Goal: Information Seeking & Learning: Check status

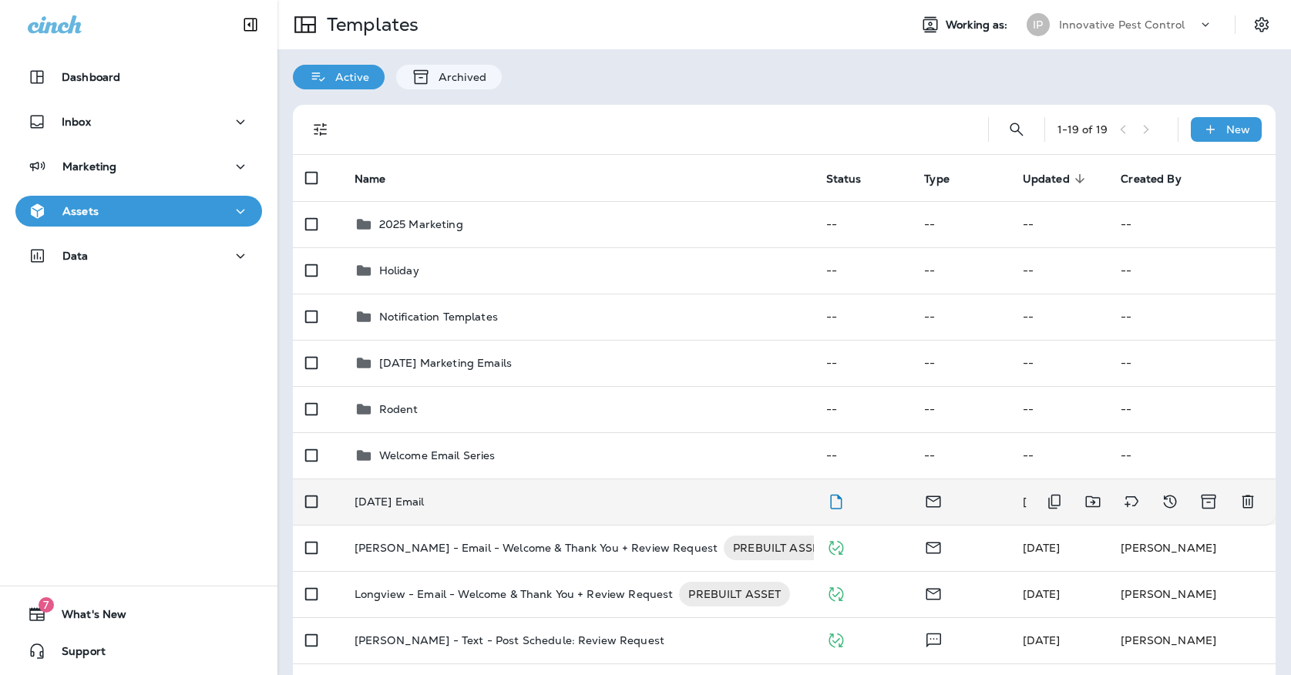
click at [484, 495] on td "[DATE] Email" at bounding box center [578, 502] width 472 height 46
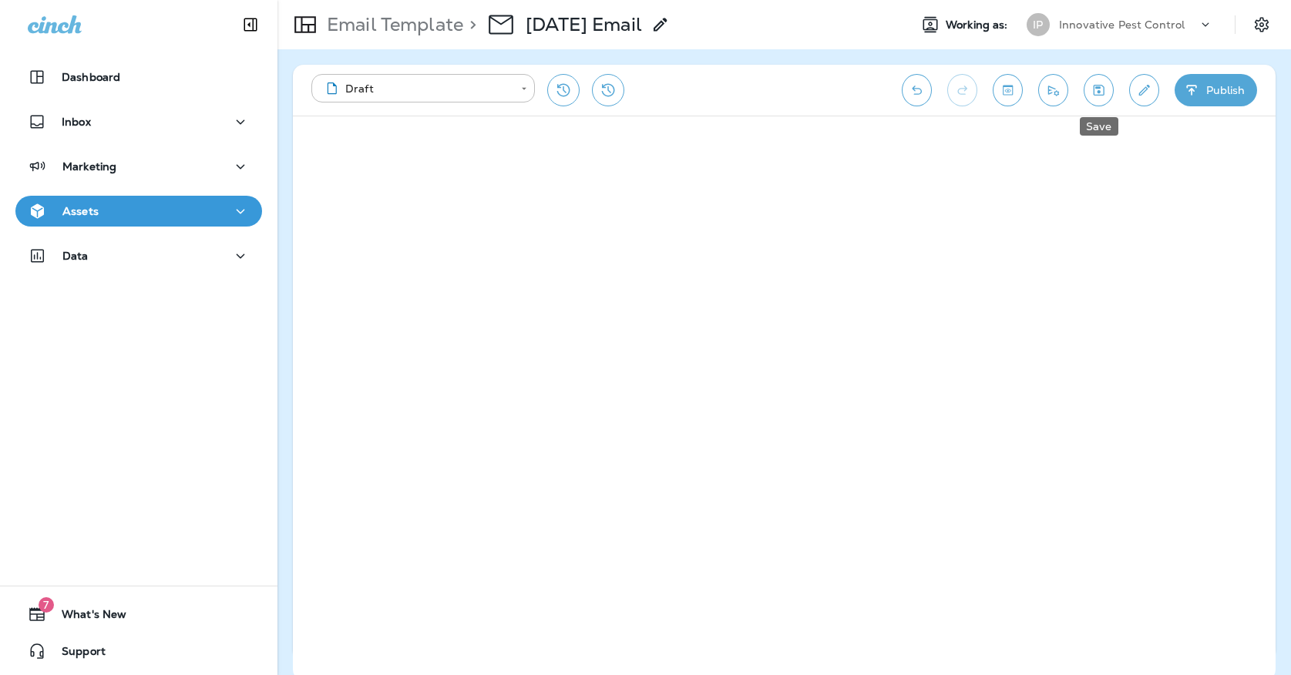
click at [1099, 94] on icon "Save" at bounding box center [1098, 89] width 16 height 15
click at [1099, 92] on icon "Save" at bounding box center [1098, 90] width 11 height 11
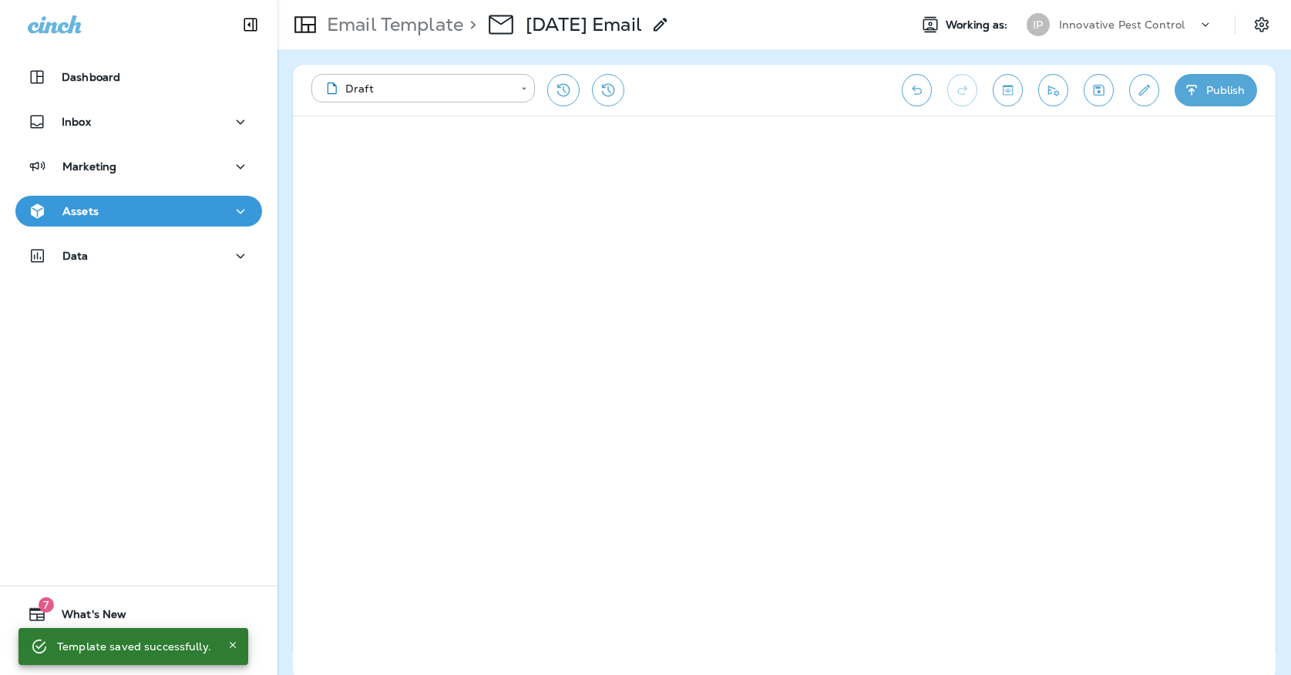
click at [167, 207] on div "Assets" at bounding box center [139, 211] width 222 height 19
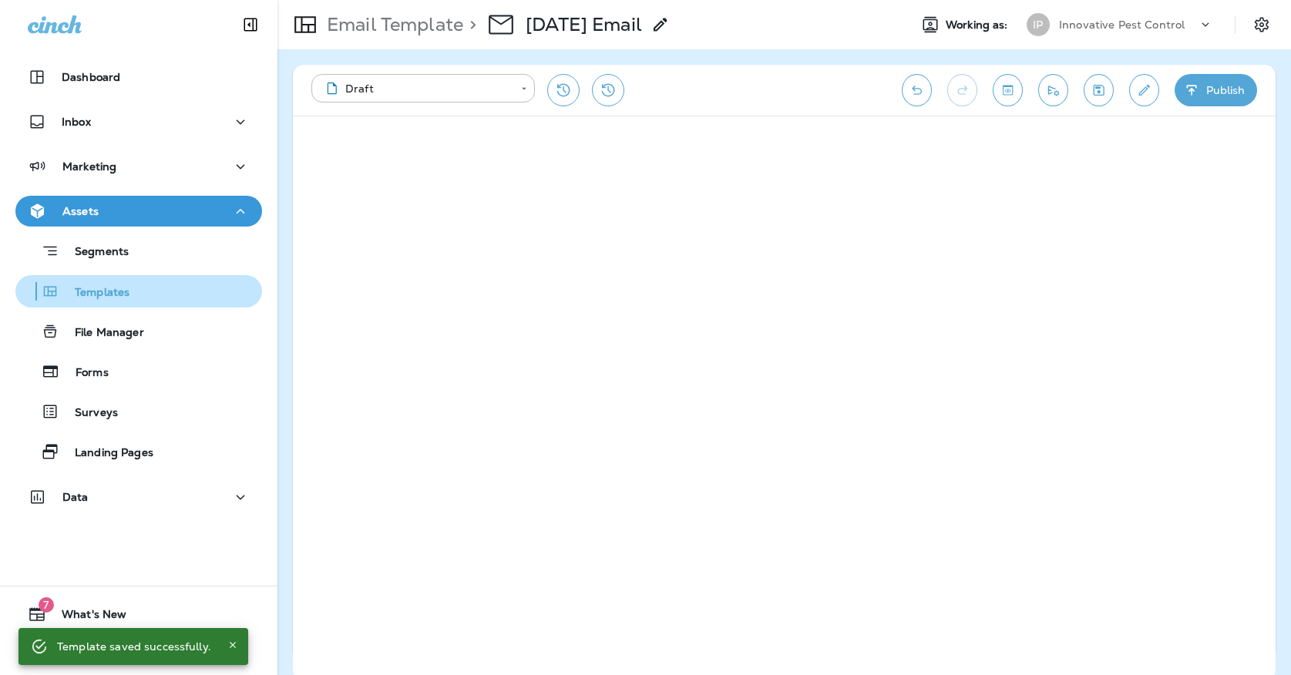
click at [159, 285] on div "Templates" at bounding box center [139, 291] width 234 height 23
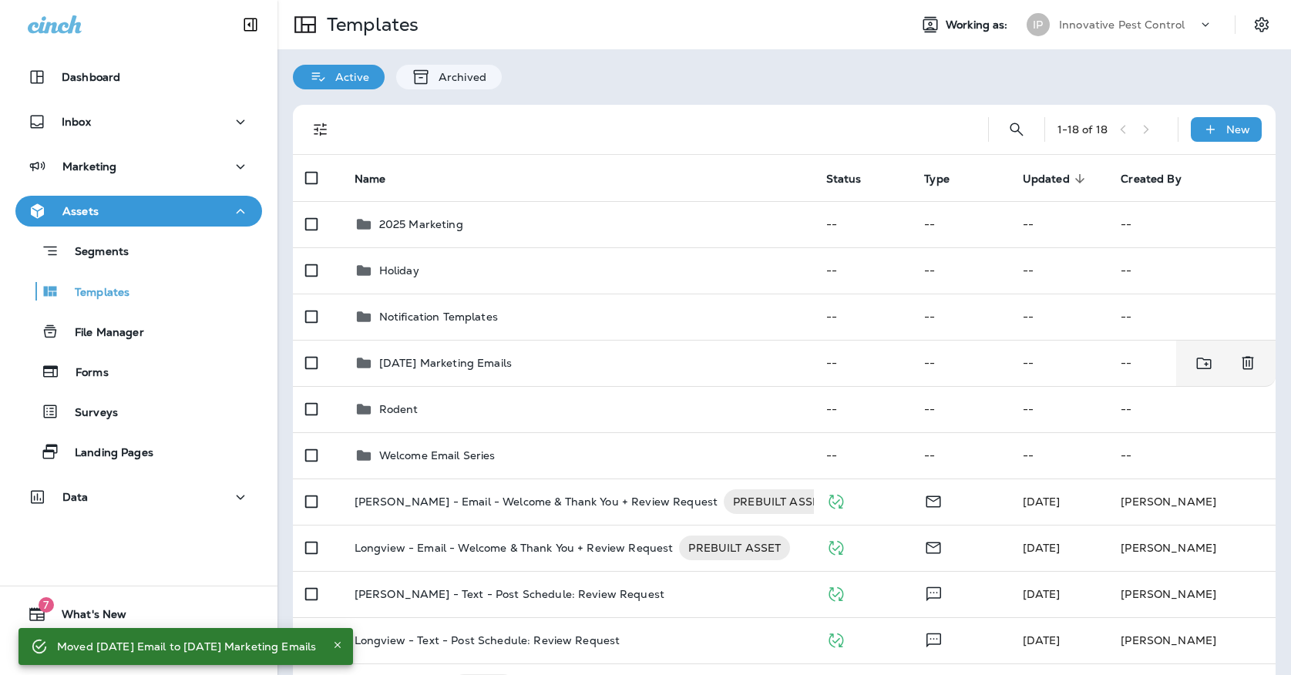
click at [1080, 31] on div "Innovative Pest Control" at bounding box center [1128, 24] width 139 height 23
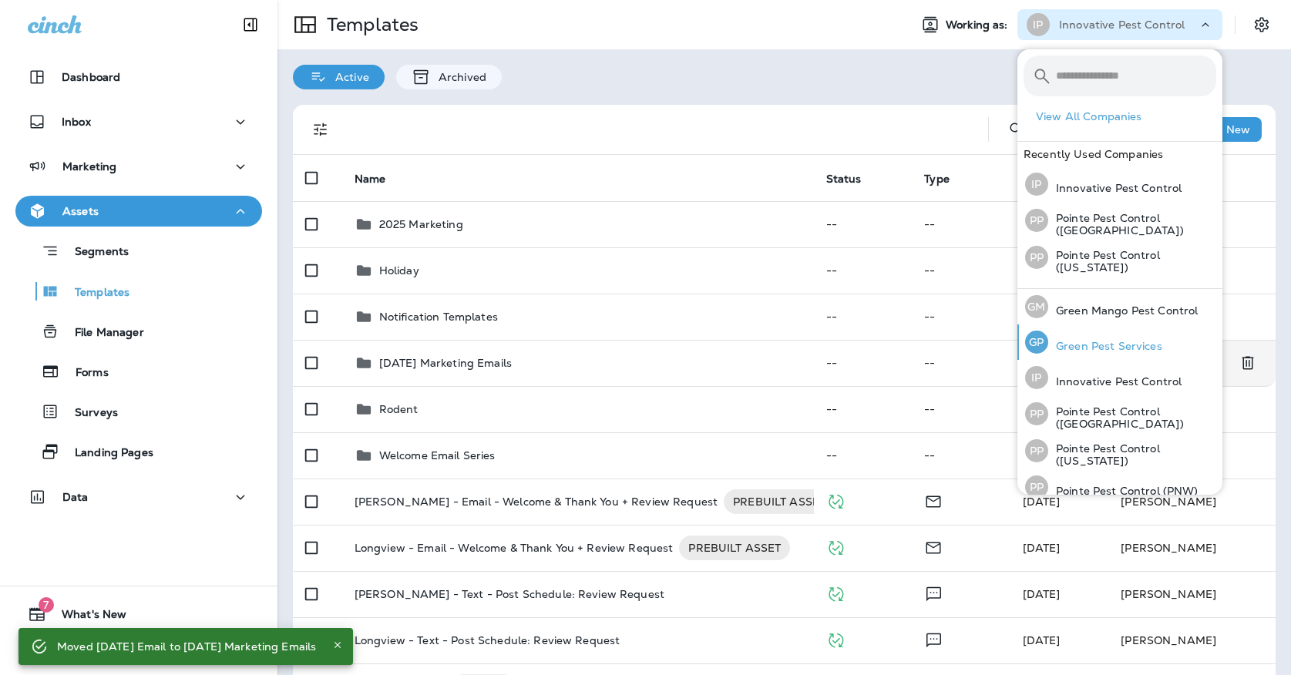
click at [1140, 345] on p "Green Pest Services" at bounding box center [1105, 346] width 114 height 12
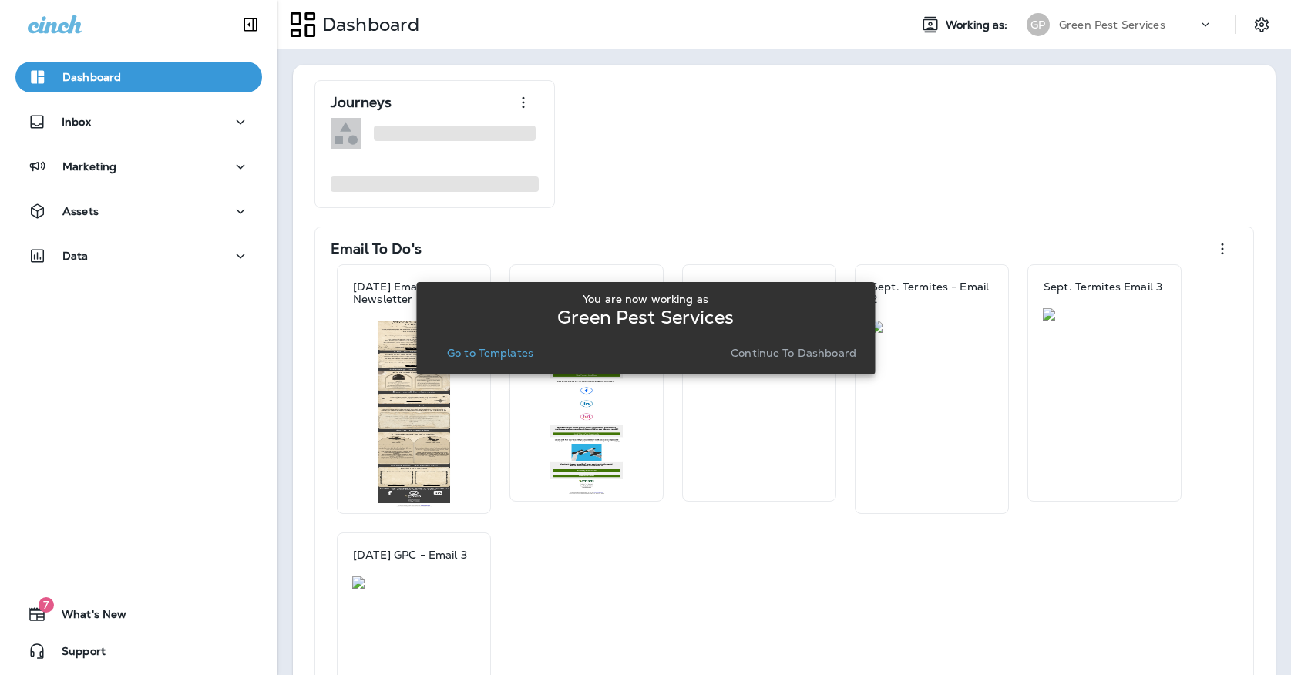
click at [512, 353] on p "Go to Templates" at bounding box center [490, 353] width 86 height 12
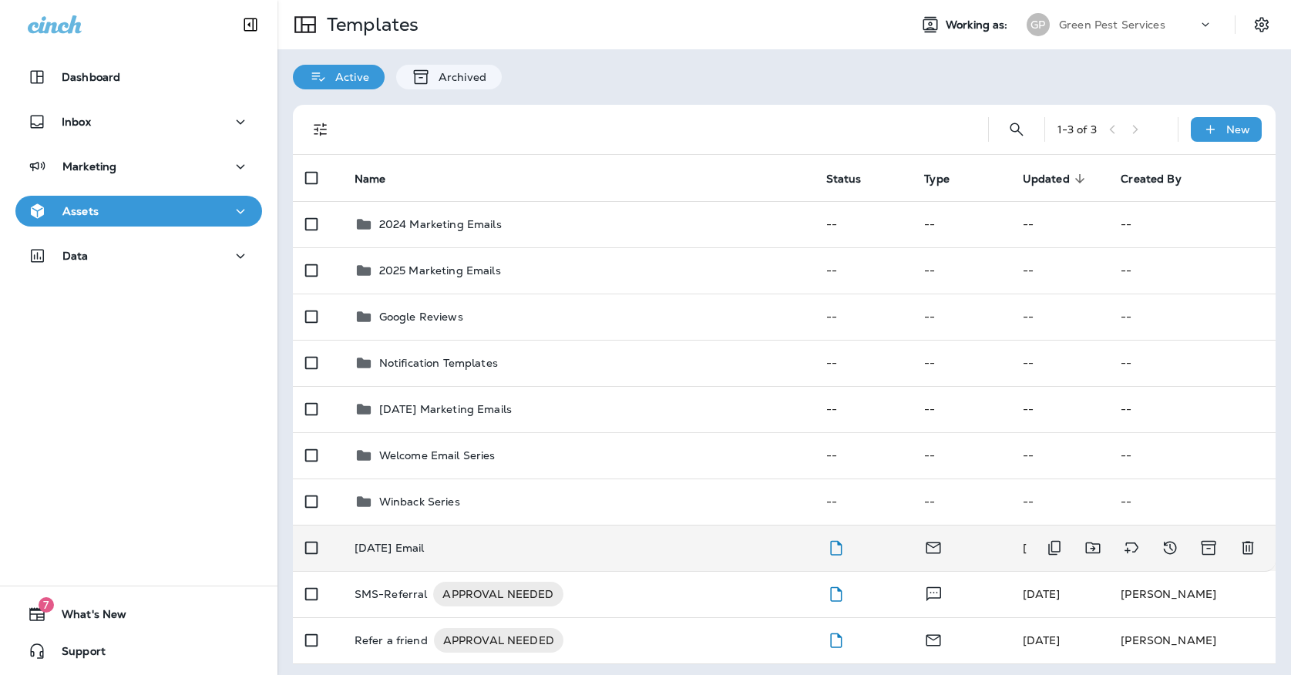
click at [498, 542] on div "[DATE] Email" at bounding box center [577, 548] width 447 height 12
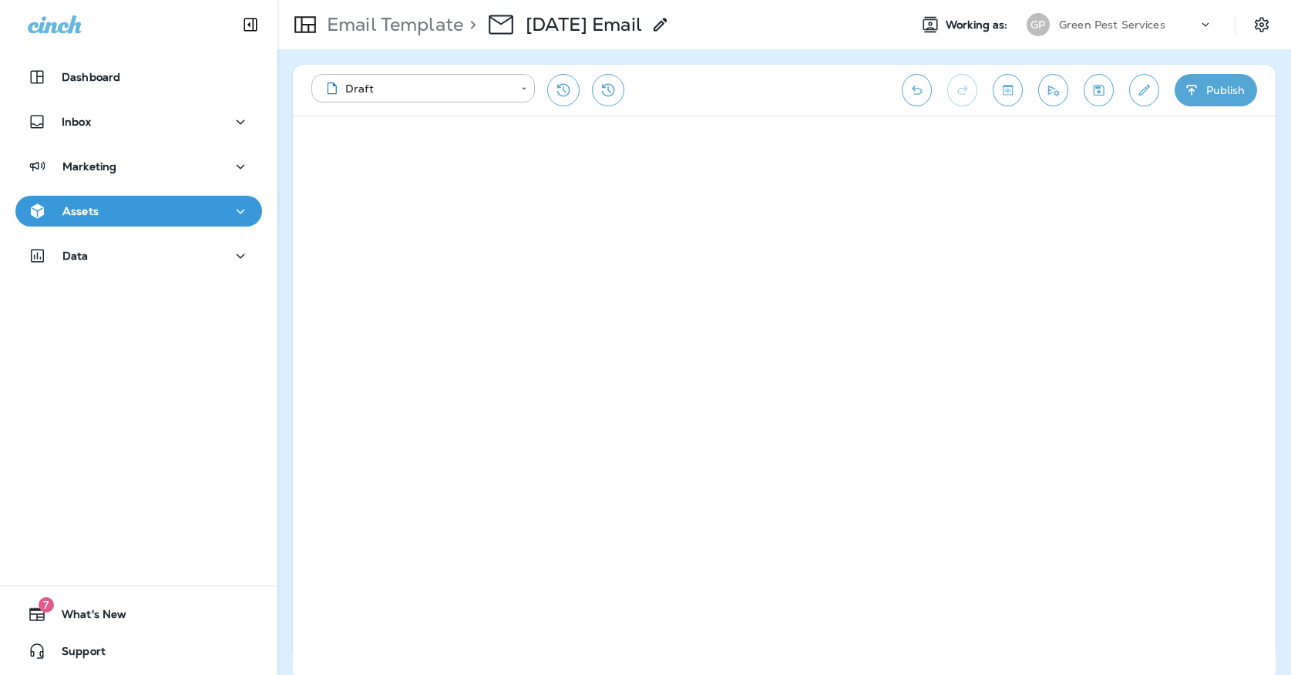
click at [1103, 85] on icon "Save" at bounding box center [1098, 89] width 16 height 15
click at [1096, 89] on icon "Save" at bounding box center [1098, 89] width 16 height 15
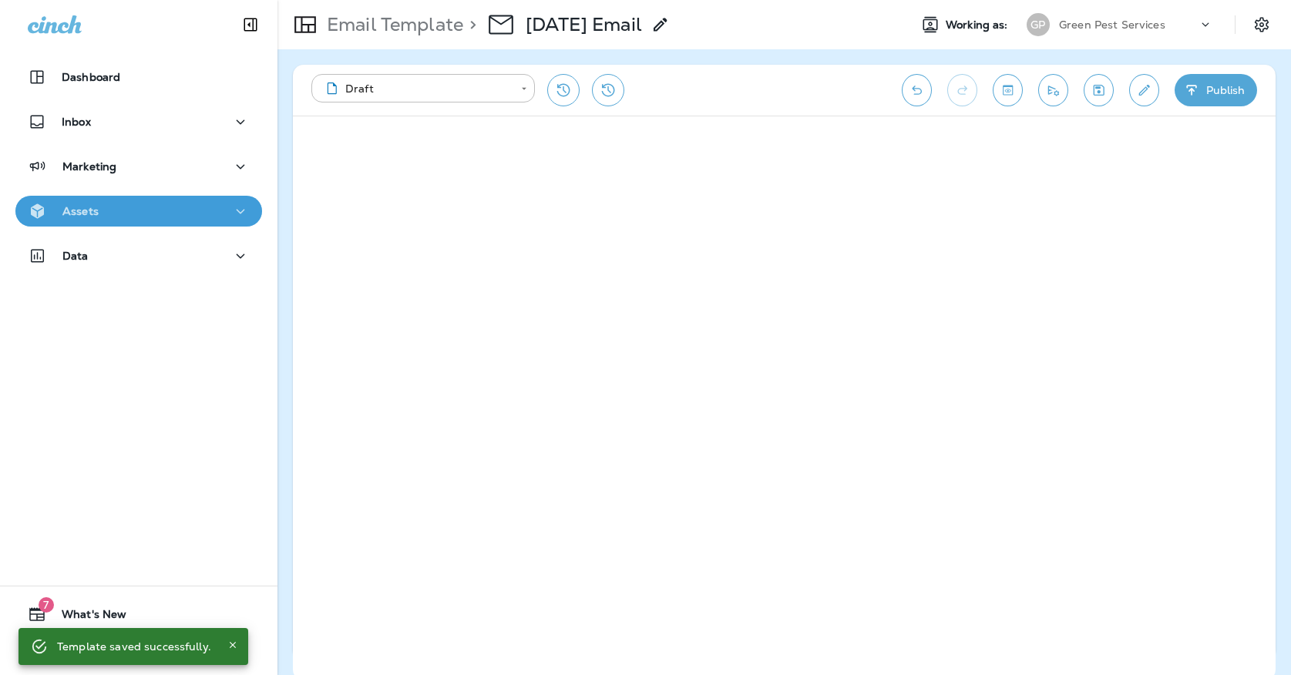
click at [223, 210] on div "Assets" at bounding box center [139, 211] width 222 height 19
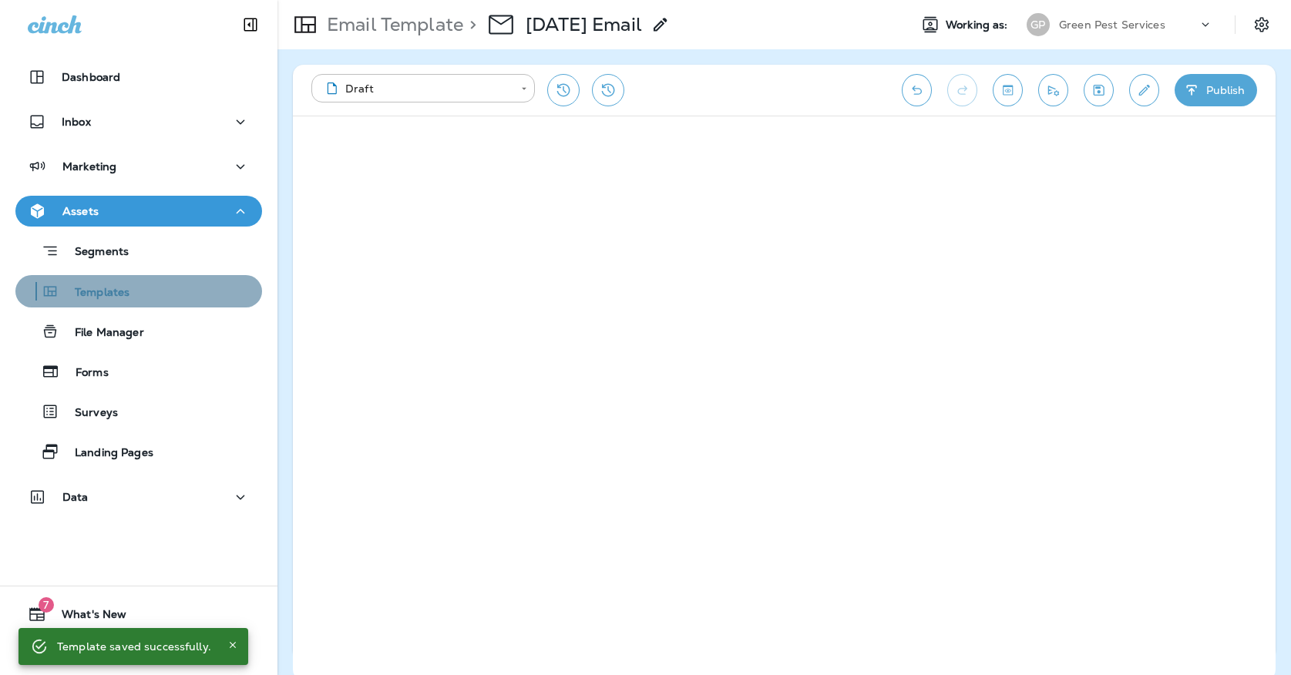
click at [199, 284] on div "Templates" at bounding box center [139, 291] width 234 height 23
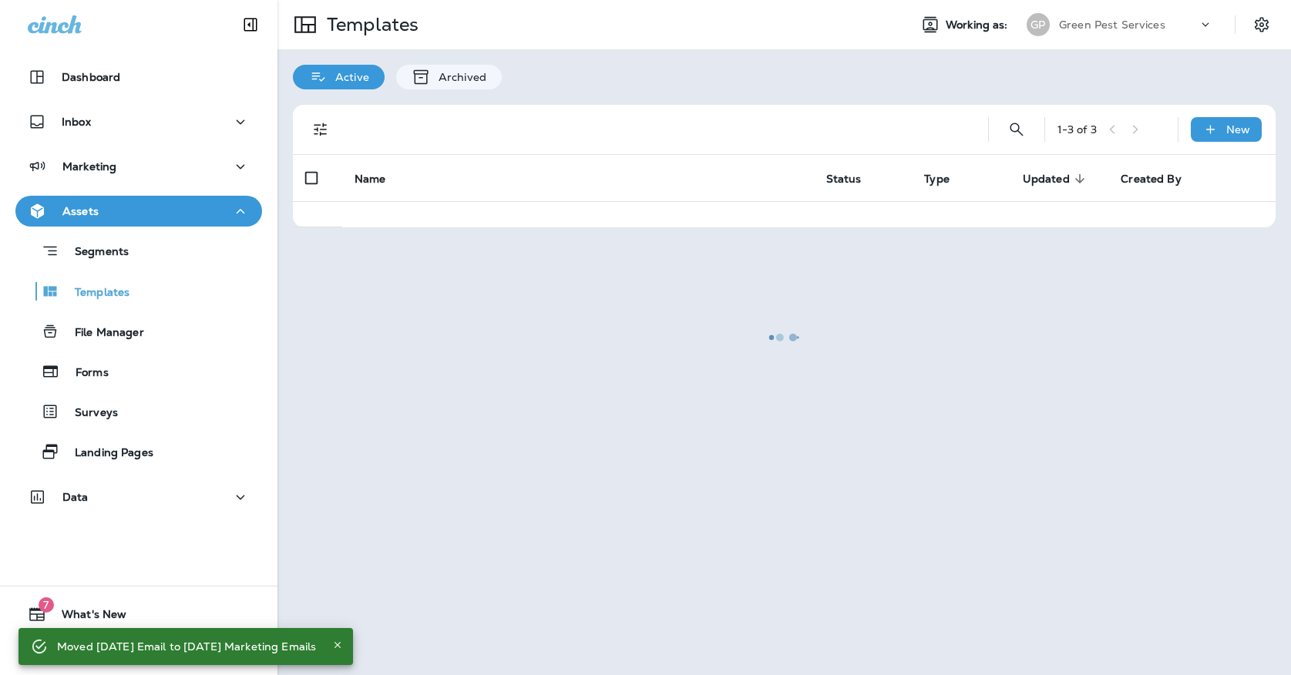
click at [1033, 23] on div "GP" at bounding box center [1037, 24] width 23 height 23
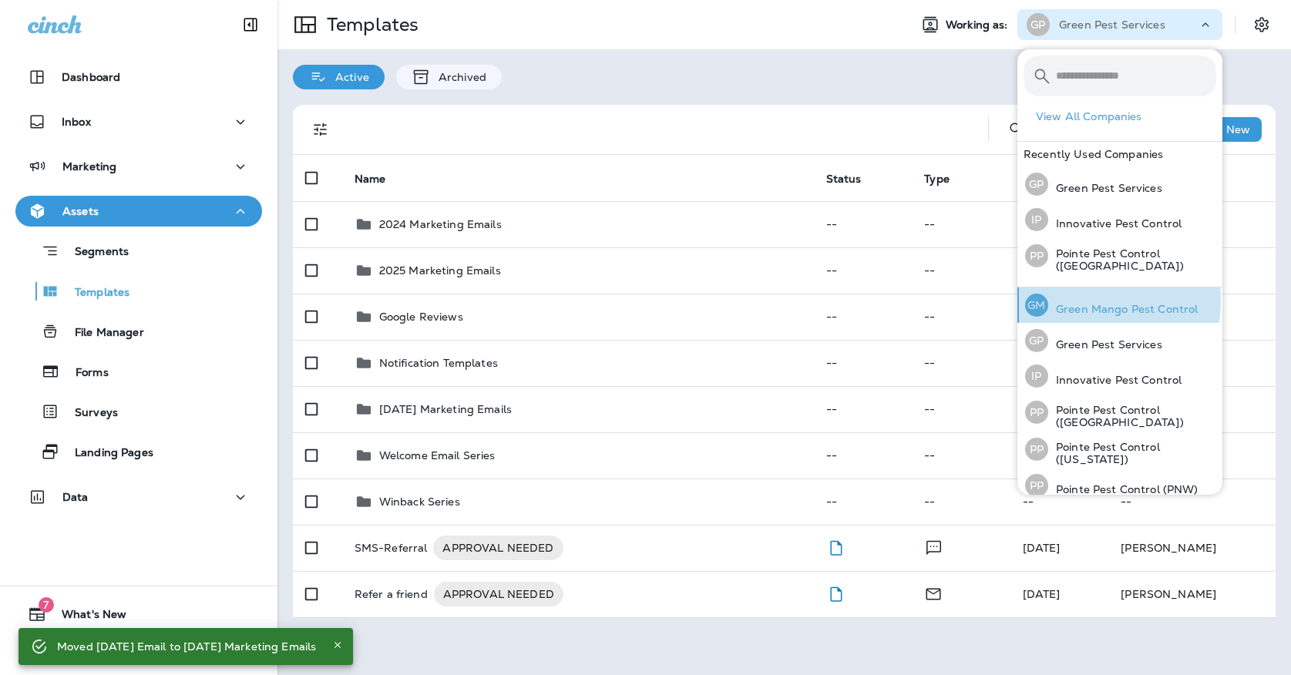
click at [1080, 299] on div "[PERSON_NAME] Mango Pest Control" at bounding box center [1111, 304] width 185 height 35
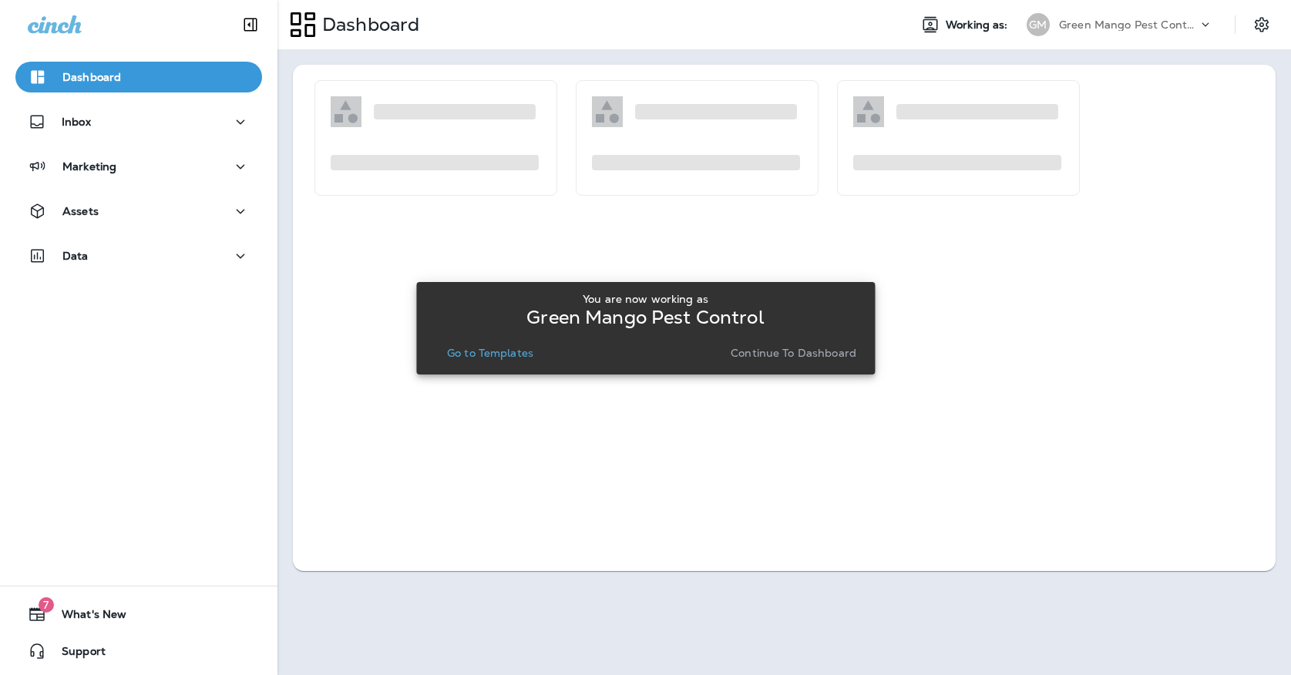
click at [467, 357] on p "Go to Templates" at bounding box center [490, 353] width 86 height 12
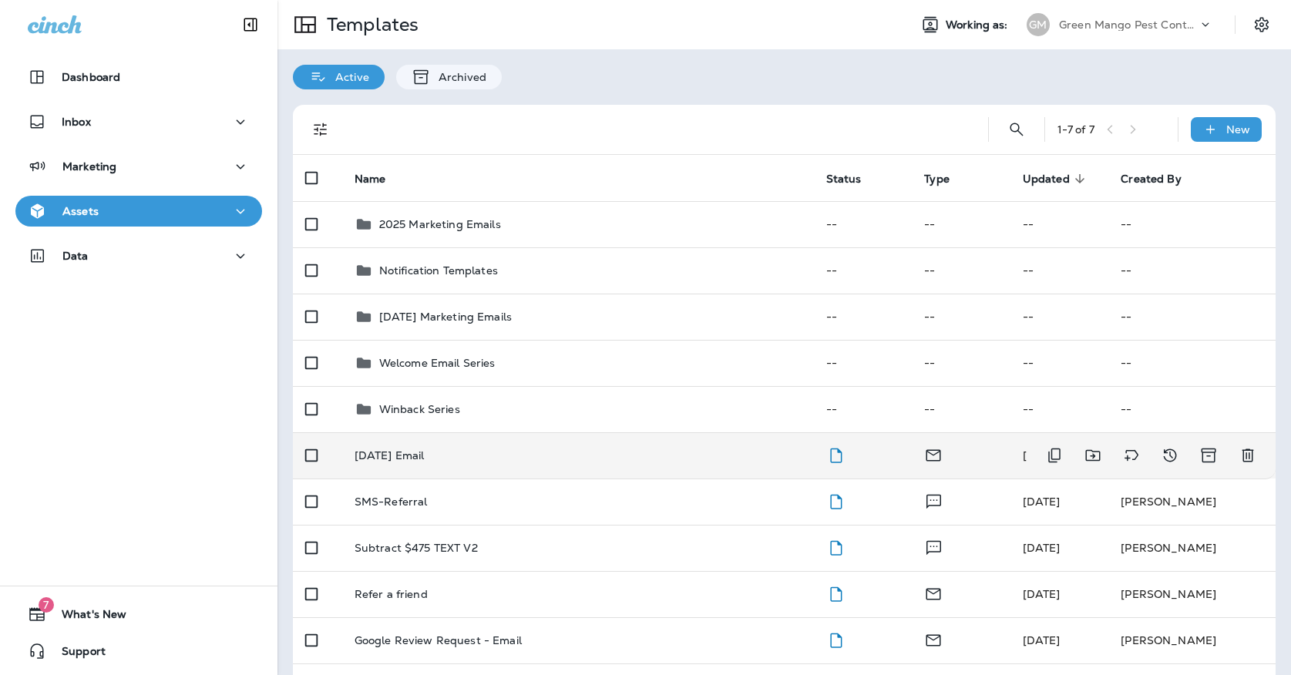
click at [455, 453] on td "[DATE] Email" at bounding box center [578, 455] width 472 height 46
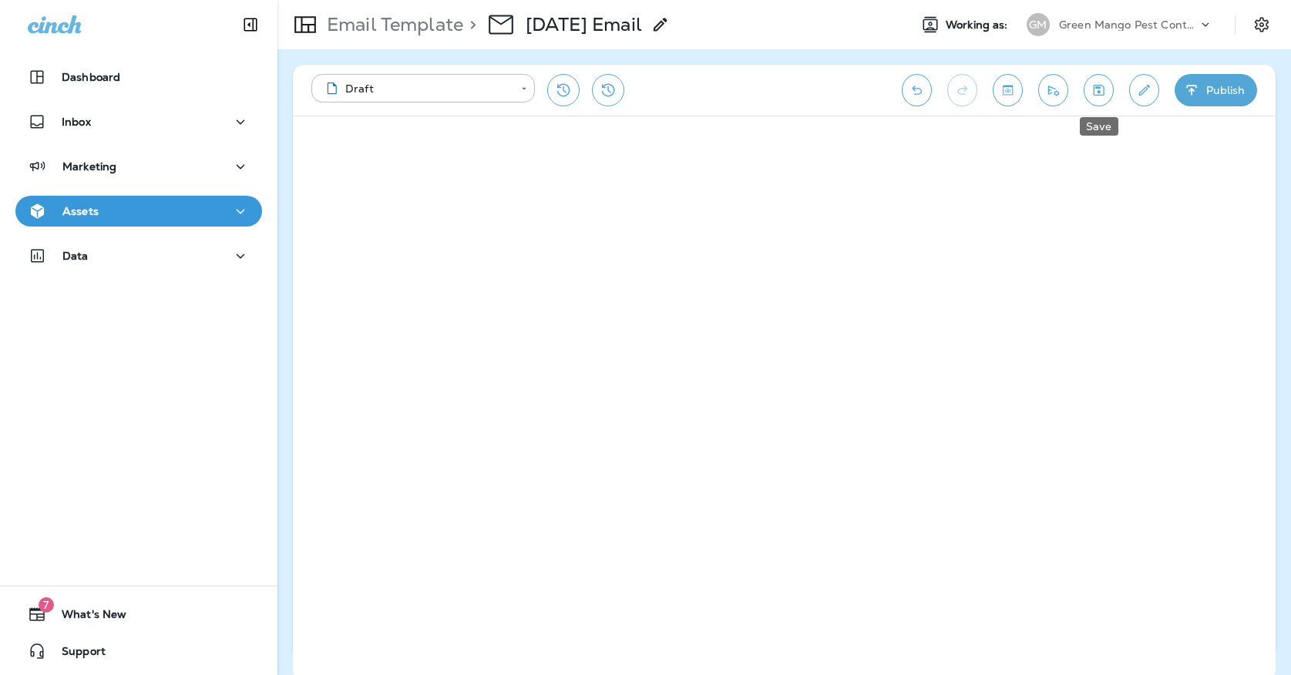
click at [1096, 94] on icon "Save" at bounding box center [1098, 89] width 16 height 15
click at [1095, 90] on icon "Save" at bounding box center [1098, 89] width 16 height 15
click at [207, 203] on div "Assets" at bounding box center [139, 211] width 222 height 19
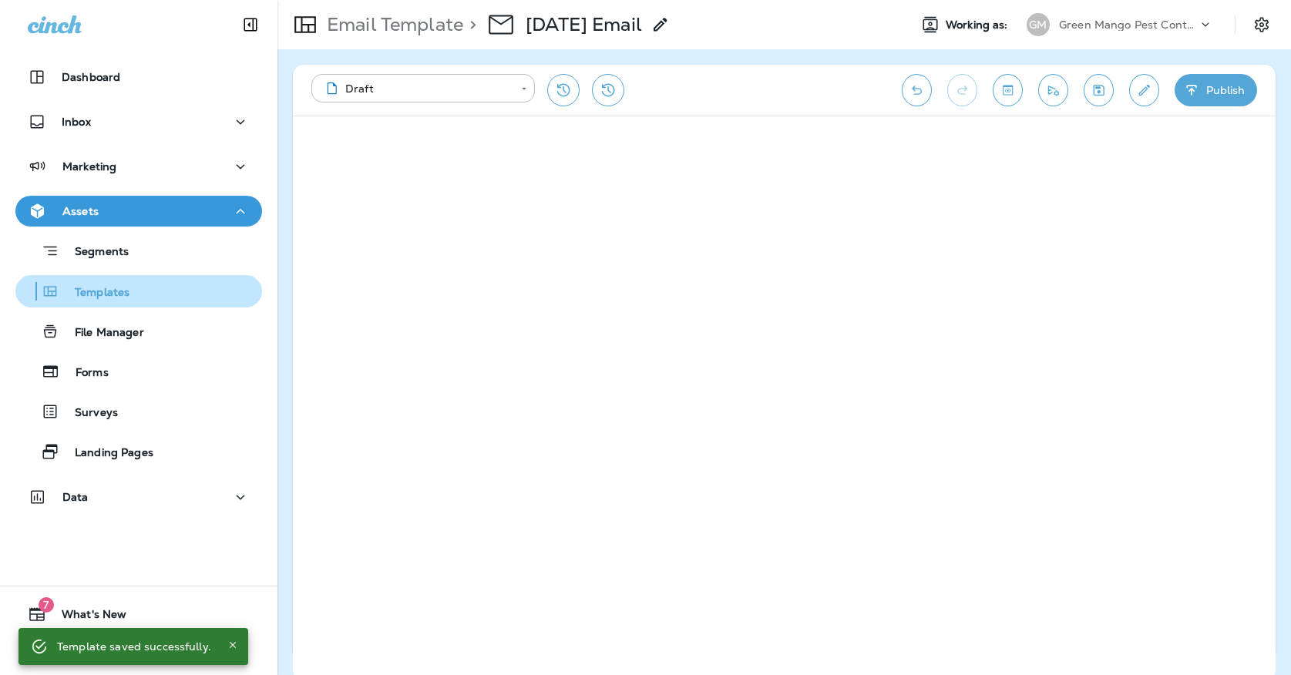
click at [163, 307] on button "Templates" at bounding box center [138, 291] width 247 height 32
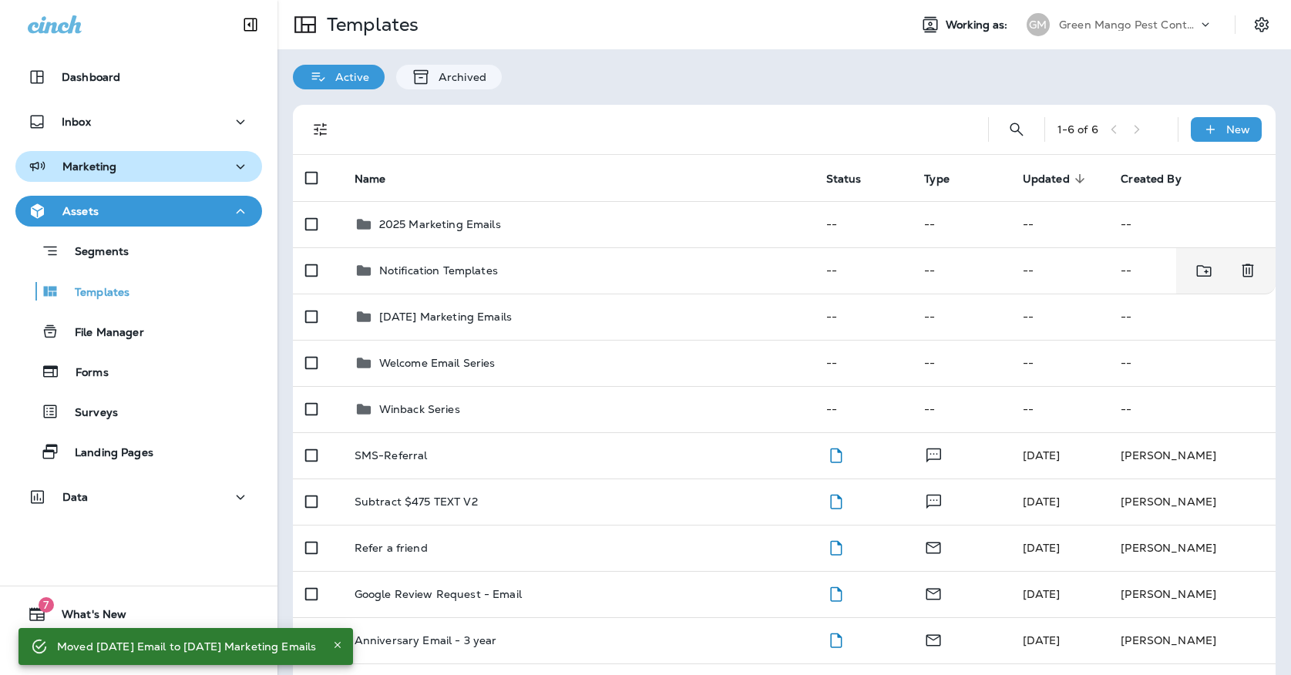
click at [105, 163] on p "Marketing" at bounding box center [89, 166] width 54 height 12
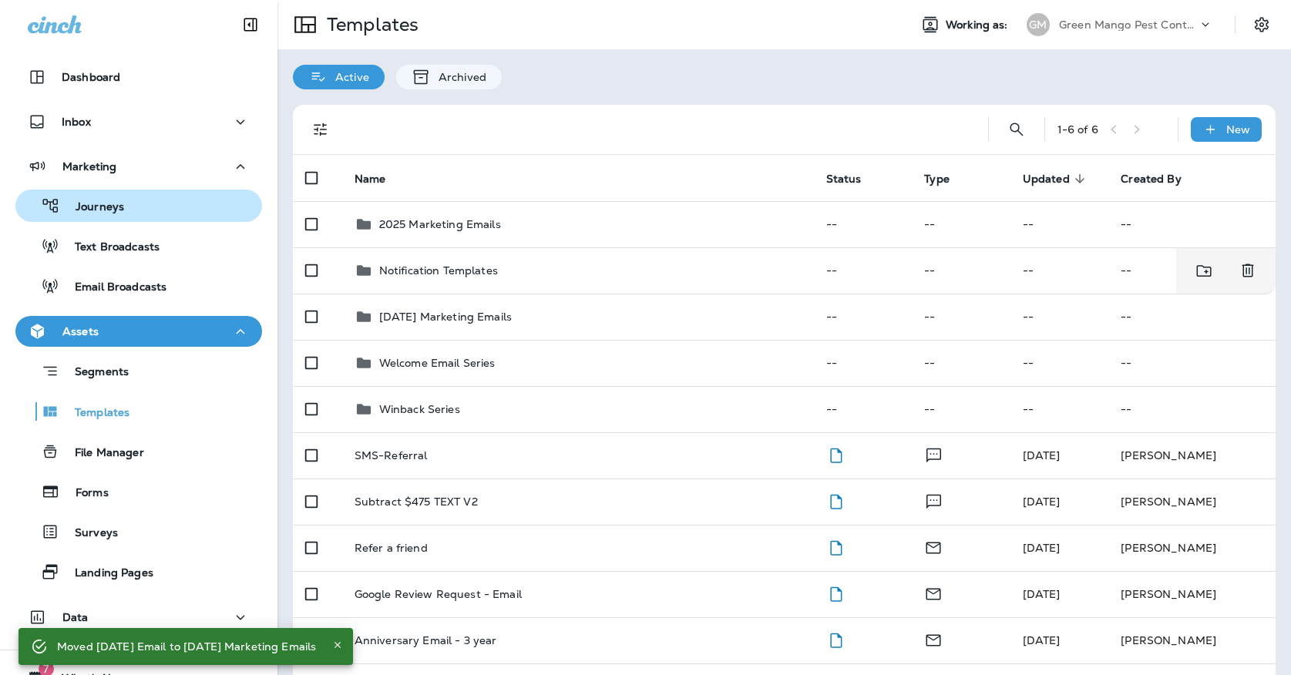
click at [105, 190] on button "Journeys" at bounding box center [138, 206] width 247 height 32
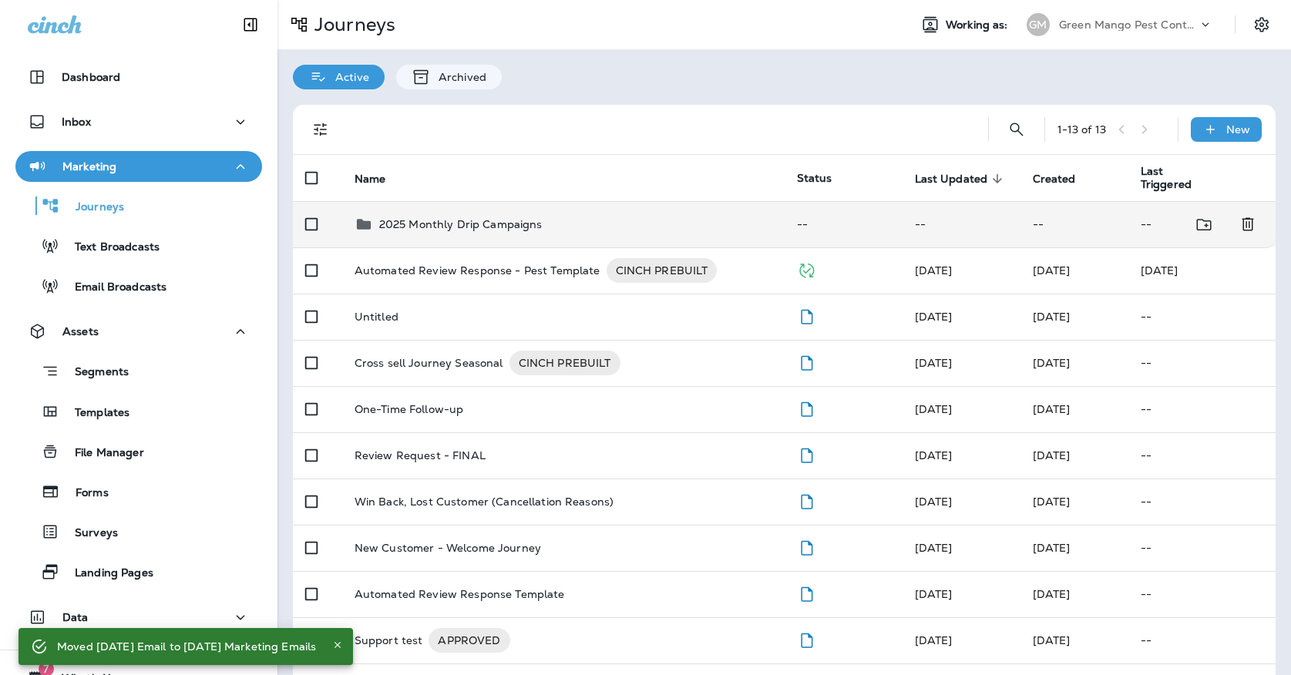
click at [439, 218] on p "2025 Monthly Drip Campaigns" at bounding box center [460, 224] width 163 height 12
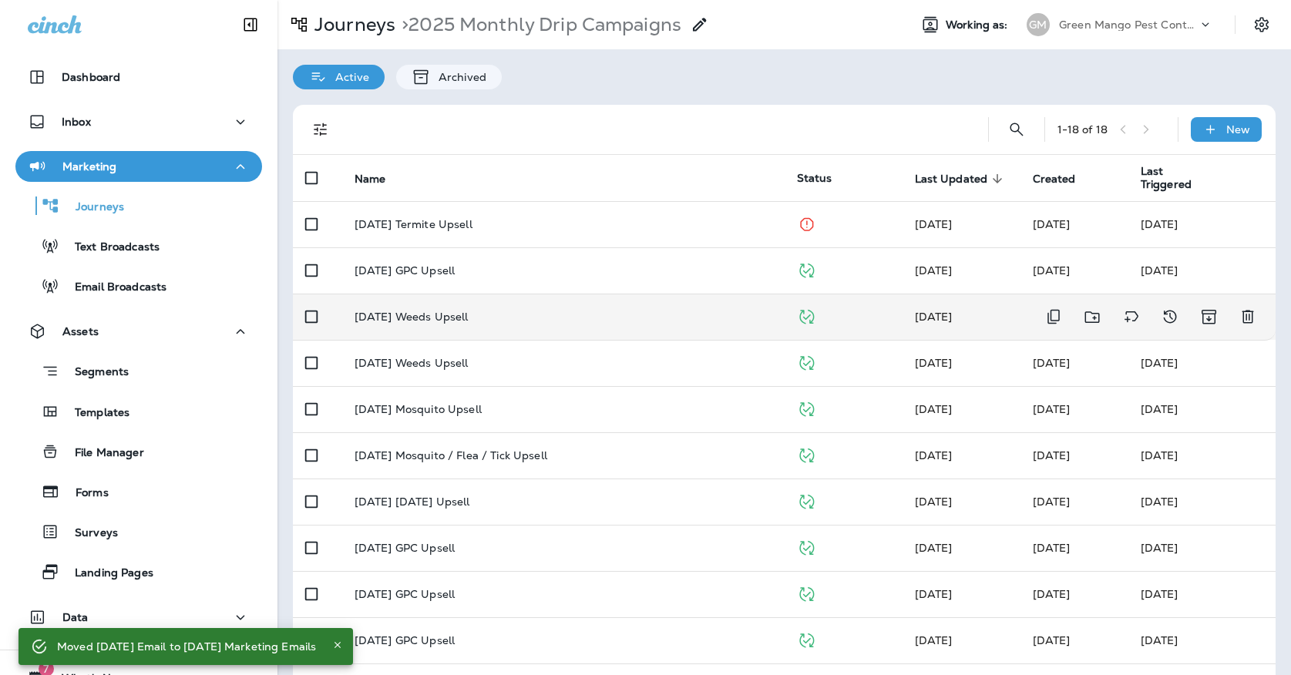
click at [509, 299] on td "[DATE] Weeds Upsell" at bounding box center [563, 317] width 442 height 46
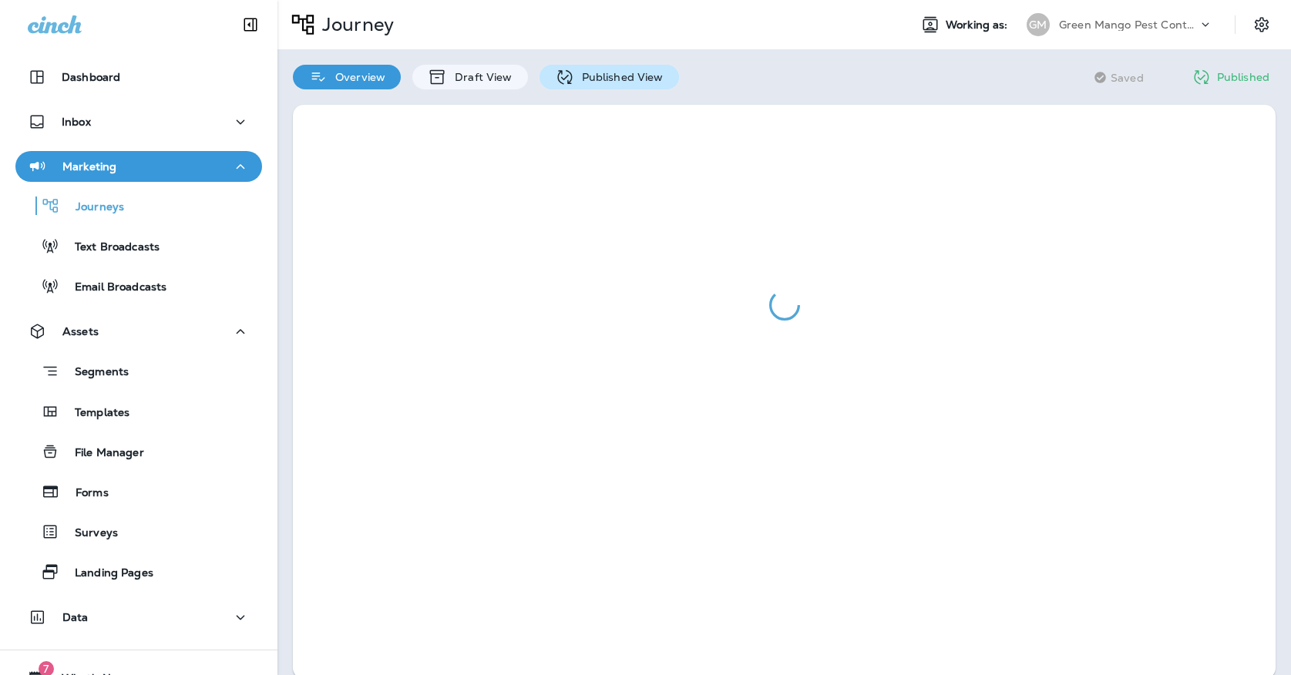
click at [578, 79] on p "Published View" at bounding box center [618, 77] width 89 height 12
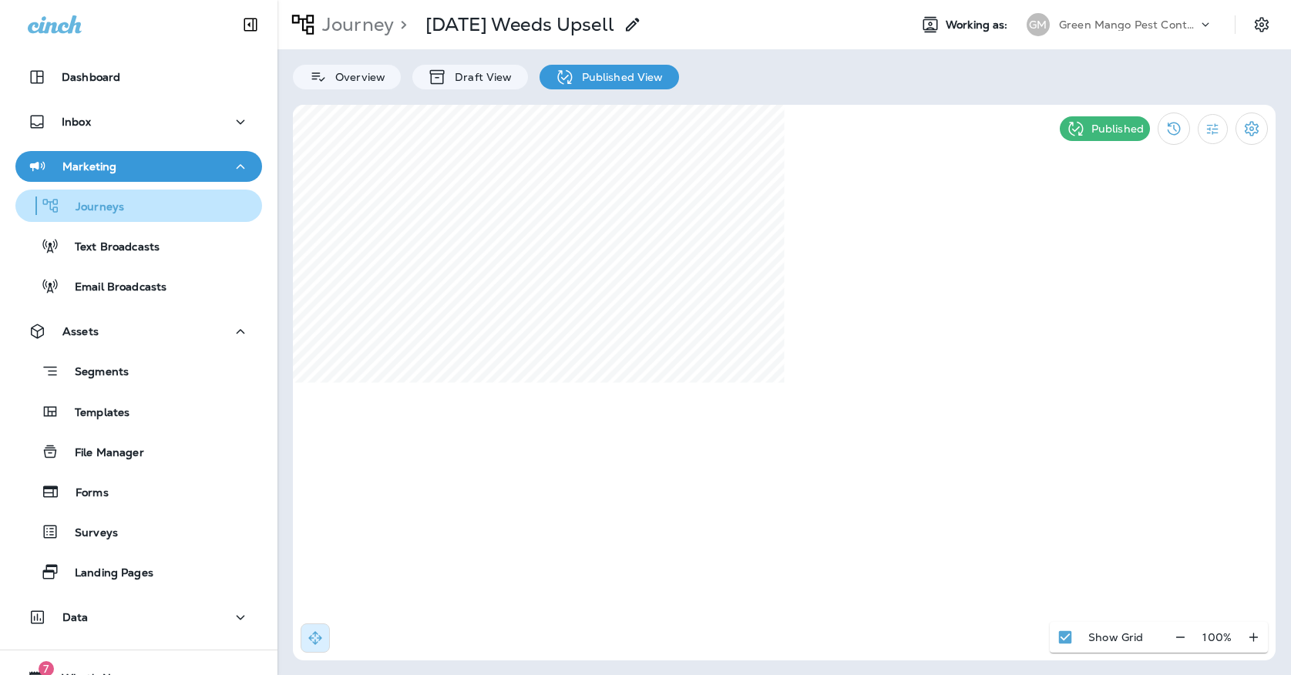
click at [106, 211] on p "Journeys" at bounding box center [92, 207] width 64 height 15
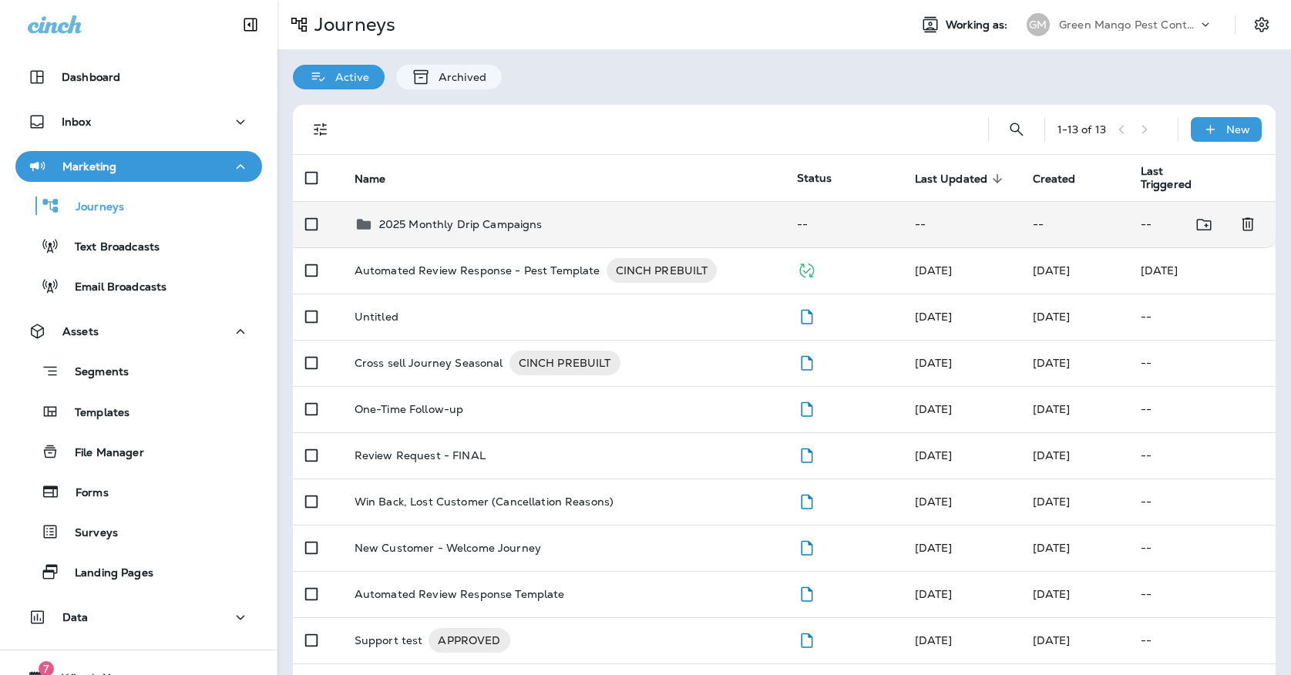
click at [445, 218] on p "2025 Monthly Drip Campaigns" at bounding box center [460, 224] width 163 height 12
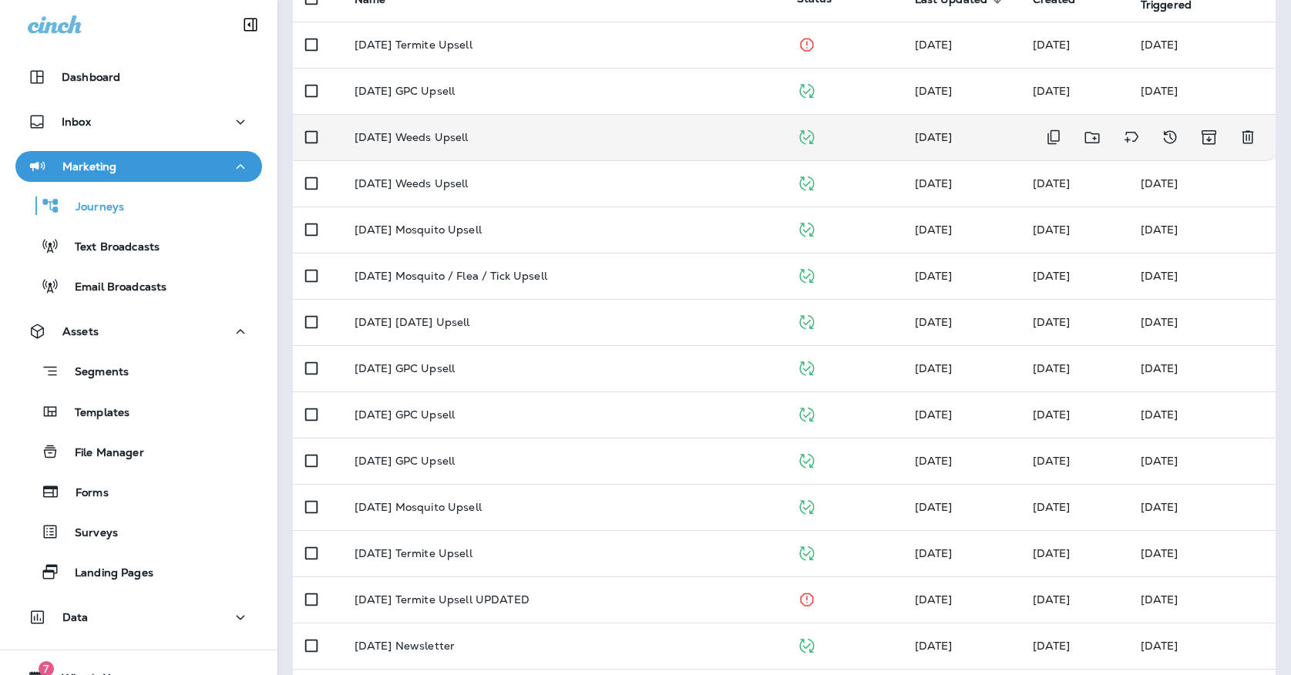
scroll to position [182, 0]
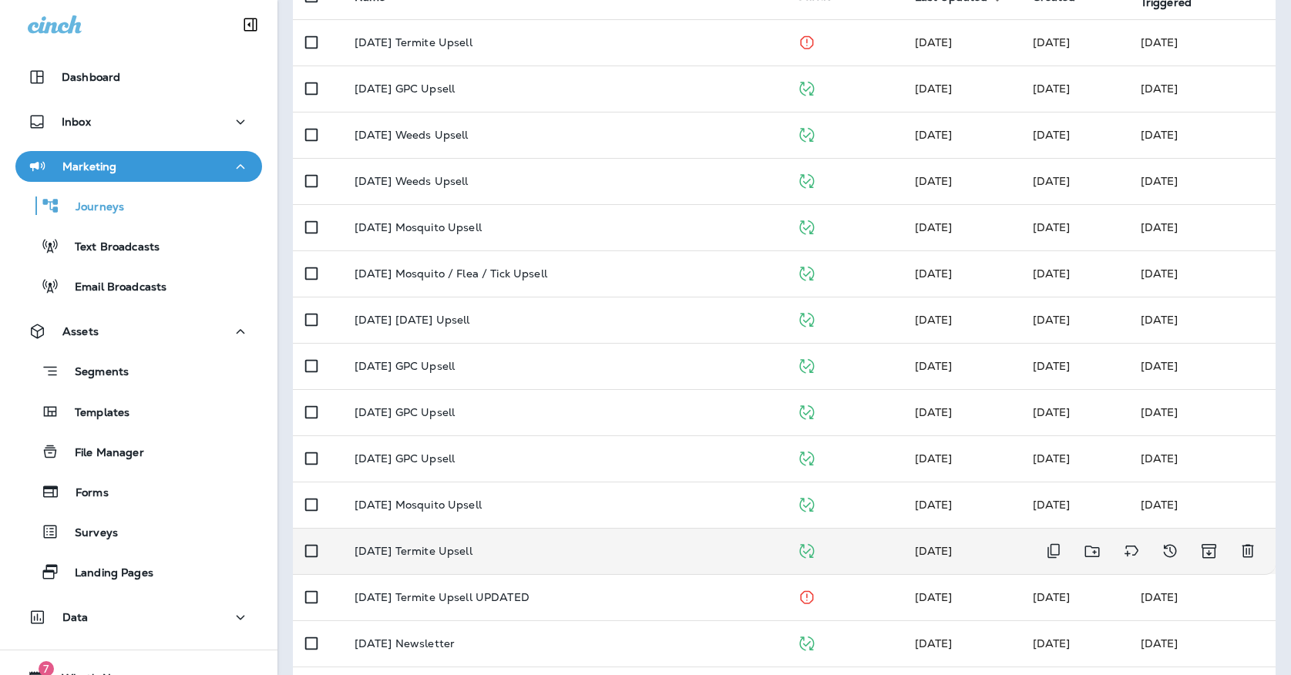
click at [490, 545] on div "[DATE] Termite Upsell" at bounding box center [563, 551] width 418 height 12
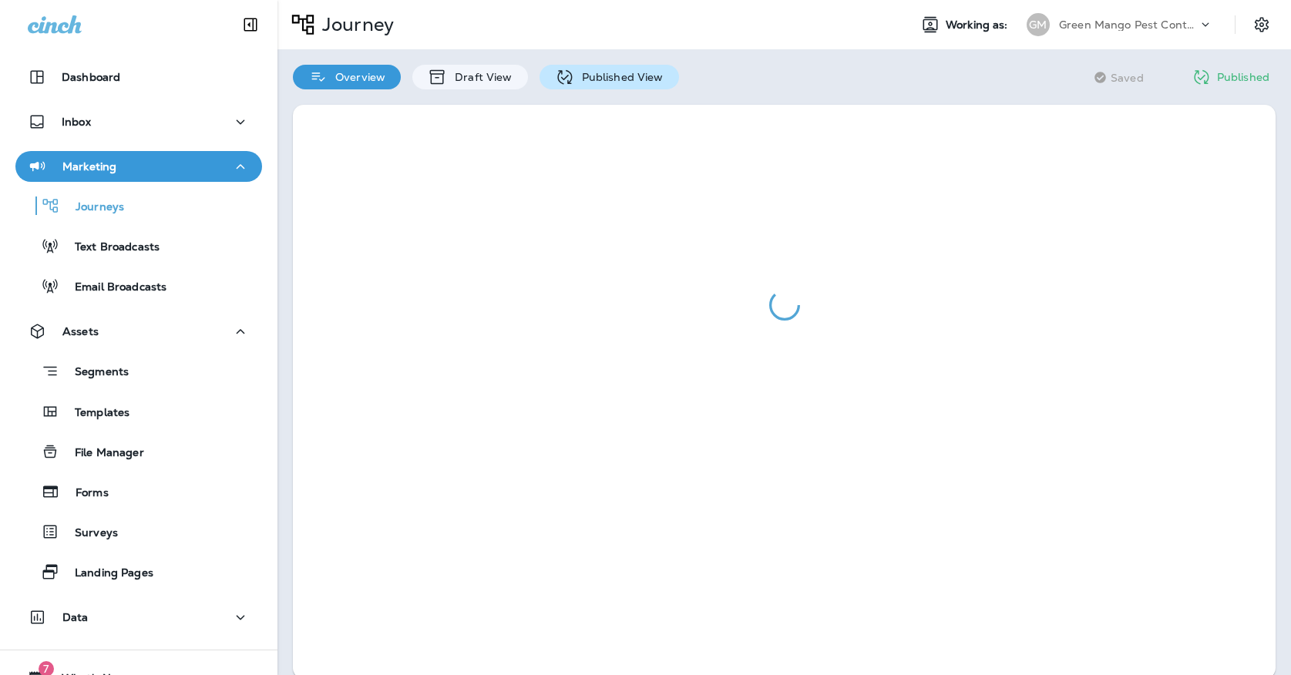
click at [597, 80] on p "Published View" at bounding box center [618, 77] width 89 height 12
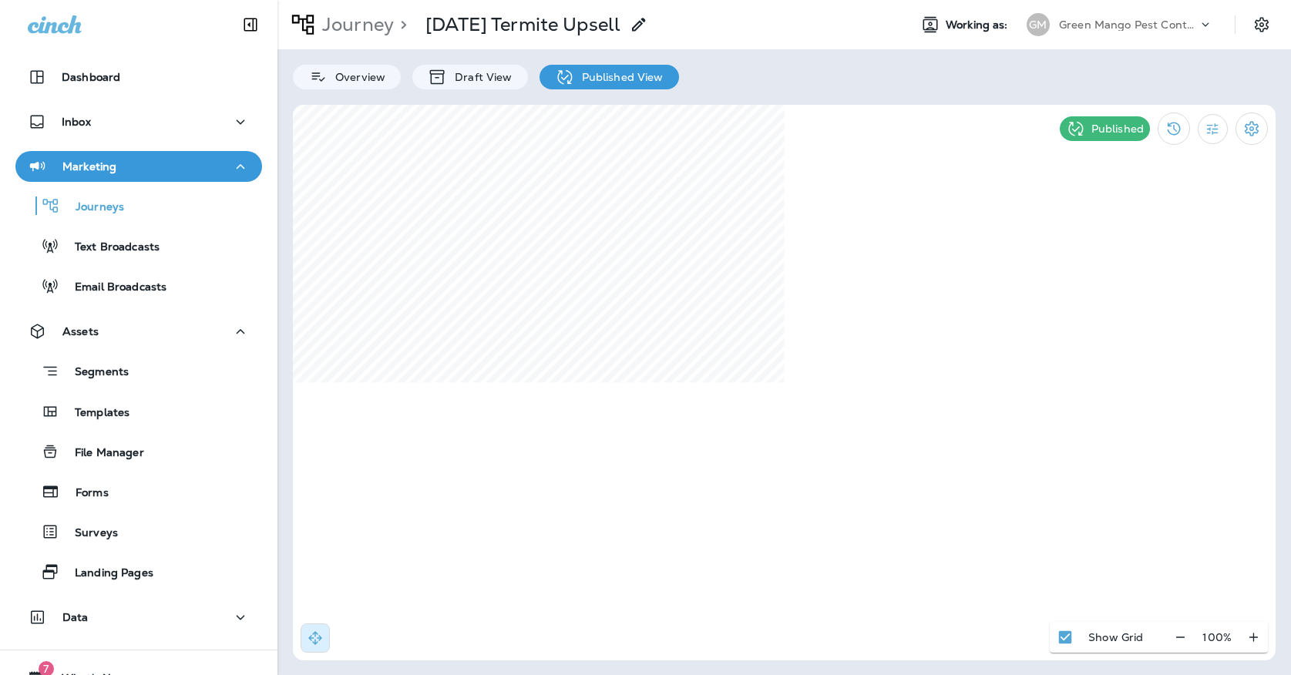
click at [1140, 25] on p "Green Mango Pest Control" at bounding box center [1128, 24] width 139 height 12
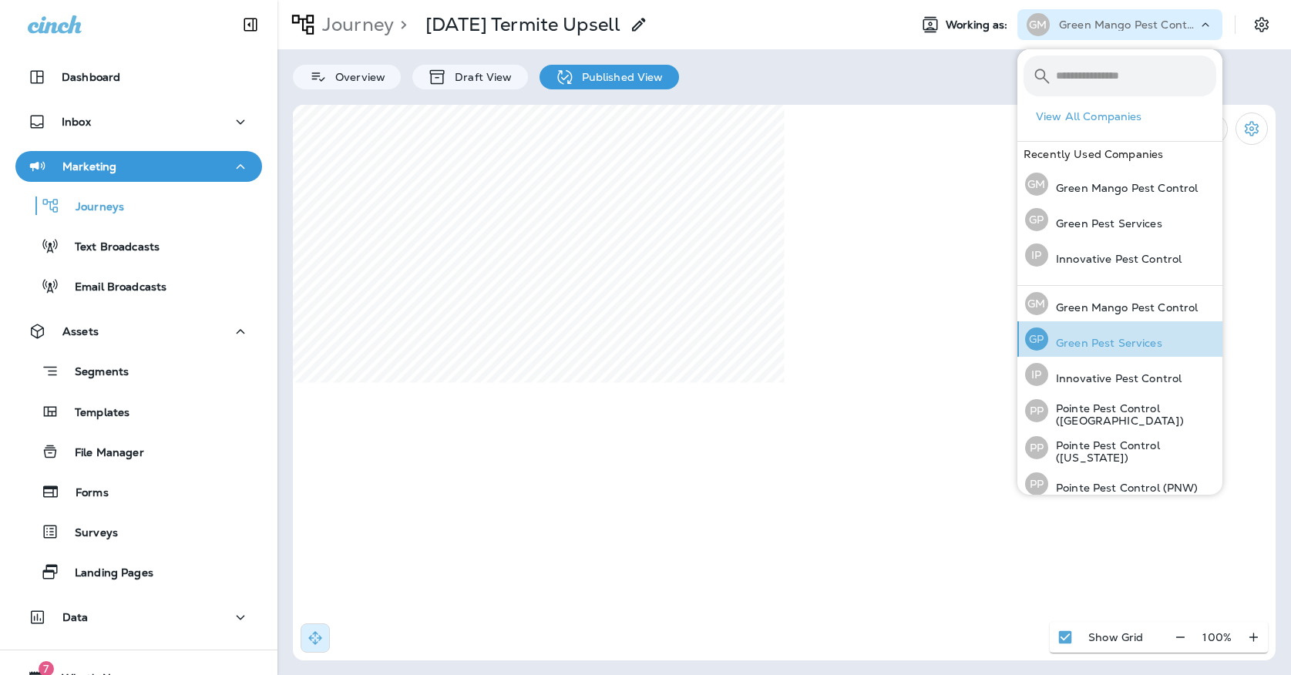
click at [1133, 337] on p "Green Pest Services" at bounding box center [1105, 343] width 114 height 12
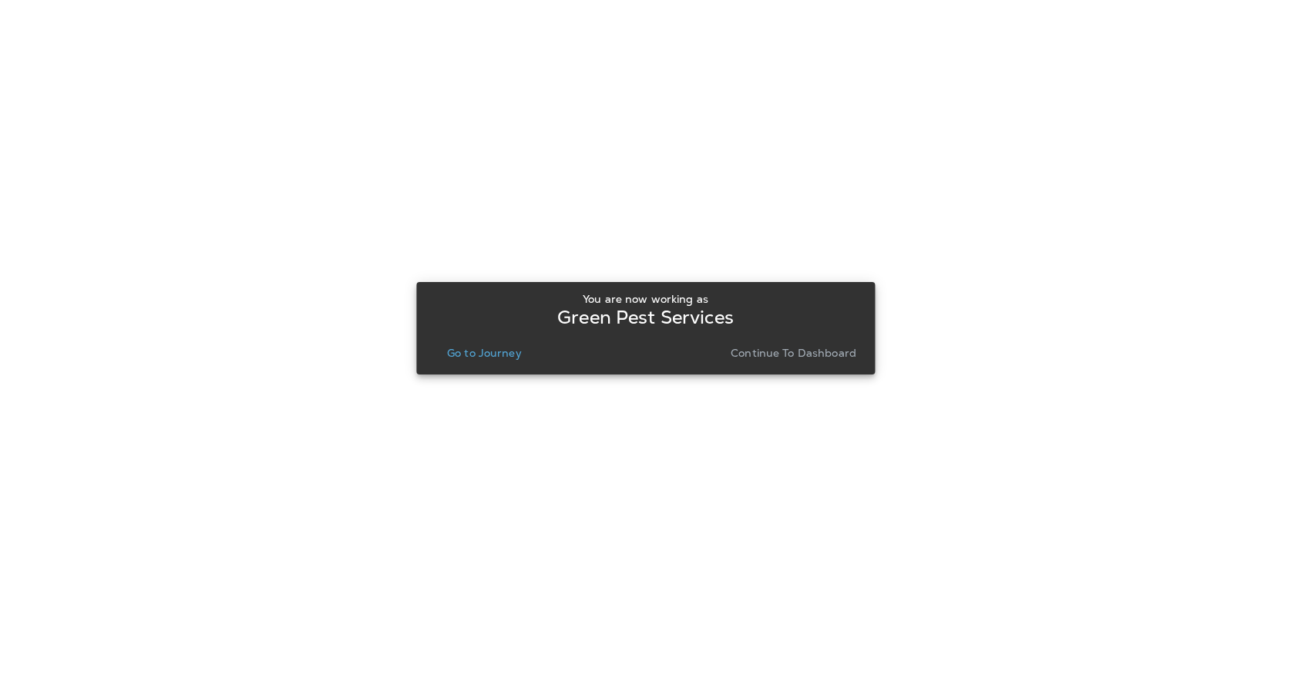
click at [484, 362] on button "Go to Journey" at bounding box center [484, 353] width 87 height 22
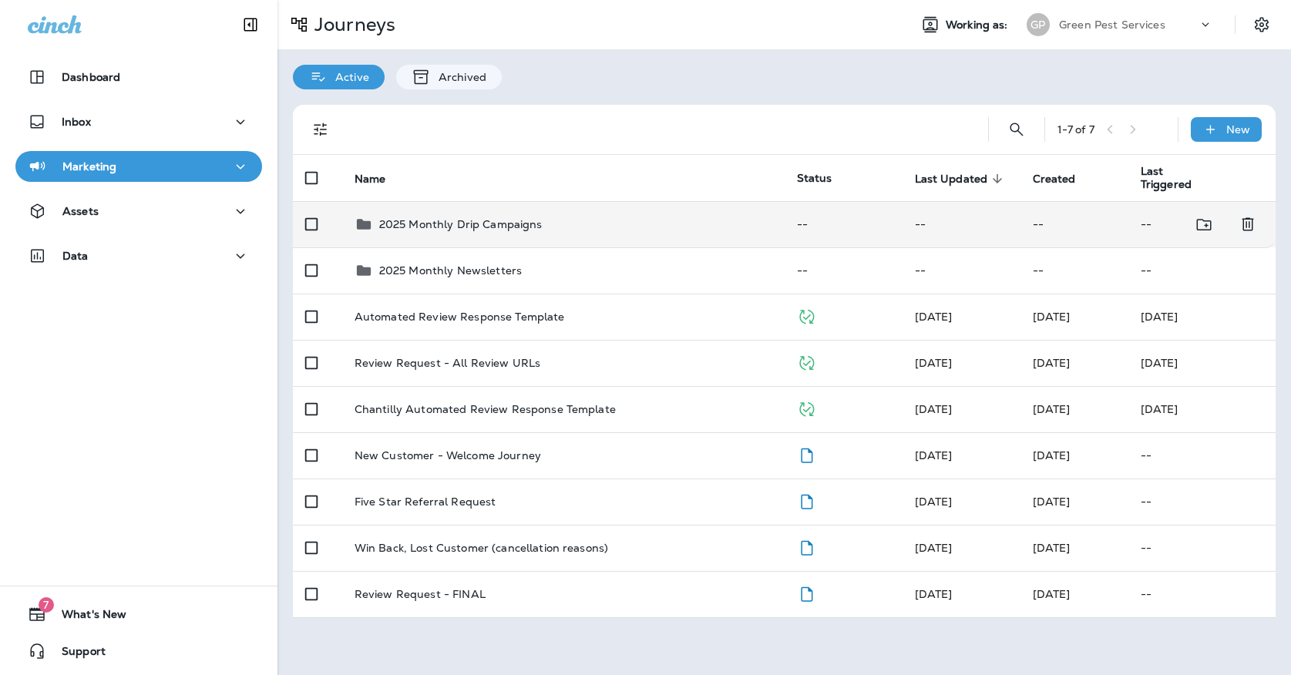
click at [519, 220] on p "2025 Monthly Drip Campaigns" at bounding box center [460, 224] width 163 height 12
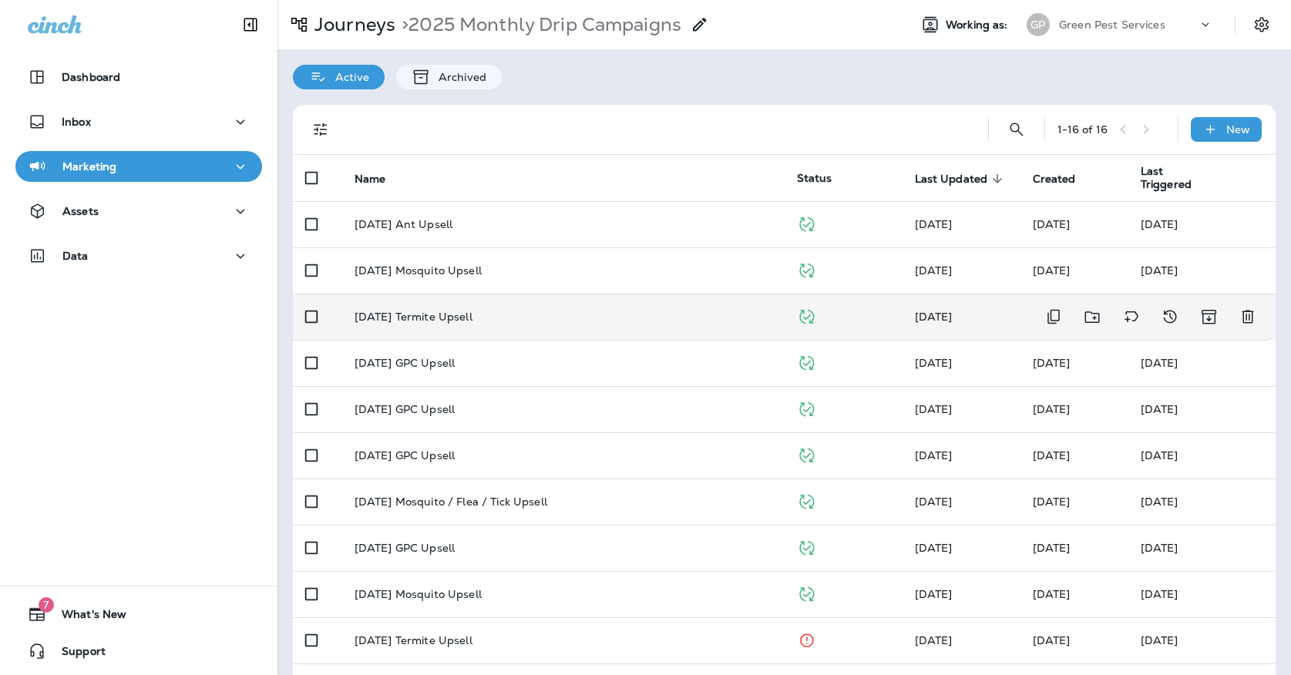
click at [514, 295] on td "[DATE] Termite Upsell" at bounding box center [563, 317] width 442 height 46
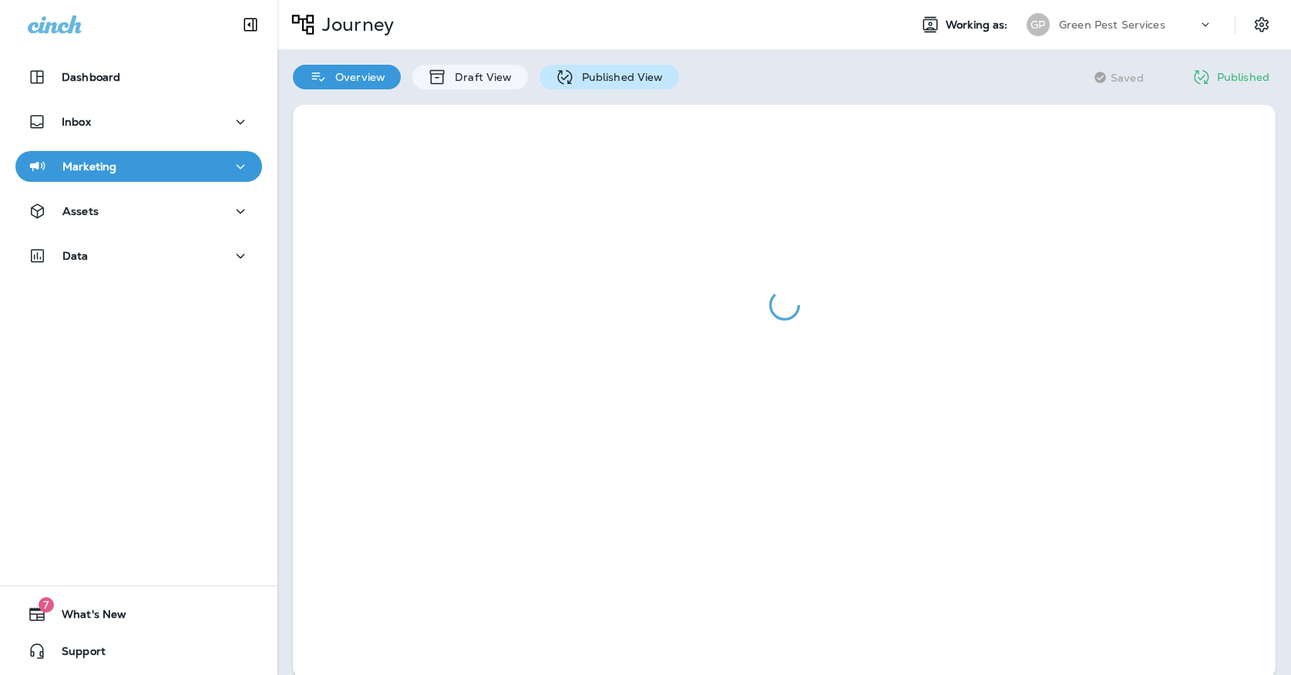
click at [595, 82] on p "Published View" at bounding box center [618, 77] width 89 height 12
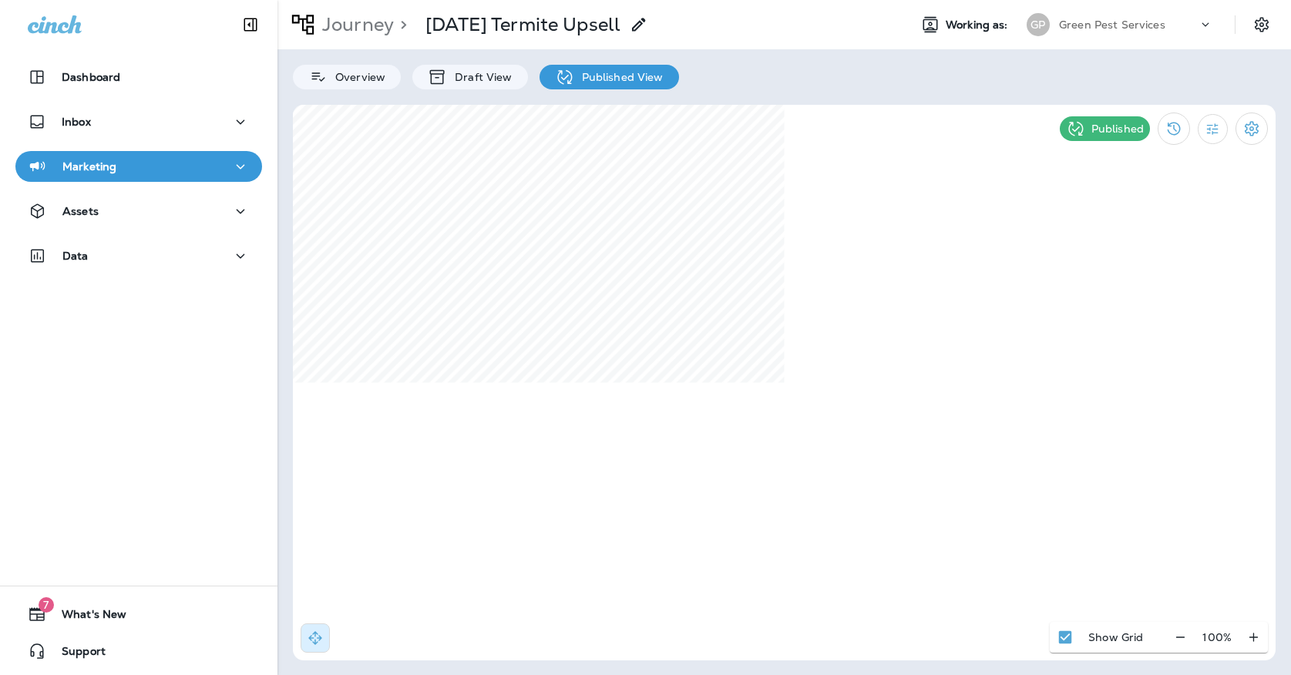
click at [1189, 29] on div "Green Pest Services" at bounding box center [1128, 24] width 139 height 23
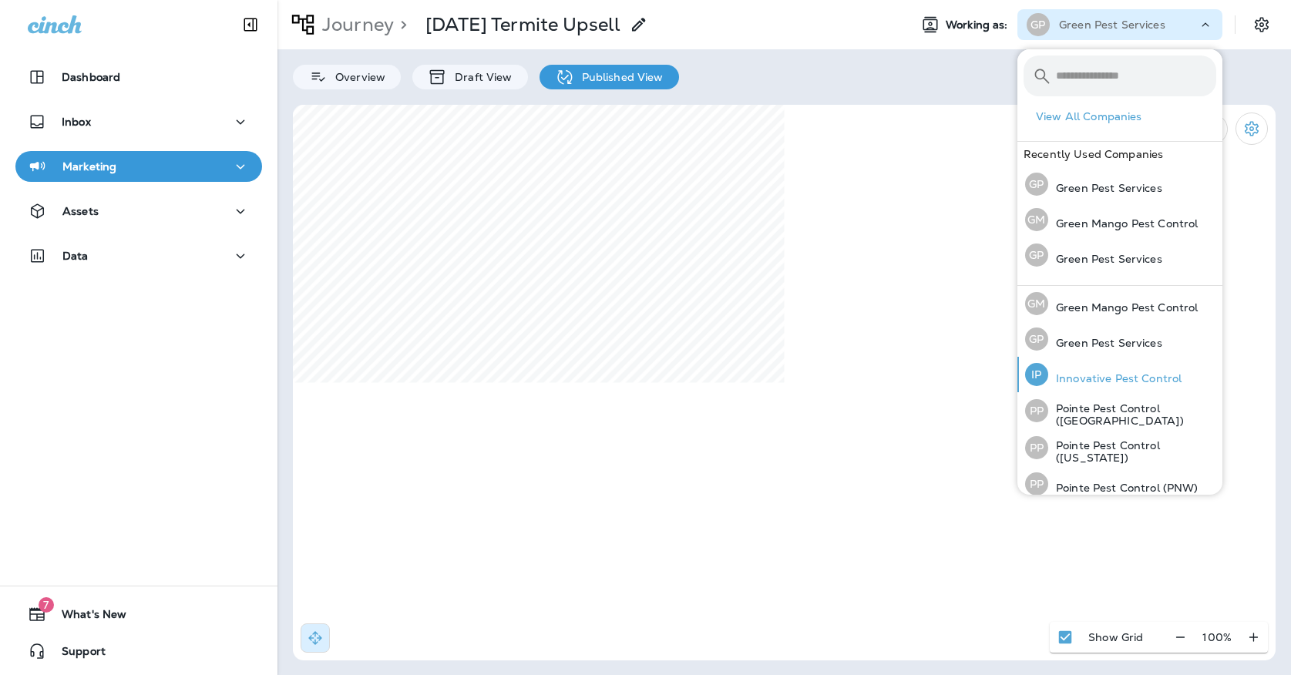
click at [1087, 372] on p "Innovative Pest Control" at bounding box center [1114, 378] width 133 height 12
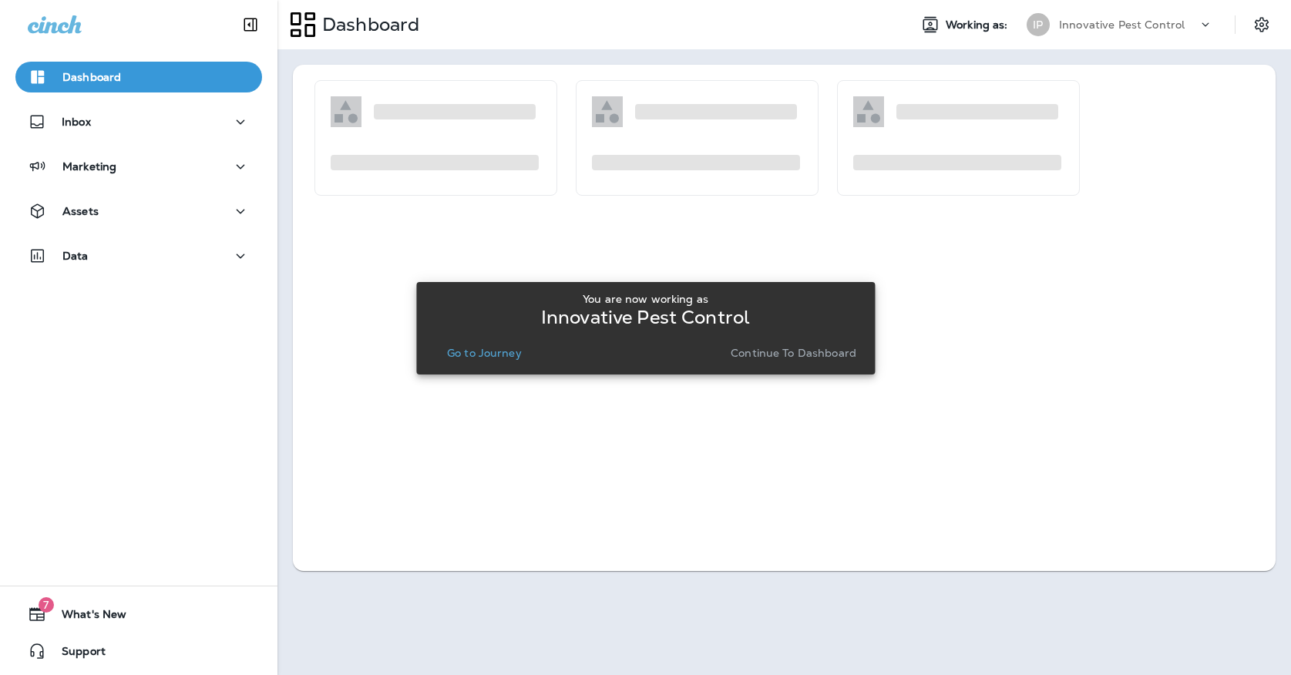
click at [516, 340] on div "You are now working as Innovative Pest Control Go to Journey Continue to Dashbo…" at bounding box center [645, 328] width 434 height 71
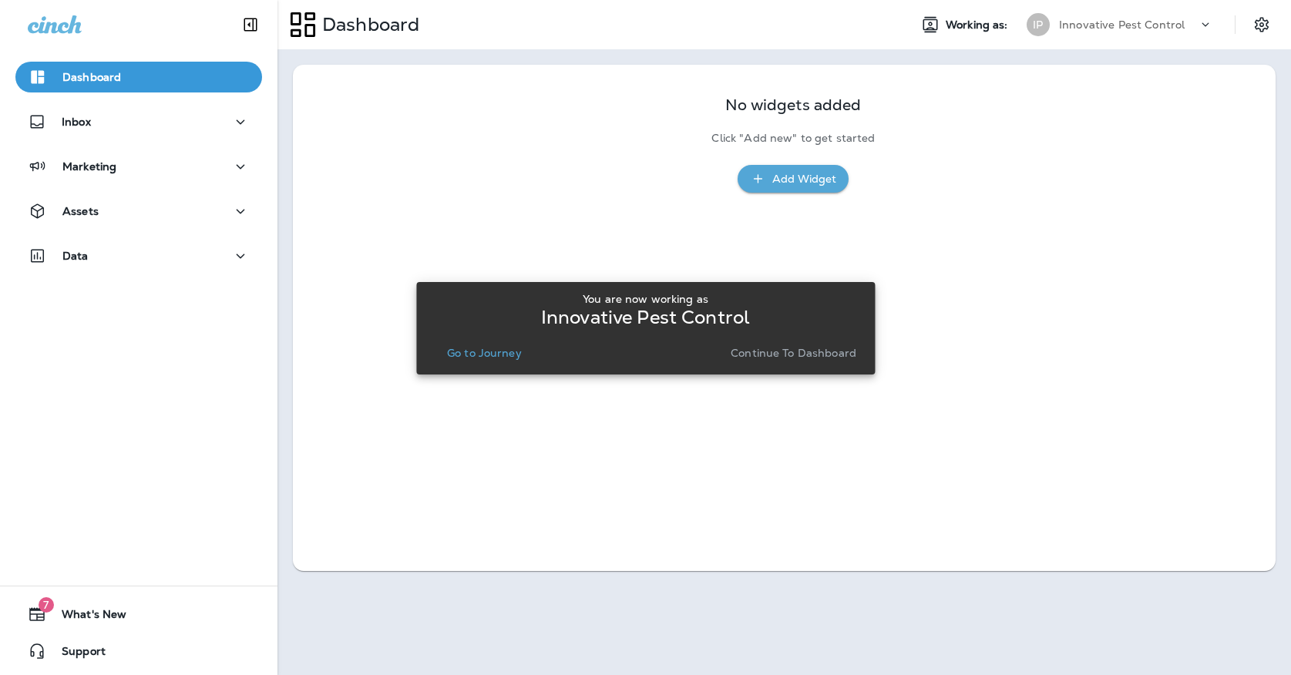
click at [509, 365] on div "You are now working as Innovative Pest Control Go to Journey Continue to Dashbo…" at bounding box center [645, 328] width 434 height 83
click at [498, 364] on div "You are now working as Innovative Pest Control Go to Journey Continue to Dashbo…" at bounding box center [645, 328] width 434 height 83
click at [498, 360] on button "Go to Journey" at bounding box center [484, 353] width 87 height 22
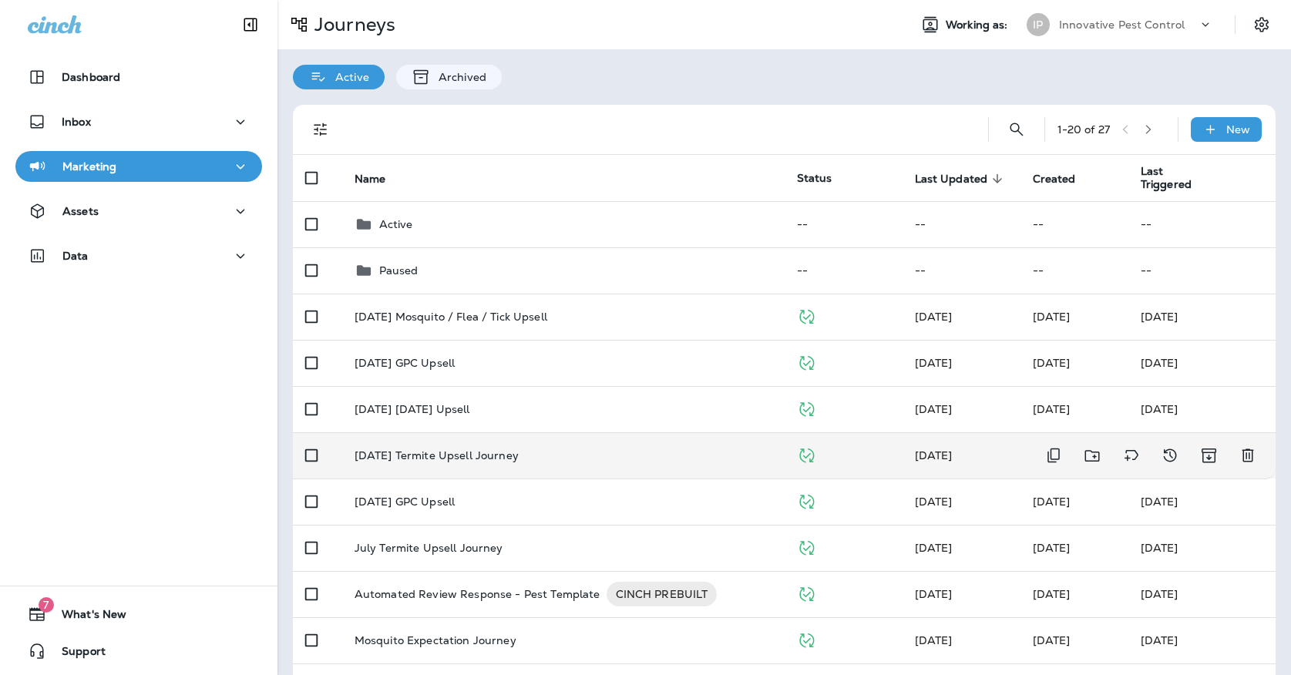
click at [495, 449] on p "[DATE] Termite Upsell Journey" at bounding box center [436, 455] width 164 height 12
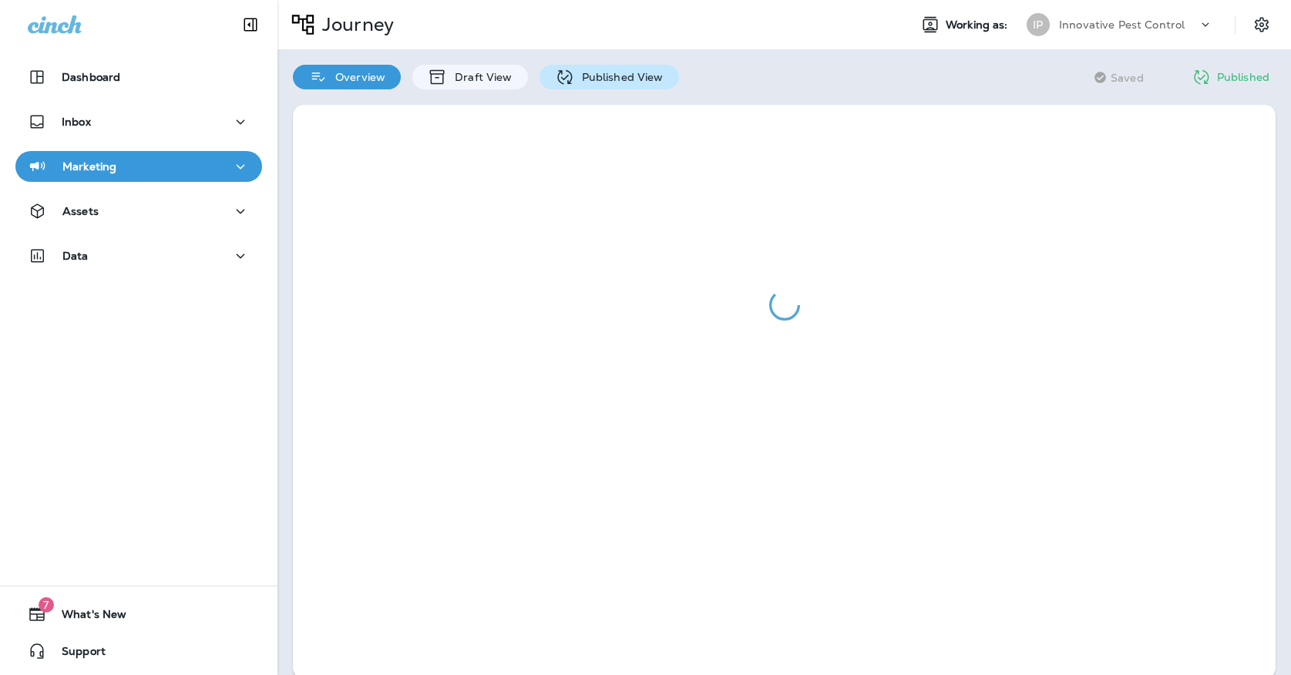
click at [652, 74] on p "Published View" at bounding box center [618, 77] width 89 height 12
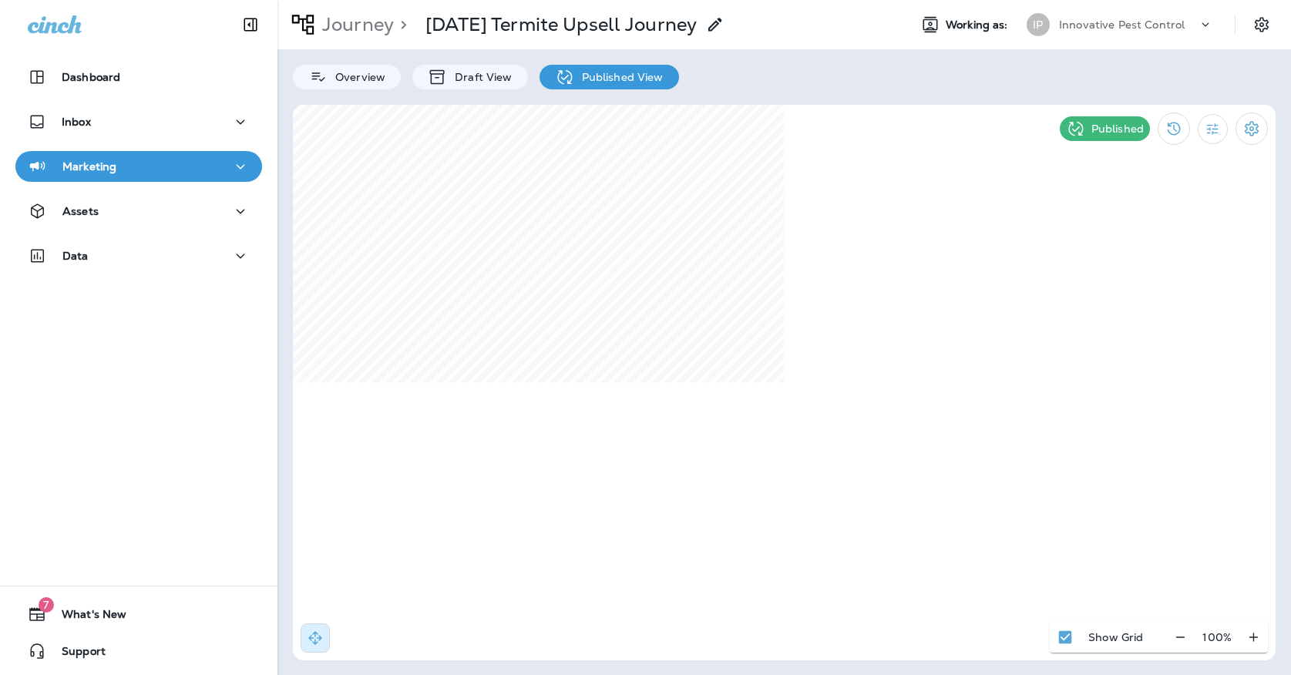
click at [1047, 28] on div "IP" at bounding box center [1037, 24] width 23 height 23
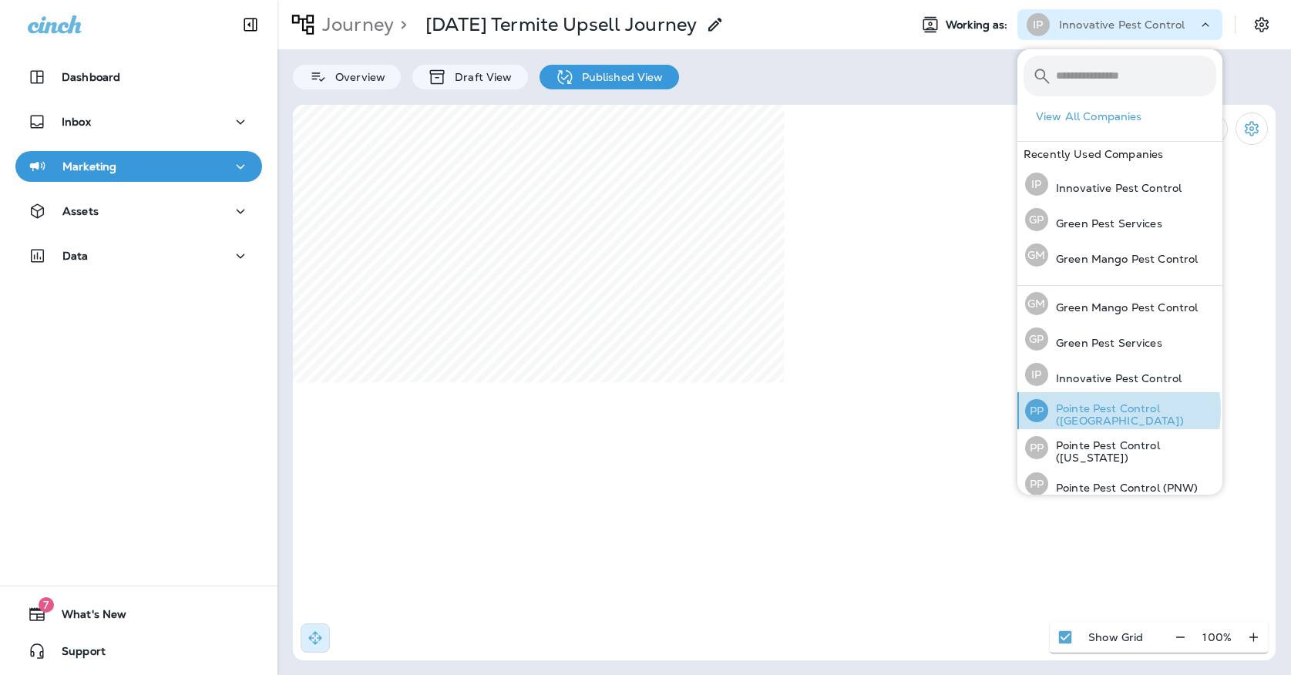
click at [1090, 410] on p "Pointe Pest Control ([GEOGRAPHIC_DATA])" at bounding box center [1132, 414] width 168 height 25
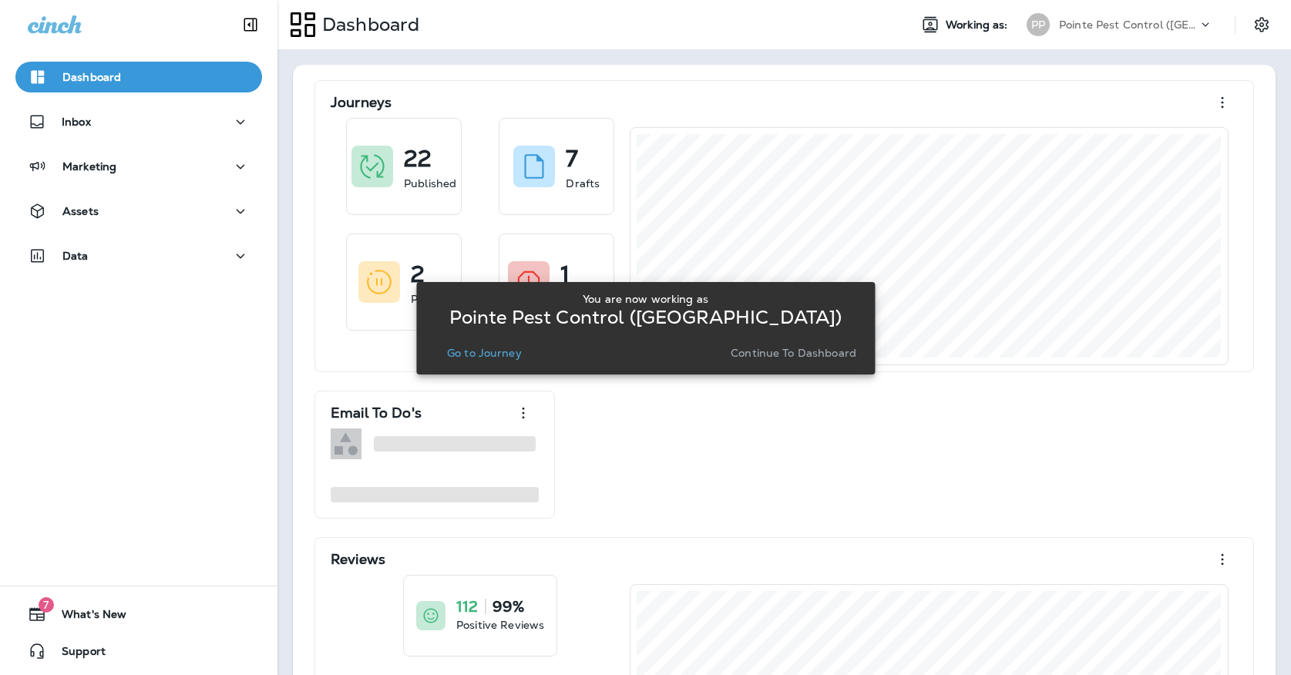
click at [492, 371] on div "You are now working as Pointe Pest Control ([GEOGRAPHIC_DATA]) Go to Journey Co…" at bounding box center [645, 328] width 458 height 92
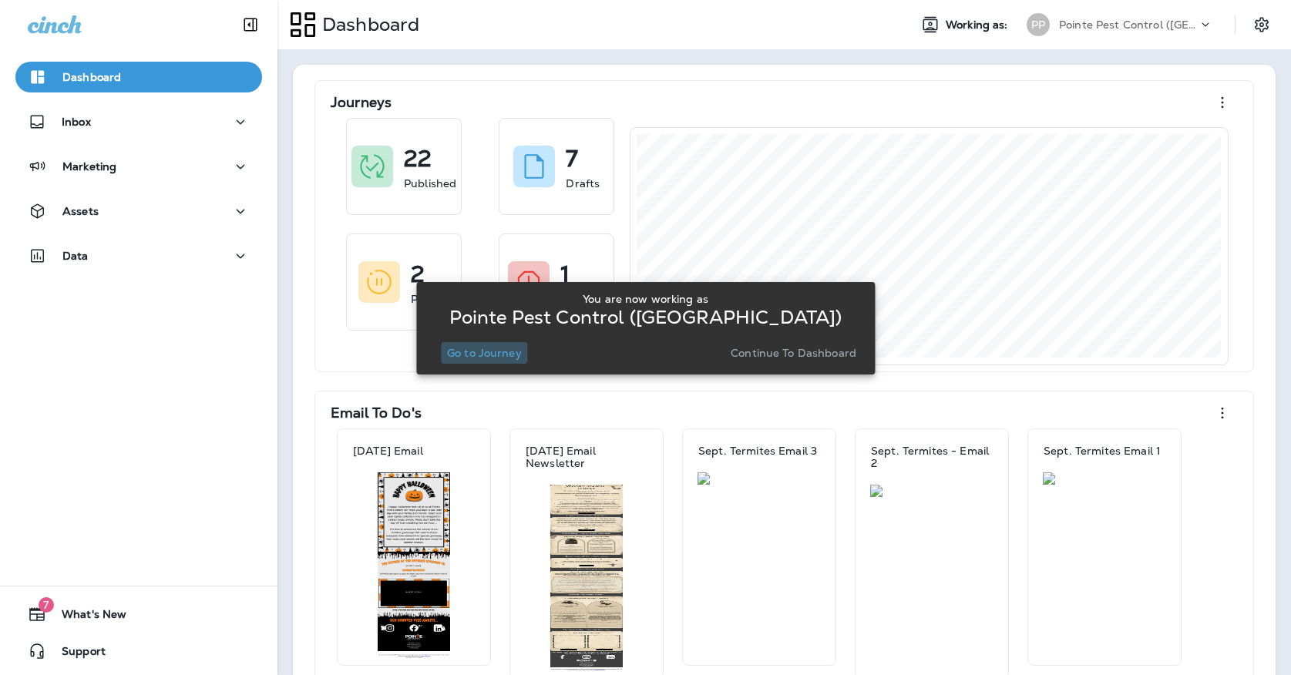
click at [485, 360] on button "Go to Journey" at bounding box center [484, 353] width 87 height 22
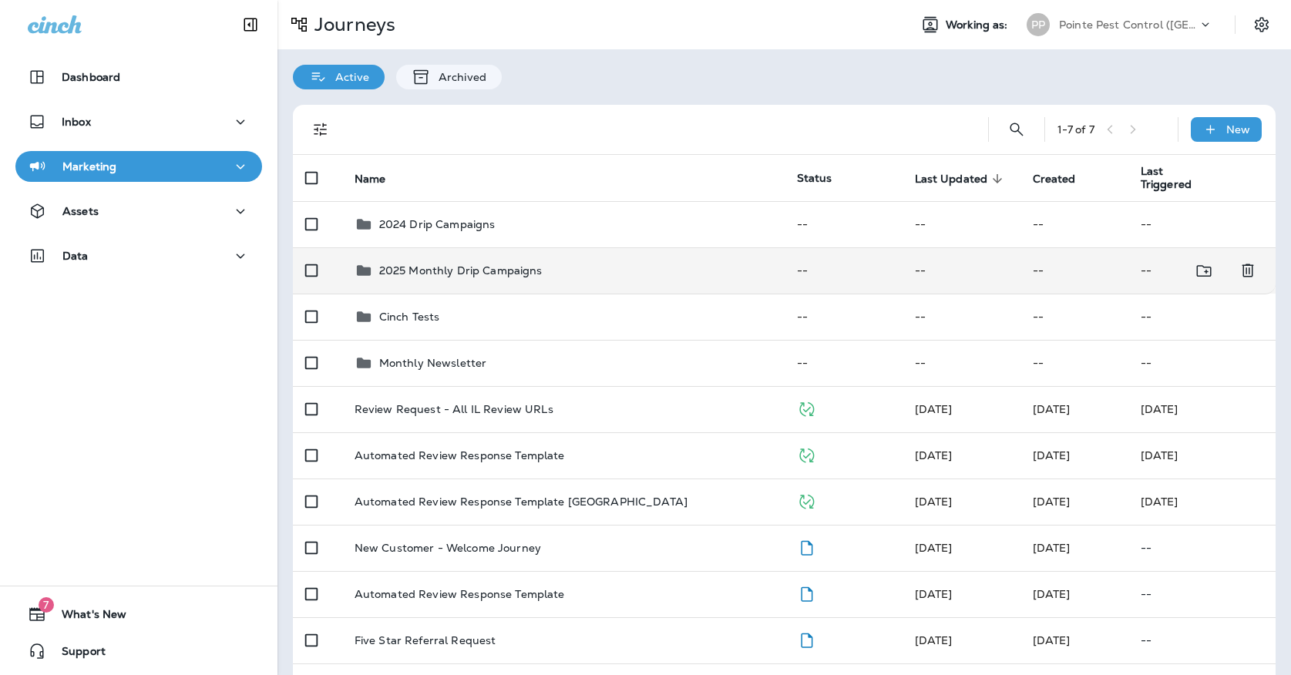
click at [545, 267] on div "2025 Monthly Drip Campaigns" at bounding box center [563, 270] width 418 height 18
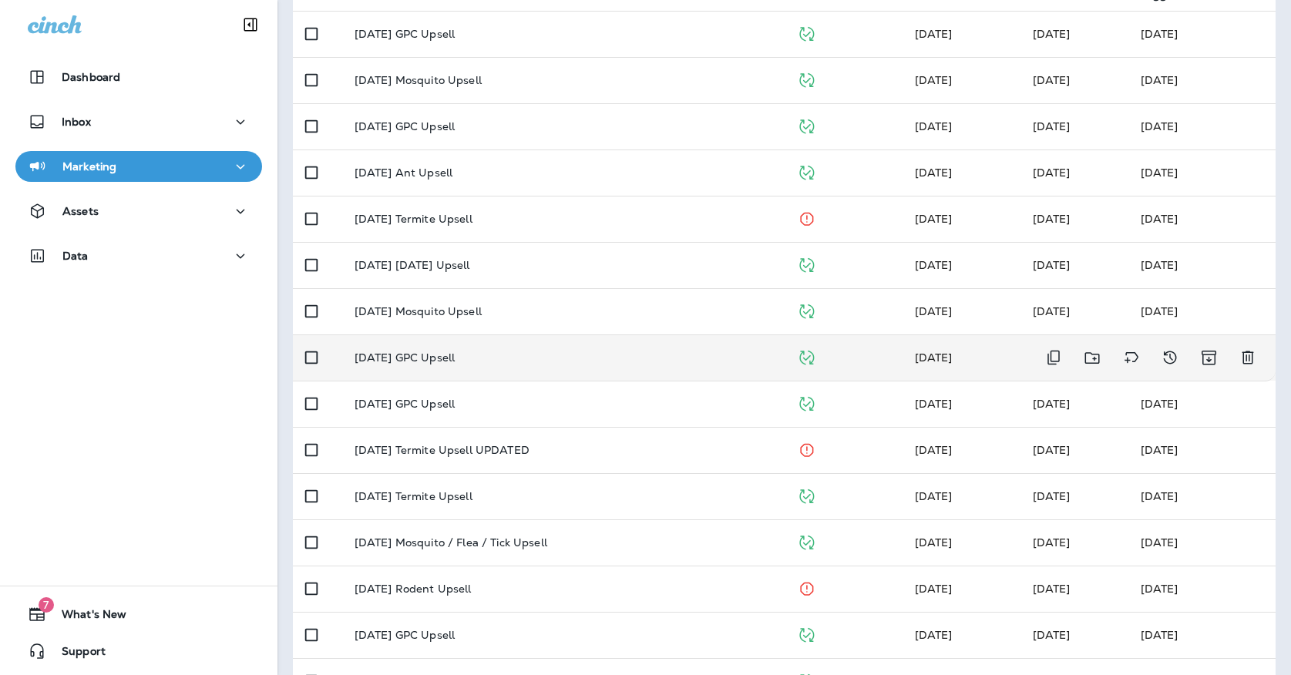
scroll to position [207, 0]
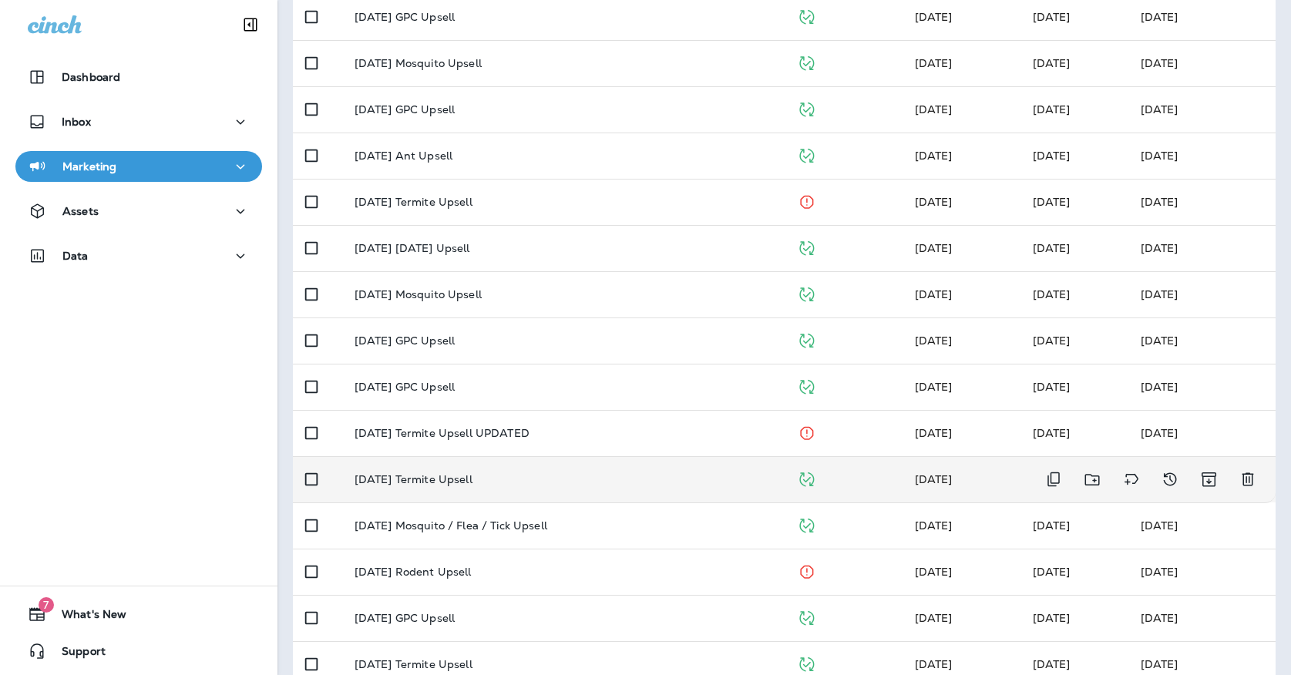
click at [534, 473] on div "[DATE] Termite Upsell" at bounding box center [563, 479] width 418 height 12
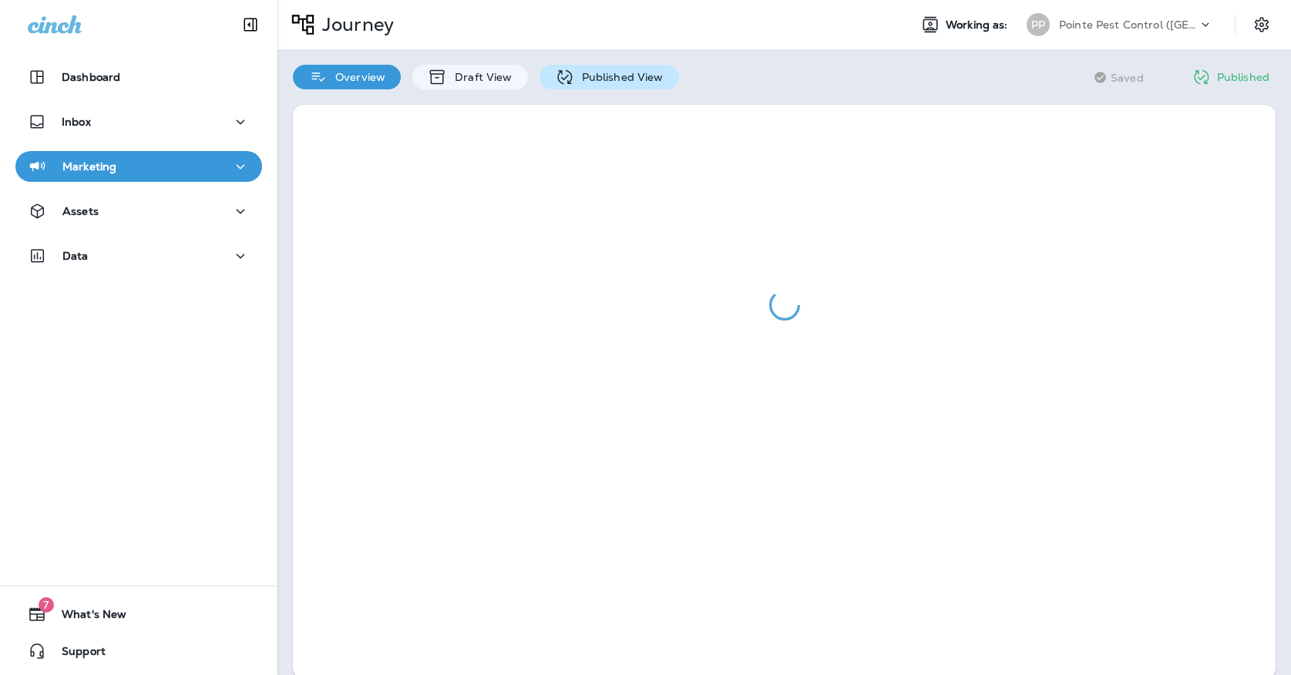
click at [640, 73] on p "Published View" at bounding box center [618, 77] width 89 height 12
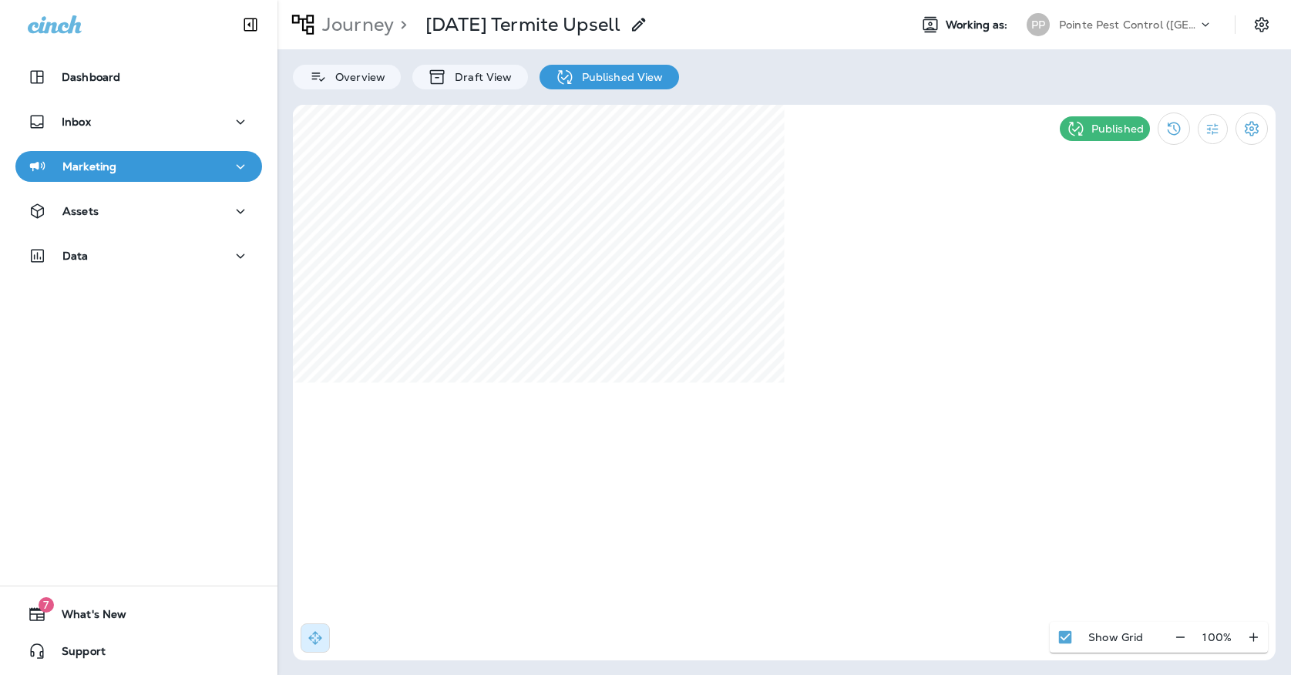
click at [1049, 34] on div "PP" at bounding box center [1038, 24] width 42 height 23
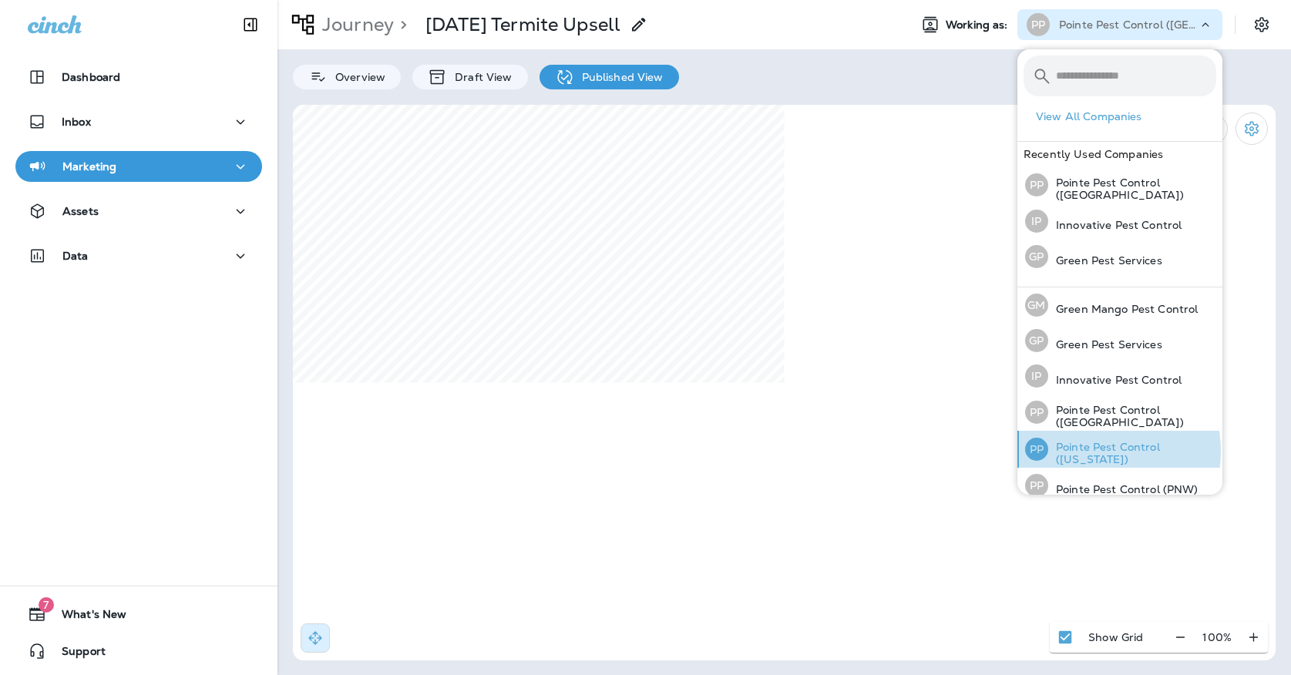
click at [1091, 448] on p "Pointe Pest Control ([US_STATE])" at bounding box center [1132, 453] width 168 height 25
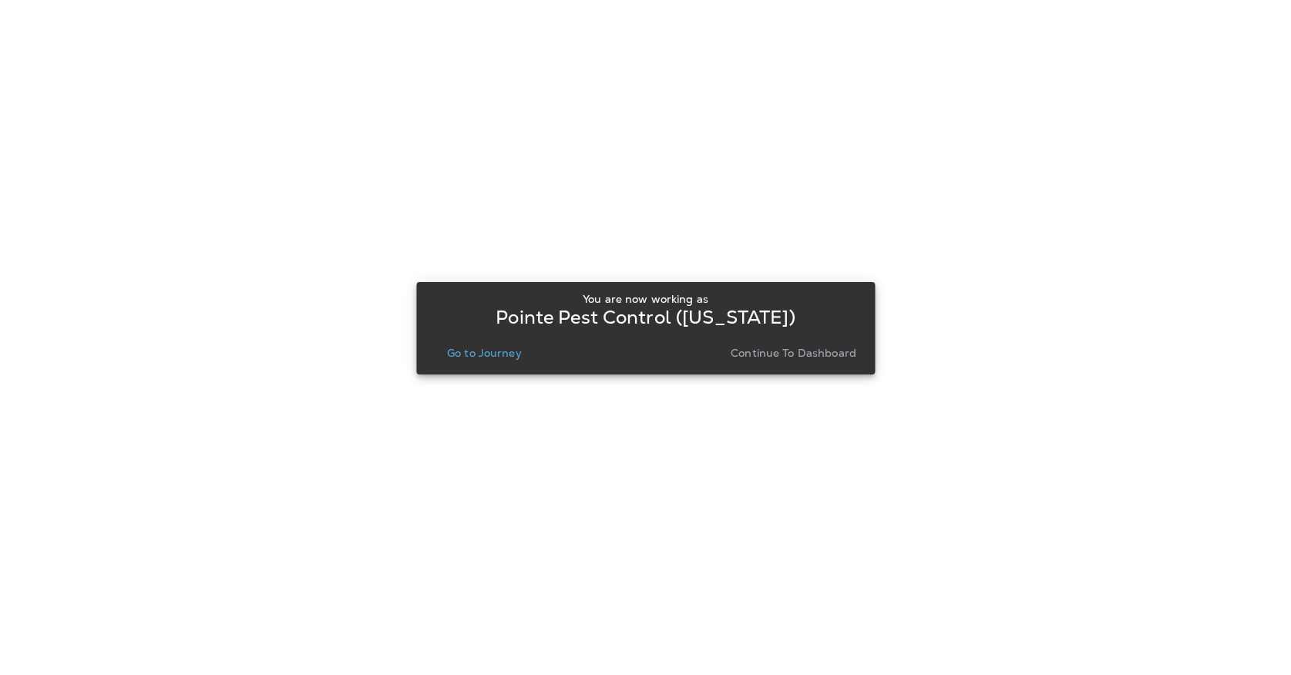
click at [488, 371] on div "You are now working as Pointe Pest Control ([US_STATE]) Go to Journey Continue …" at bounding box center [645, 328] width 458 height 92
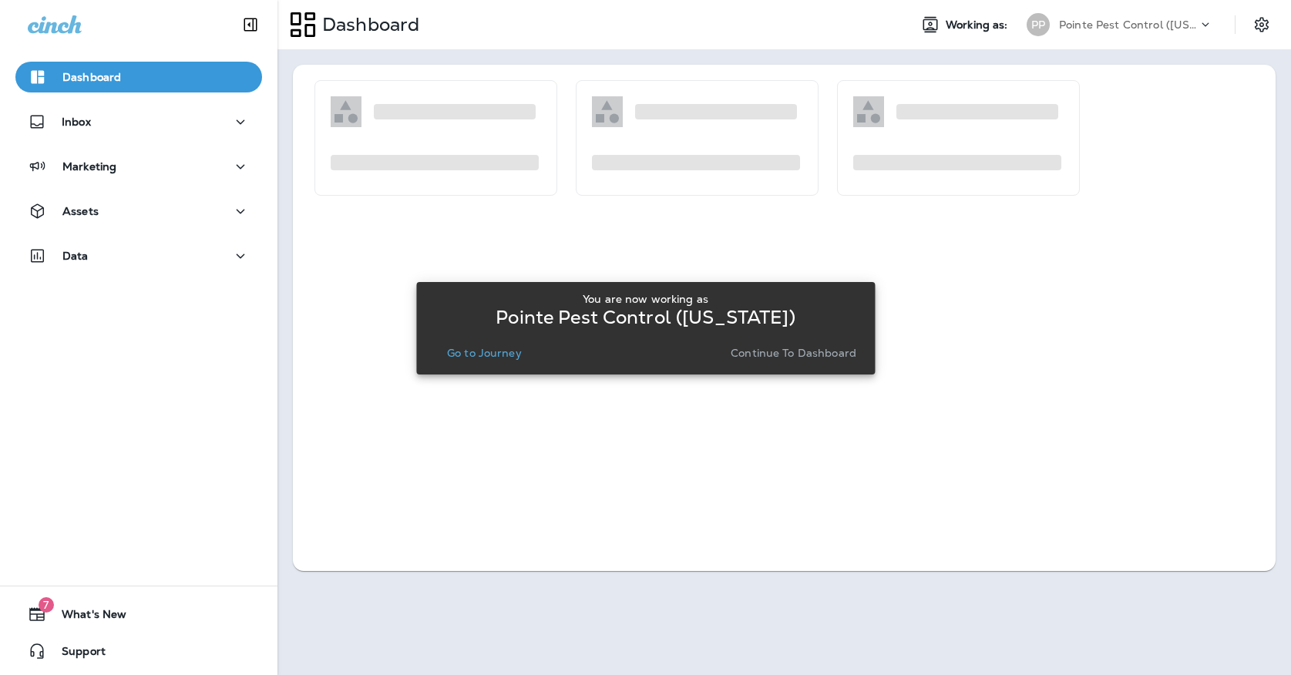
click at [488, 355] on p "Go to Journey" at bounding box center [484, 353] width 75 height 12
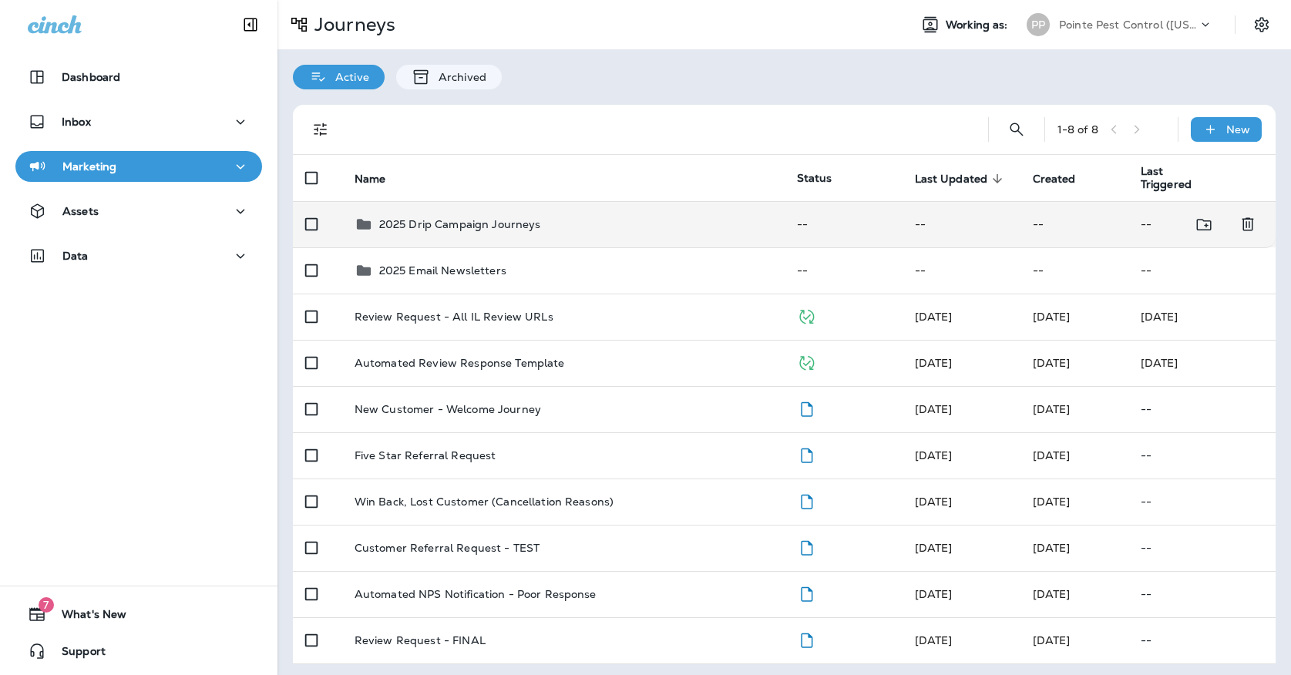
click at [517, 218] on p "2025 Drip Campaign Journeys" at bounding box center [460, 224] width 162 height 12
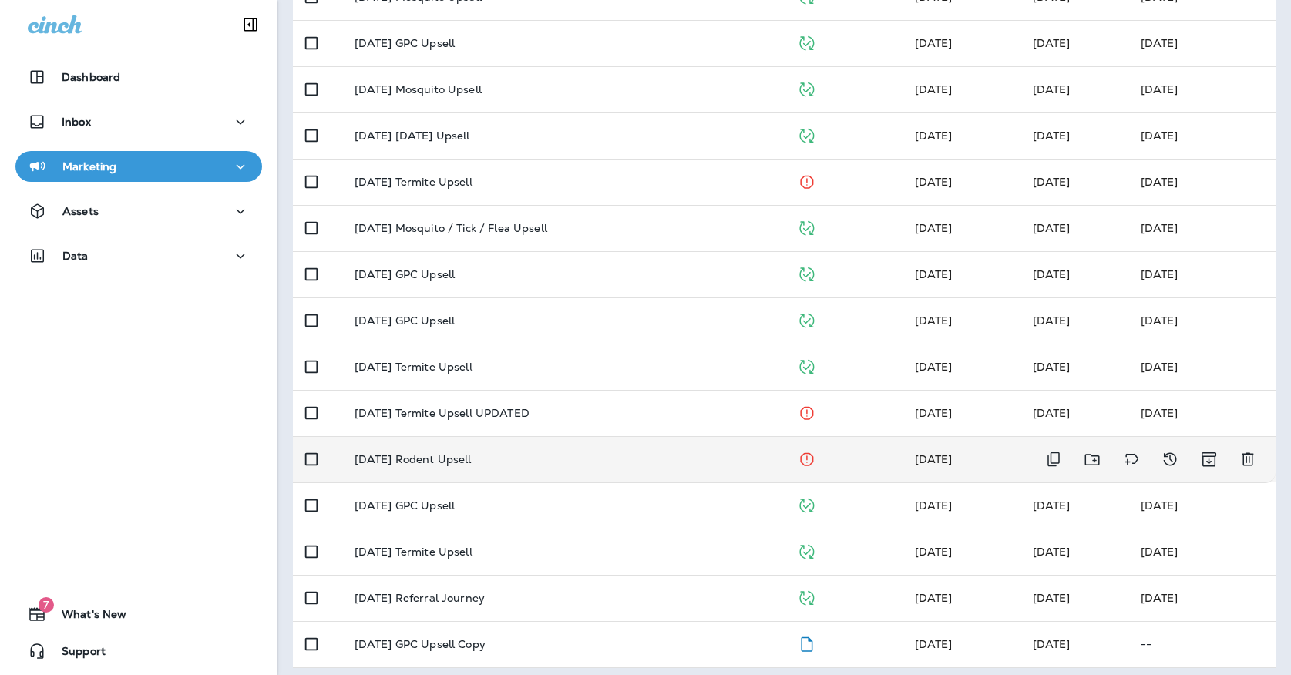
scroll to position [317, 0]
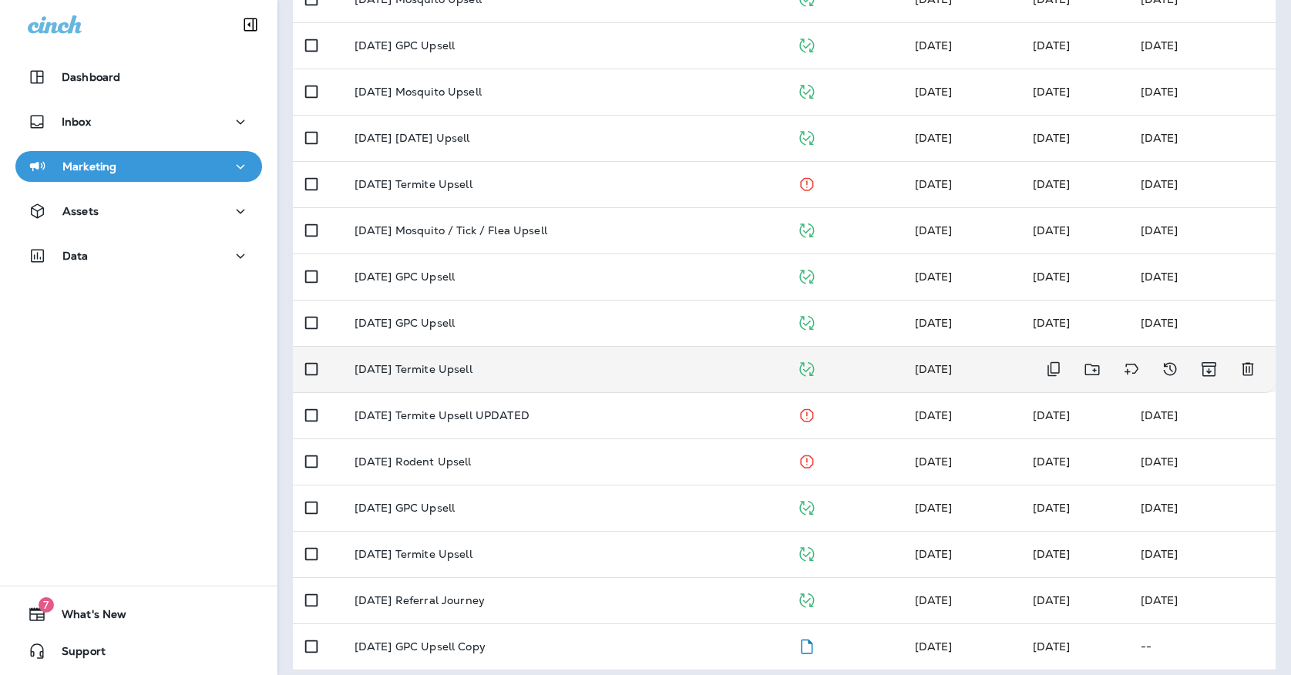
click at [472, 363] on p "[DATE] Termite Upsell" at bounding box center [413, 369] width 118 height 12
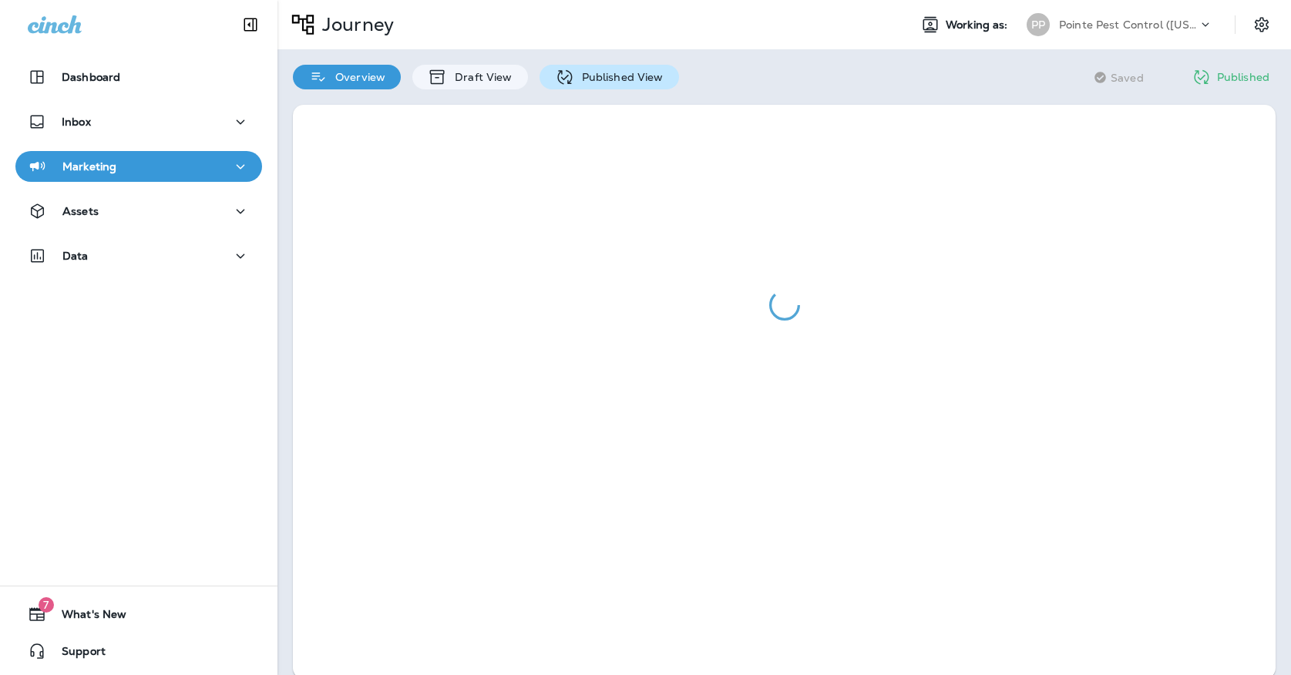
click at [622, 79] on p "Published View" at bounding box center [618, 77] width 89 height 12
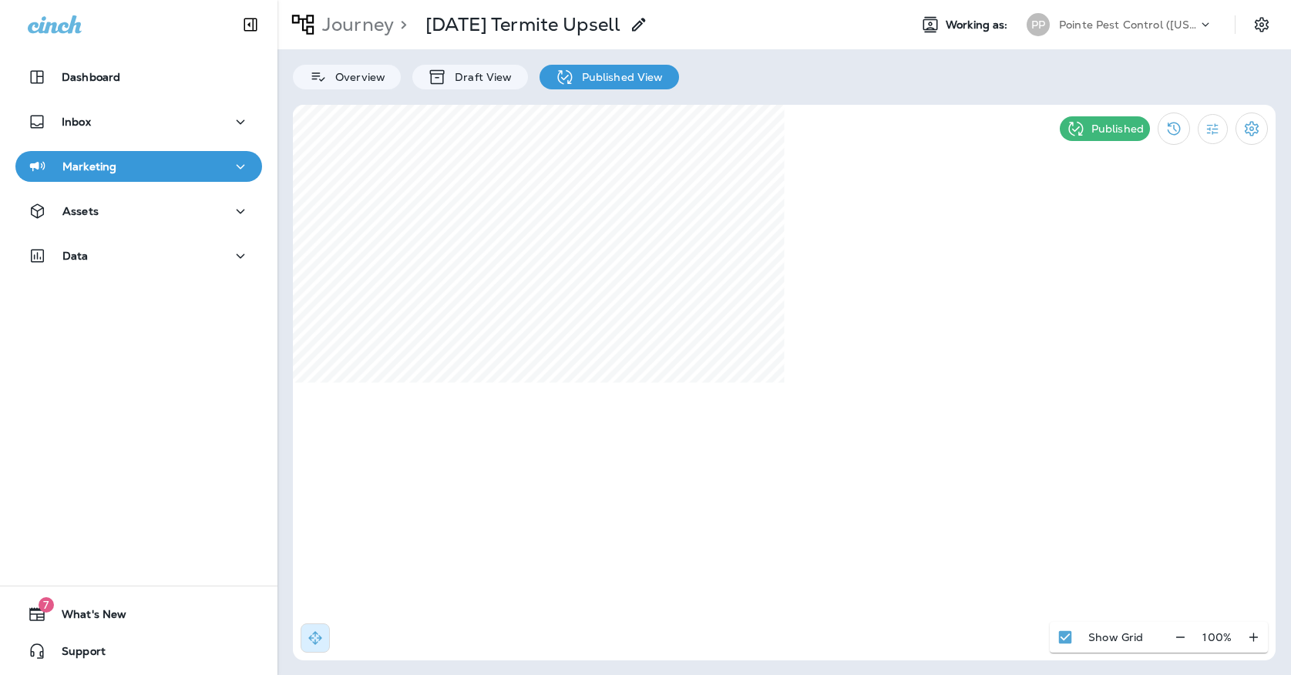
click at [1095, 42] on div "Journey > [DATE] Termite Upsell Working as: PP Pointe Pest Control ([US_STATE])" at bounding box center [783, 24] width 1013 height 49
click at [1093, 29] on p "Pointe Pest Control ([US_STATE])" at bounding box center [1128, 24] width 139 height 12
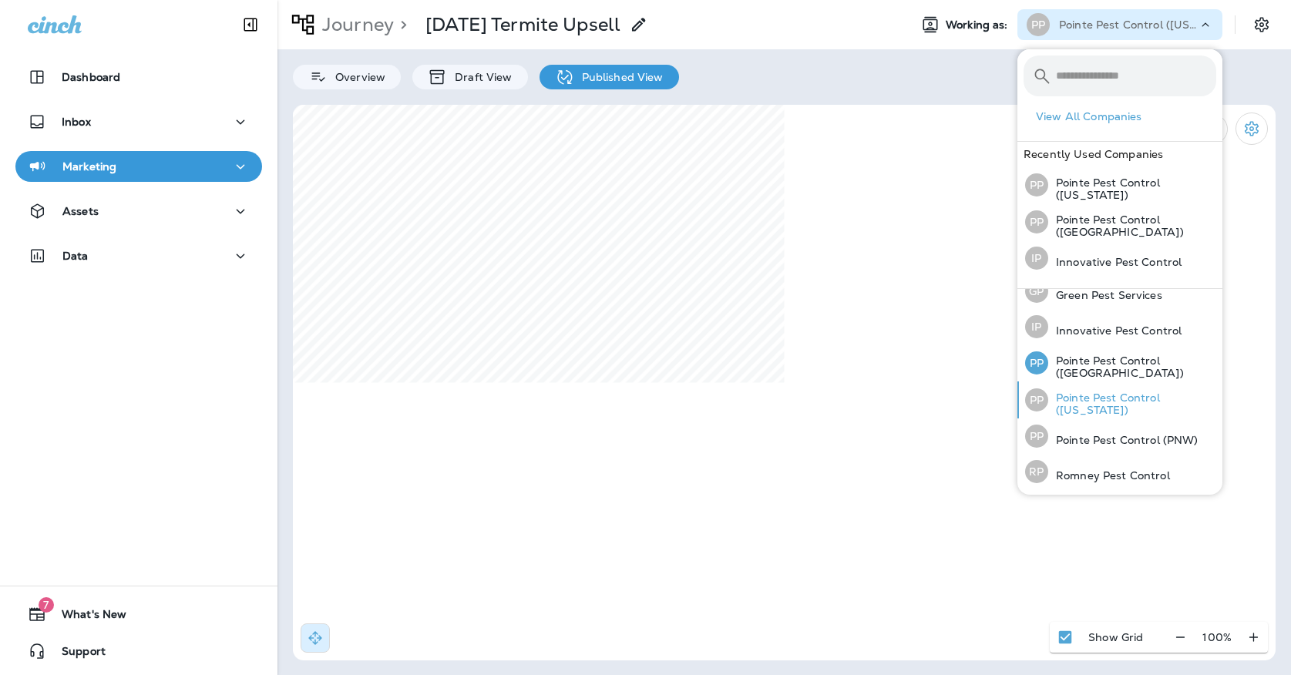
scroll to position [49, 0]
click at [1055, 432] on div "PP Pointe Pest Control (PNW)" at bounding box center [1112, 438] width 186 height 35
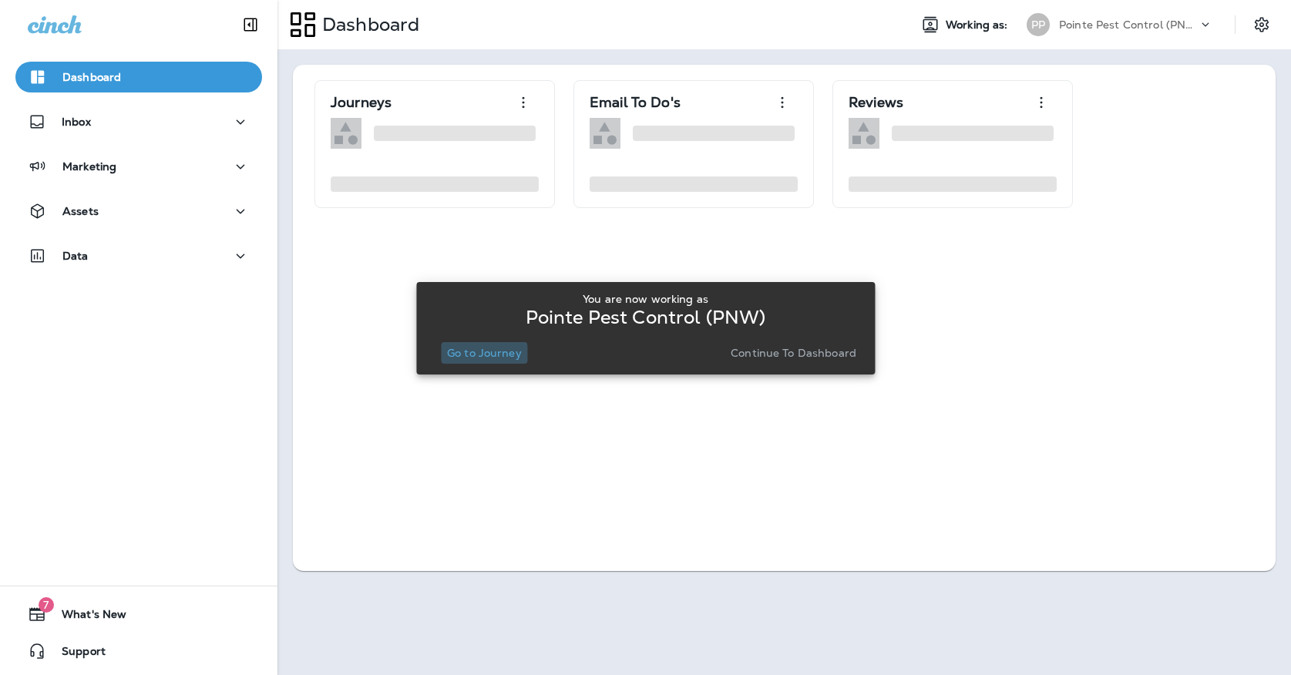
click at [442, 356] on button "Go to Journey" at bounding box center [484, 353] width 87 height 22
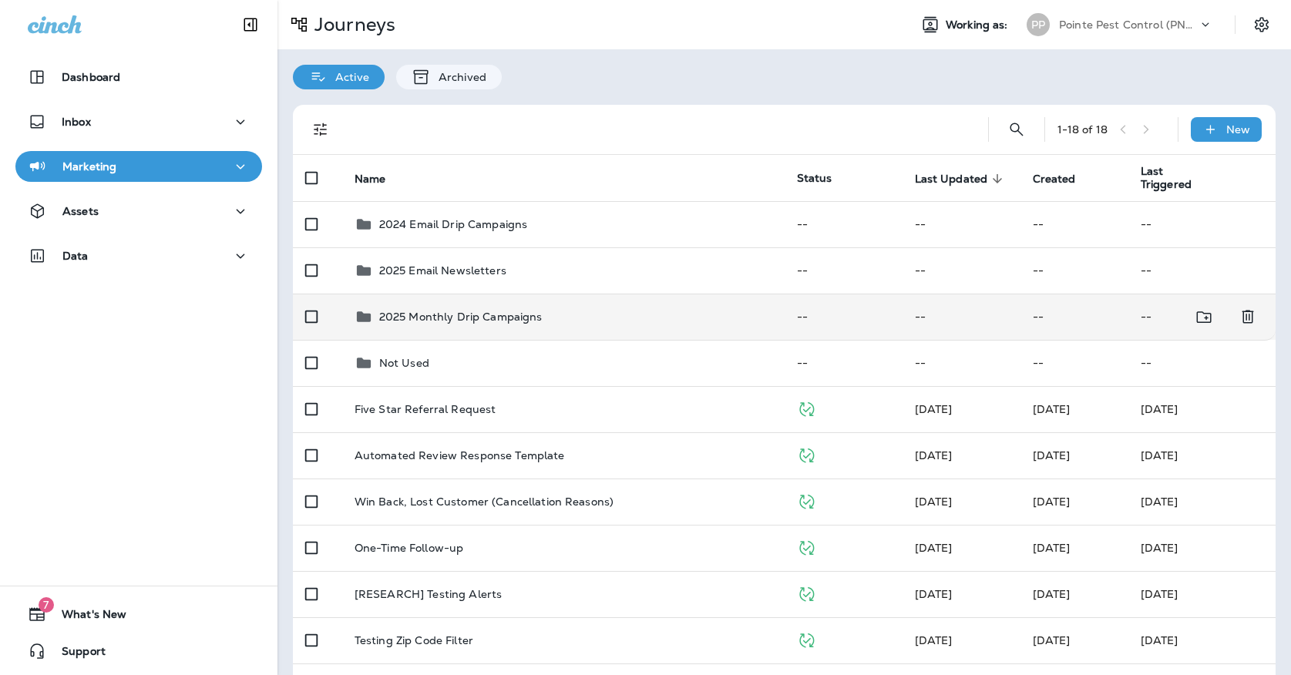
click at [469, 311] on p "2025 Monthly Drip Campaigns" at bounding box center [460, 317] width 163 height 12
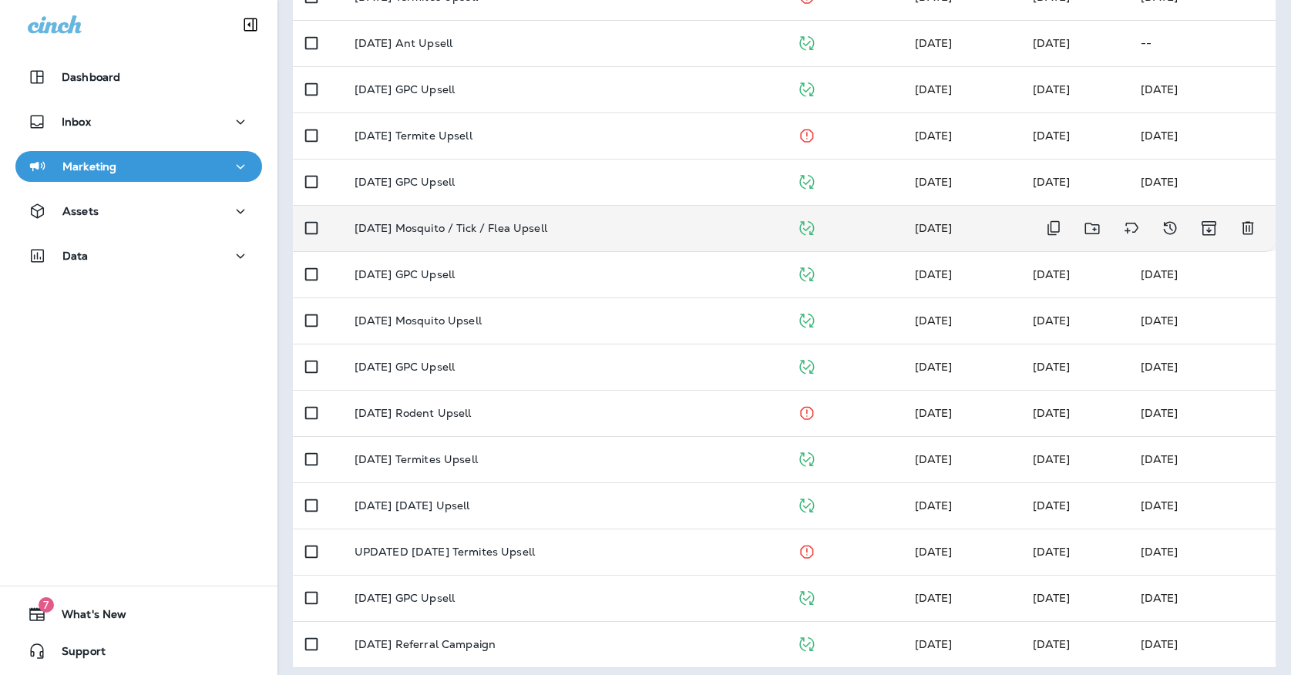
scroll to position [273, 0]
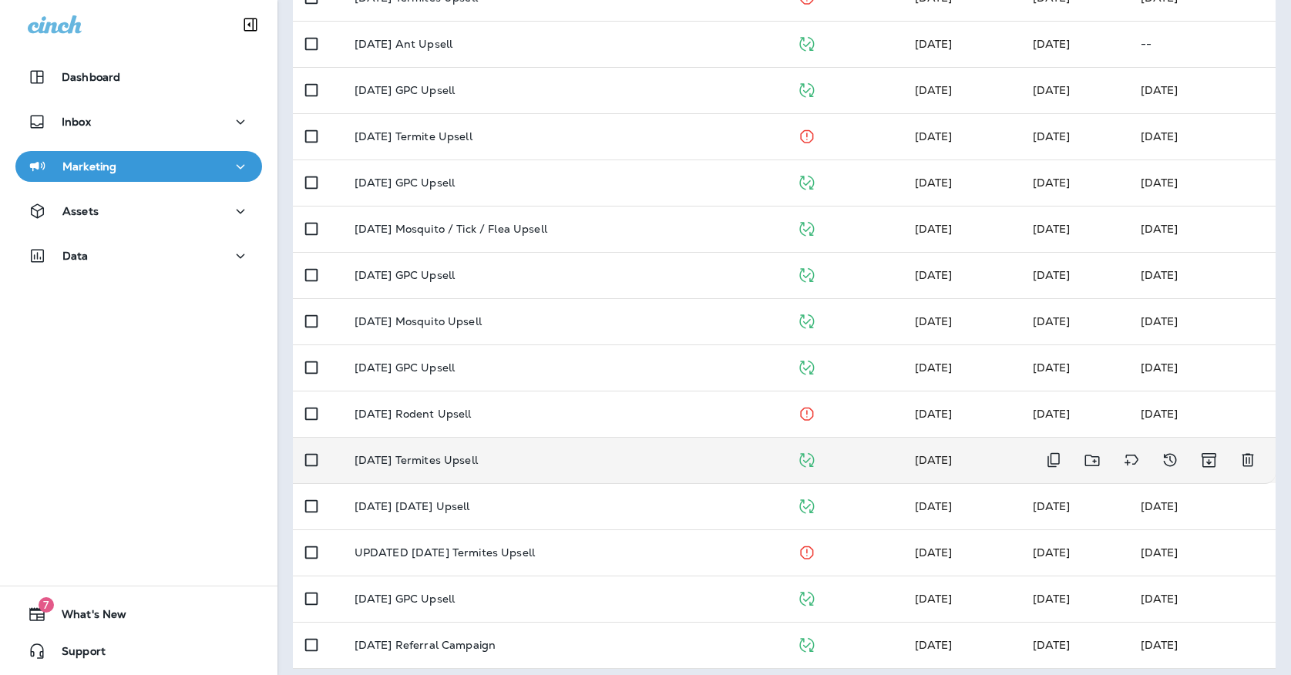
click at [479, 464] on td "[DATE] Termites Upsell" at bounding box center [563, 460] width 442 height 46
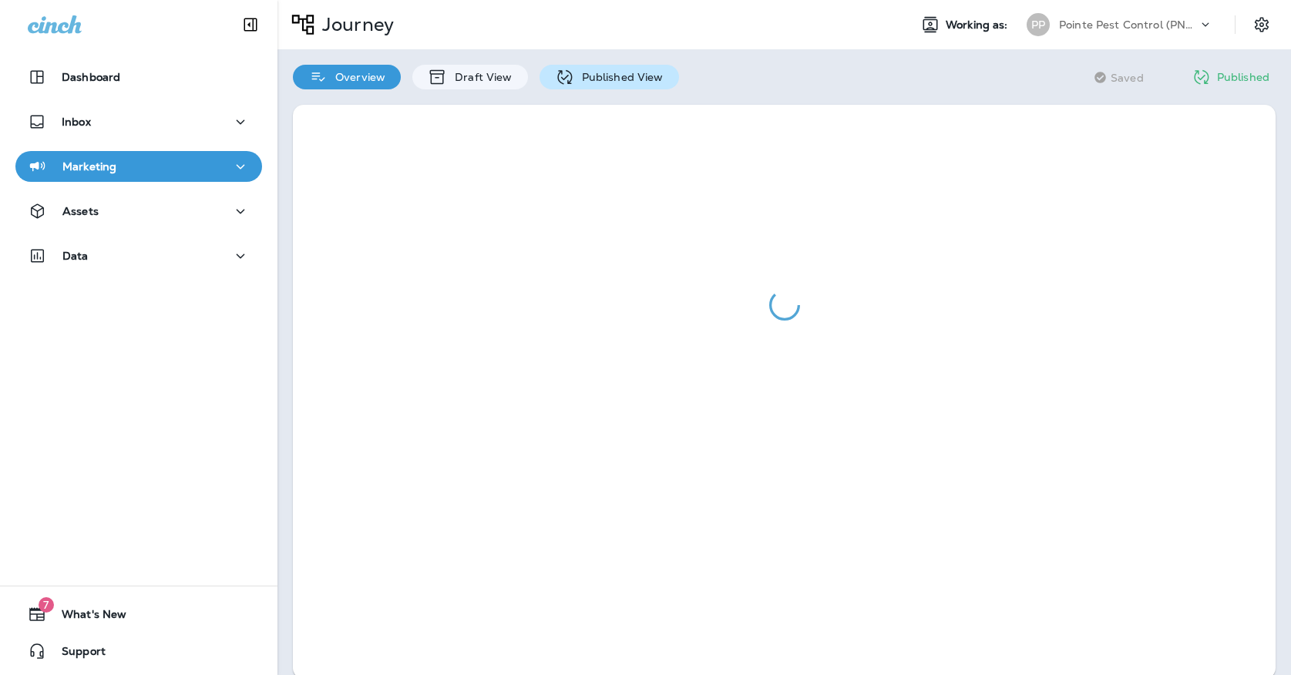
click at [586, 75] on p "Published View" at bounding box center [618, 77] width 89 height 12
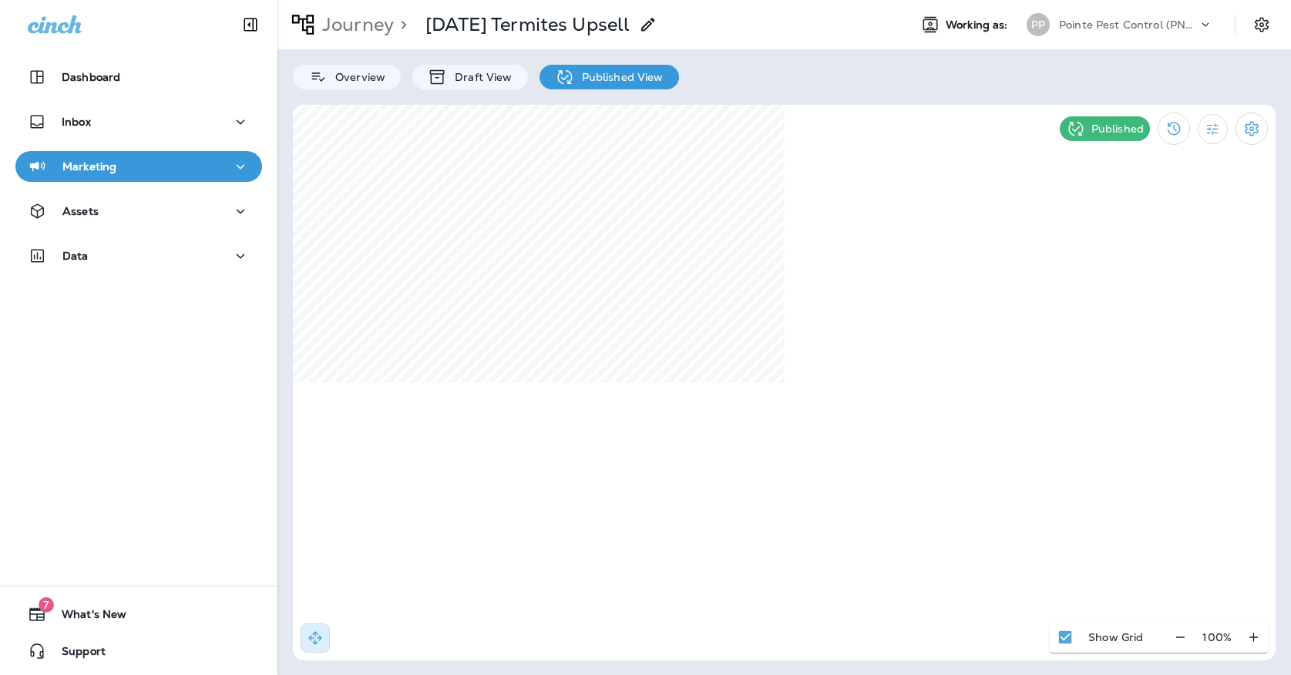
click at [1073, 29] on p "Pointe Pest Control (PNW)" at bounding box center [1128, 24] width 139 height 12
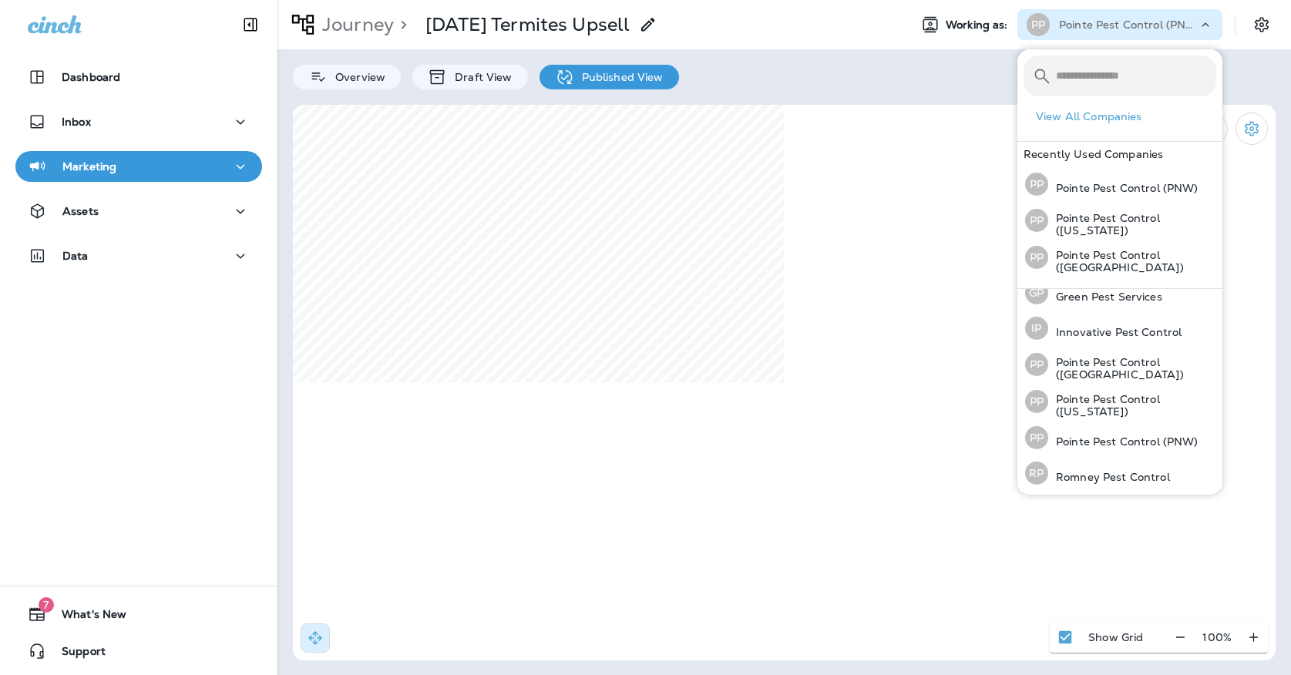
scroll to position [49, 0]
click at [1135, 474] on p "Romney Pest Control" at bounding box center [1109, 478] width 122 height 12
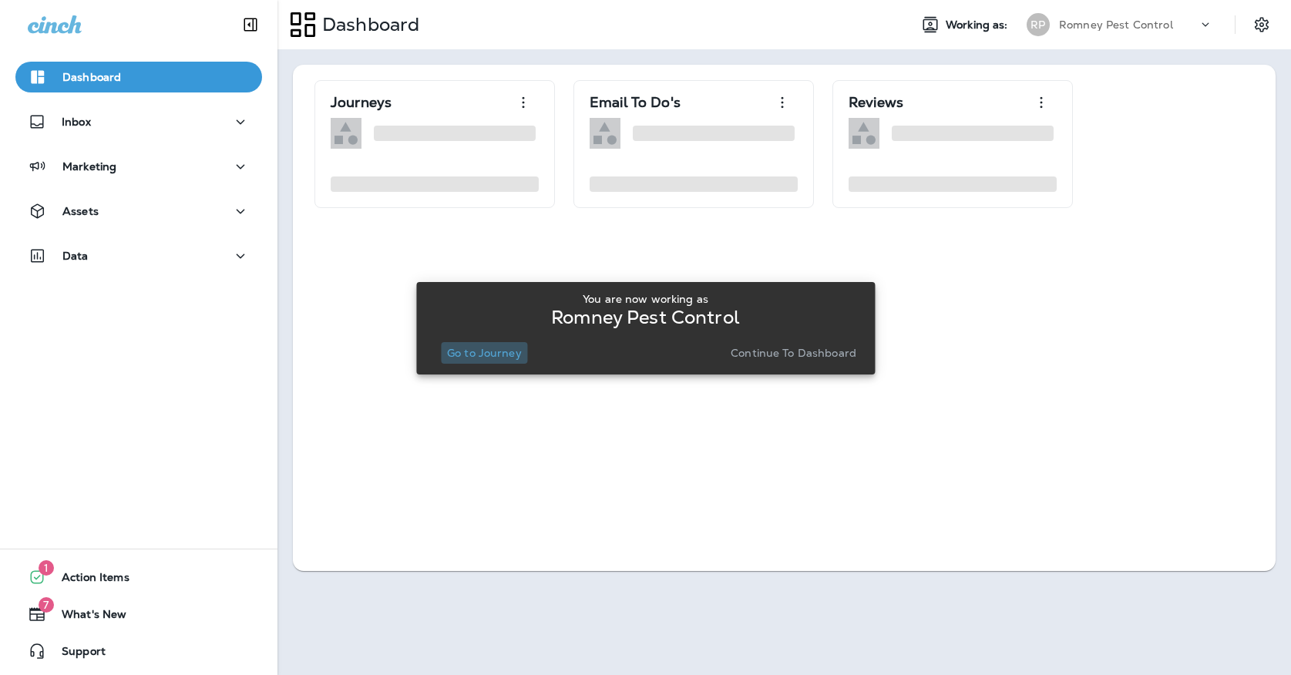
click at [489, 351] on p "Go to Journey" at bounding box center [484, 353] width 75 height 12
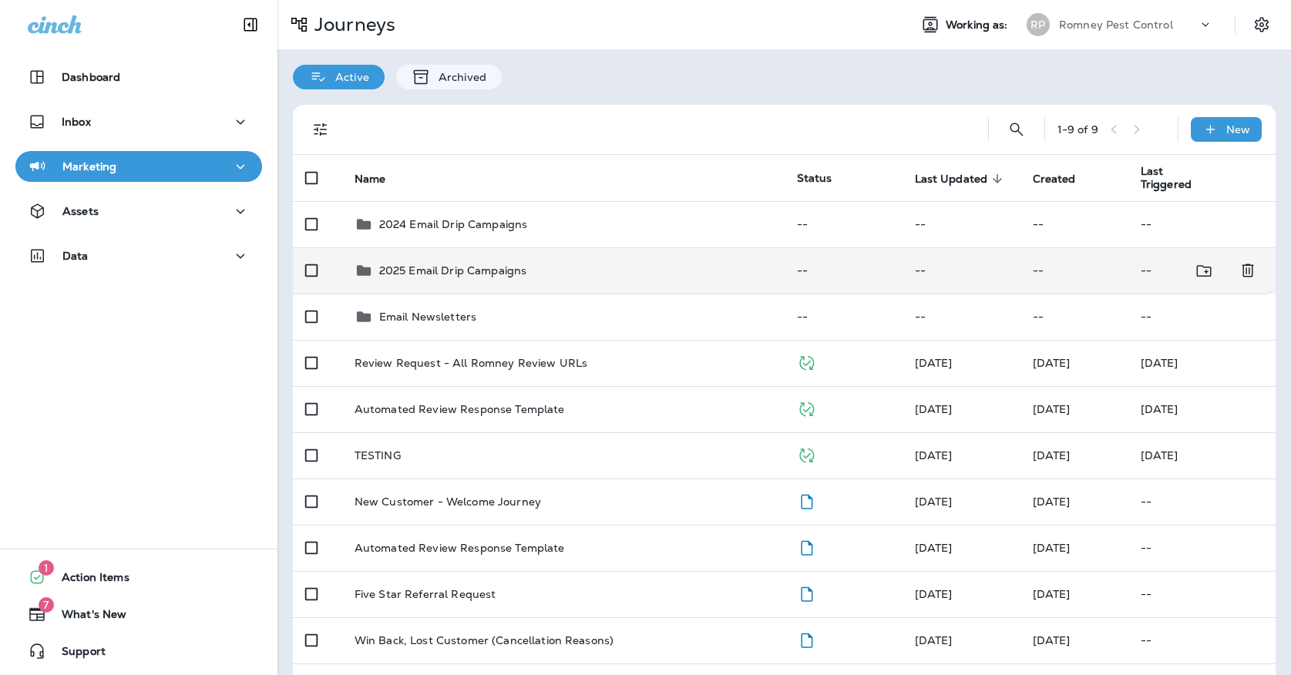
click at [499, 269] on div "2025 Email Drip Campaigns" at bounding box center [453, 270] width 148 height 18
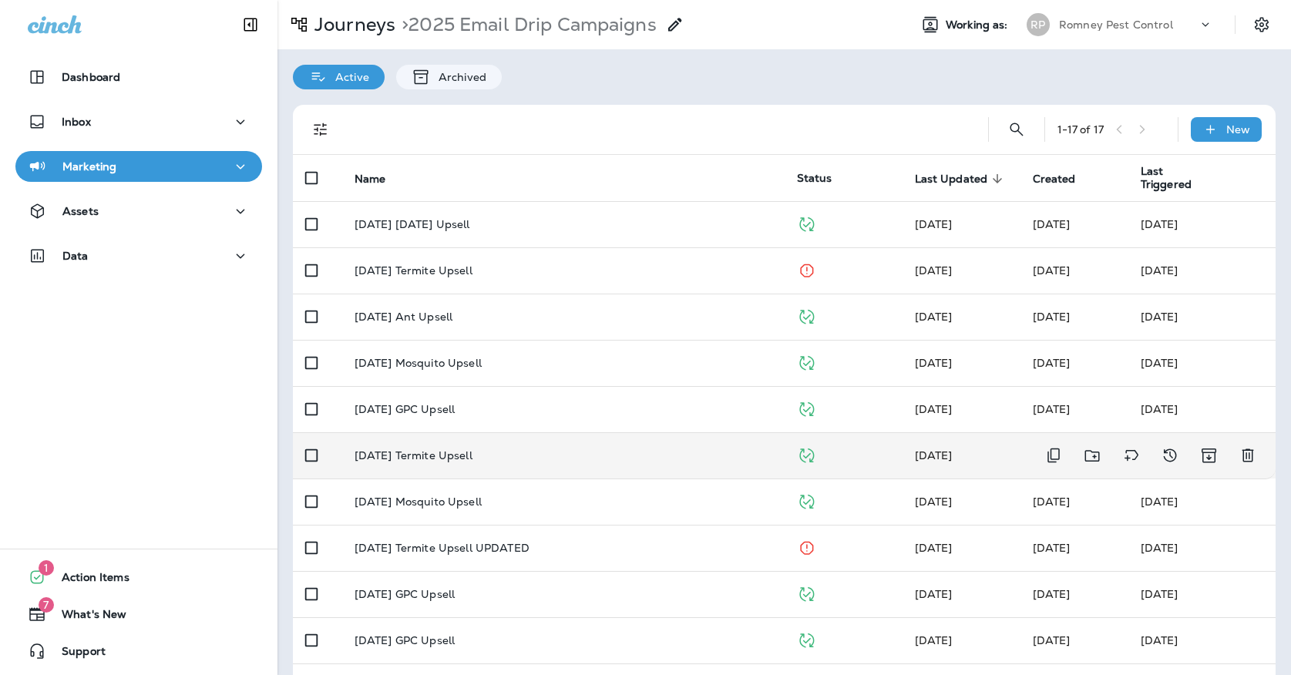
click at [495, 449] on div "[DATE] Termite Upsell" at bounding box center [563, 455] width 418 height 12
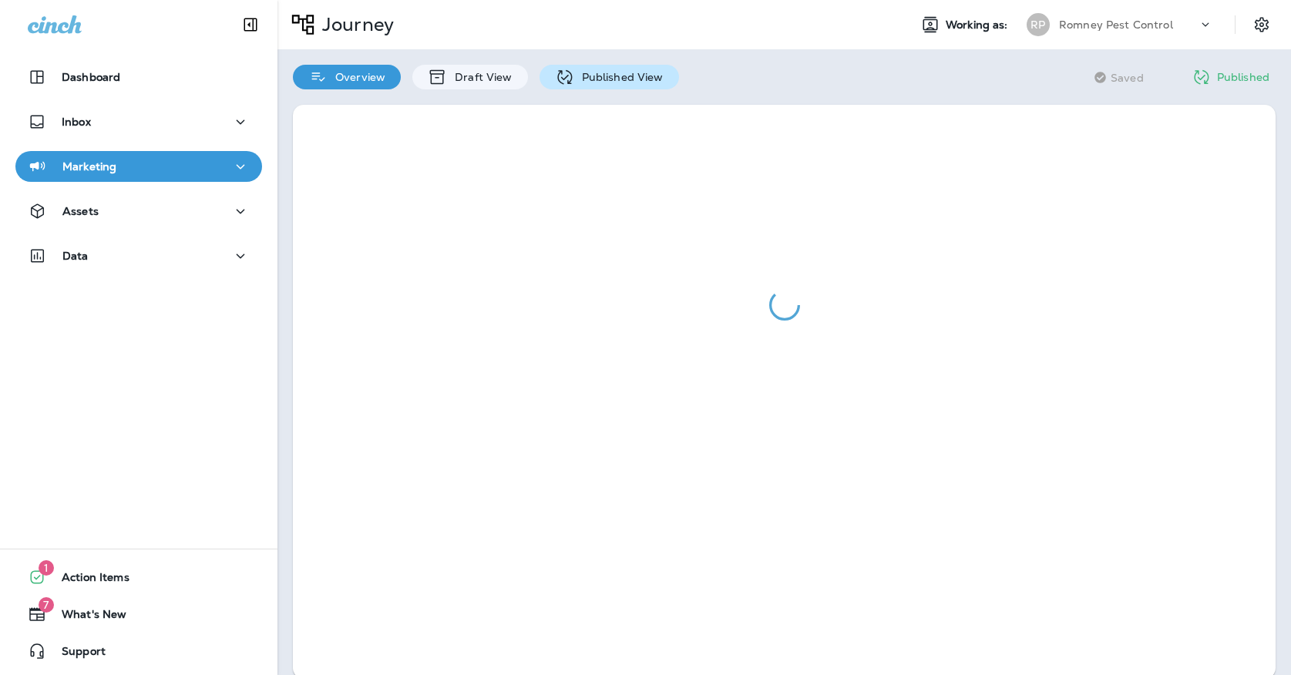
click at [563, 85] on icon at bounding box center [564, 77] width 19 height 19
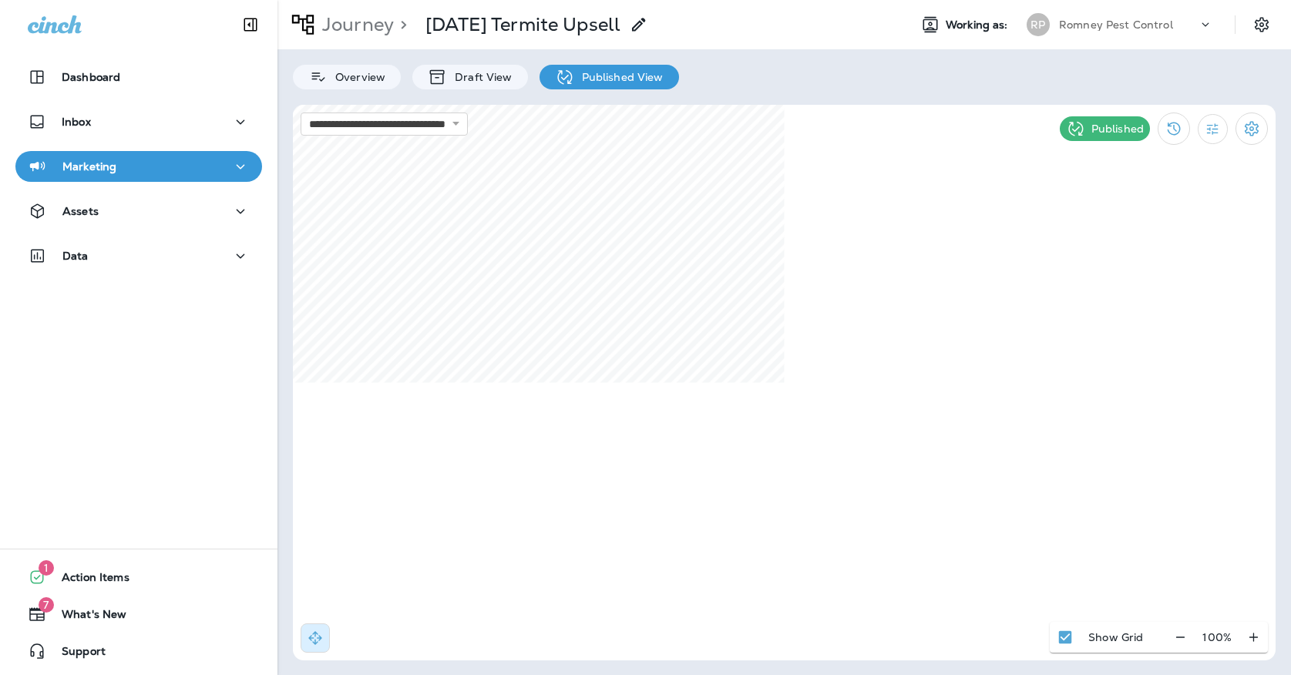
click at [169, 180] on button "Marketing" at bounding box center [138, 166] width 247 height 31
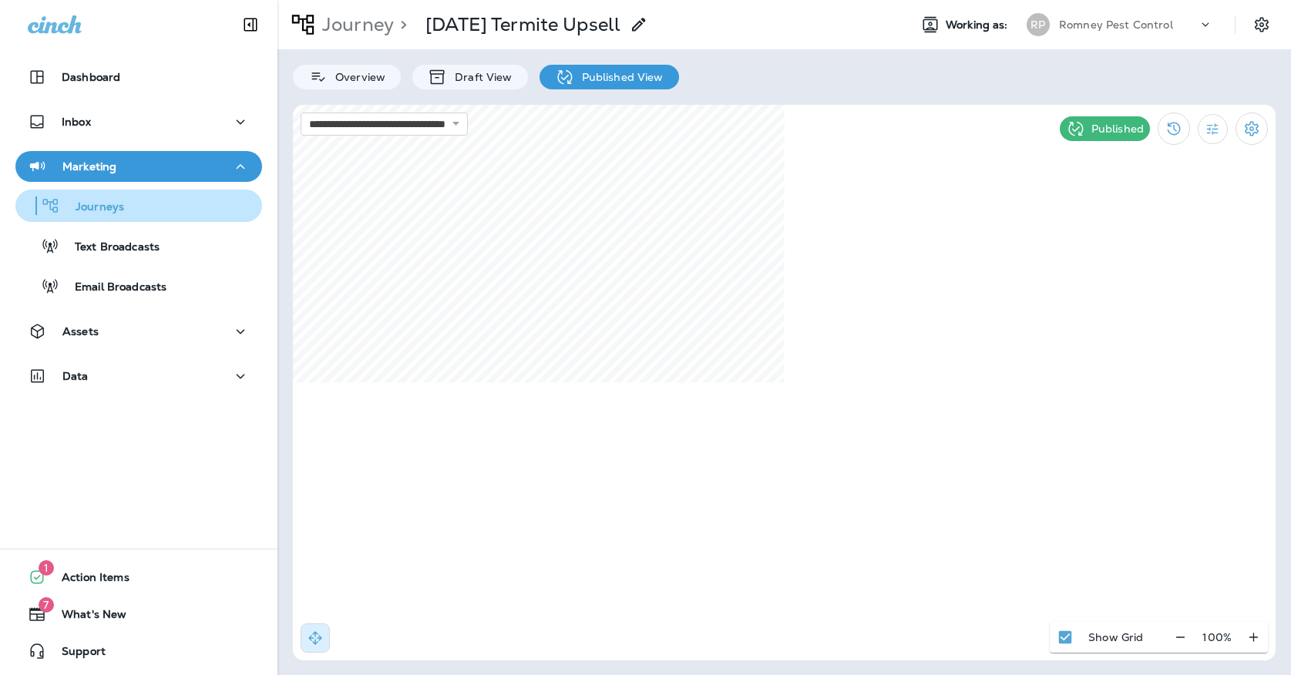
click at [160, 210] on div "Journeys" at bounding box center [139, 205] width 234 height 23
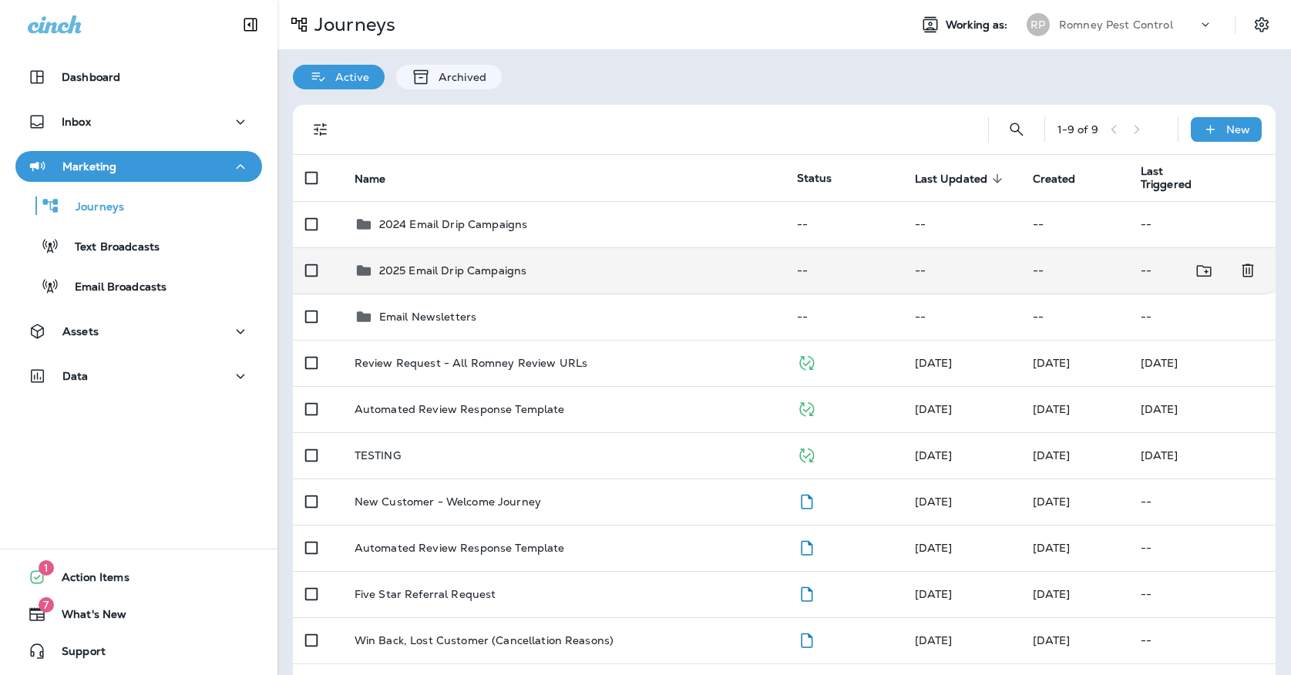
click at [557, 266] on div "2025 Email Drip Campaigns" at bounding box center [563, 270] width 418 height 18
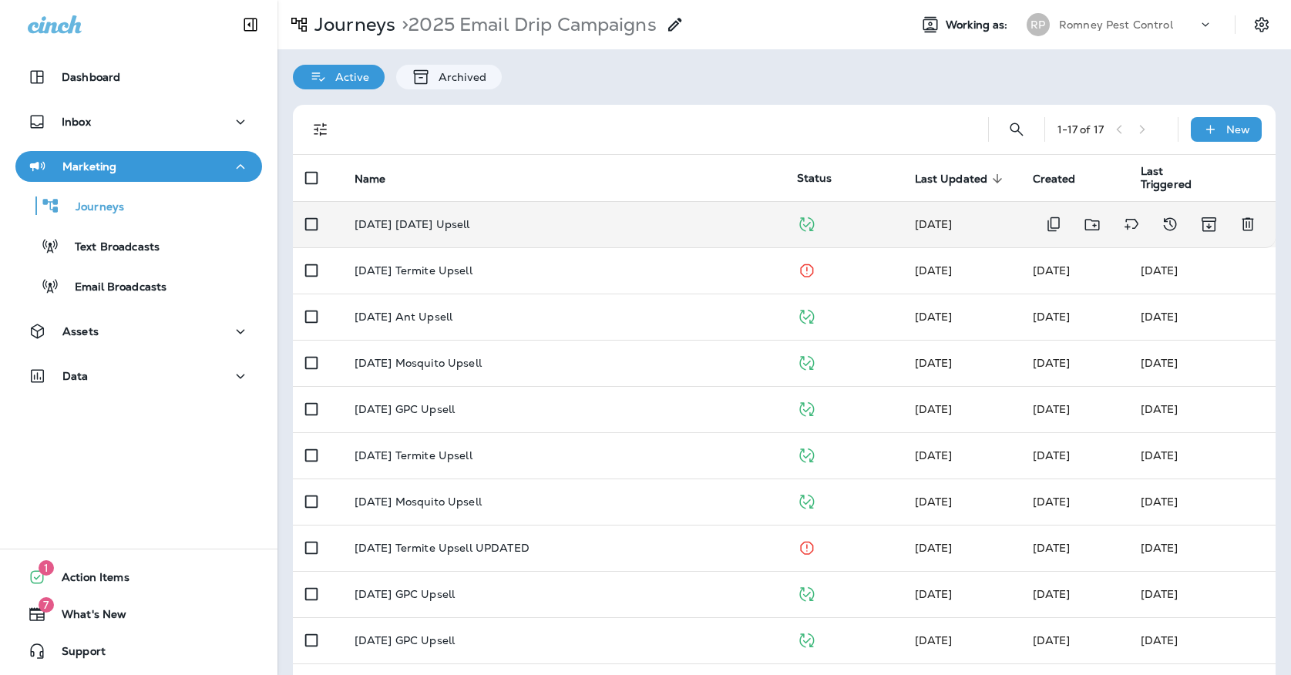
click at [533, 218] on div "[DATE] [DATE] Upsell" at bounding box center [563, 224] width 418 height 12
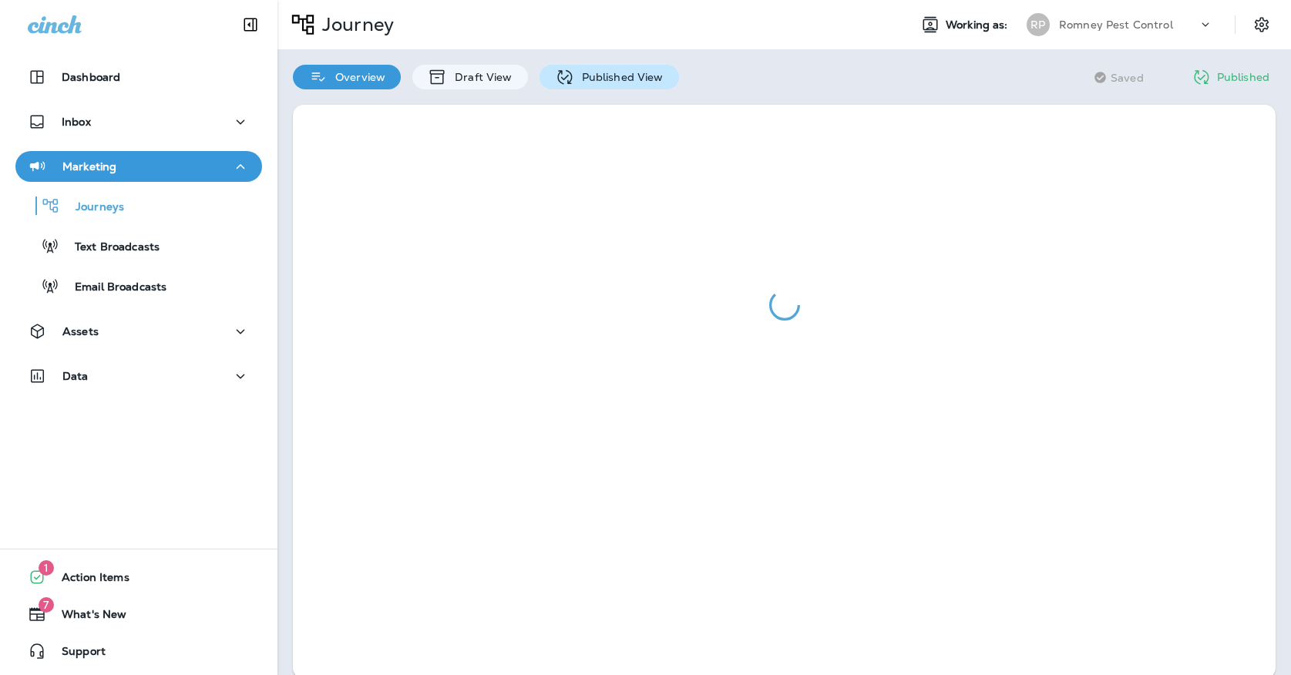
click at [589, 71] on p "Published View" at bounding box center [618, 77] width 89 height 12
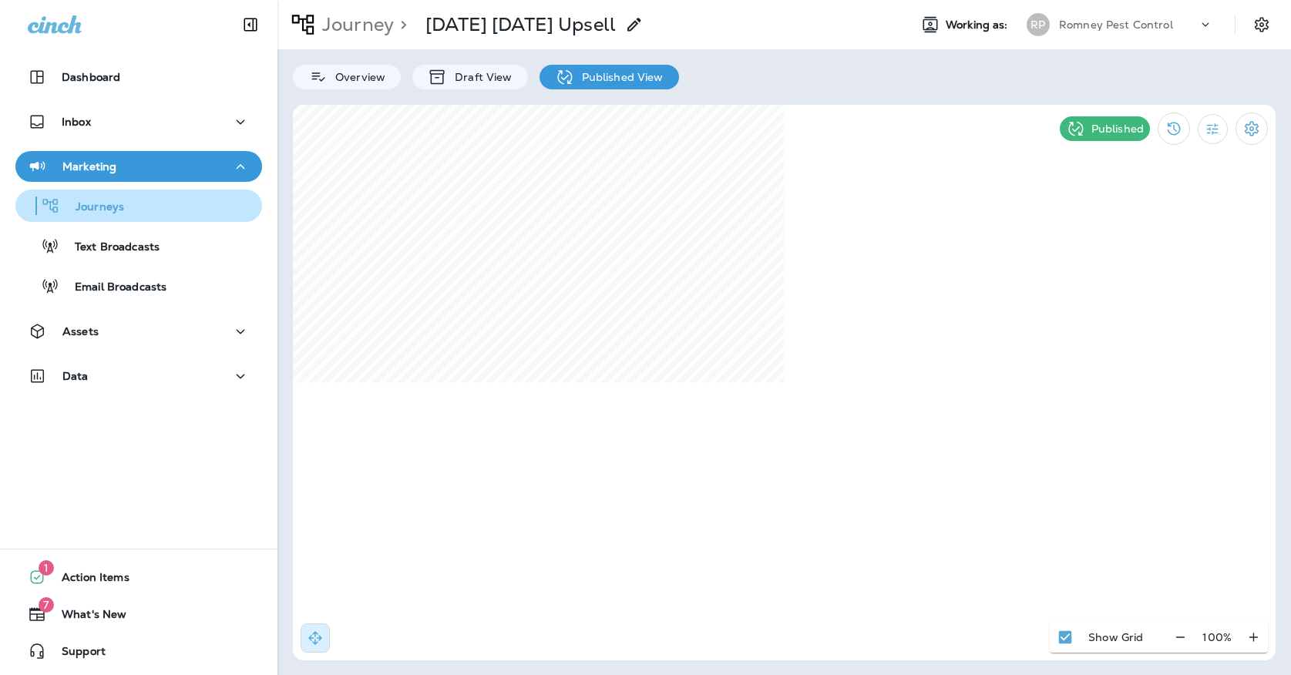
click at [175, 221] on button "Journeys" at bounding box center [138, 206] width 247 height 32
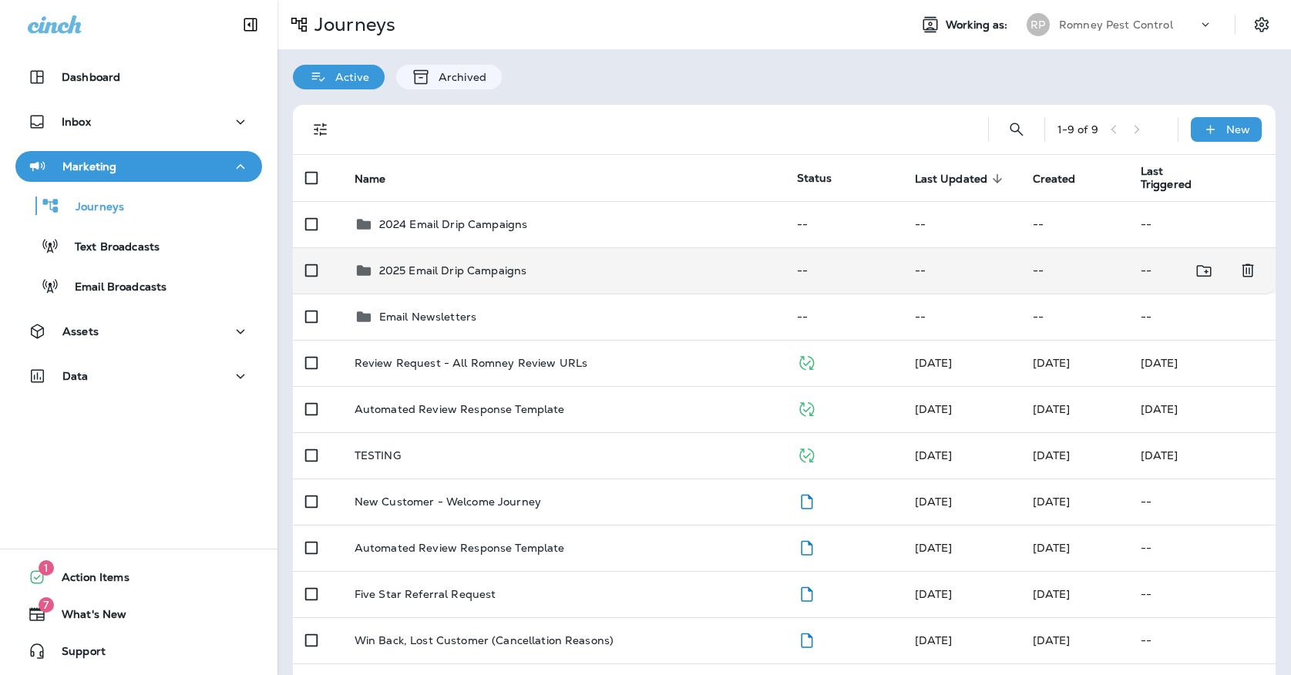
click at [471, 277] on td "2025 Email Drip Campaigns" at bounding box center [563, 270] width 442 height 46
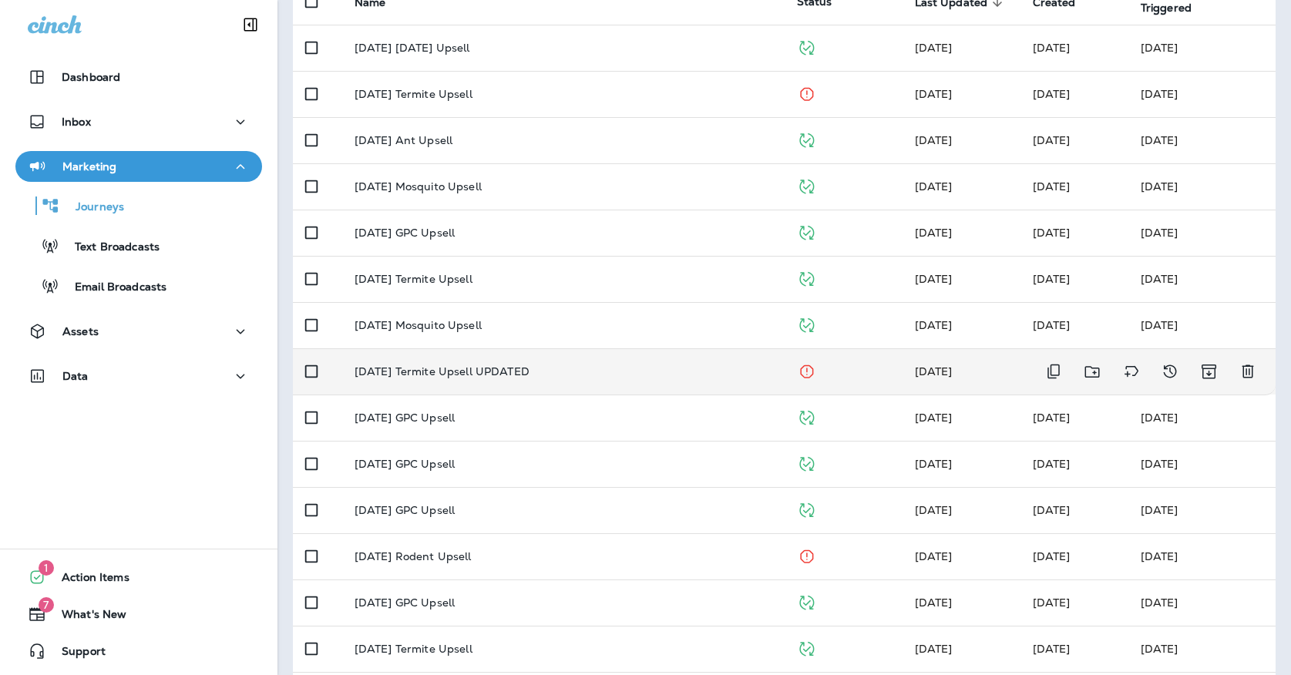
scroll to position [173, 0]
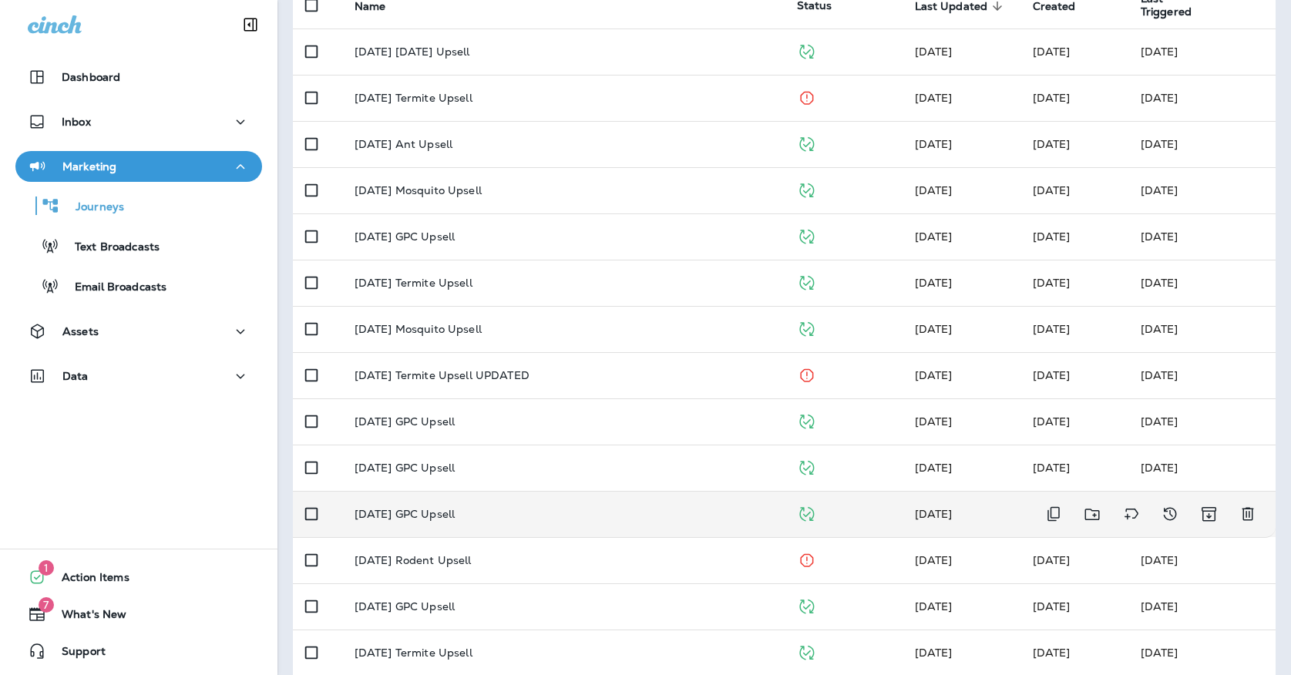
click at [506, 515] on td "[DATE] GPC Upsell" at bounding box center [563, 514] width 442 height 46
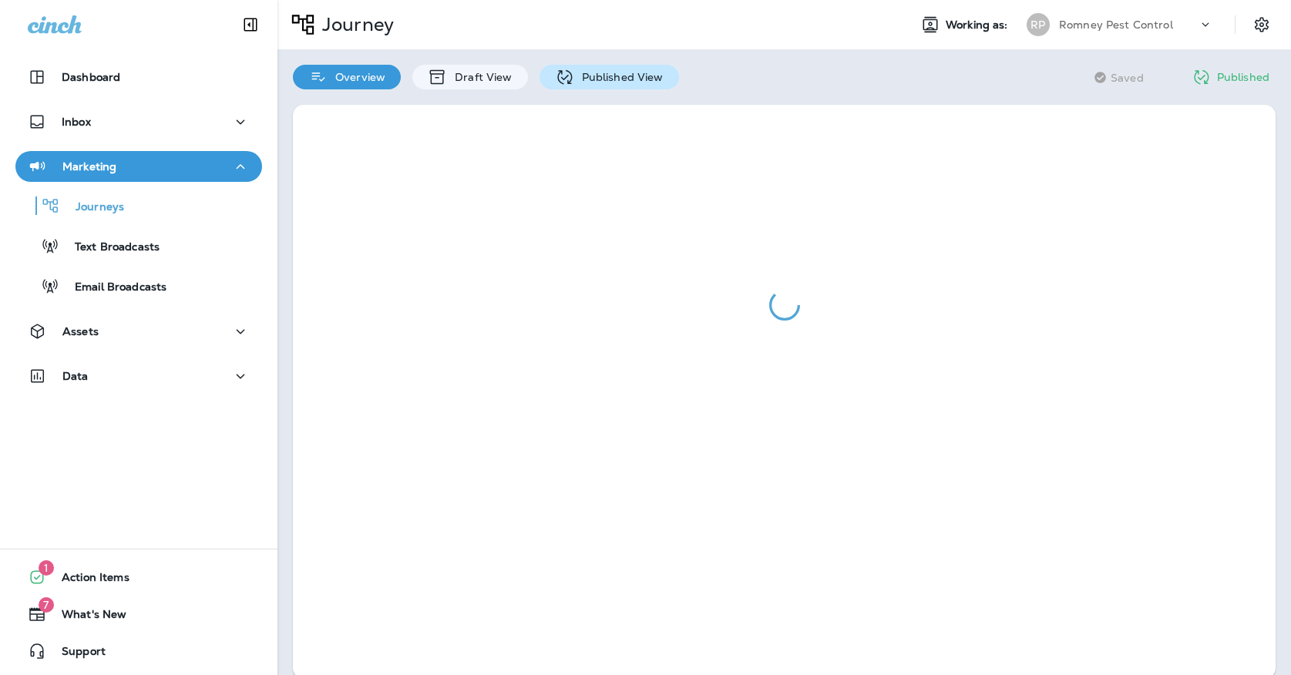
click at [652, 79] on p "Published View" at bounding box center [618, 77] width 89 height 12
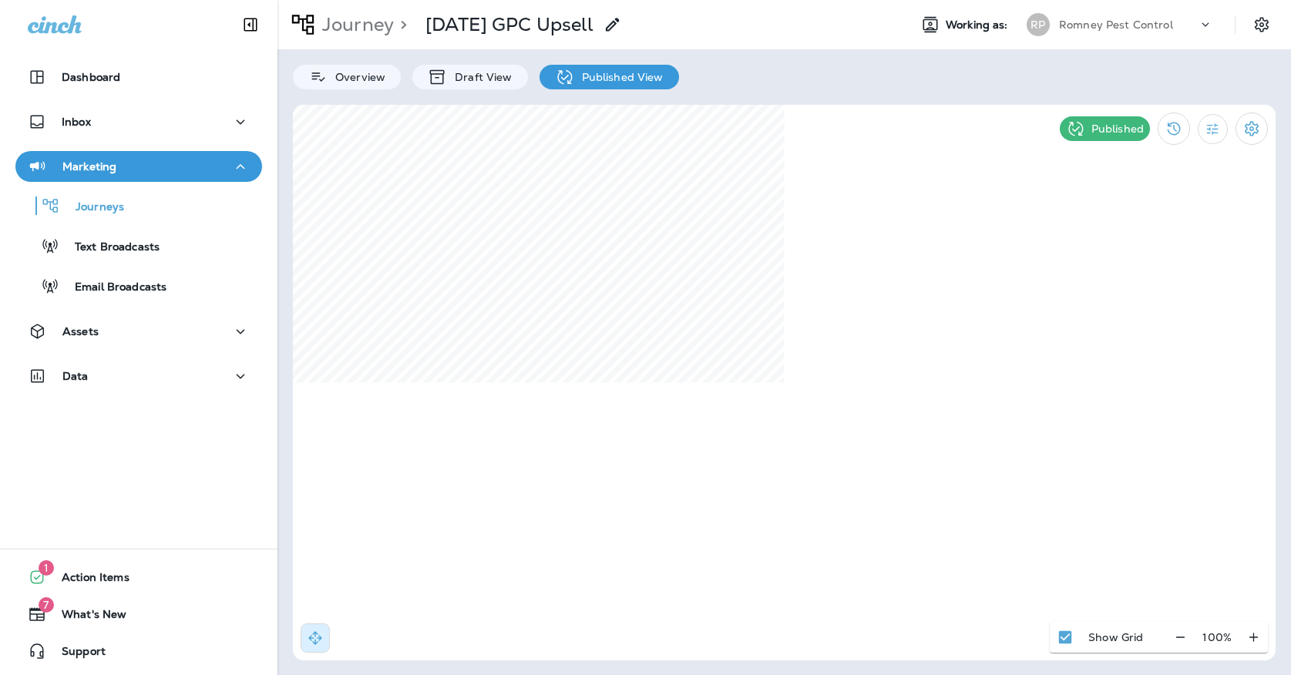
click at [1169, 30] on p "Romney Pest Control" at bounding box center [1116, 24] width 114 height 12
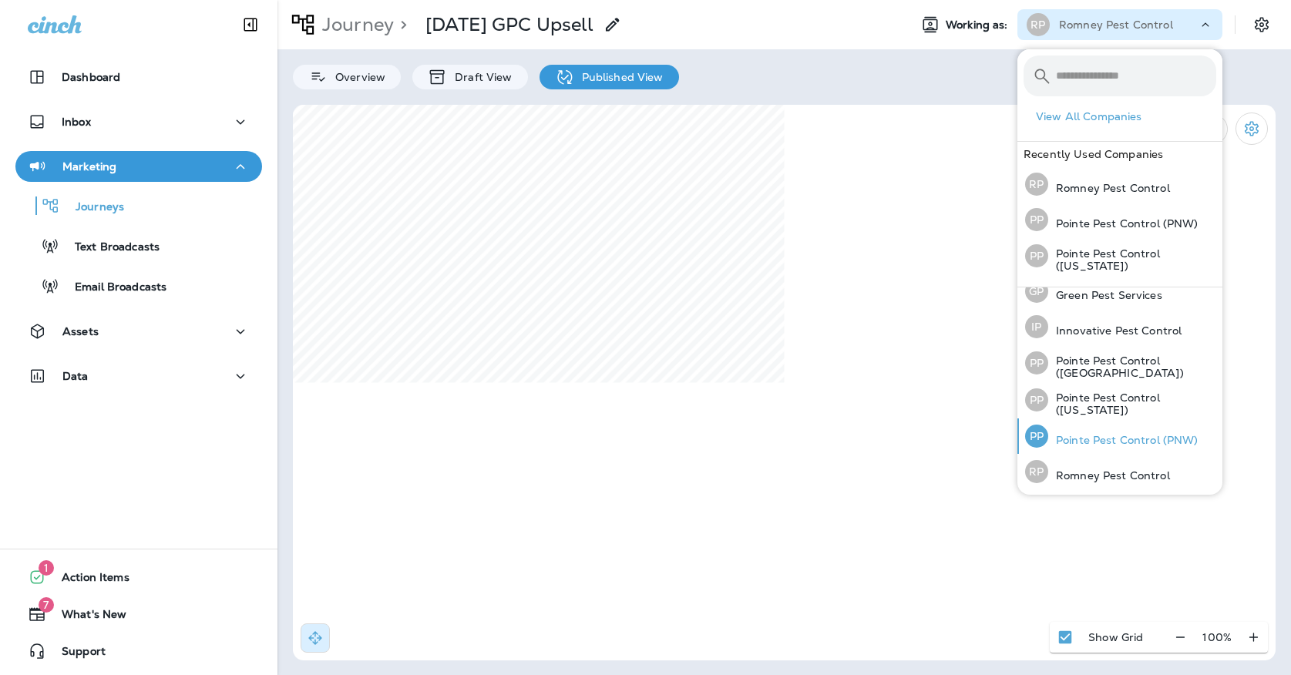
scroll to position [49, 0]
click at [1133, 443] on p "Pointe Pest Control (PNW)" at bounding box center [1123, 441] width 150 height 12
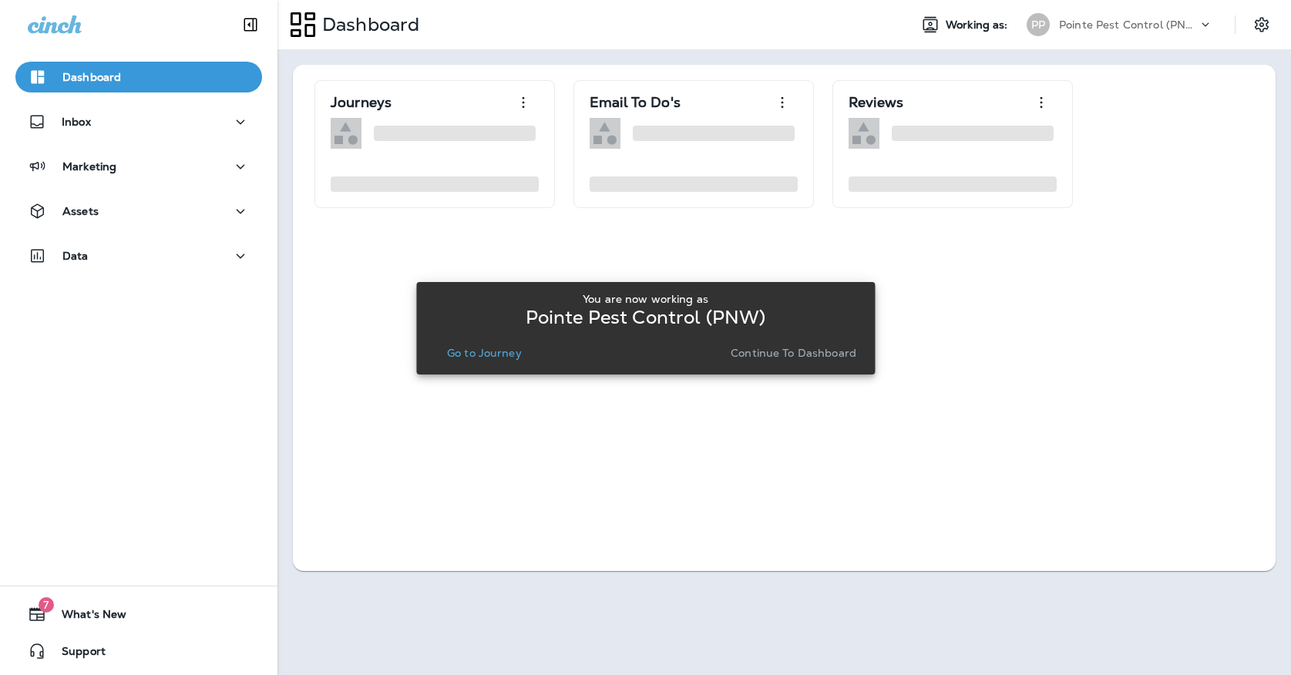
click at [478, 350] on p "Go to Journey" at bounding box center [484, 353] width 75 height 12
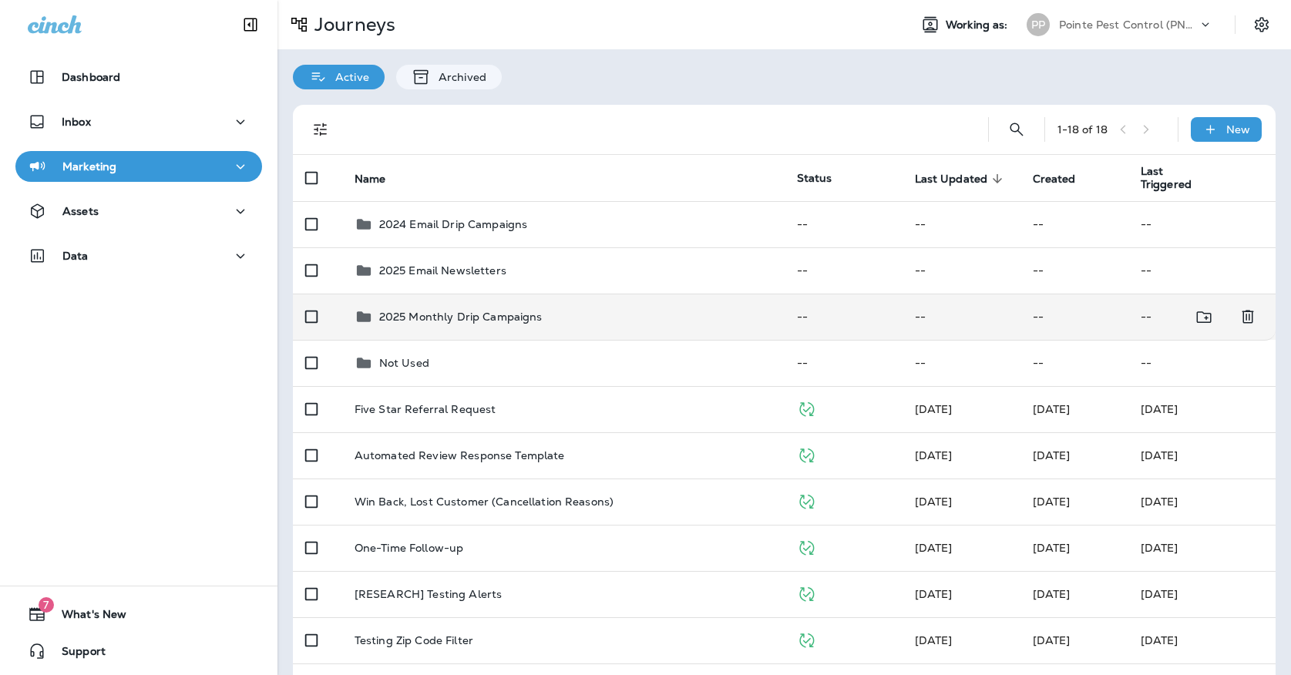
click at [473, 324] on td "2025 Monthly Drip Campaigns" at bounding box center [563, 317] width 442 height 46
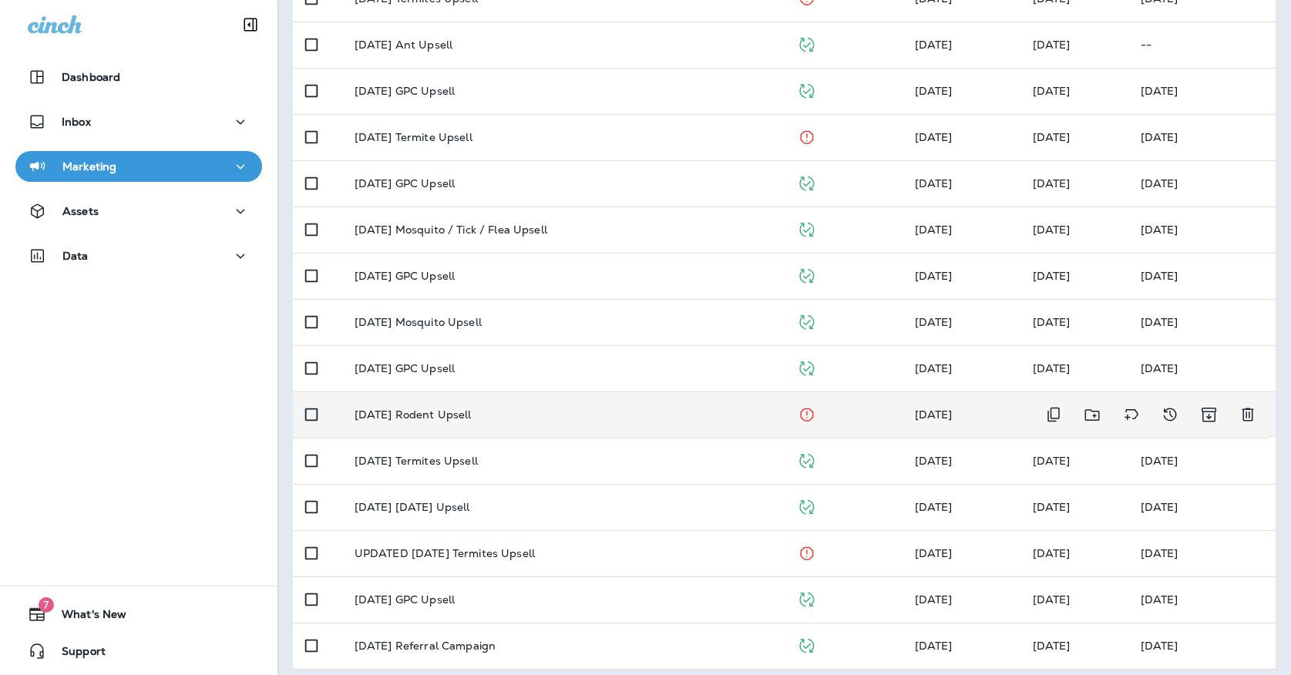
scroll to position [269, 0]
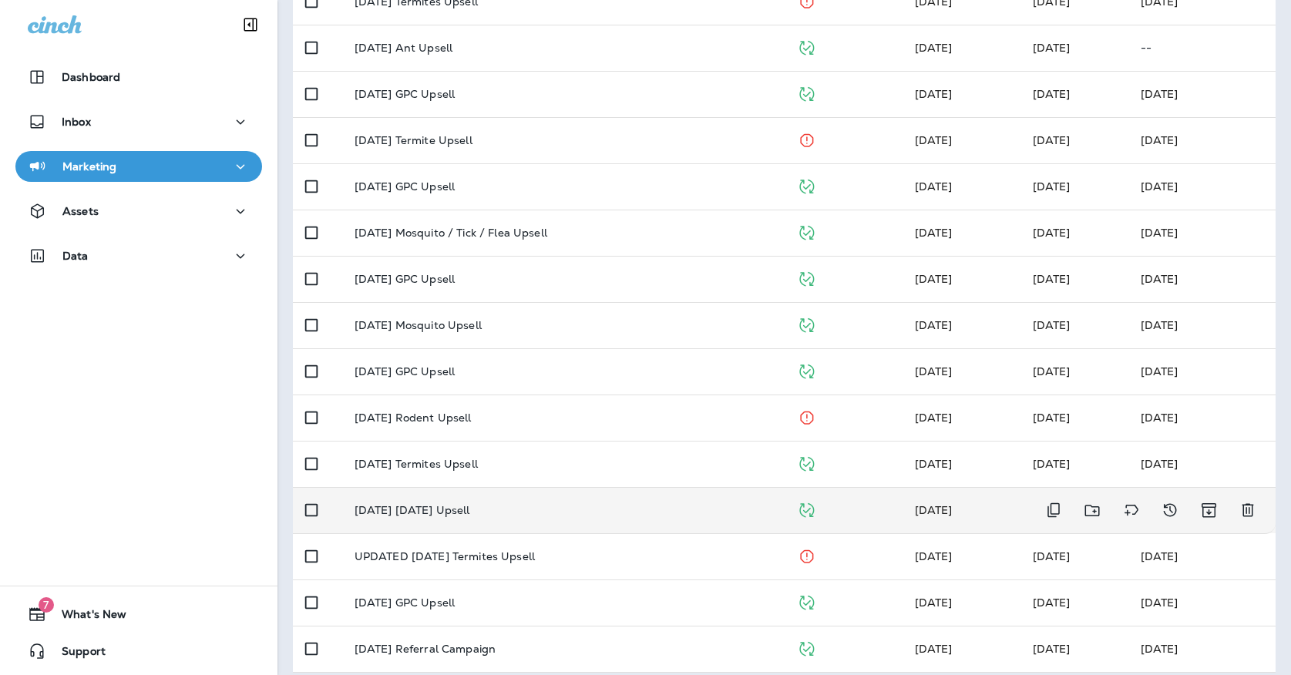
click at [497, 504] on div "[DATE] [DATE] Upsell" at bounding box center [563, 510] width 418 height 12
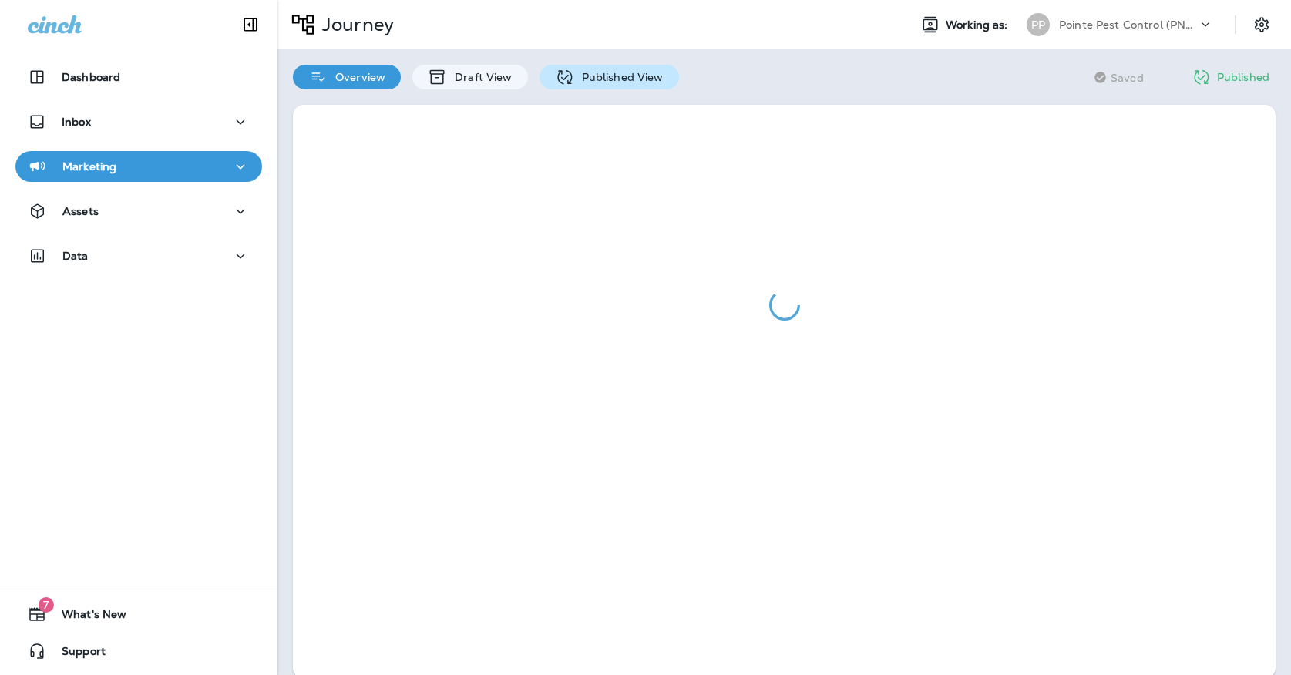
click at [618, 69] on div "Published View" at bounding box center [608, 77] width 139 height 25
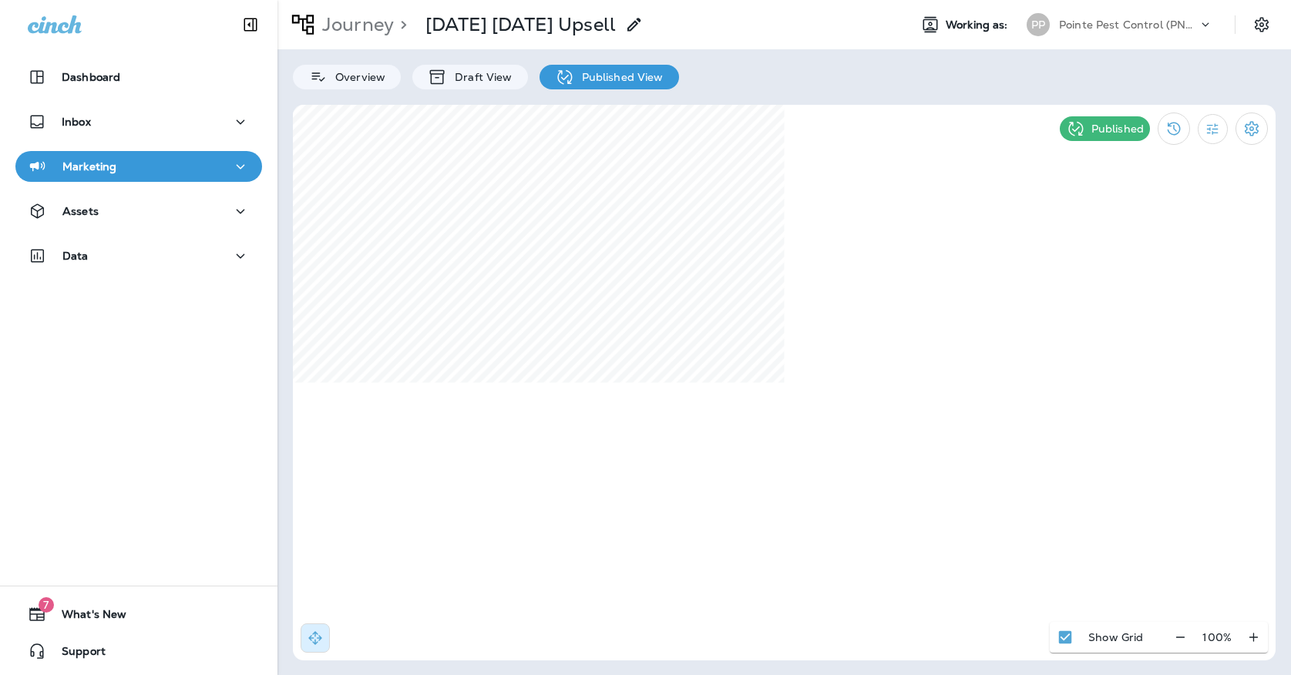
click at [232, 169] on icon "button" at bounding box center [240, 166] width 18 height 19
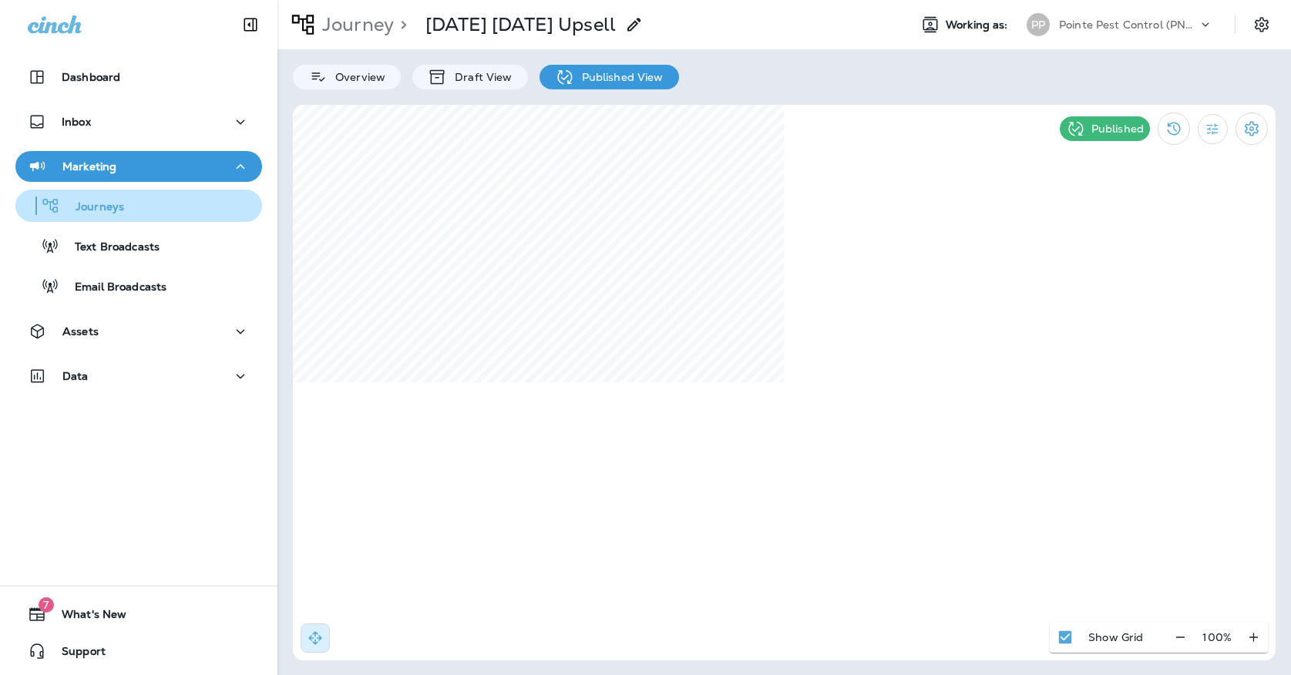
click at [211, 204] on div "Journeys" at bounding box center [139, 205] width 234 height 23
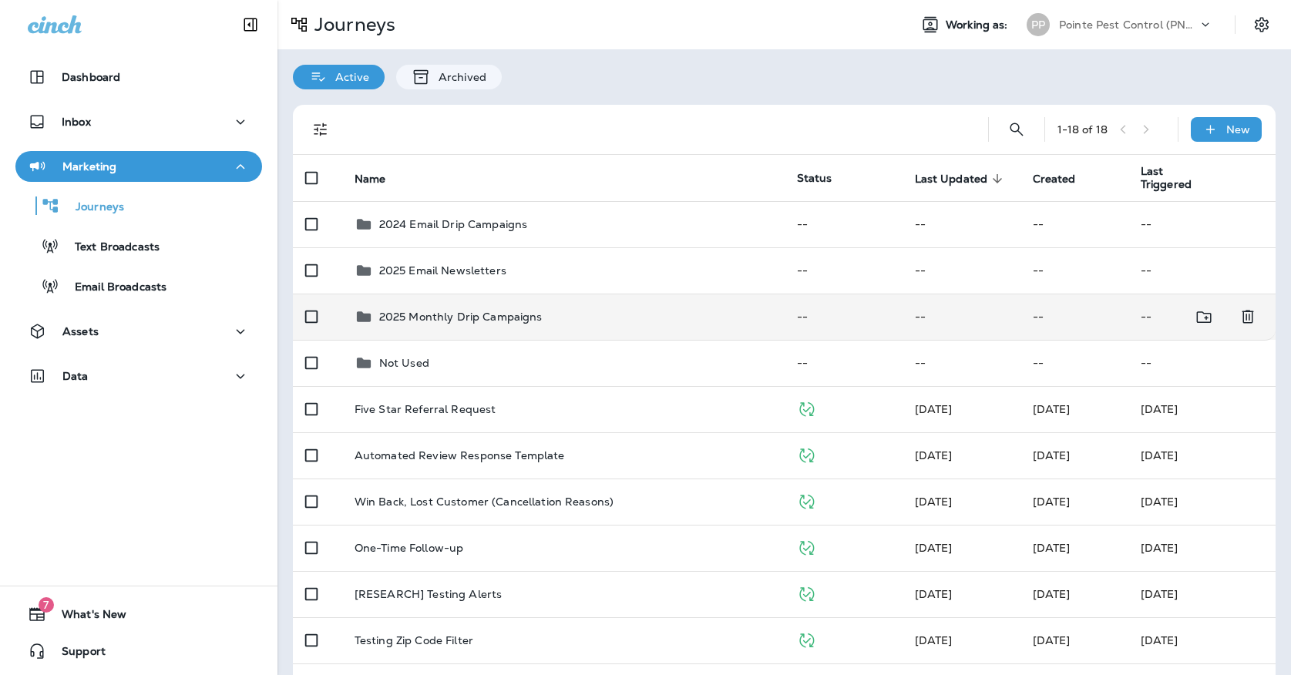
click at [455, 311] on p "2025 Monthly Drip Campaigns" at bounding box center [460, 317] width 163 height 12
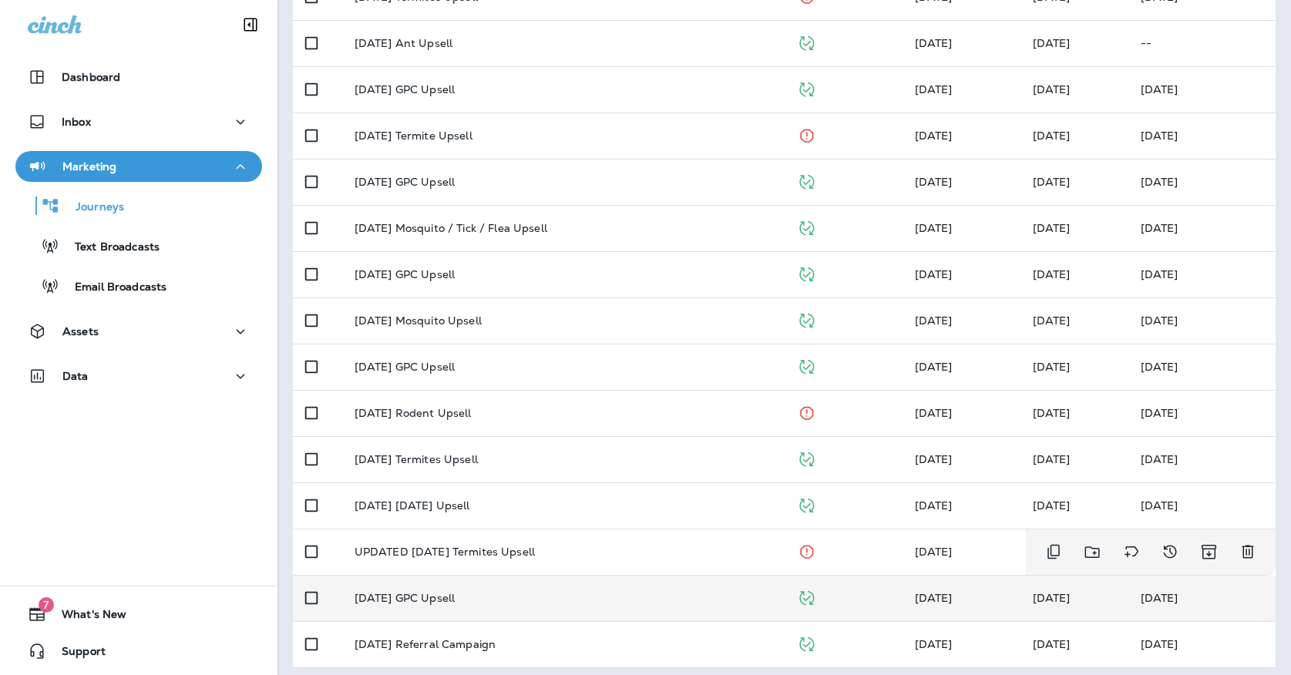
scroll to position [273, 0]
click at [455, 593] on p "[DATE] GPC Upsell" at bounding box center [404, 599] width 100 height 12
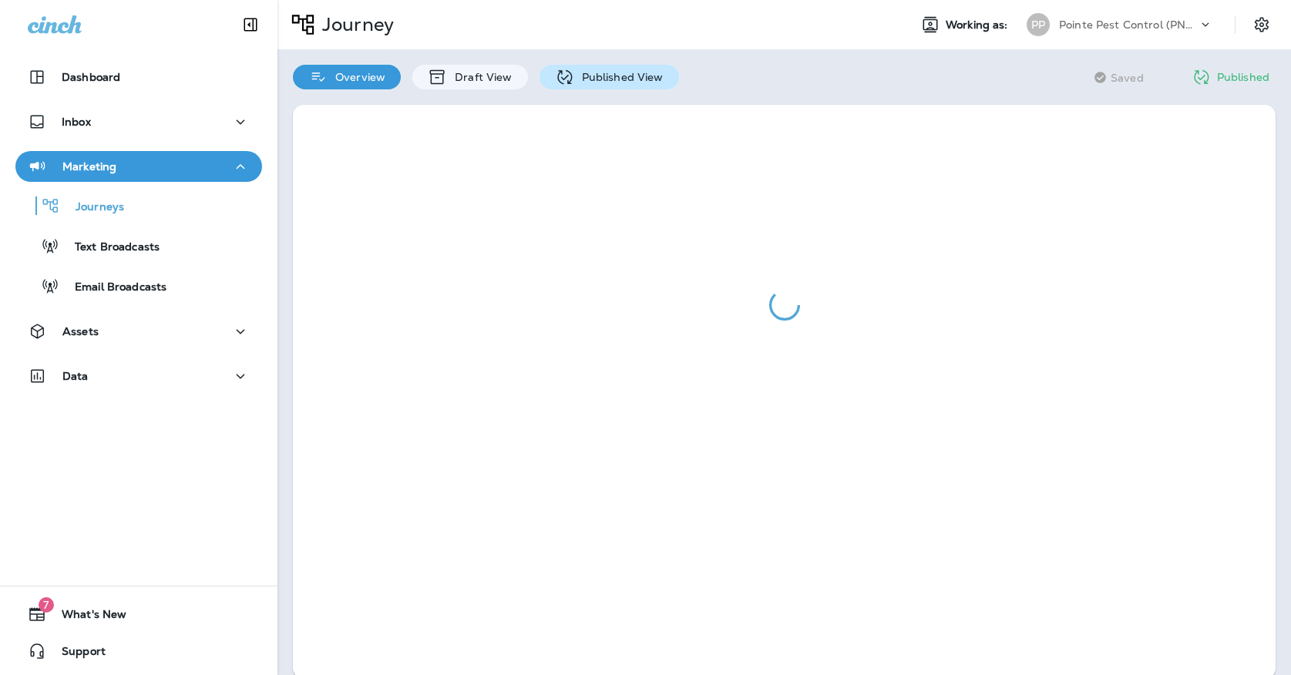
click at [596, 76] on p "Published View" at bounding box center [618, 77] width 89 height 12
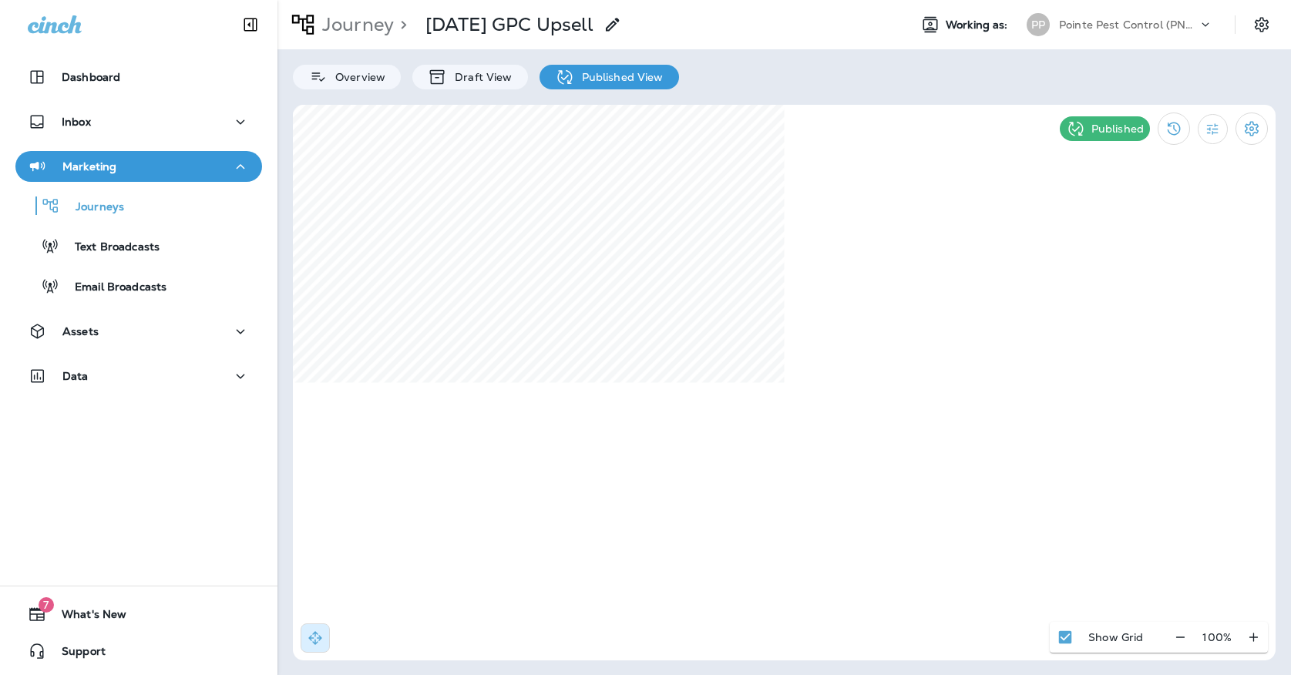
click at [1072, 49] on div "Overview Draft View Published View" at bounding box center [783, 69] width 1013 height 40
click at [1070, 39] on div "PP Pointe Pest Control (PNW)" at bounding box center [1119, 24] width 205 height 31
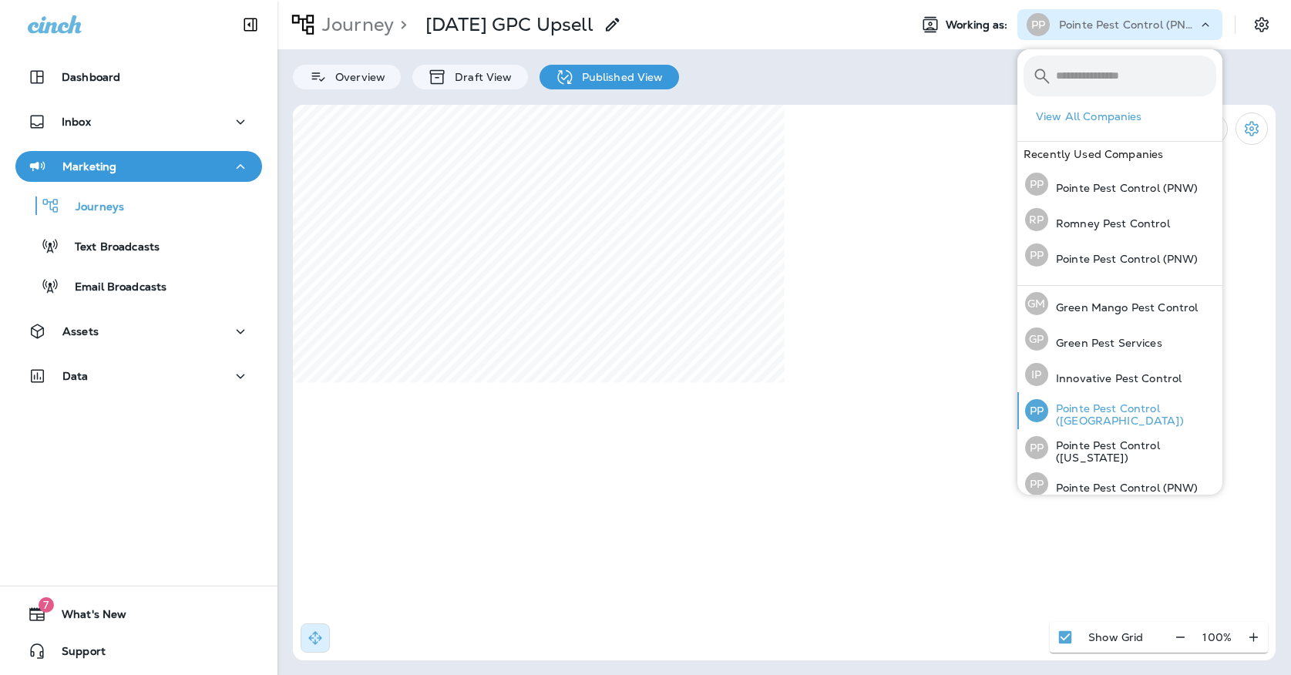
scroll to position [21, 0]
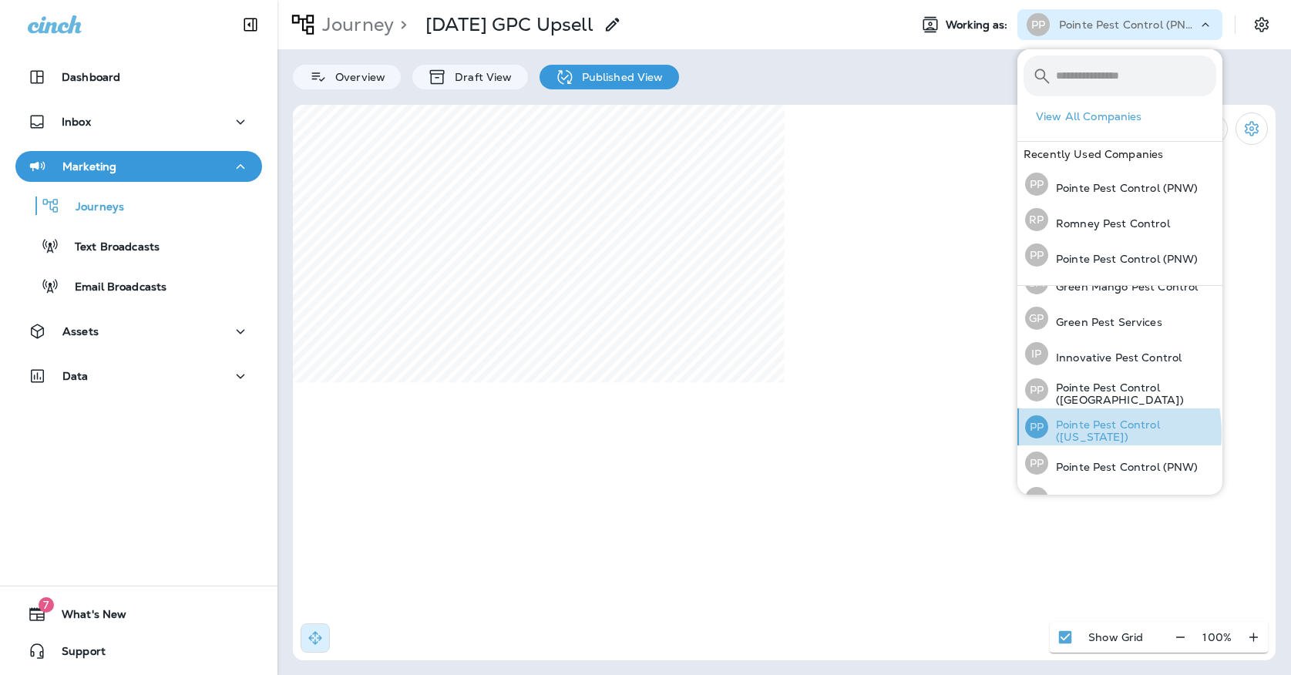
click at [1064, 432] on p "Pointe Pest Control ([US_STATE])" at bounding box center [1132, 430] width 168 height 25
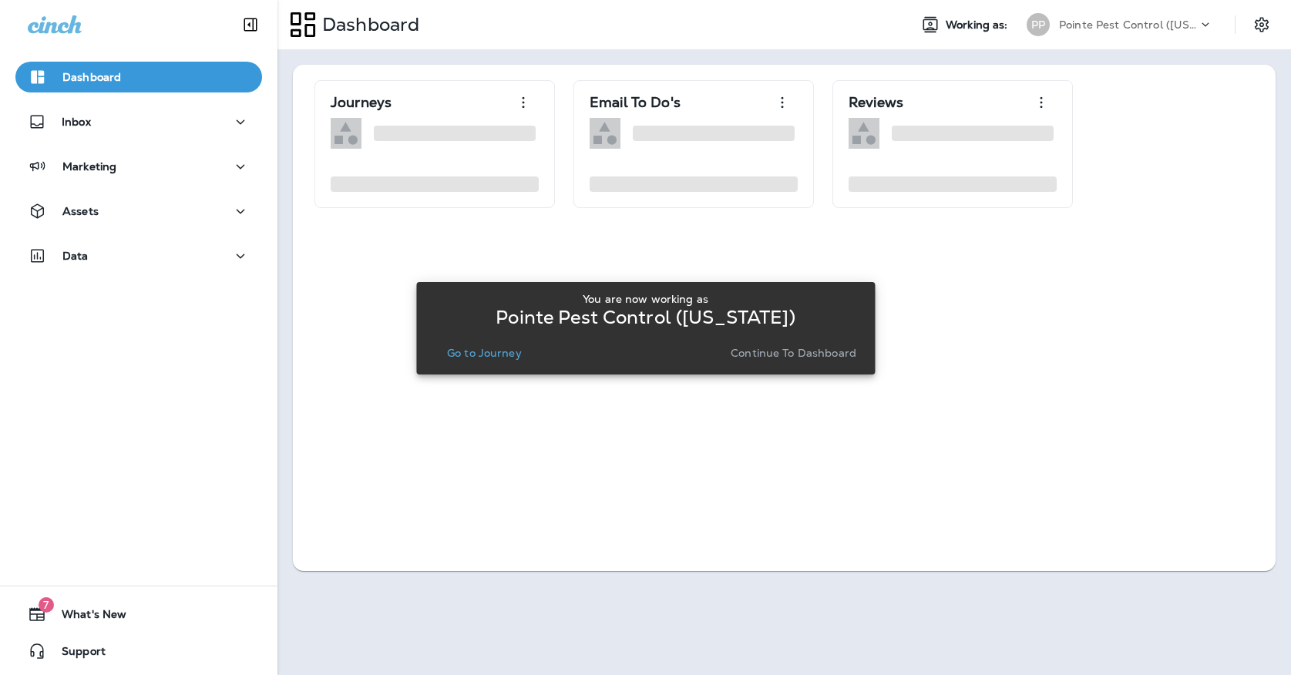
click at [493, 370] on div "You are now working as Pointe Pest Control ([US_STATE]) Go to Journey Continue …" at bounding box center [645, 328] width 458 height 92
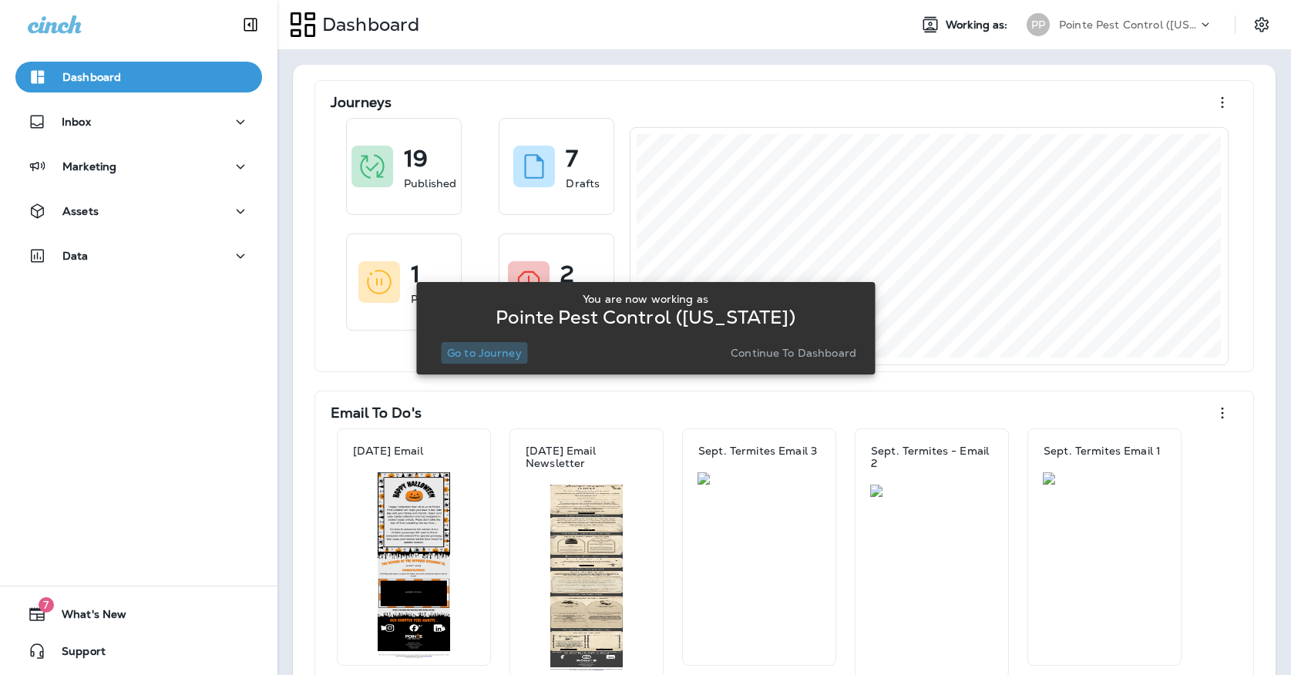
click at [497, 362] on button "Go to Journey" at bounding box center [484, 353] width 87 height 22
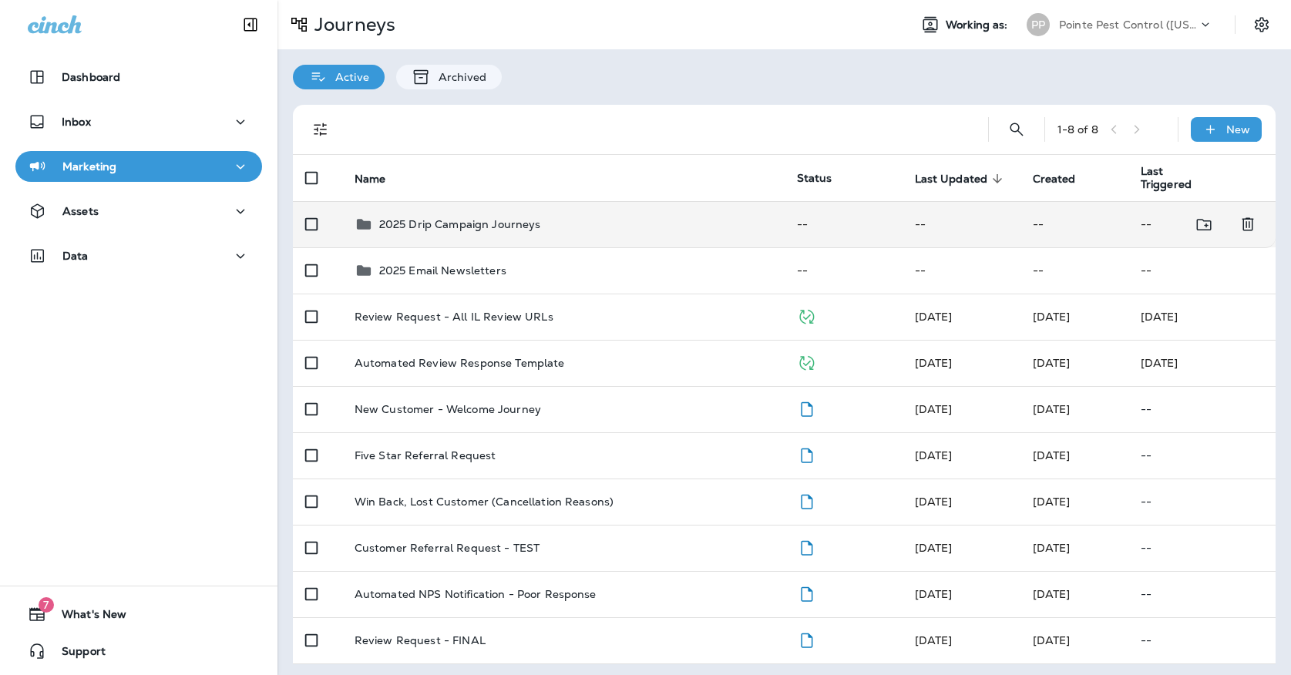
click at [556, 215] on div "2025 Drip Campaign Journeys" at bounding box center [563, 224] width 418 height 18
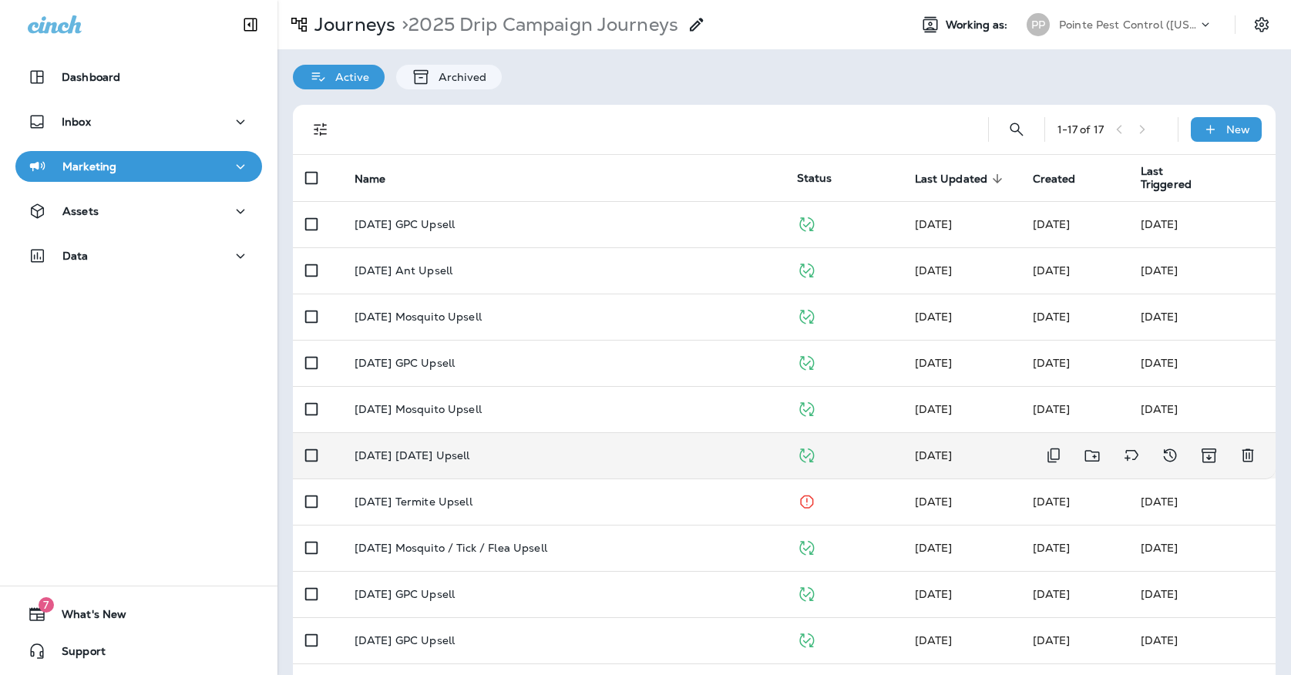
click at [501, 449] on div "[DATE] [DATE] Upsell" at bounding box center [563, 455] width 418 height 12
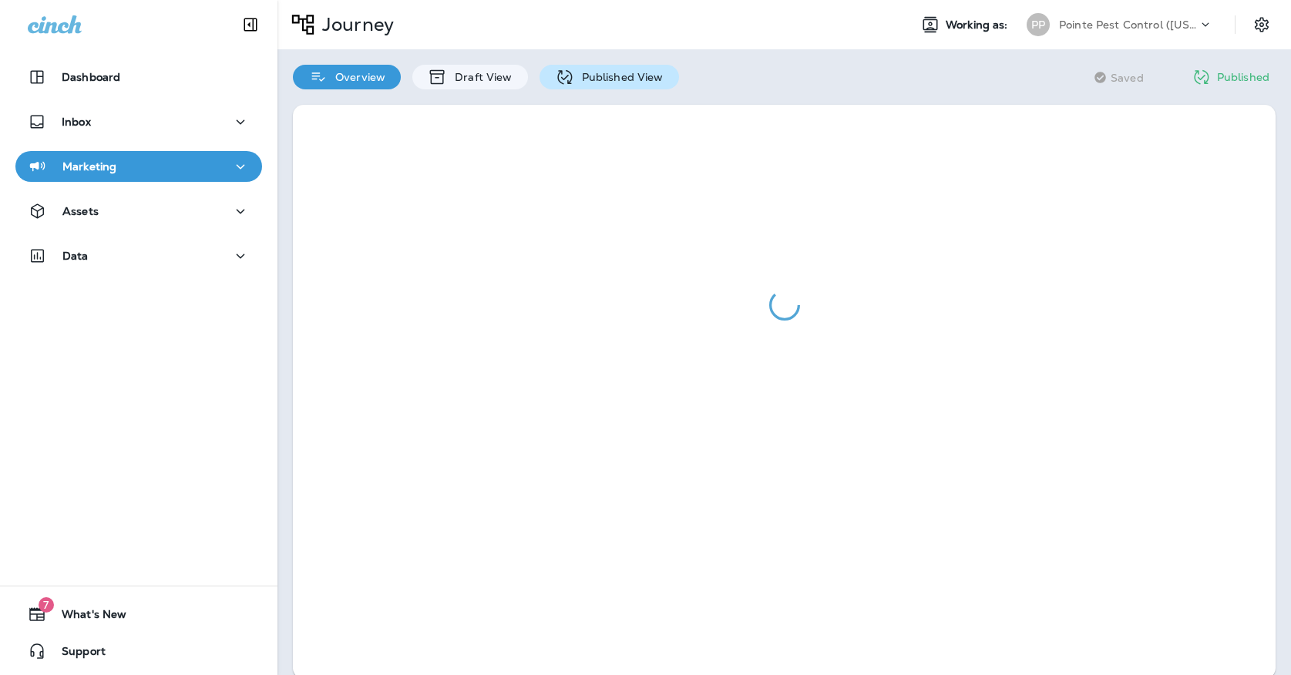
click at [584, 76] on p "Published View" at bounding box center [618, 77] width 89 height 12
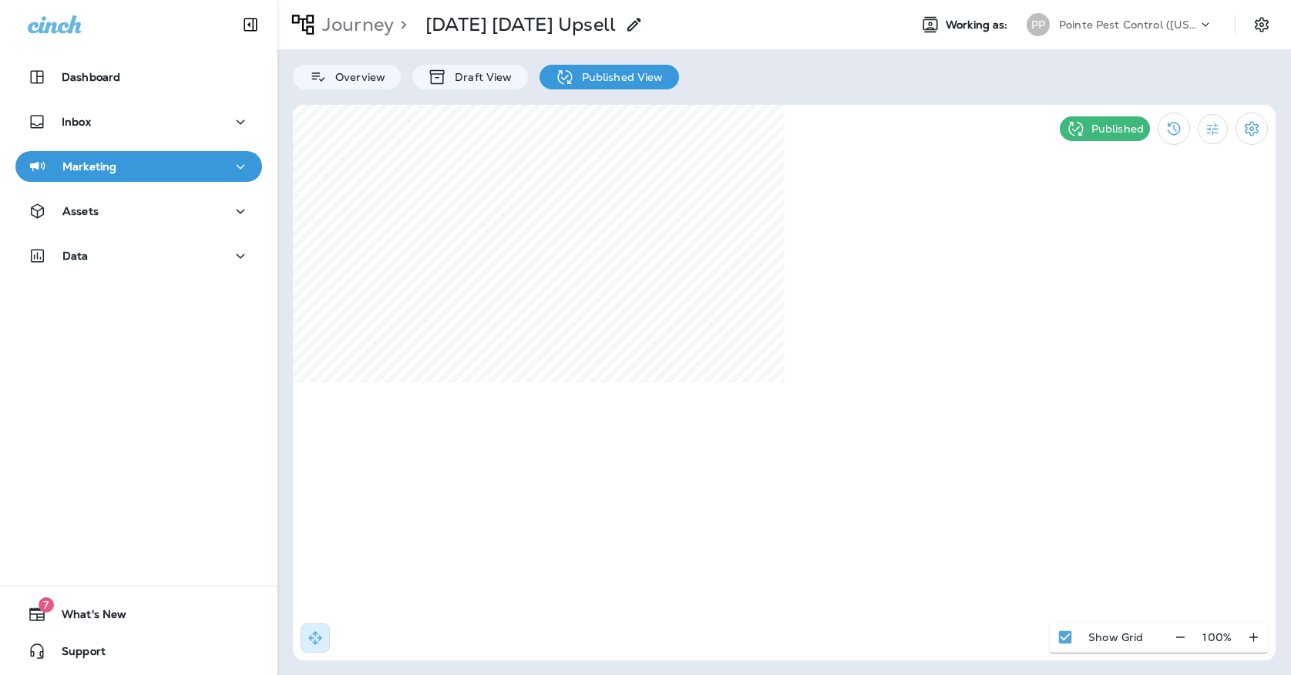
click at [176, 179] on button "Marketing" at bounding box center [138, 166] width 247 height 31
click at [147, 223] on div "Journeys Text Broadcasts Email Broadcasts" at bounding box center [138, 242] width 247 height 120
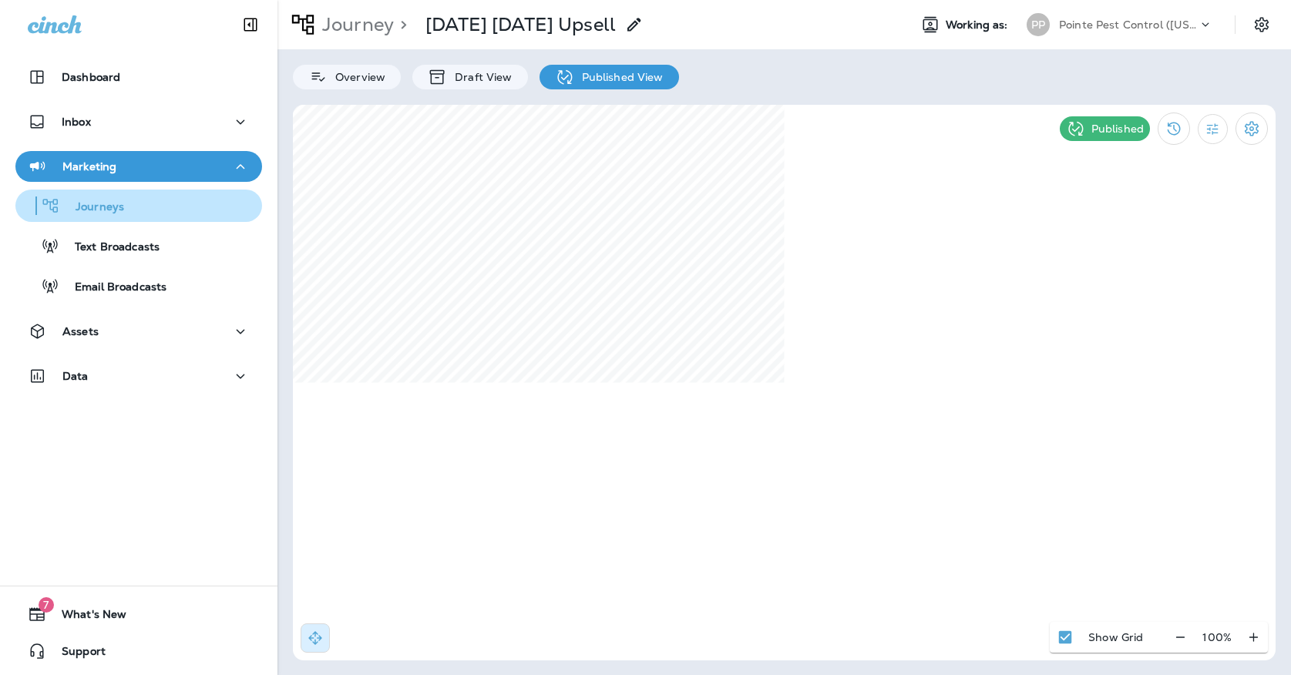
click at [147, 218] on button "Journeys" at bounding box center [138, 206] width 247 height 32
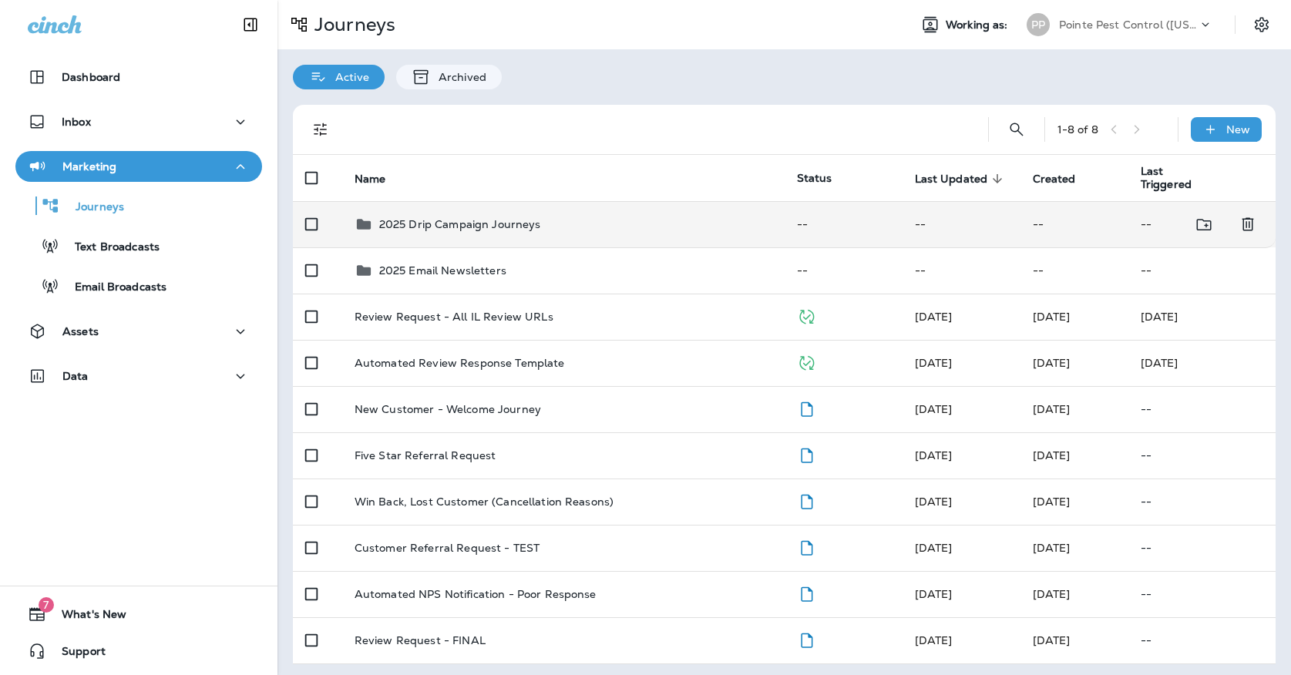
click at [391, 204] on td "2025 Drip Campaign Journeys" at bounding box center [563, 224] width 442 height 46
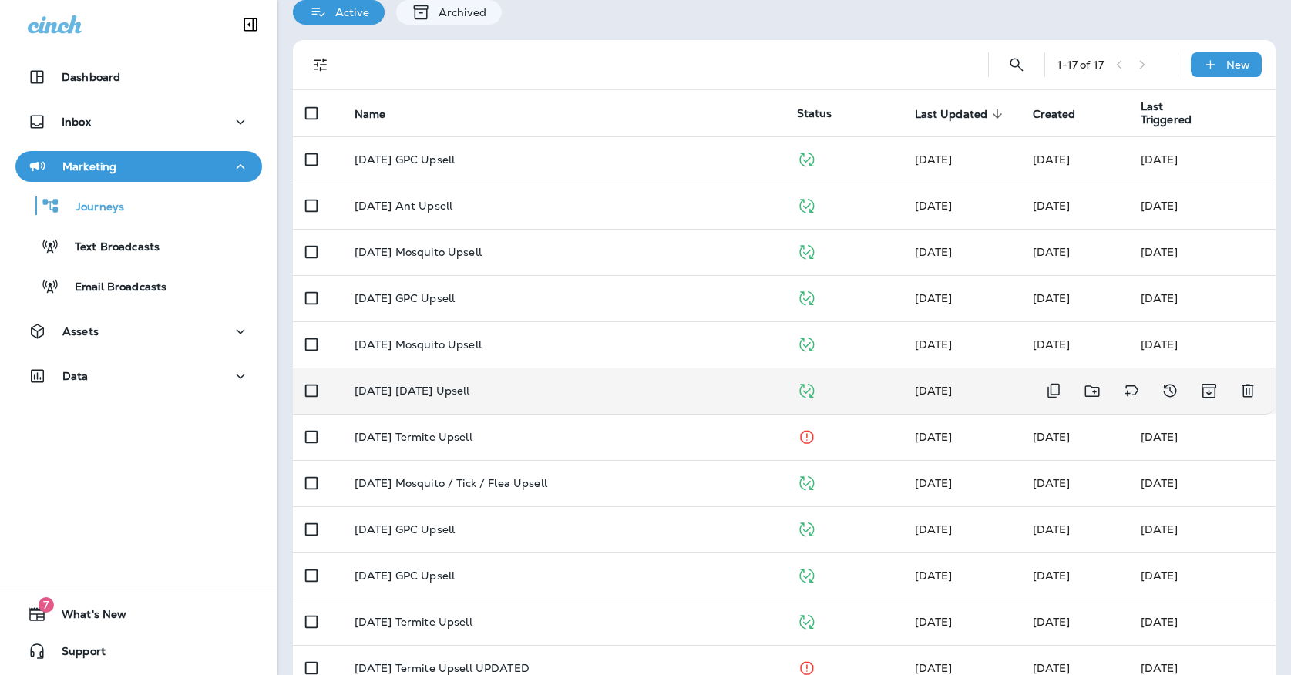
scroll to position [62, 0]
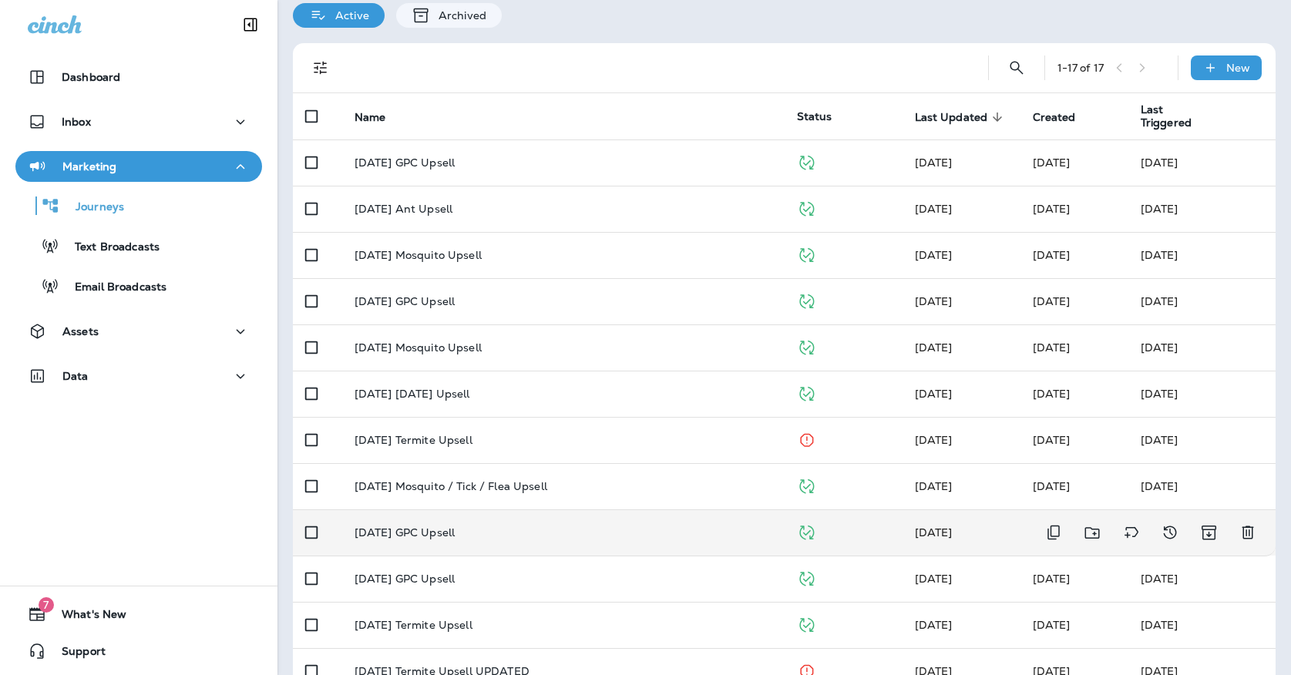
click at [572, 516] on td "[DATE] GPC Upsell" at bounding box center [563, 532] width 442 height 46
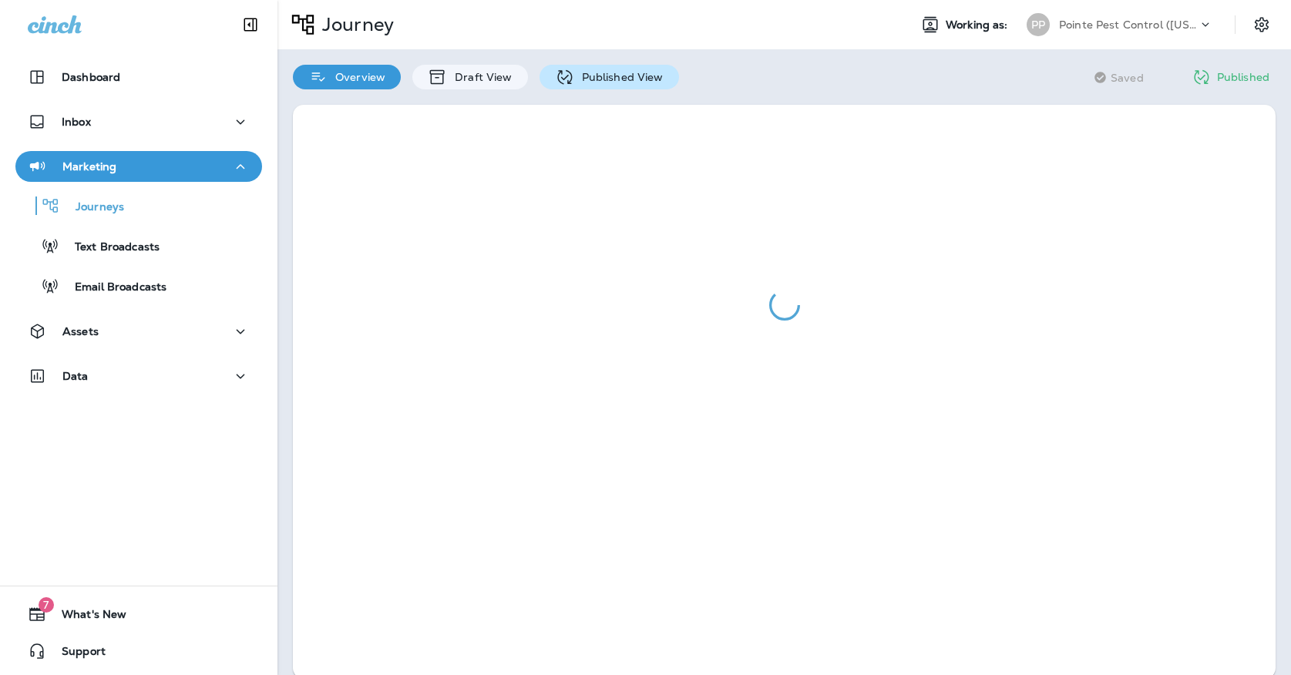
click at [615, 76] on p "Published View" at bounding box center [618, 77] width 89 height 12
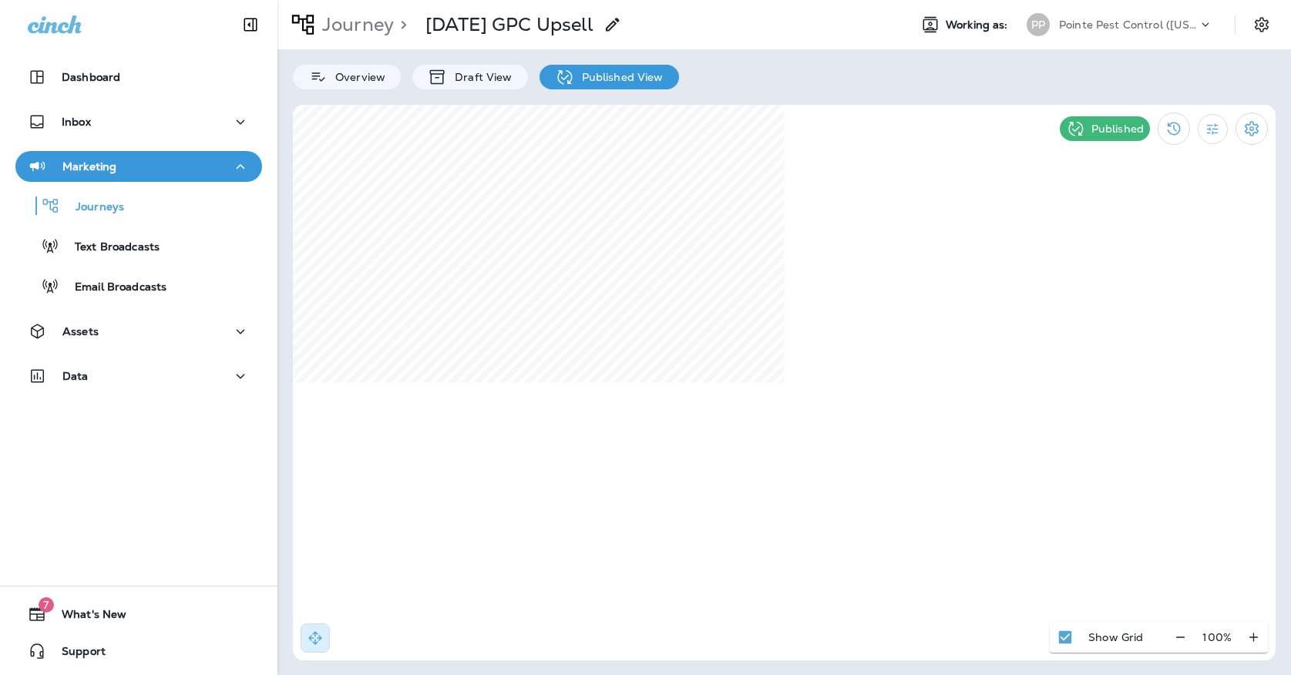
click at [1060, 29] on p "Pointe Pest Control ([US_STATE])" at bounding box center [1128, 24] width 139 height 12
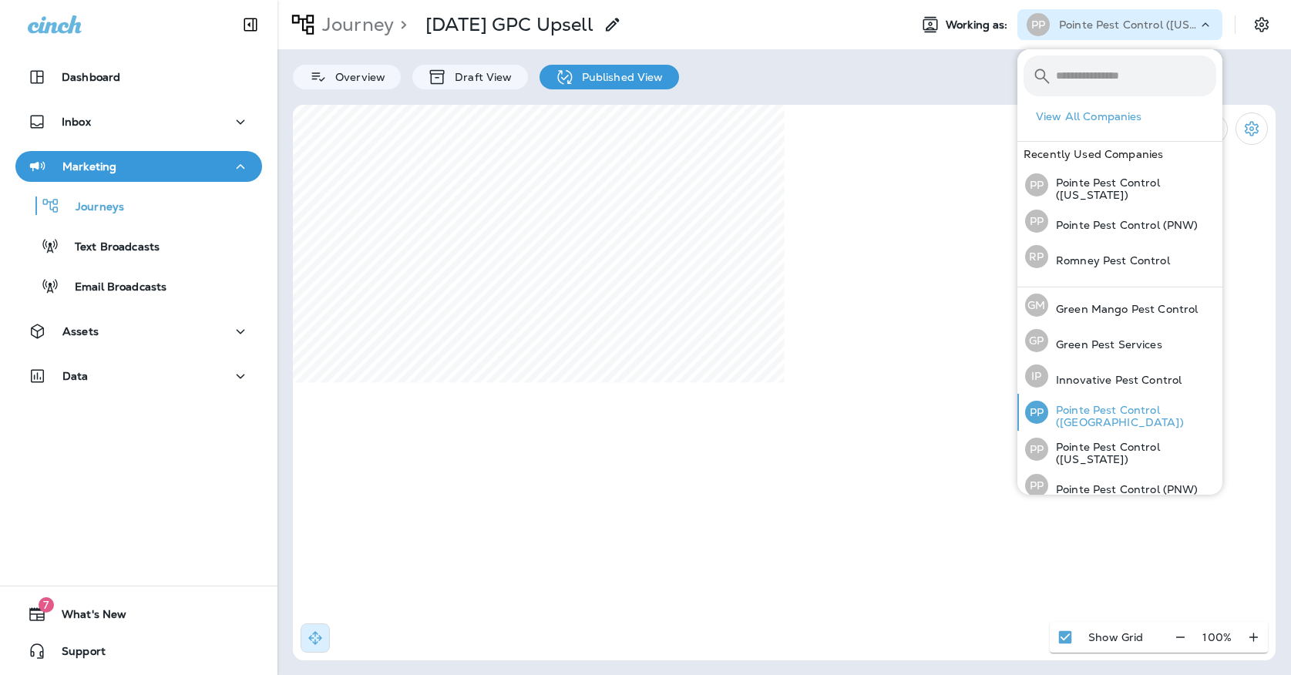
click at [1167, 407] on div "PP Pointe Pest Control ([GEOGRAPHIC_DATA])" at bounding box center [1120, 412] width 203 height 37
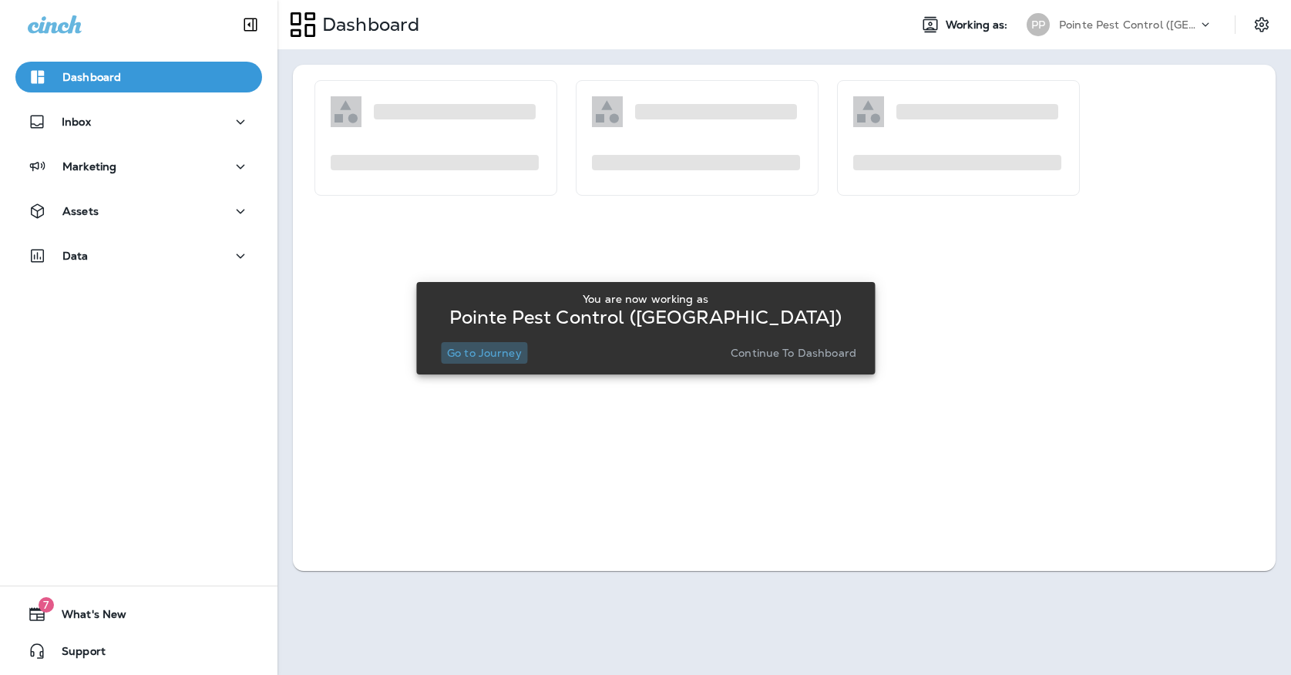
click at [466, 353] on p "Go to Journey" at bounding box center [484, 353] width 75 height 12
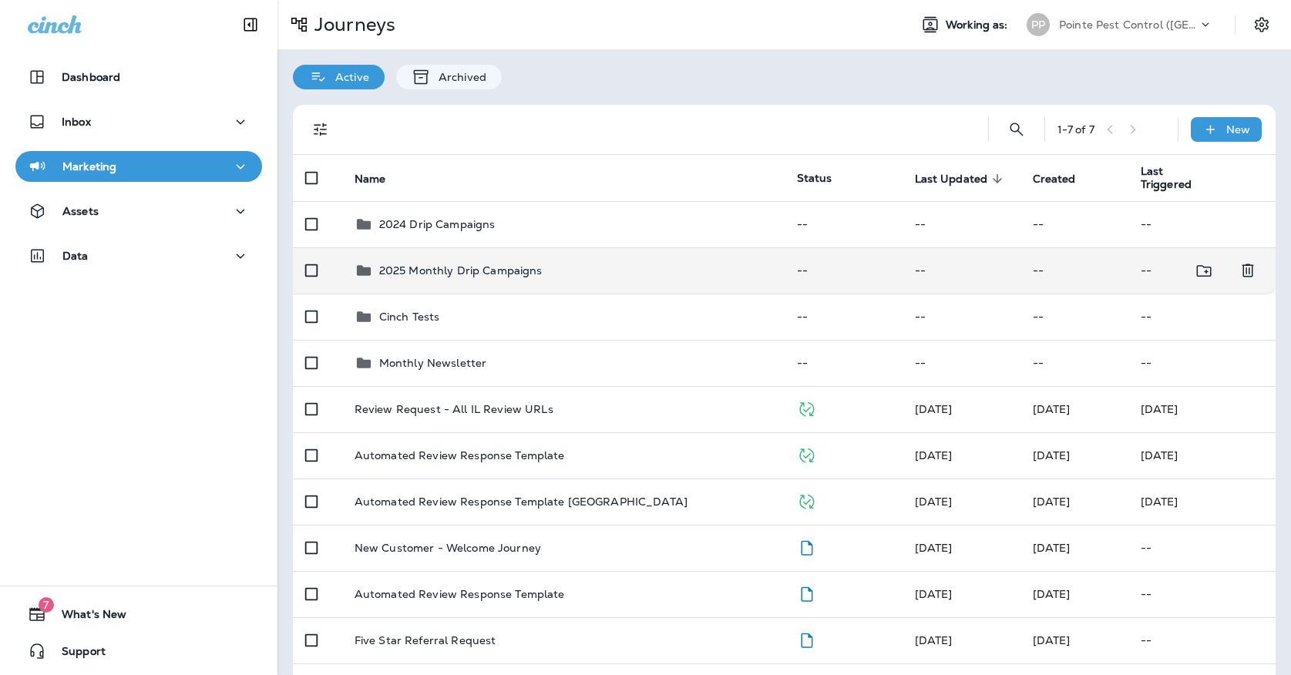
click at [514, 264] on p "2025 Monthly Drip Campaigns" at bounding box center [460, 270] width 163 height 12
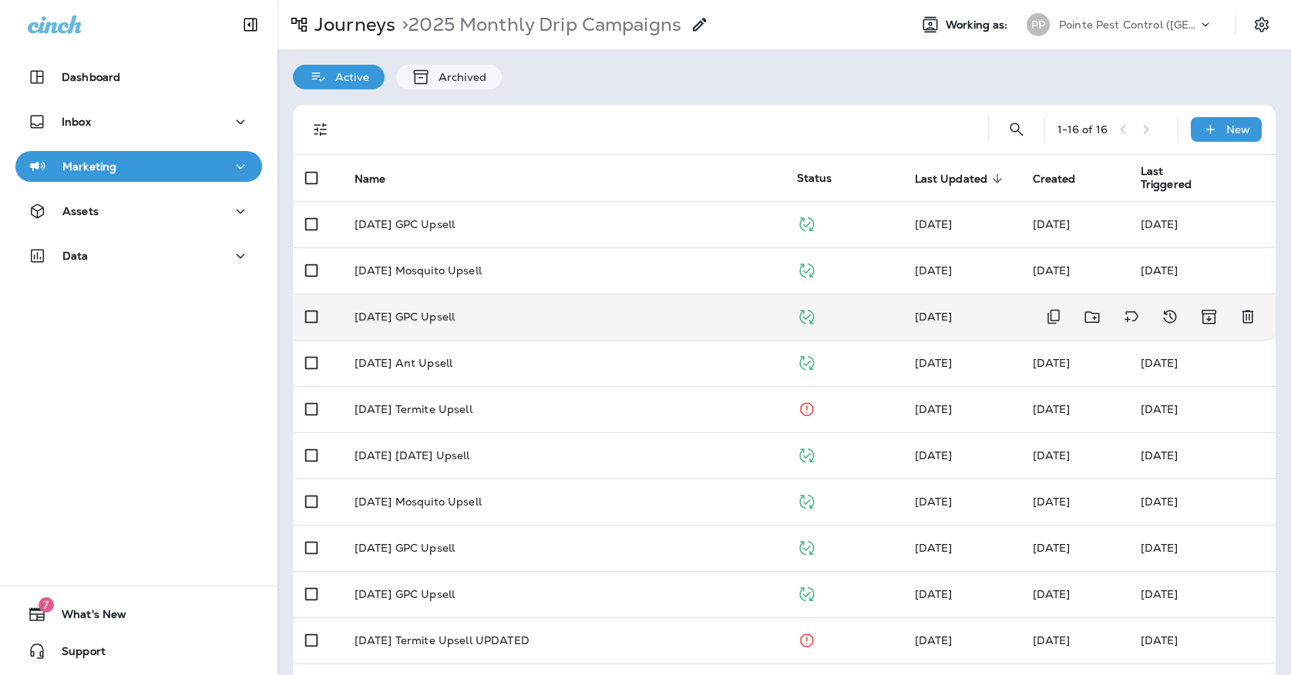
click at [499, 311] on div "[DATE] GPC Upsell" at bounding box center [563, 317] width 418 height 12
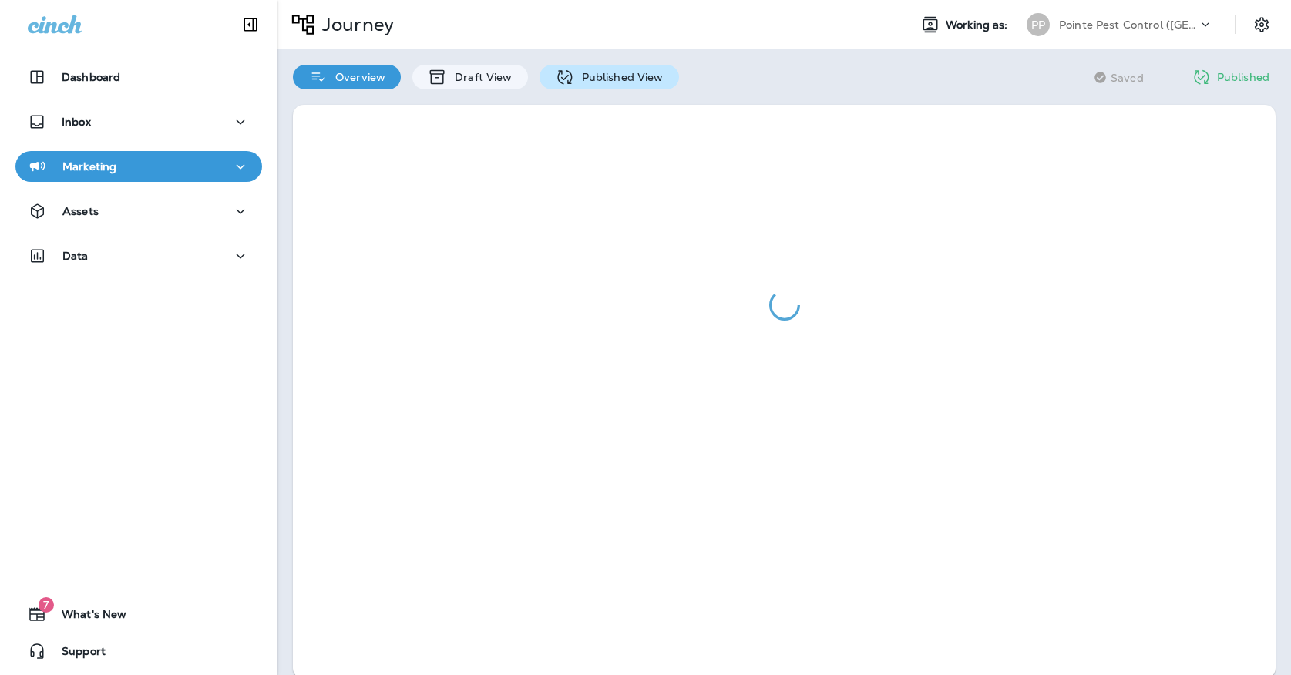
click at [569, 72] on icon at bounding box center [564, 77] width 19 height 19
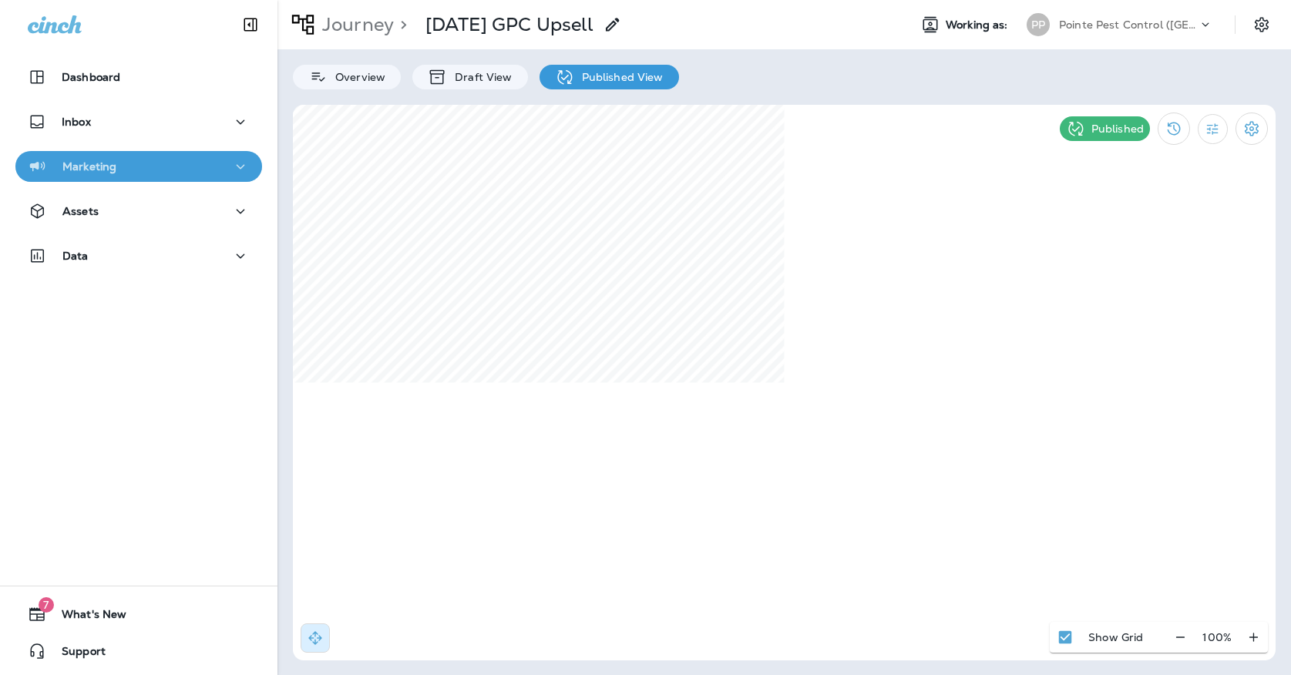
click at [163, 178] on button "Marketing" at bounding box center [138, 166] width 247 height 31
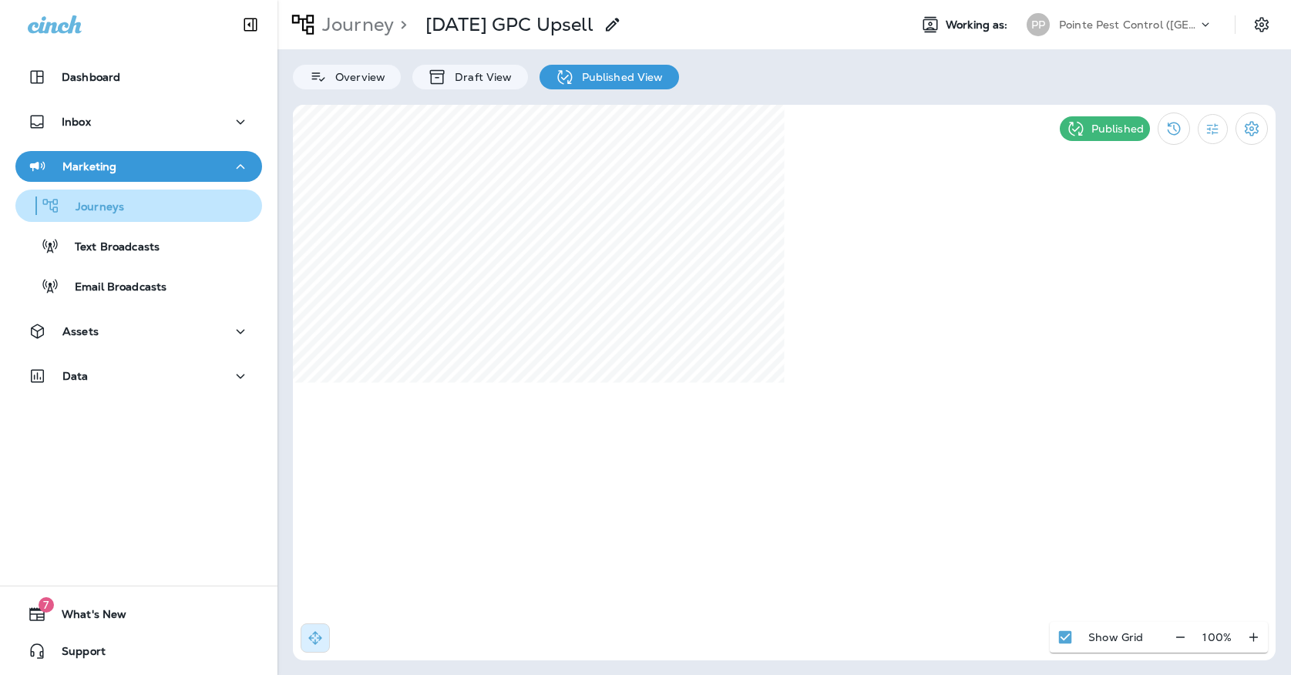
click at [161, 207] on div "Journeys" at bounding box center [139, 205] width 234 height 23
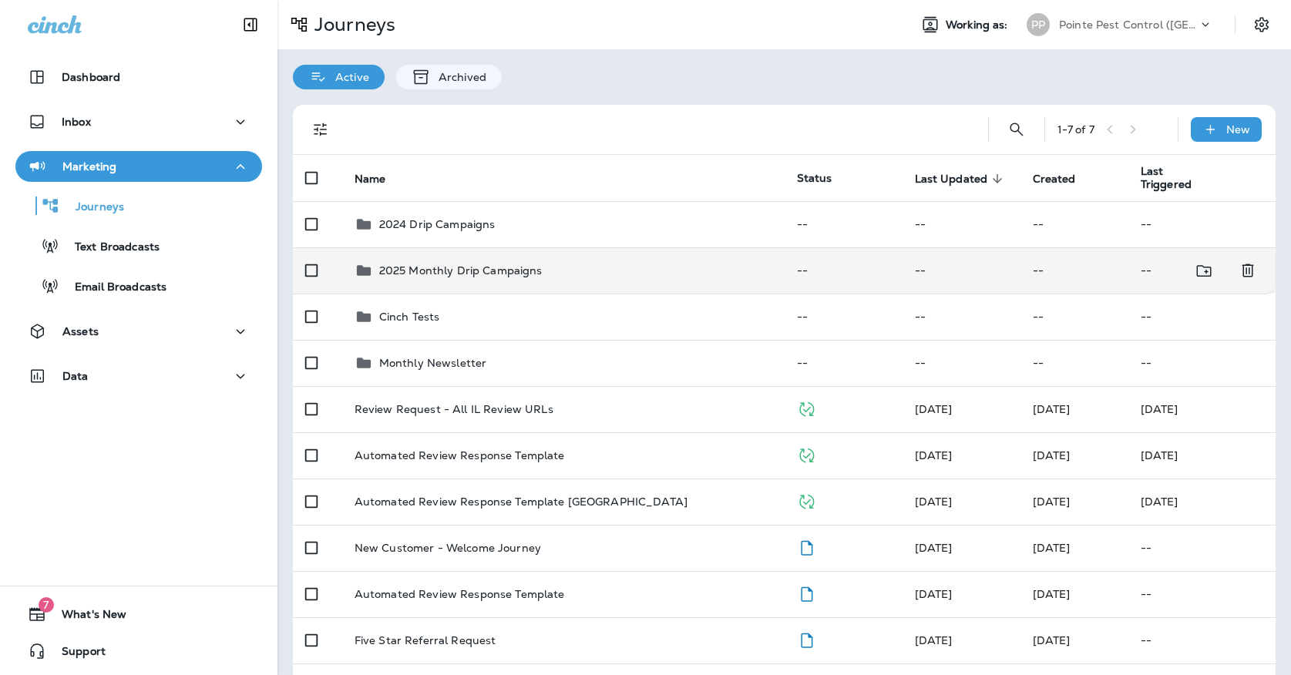
click at [429, 274] on td "2025 Monthly Drip Campaigns" at bounding box center [563, 270] width 442 height 46
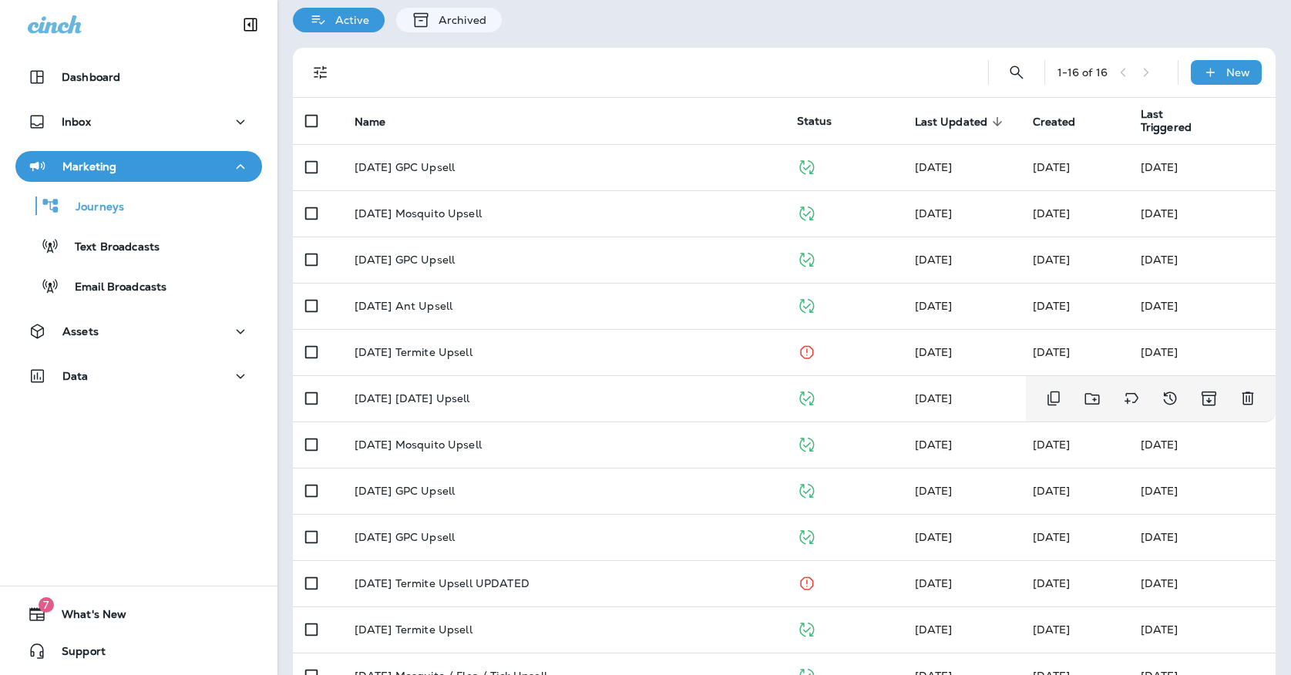
scroll to position [82, 0]
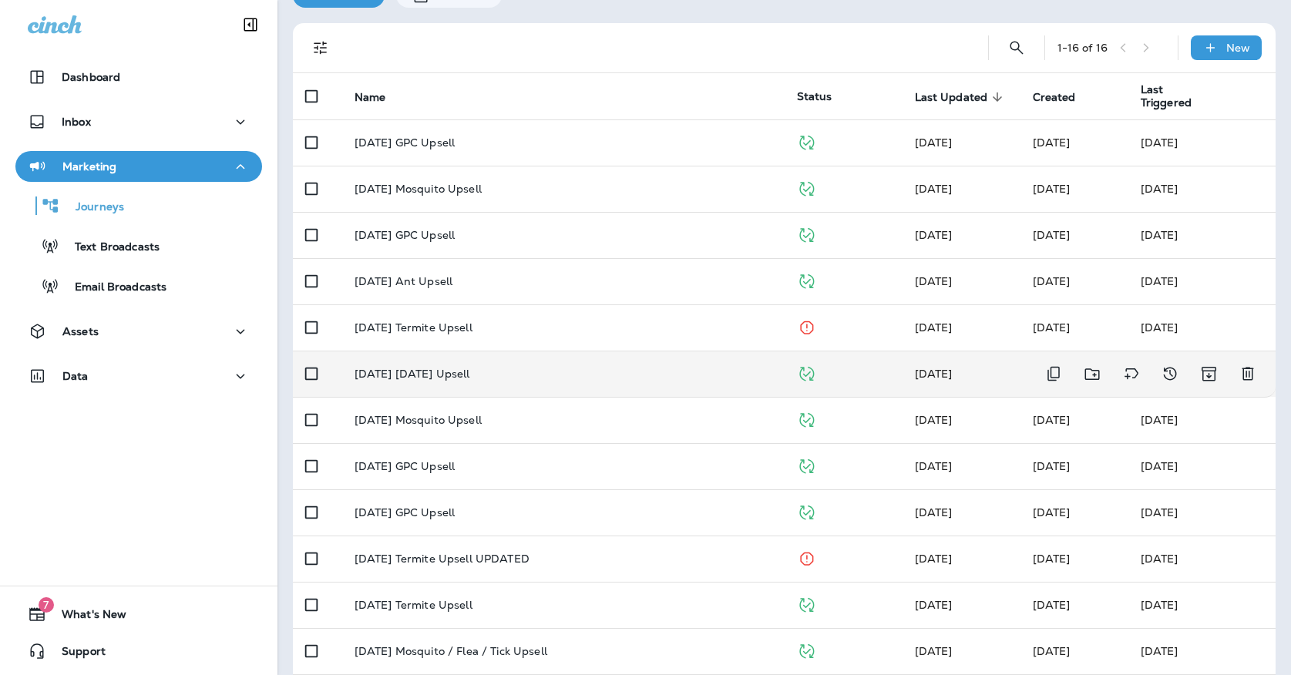
click at [526, 369] on div "[DATE] [DATE] Upsell" at bounding box center [563, 374] width 418 height 12
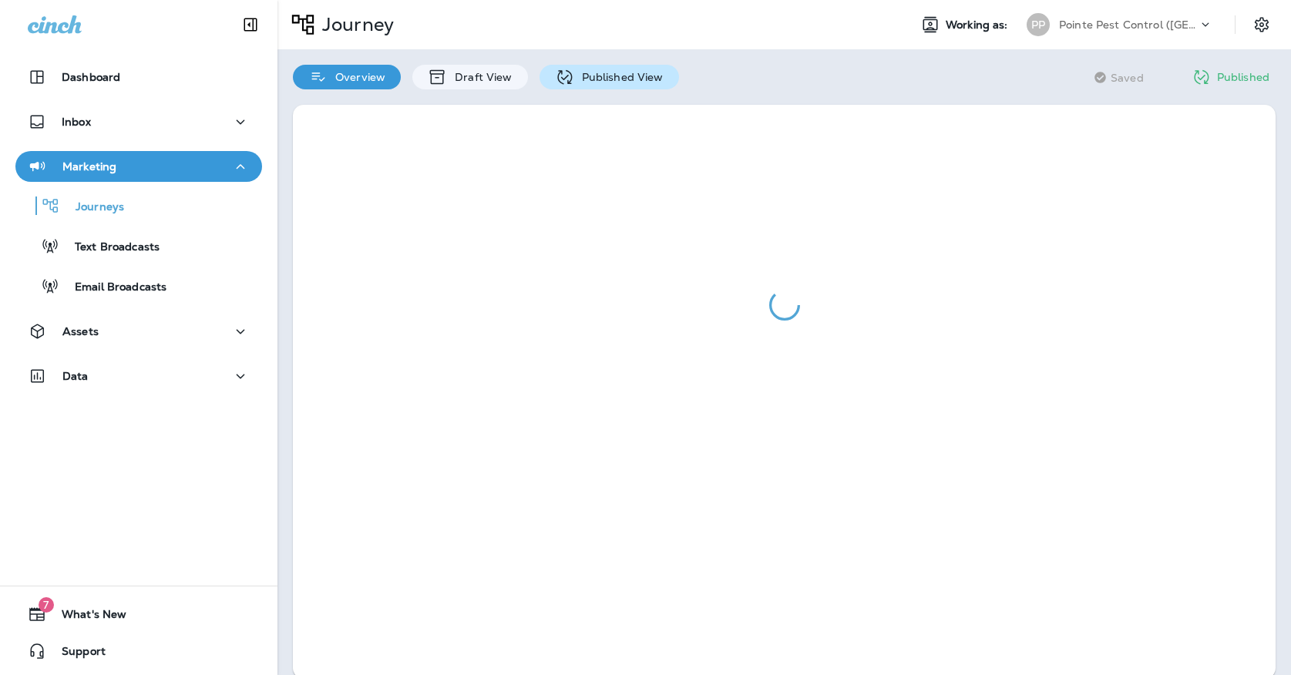
click at [600, 76] on p "Published View" at bounding box center [618, 77] width 89 height 12
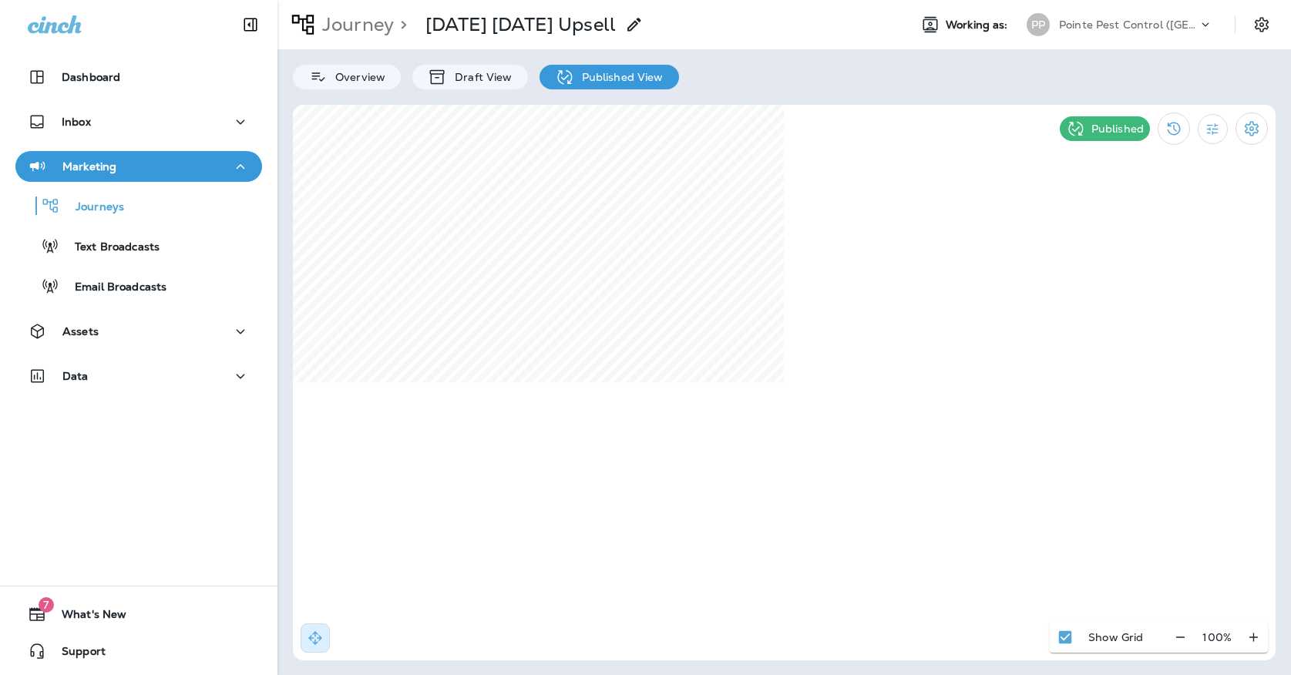
click at [1069, 16] on div "Pointe Pest Control ([GEOGRAPHIC_DATA])" at bounding box center [1128, 24] width 139 height 23
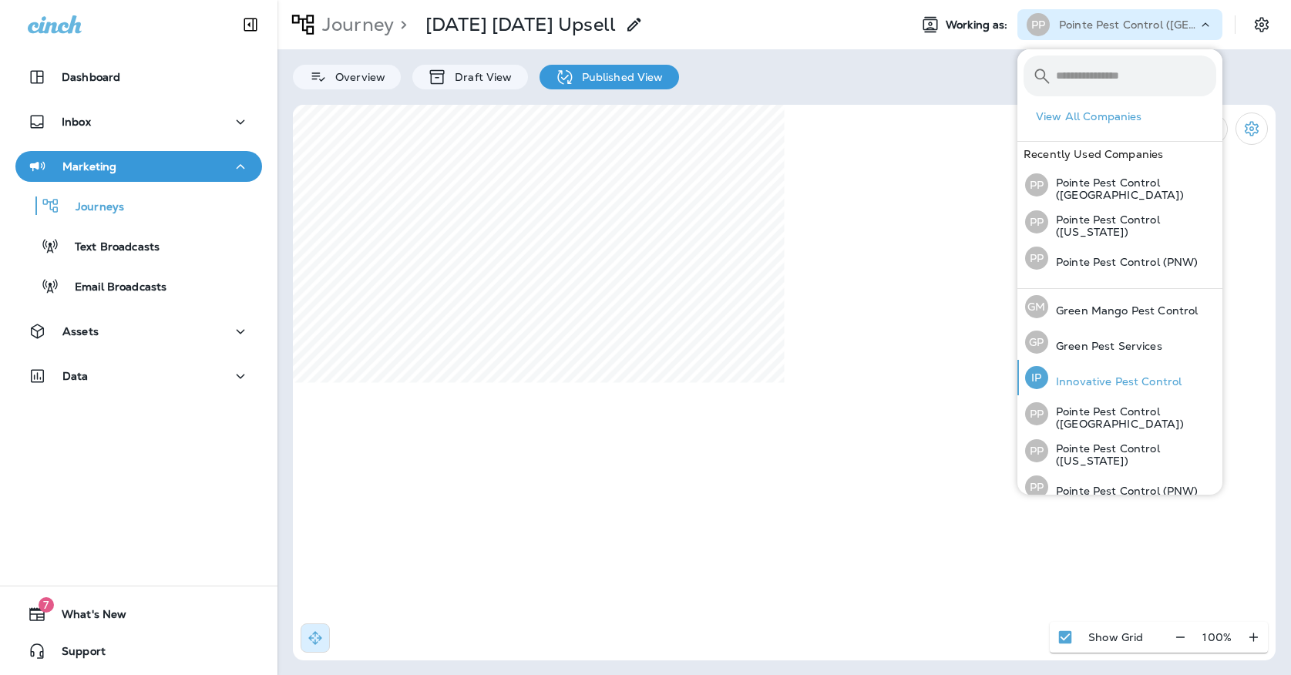
click at [1114, 378] on p "Innovative Pest Control" at bounding box center [1114, 381] width 133 height 12
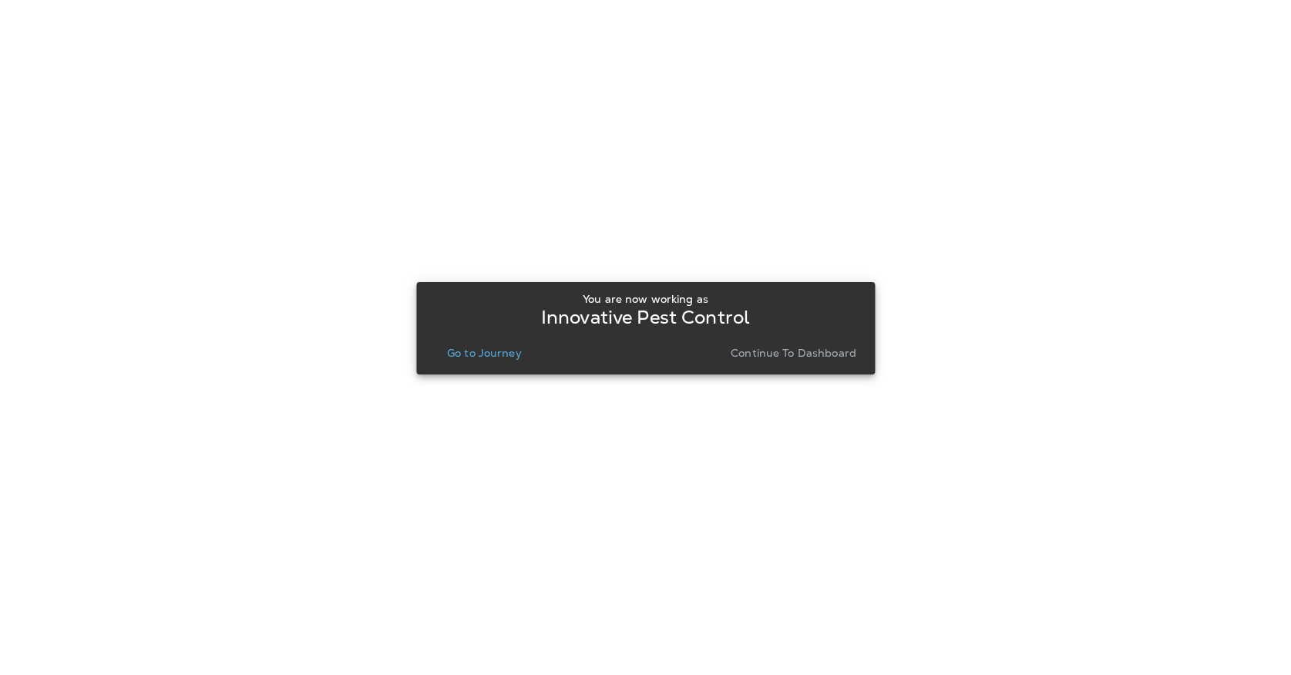
click at [522, 351] on button "Go to Journey" at bounding box center [484, 353] width 87 height 22
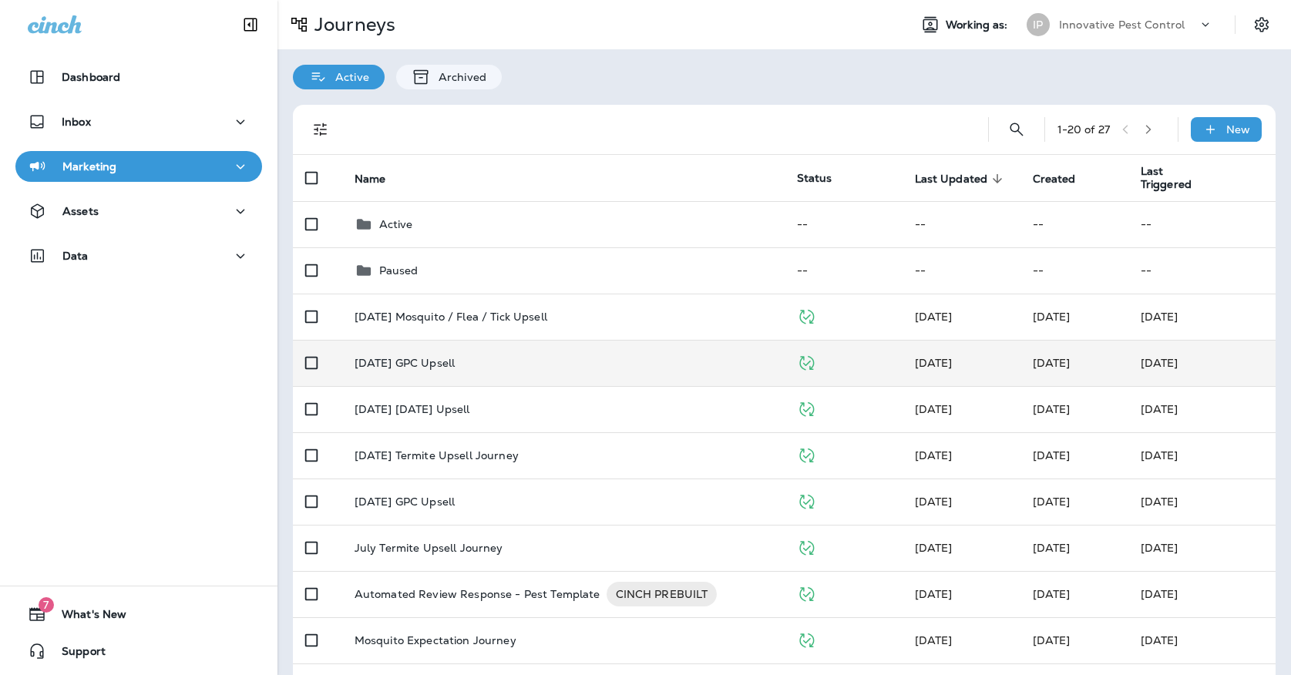
click at [522, 357] on div "[DATE] GPC Upsell" at bounding box center [563, 363] width 418 height 12
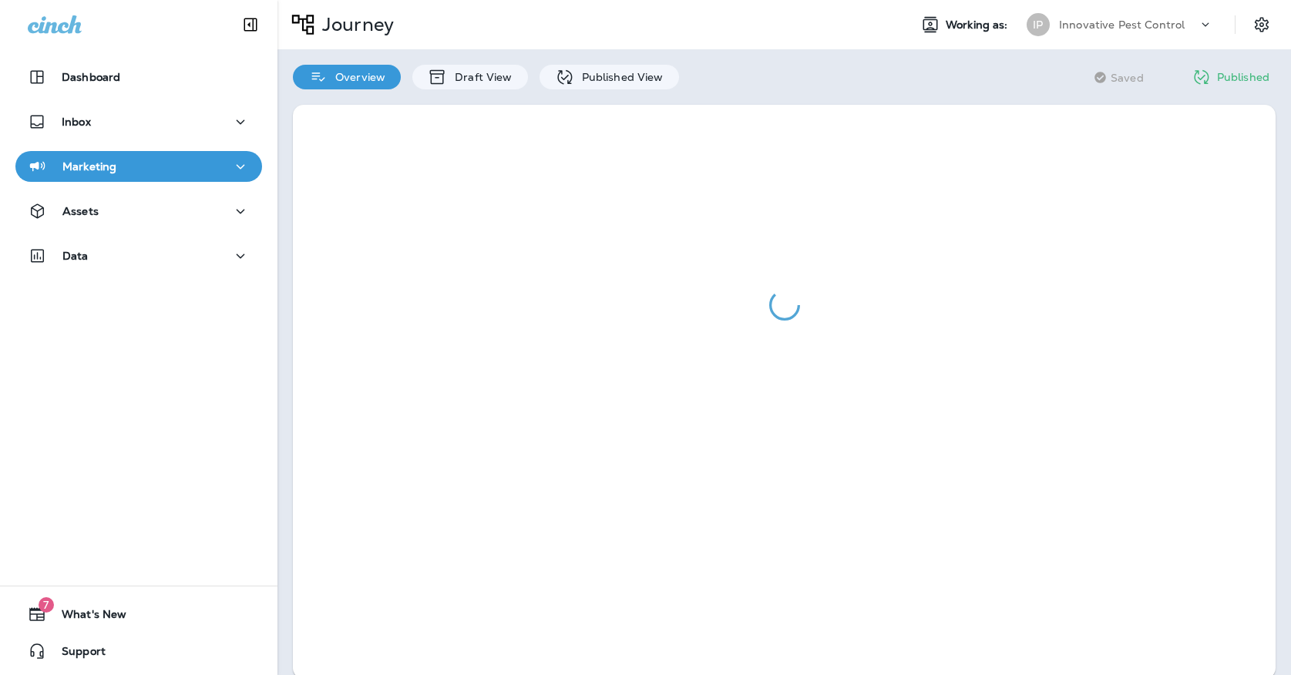
click at [599, 97] on div at bounding box center [783, 391] width 1013 height 605
click at [596, 63] on div "Overview Draft View Published View" at bounding box center [485, 69] width 417 height 40
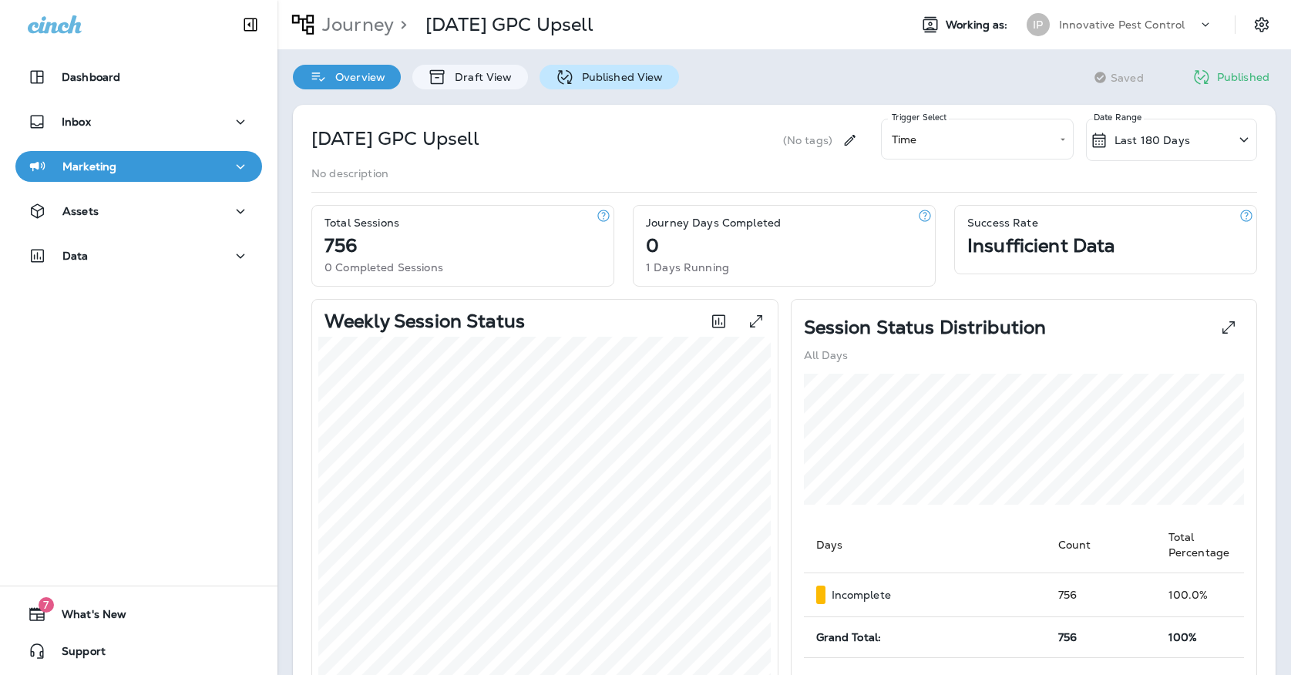
click at [596, 66] on div "Published View" at bounding box center [608, 77] width 139 height 25
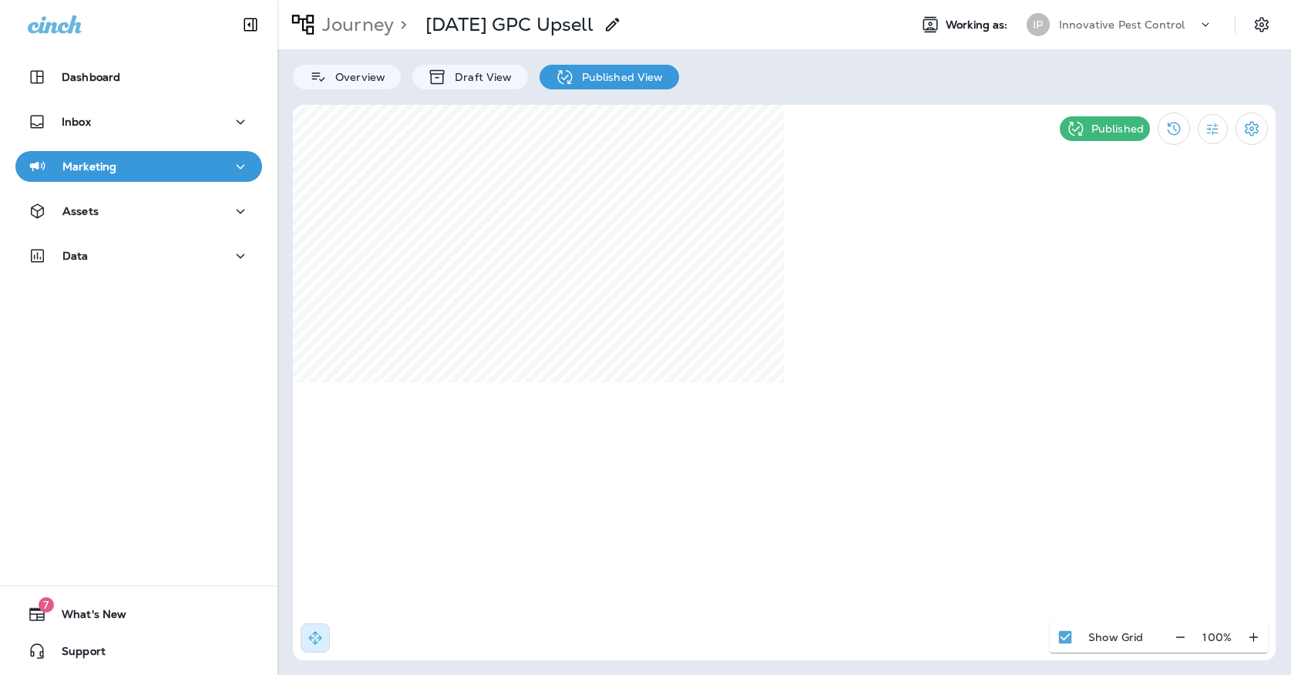
click at [203, 174] on div "Marketing" at bounding box center [139, 166] width 222 height 19
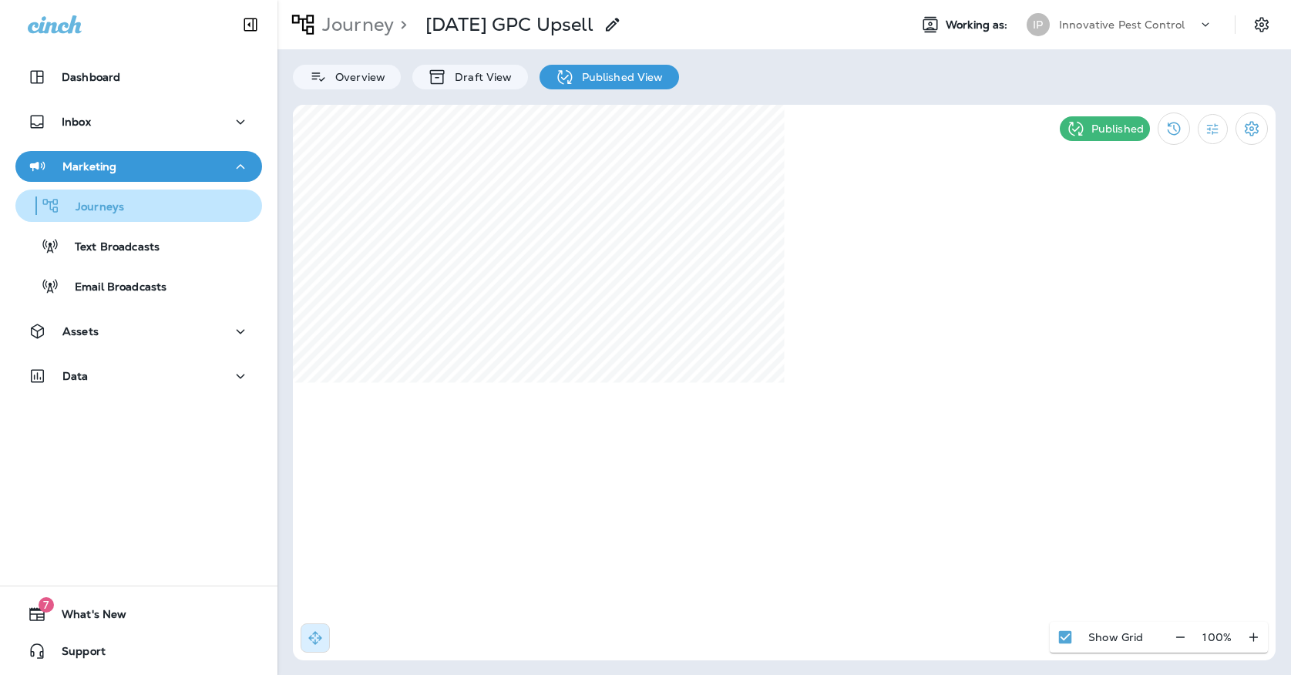
click at [179, 212] on div "Journeys" at bounding box center [139, 205] width 234 height 23
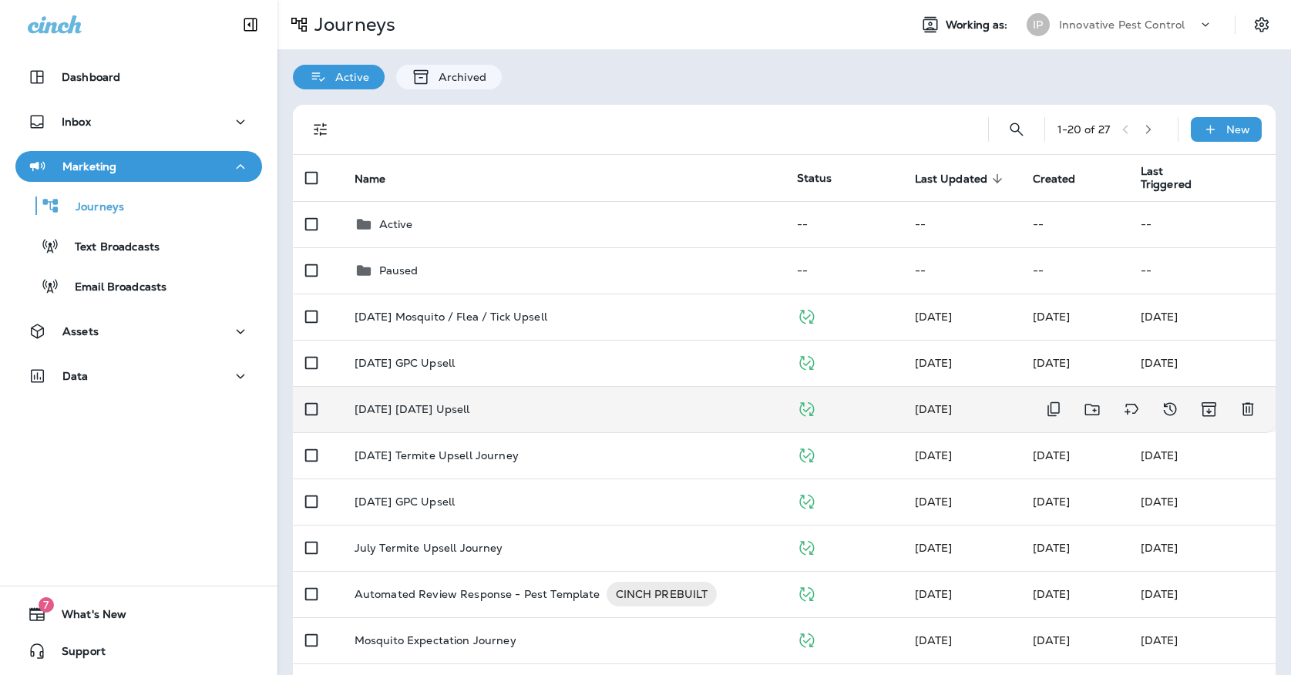
click at [395, 403] on p "[DATE] [DATE] Upsell" at bounding box center [412, 409] width 116 height 12
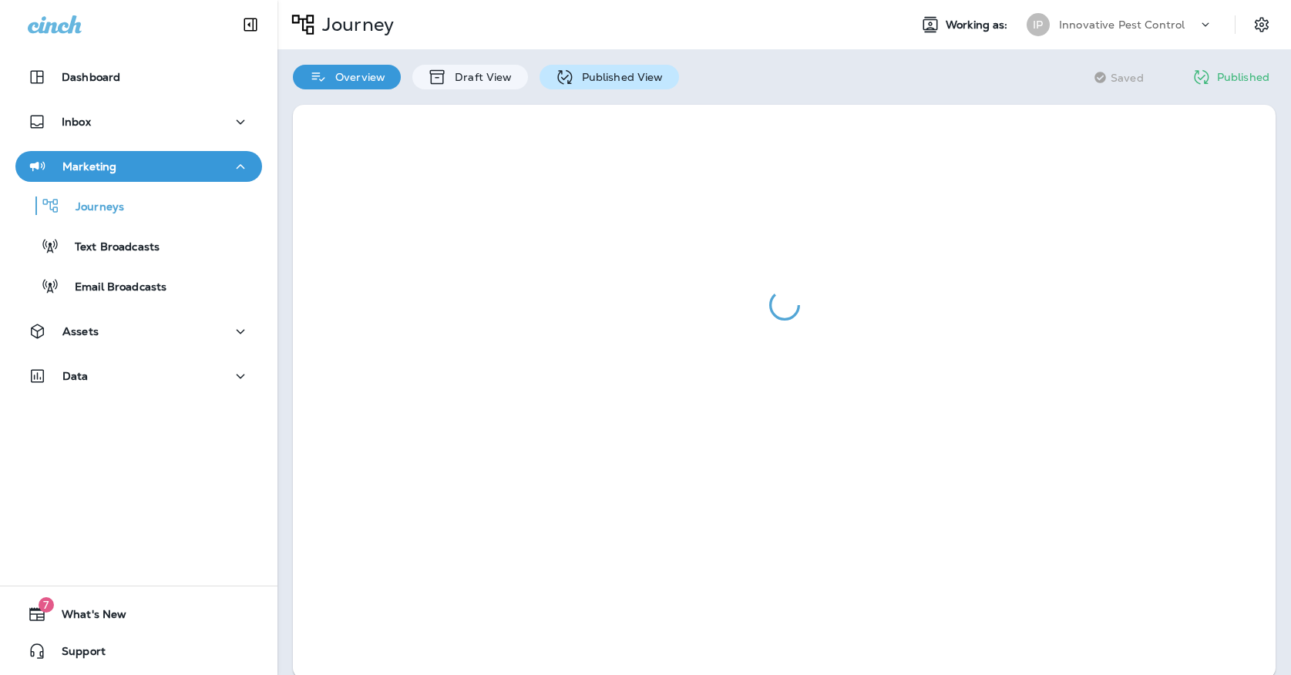
click at [559, 82] on icon at bounding box center [564, 77] width 19 height 19
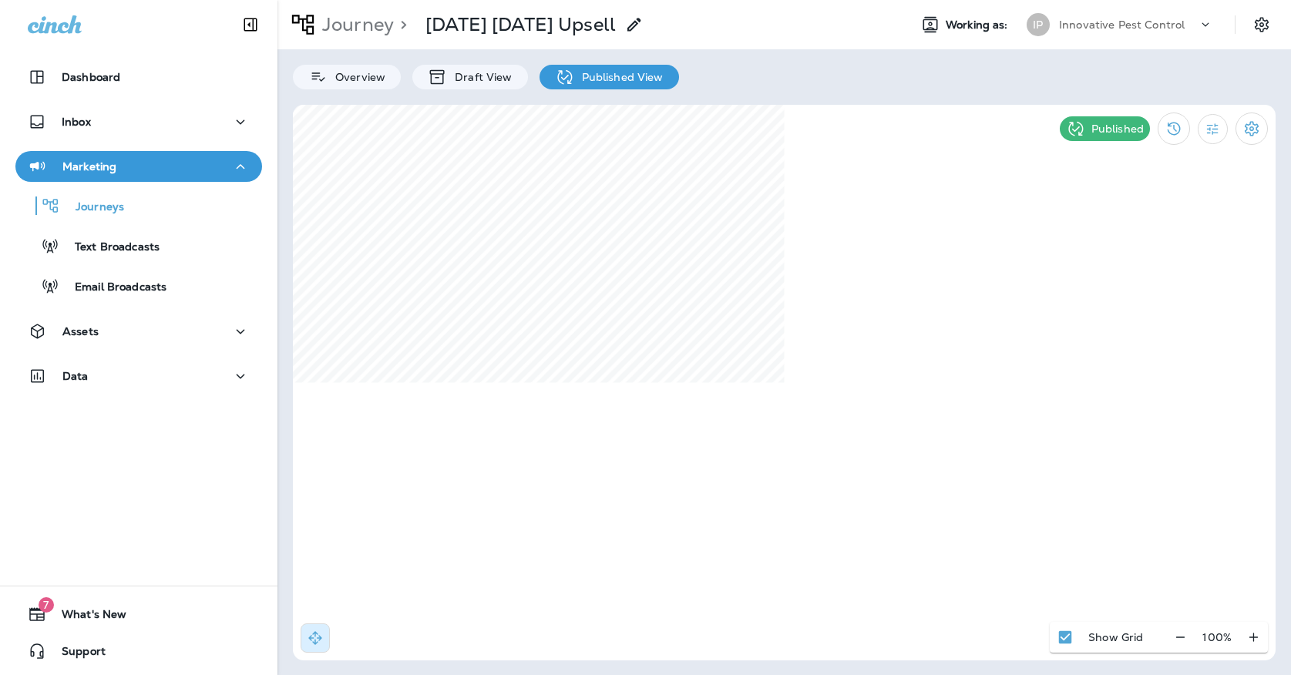
click at [1049, 41] on div "Journey > [DATE] [DATE] Upsell Working as: IP Innovative Pest Control" at bounding box center [783, 24] width 1013 height 49
click at [1052, 35] on div "IP" at bounding box center [1038, 24] width 42 height 23
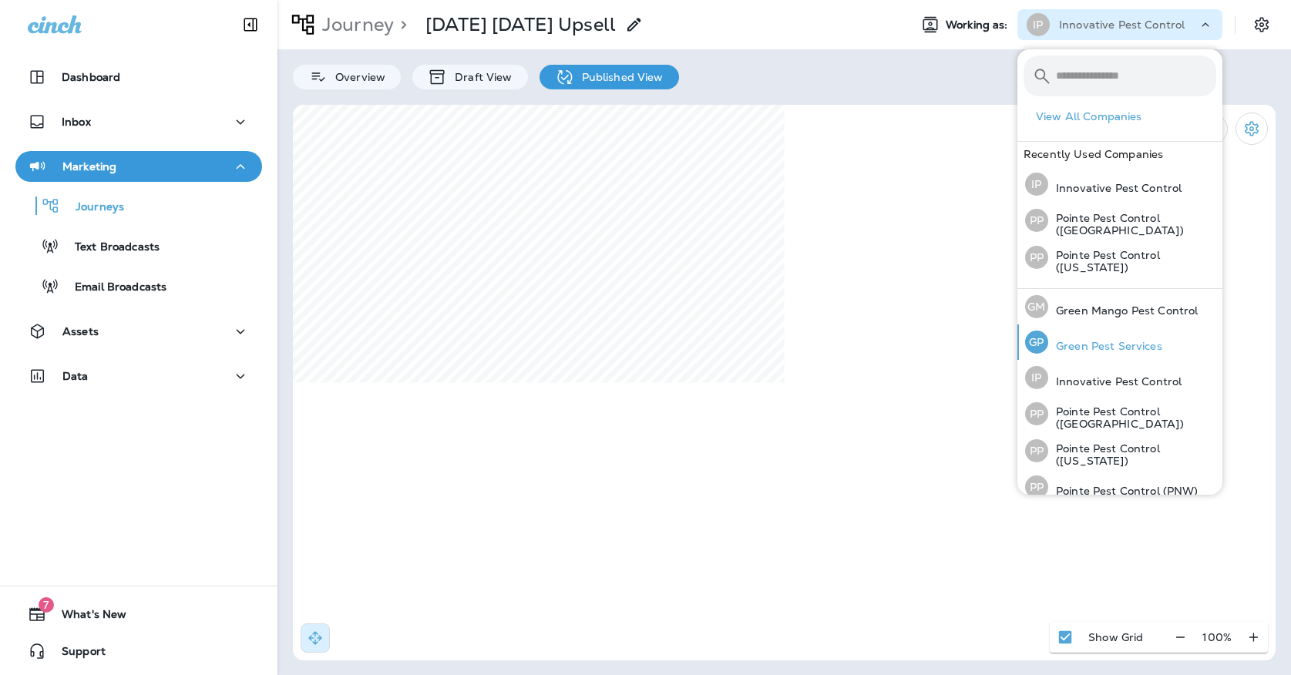
click at [1073, 342] on p "Green Pest Services" at bounding box center [1105, 346] width 114 height 12
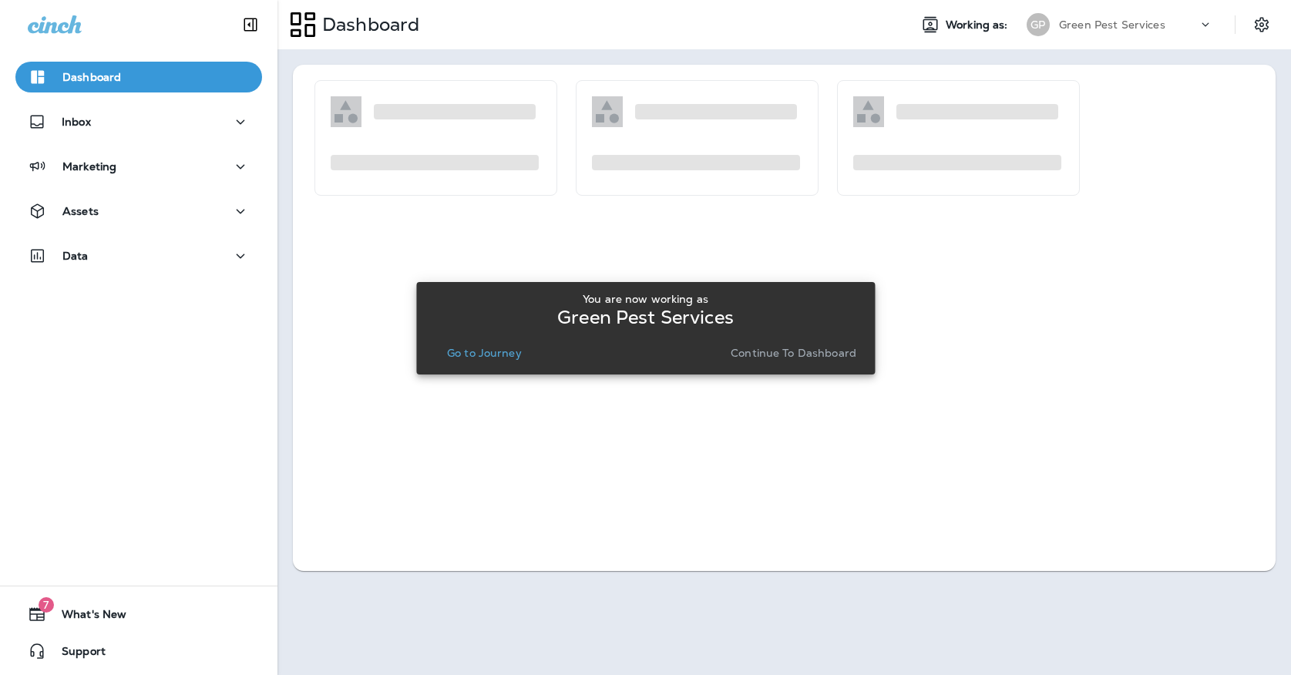
click at [495, 351] on p "Go to Journey" at bounding box center [484, 353] width 75 height 12
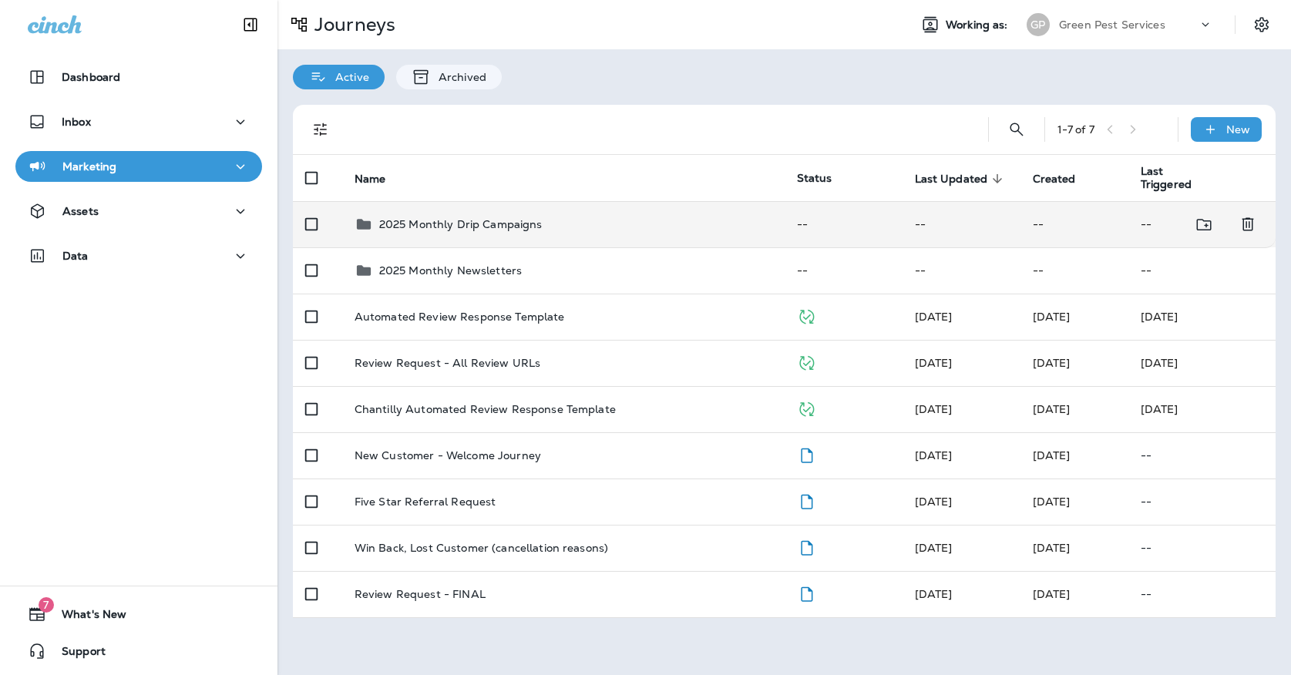
click at [537, 232] on td "2025 Monthly Drip Campaigns" at bounding box center [563, 224] width 442 height 46
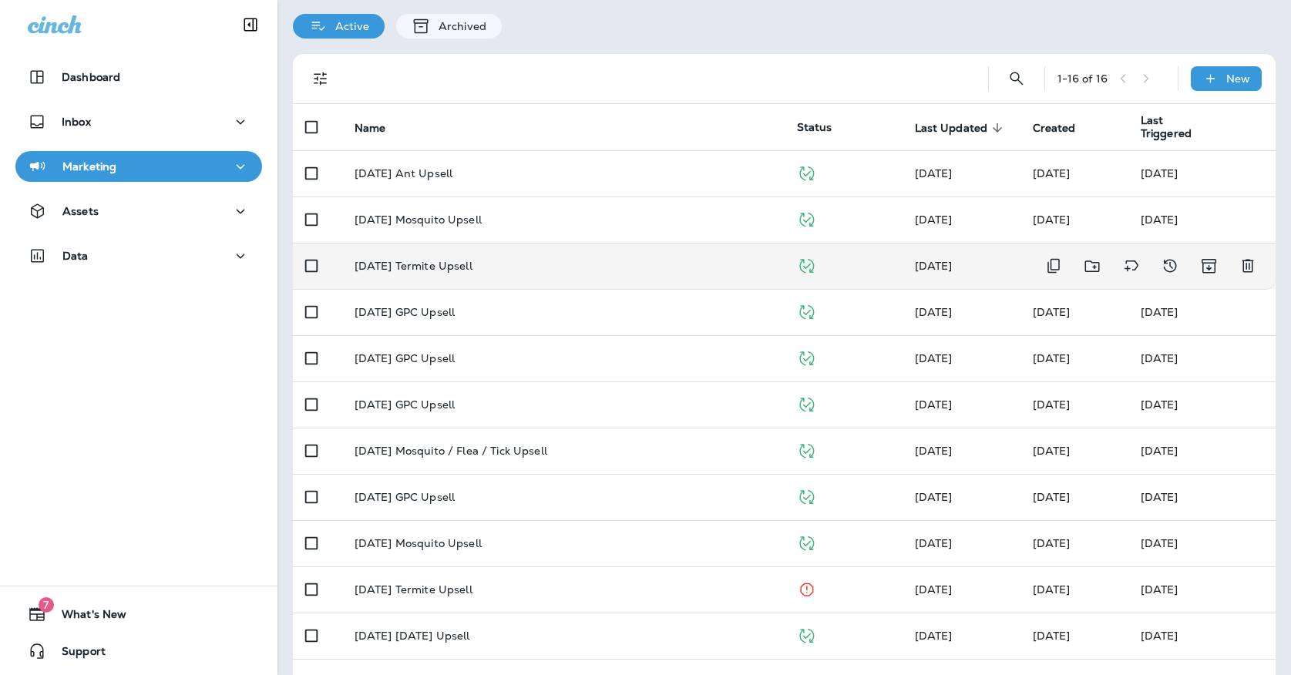
scroll to position [55, 0]
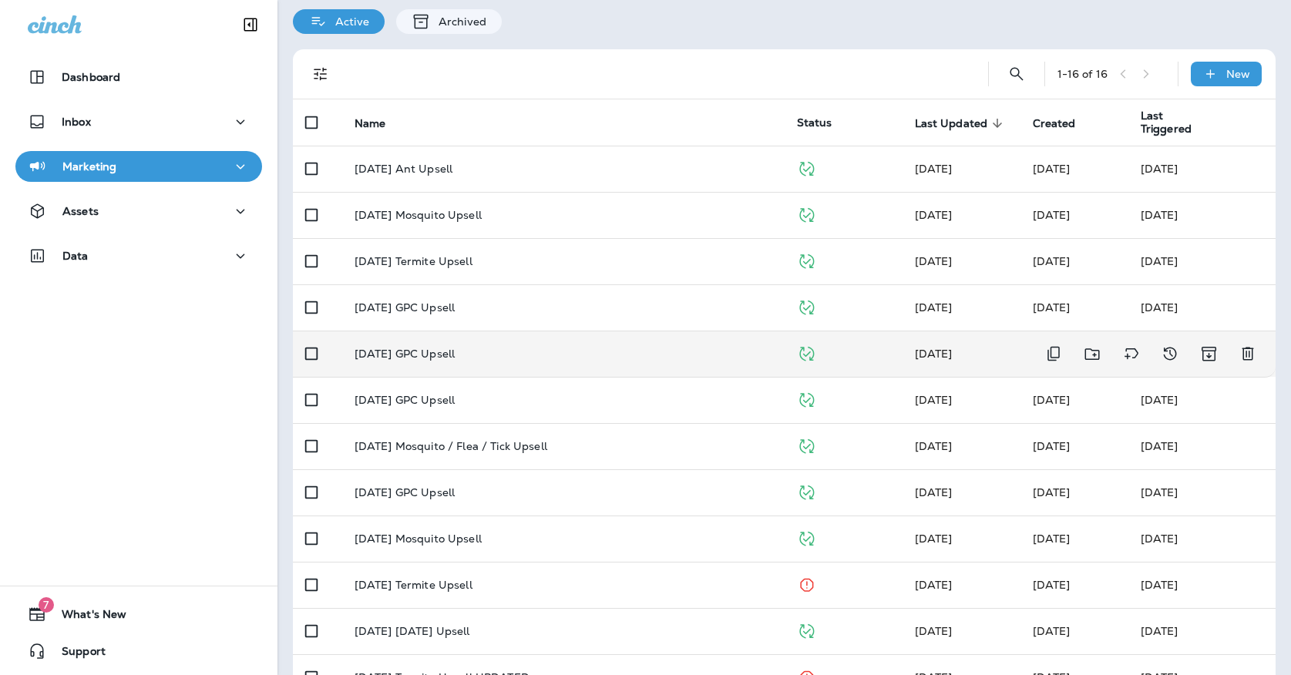
click at [526, 337] on td "[DATE] GPC Upsell" at bounding box center [563, 354] width 442 height 46
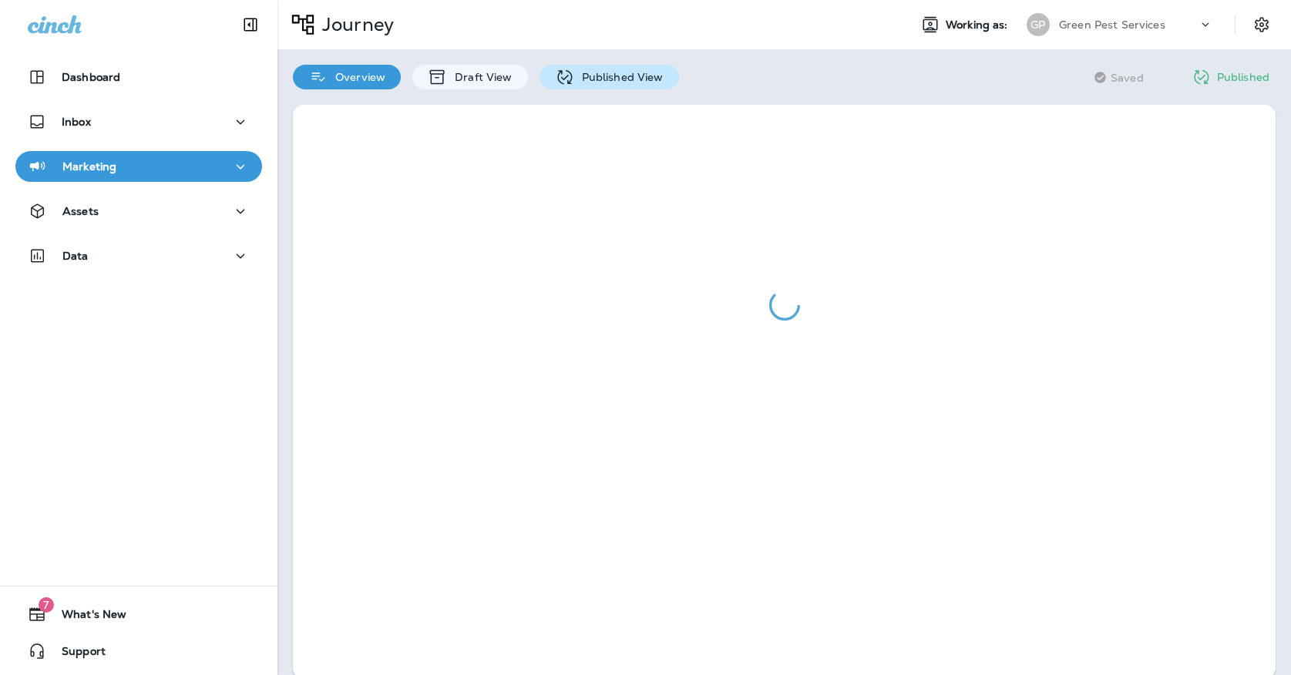
click at [593, 72] on p "Published View" at bounding box center [618, 77] width 89 height 12
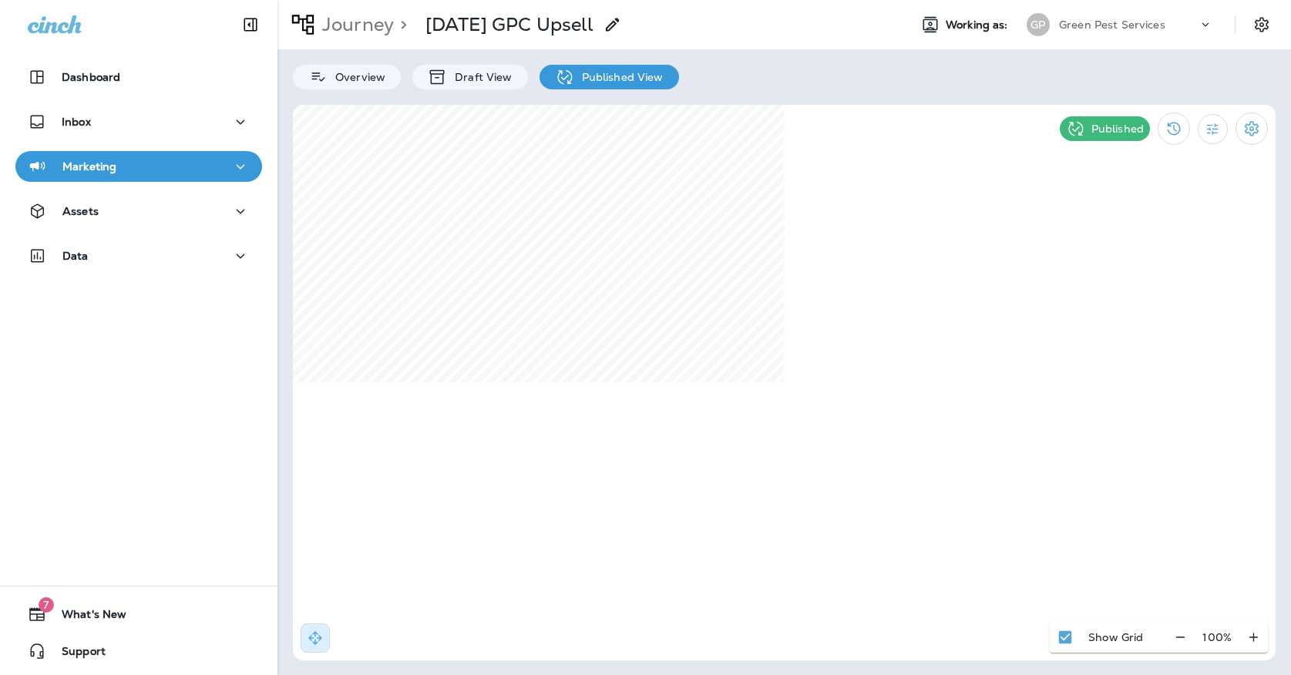
click at [236, 178] on button "Marketing" at bounding box center [138, 166] width 247 height 31
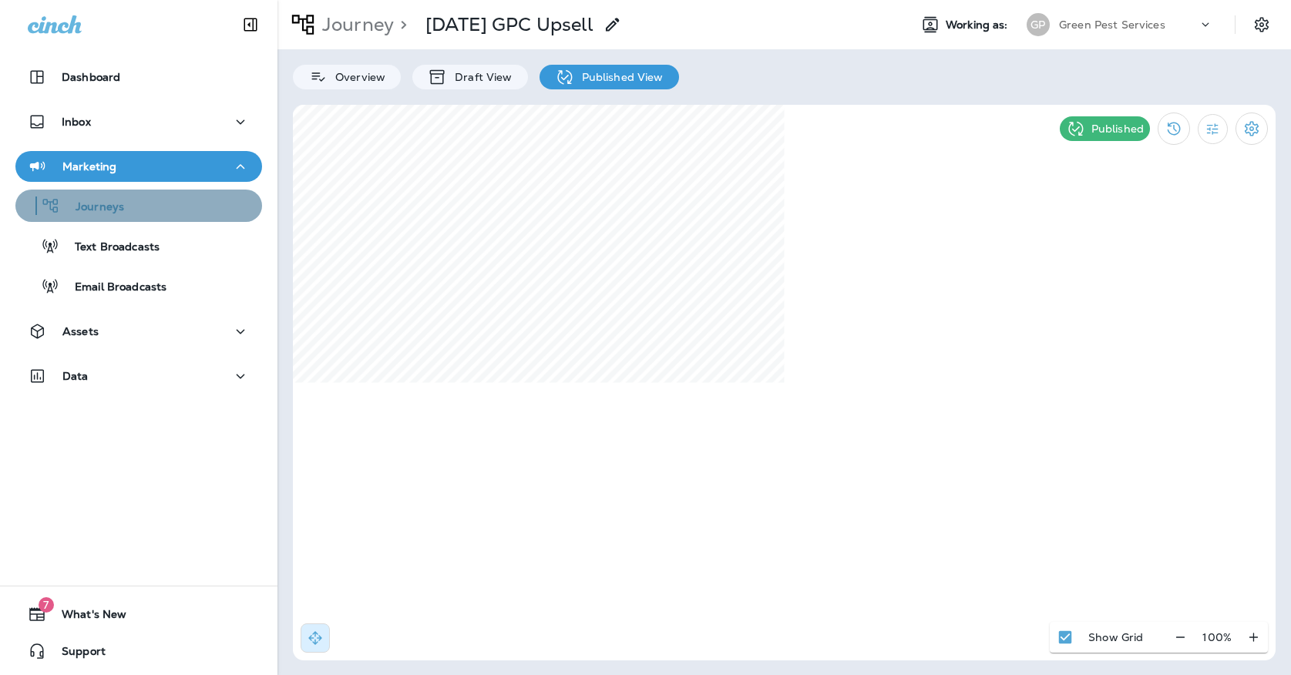
click at [219, 207] on div "Journeys" at bounding box center [139, 205] width 234 height 23
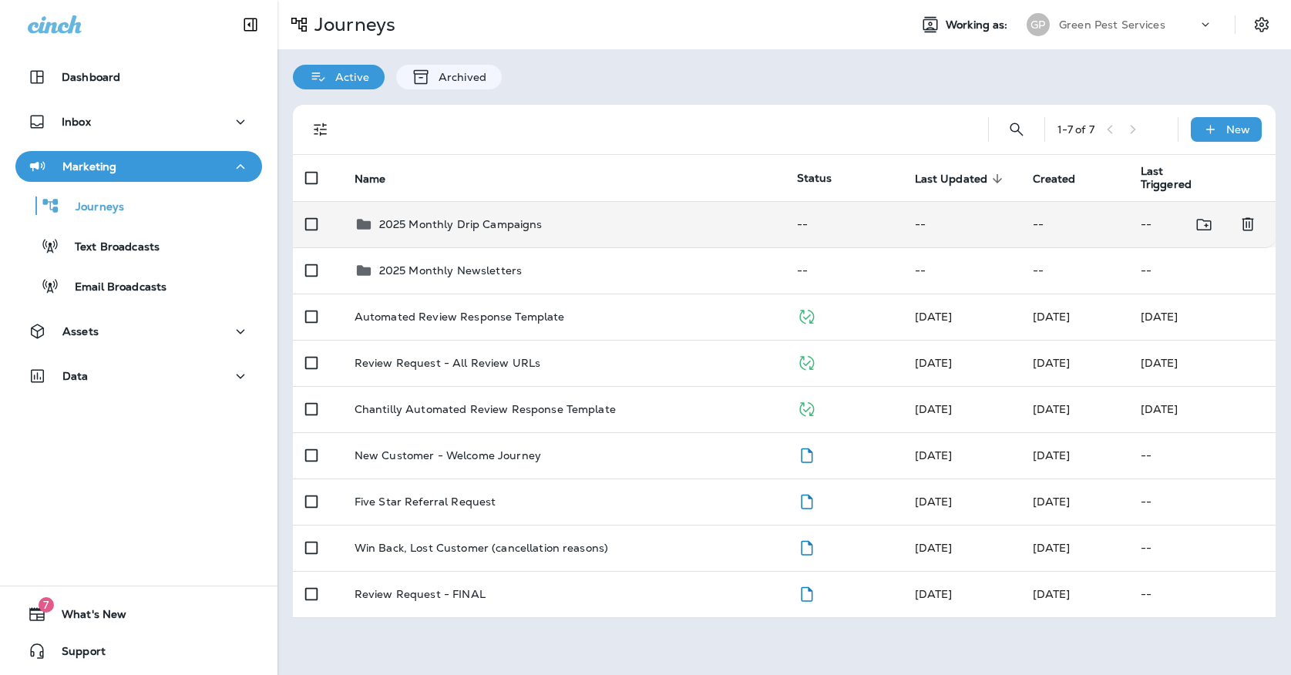
click at [446, 228] on td "2025 Monthly Drip Campaigns" at bounding box center [563, 224] width 442 height 46
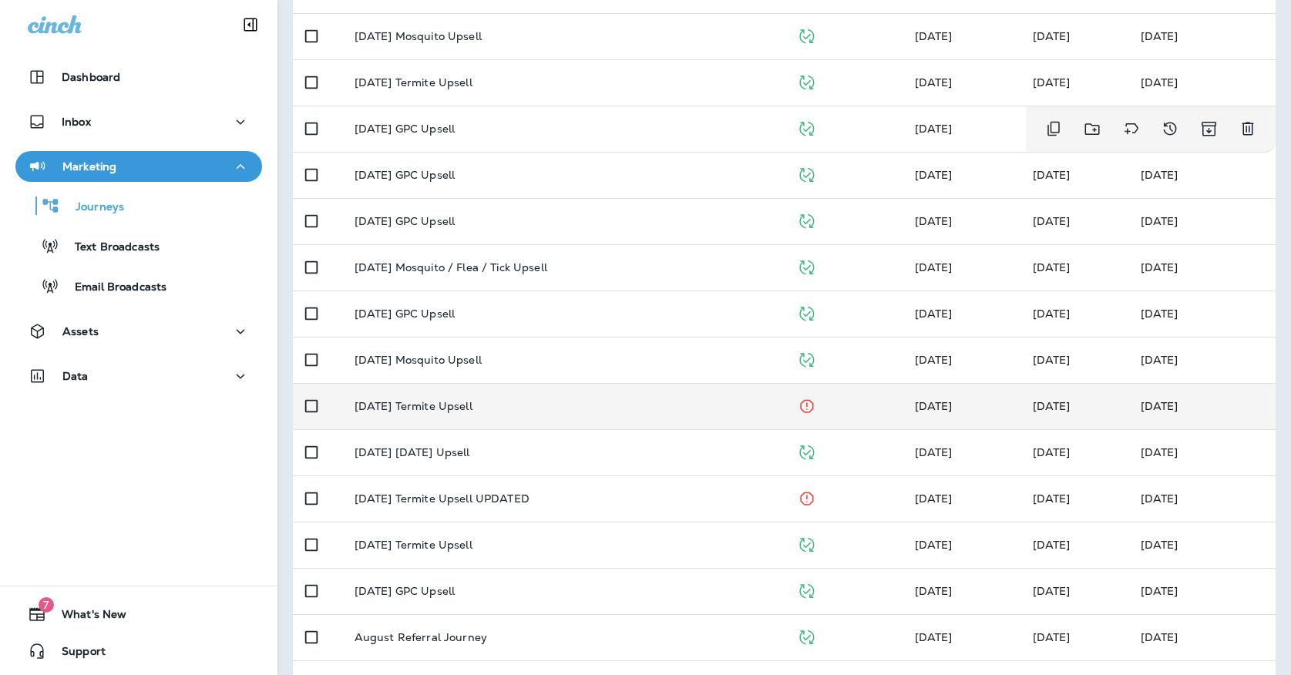
scroll to position [235, 0]
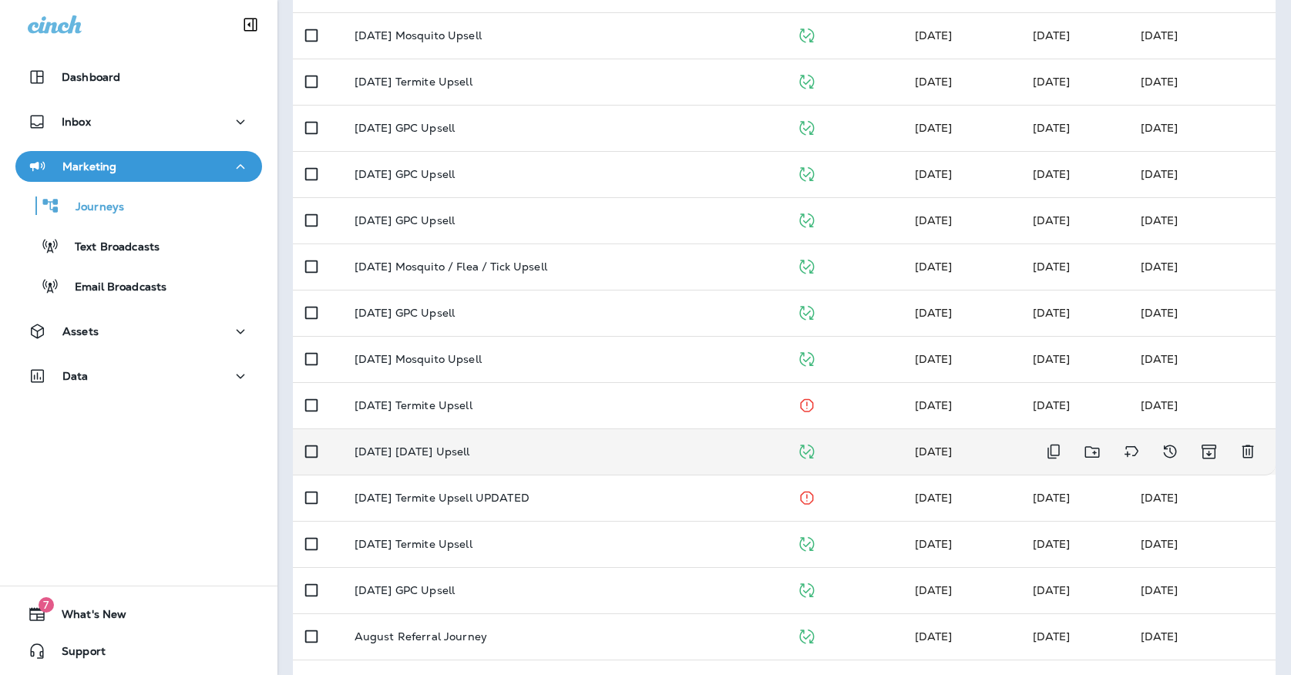
click at [470, 453] on td "[DATE] [DATE] Upsell" at bounding box center [563, 451] width 442 height 46
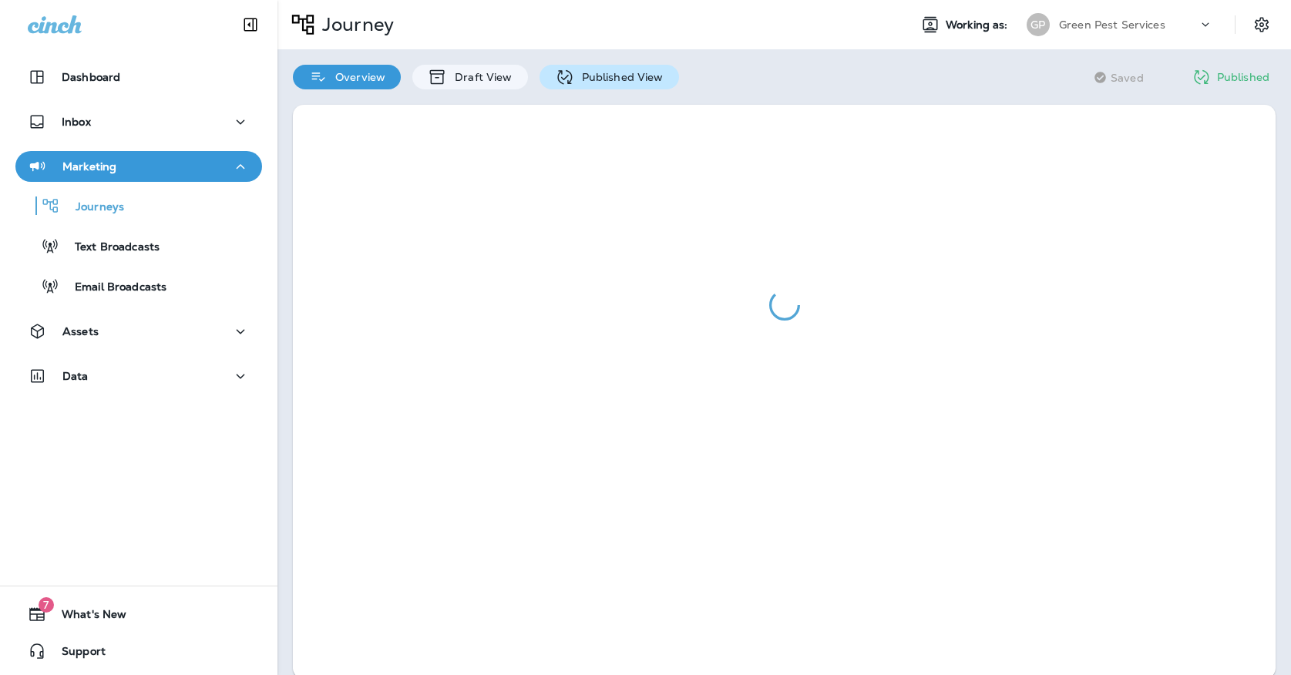
click at [576, 85] on div "Published View" at bounding box center [608, 77] width 139 height 25
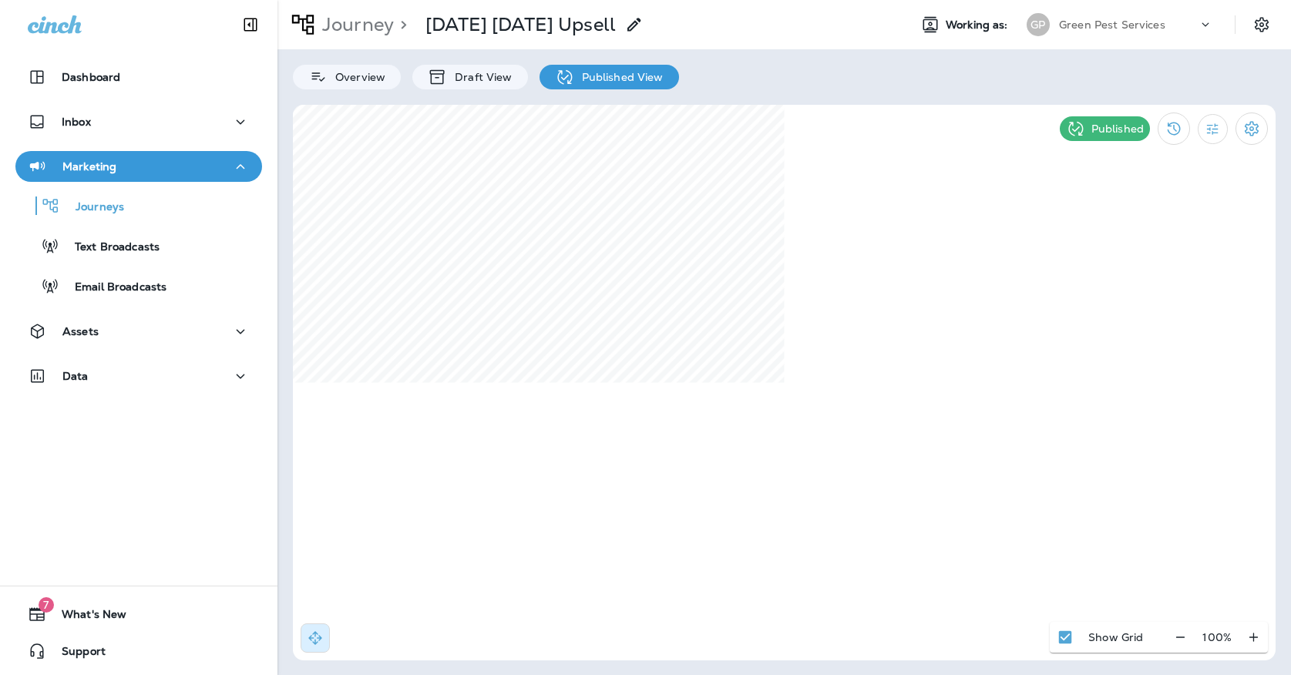
click at [1068, 39] on div "[PERSON_NAME] Pest Services" at bounding box center [1119, 24] width 205 height 31
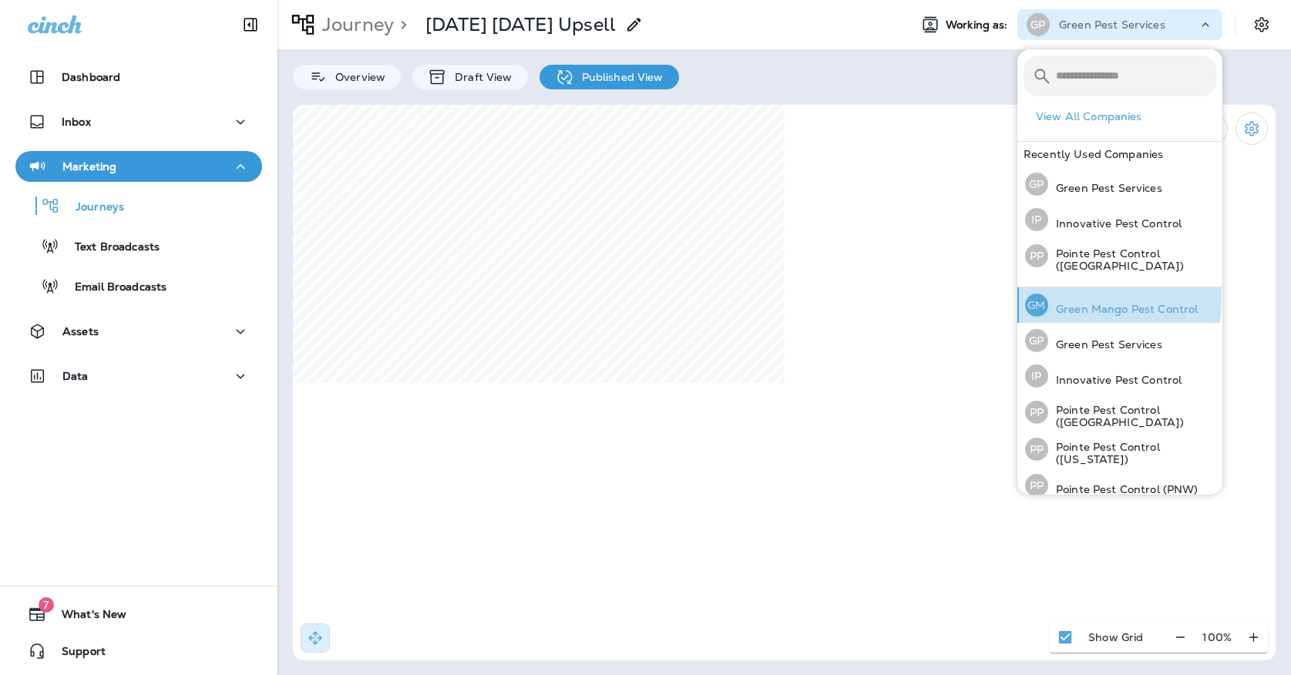
click at [1070, 297] on div "[PERSON_NAME] Mango Pest Control" at bounding box center [1111, 304] width 185 height 35
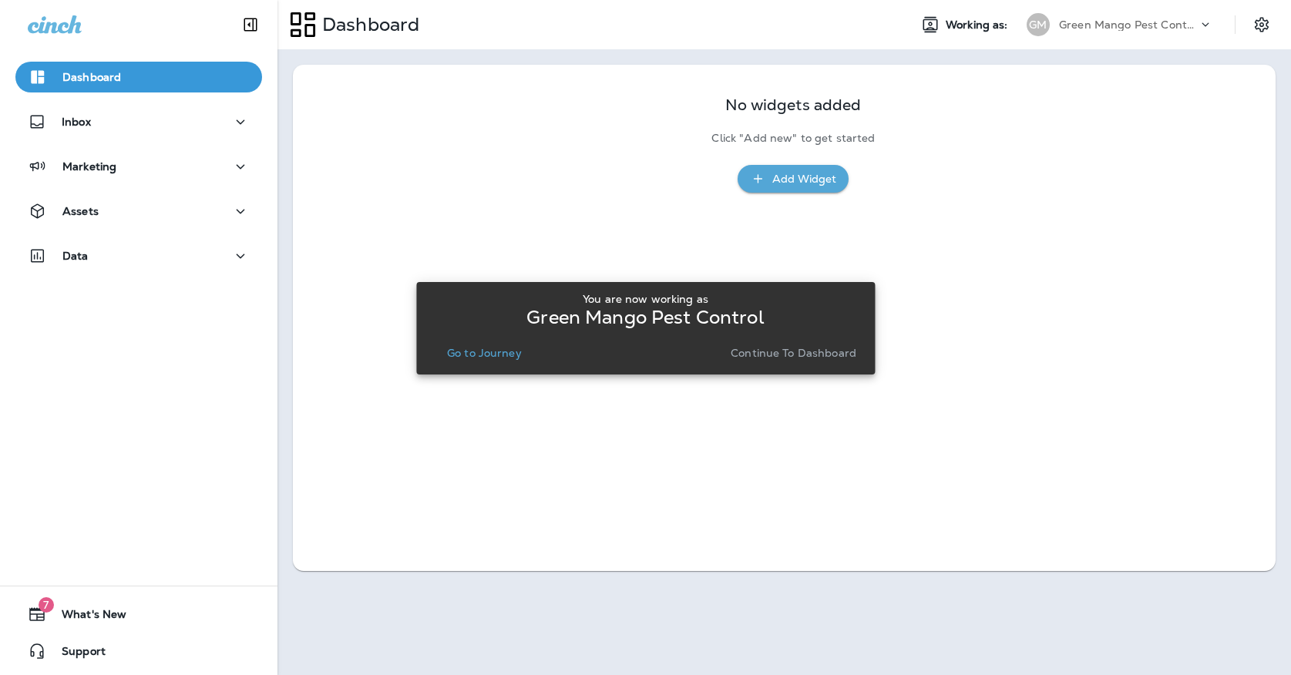
click at [468, 354] on p "Go to Journey" at bounding box center [484, 353] width 75 height 12
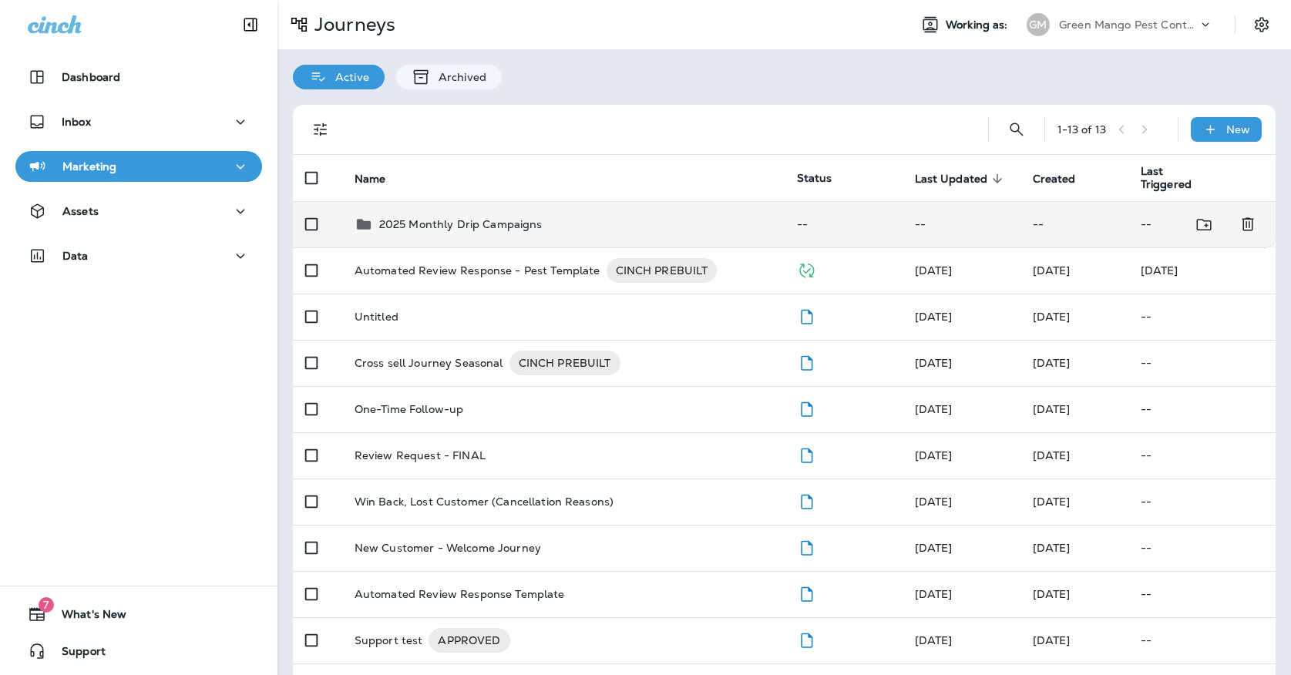
click at [475, 223] on div "2025 Monthly Drip Campaigns" at bounding box center [460, 224] width 163 height 18
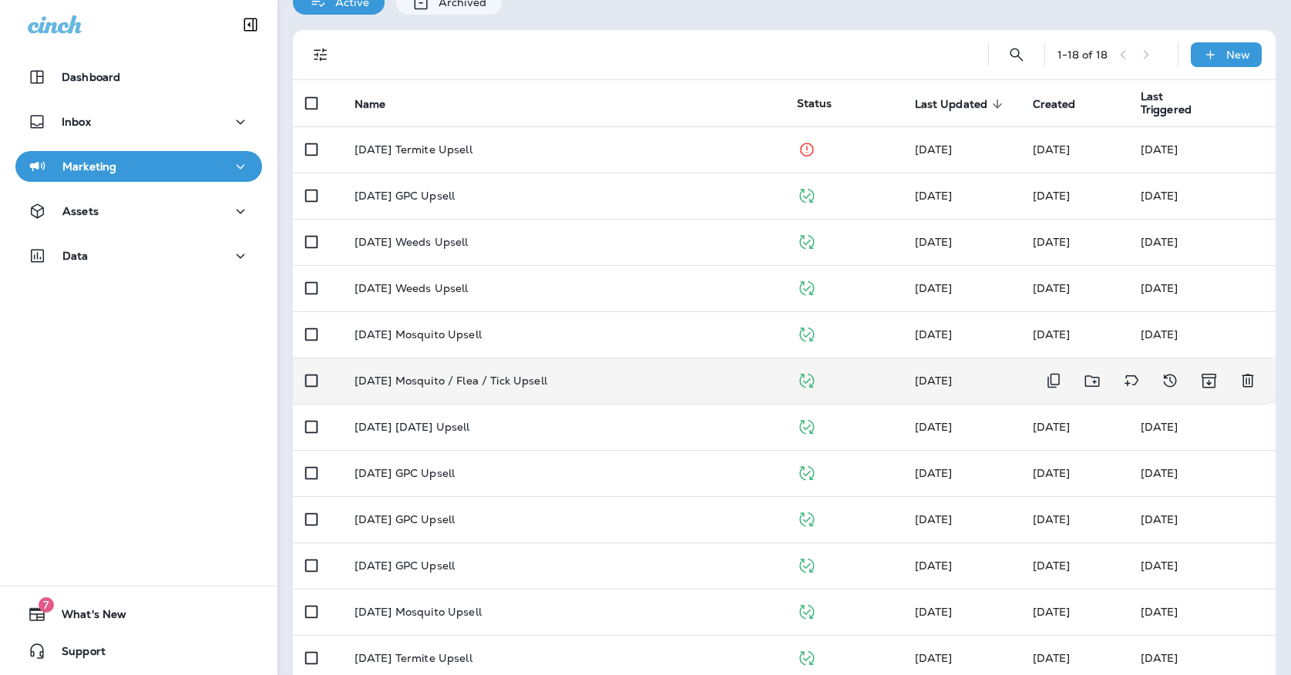
scroll to position [76, 0]
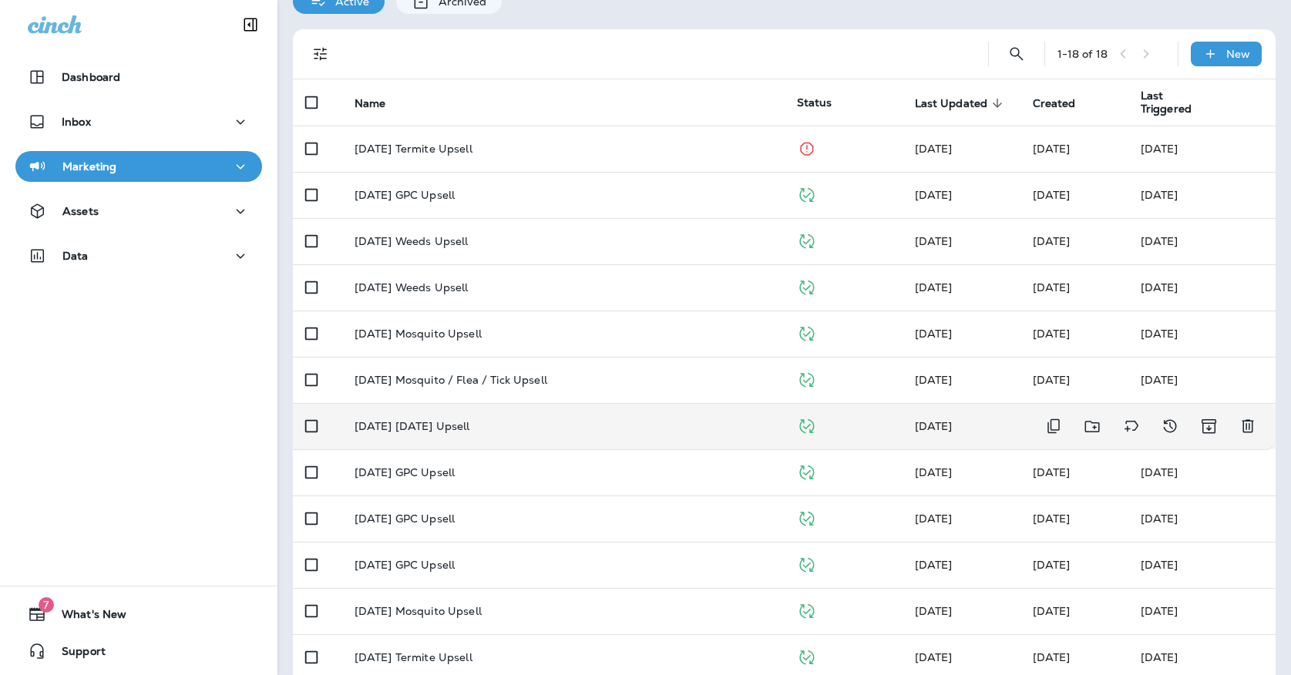
click at [441, 420] on p "[DATE] [DATE] Upsell" at bounding box center [412, 426] width 116 height 12
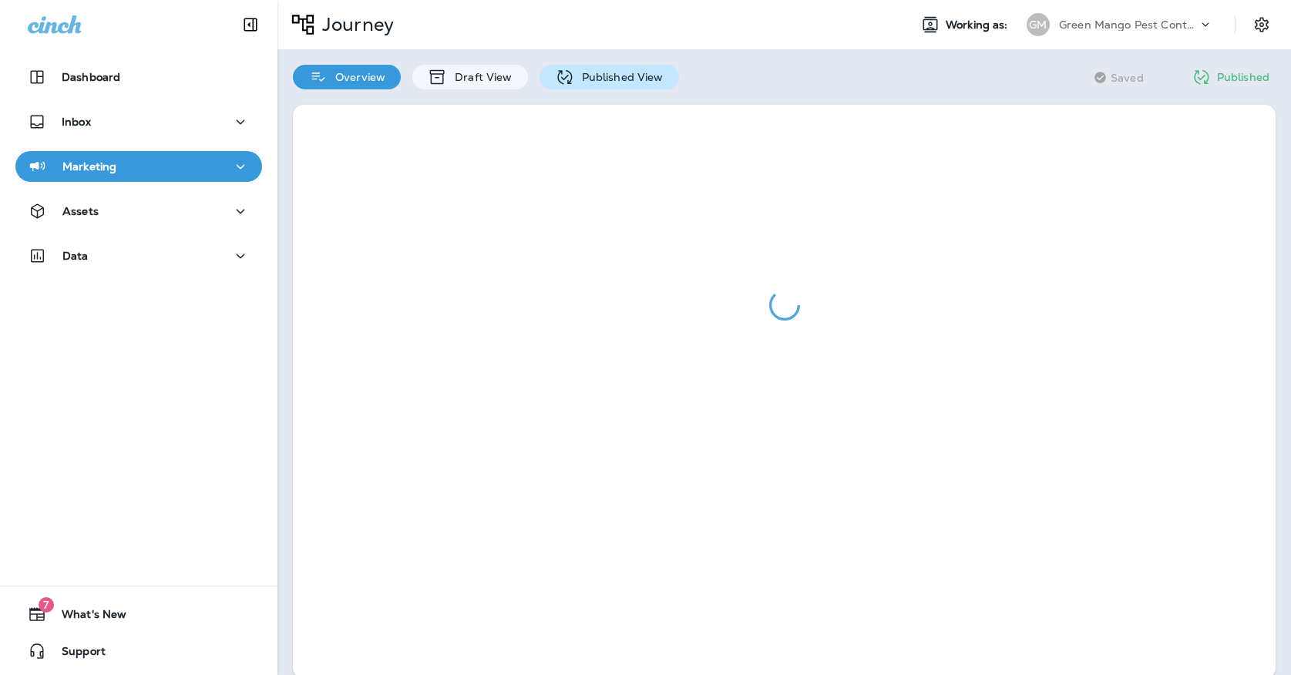
click at [578, 70] on div "Published View" at bounding box center [608, 77] width 139 height 25
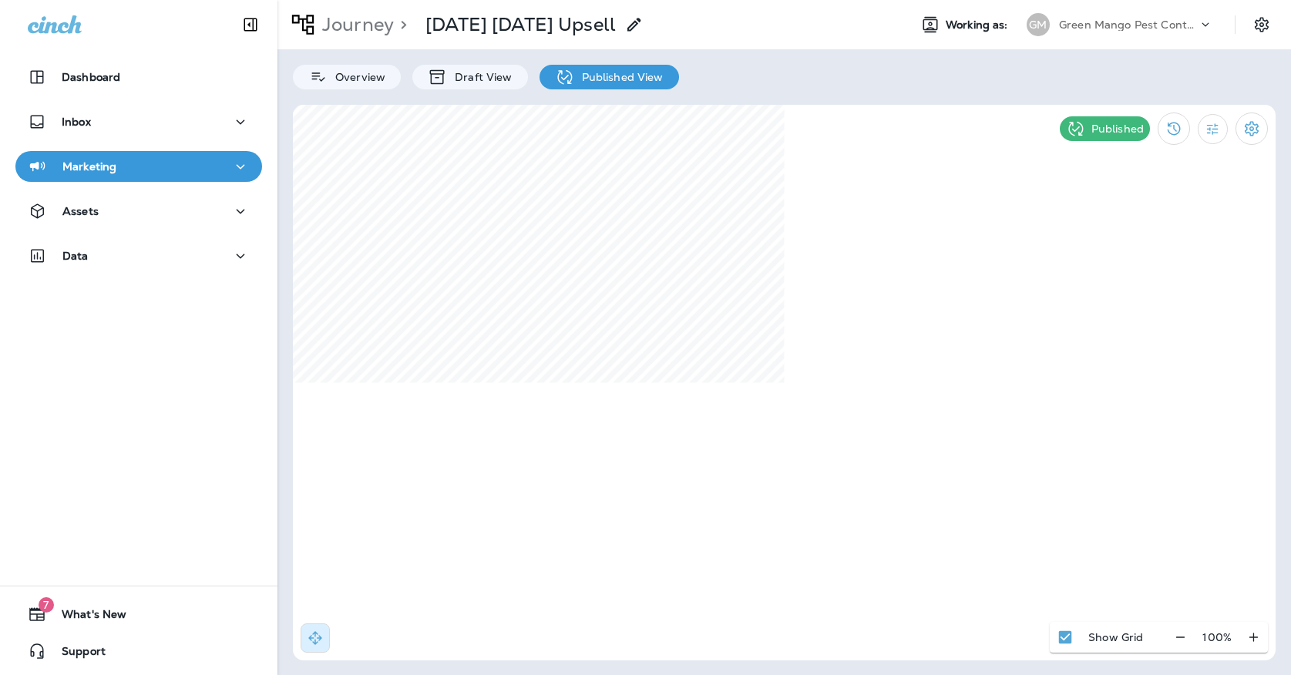
click at [191, 175] on div "Marketing" at bounding box center [139, 166] width 222 height 19
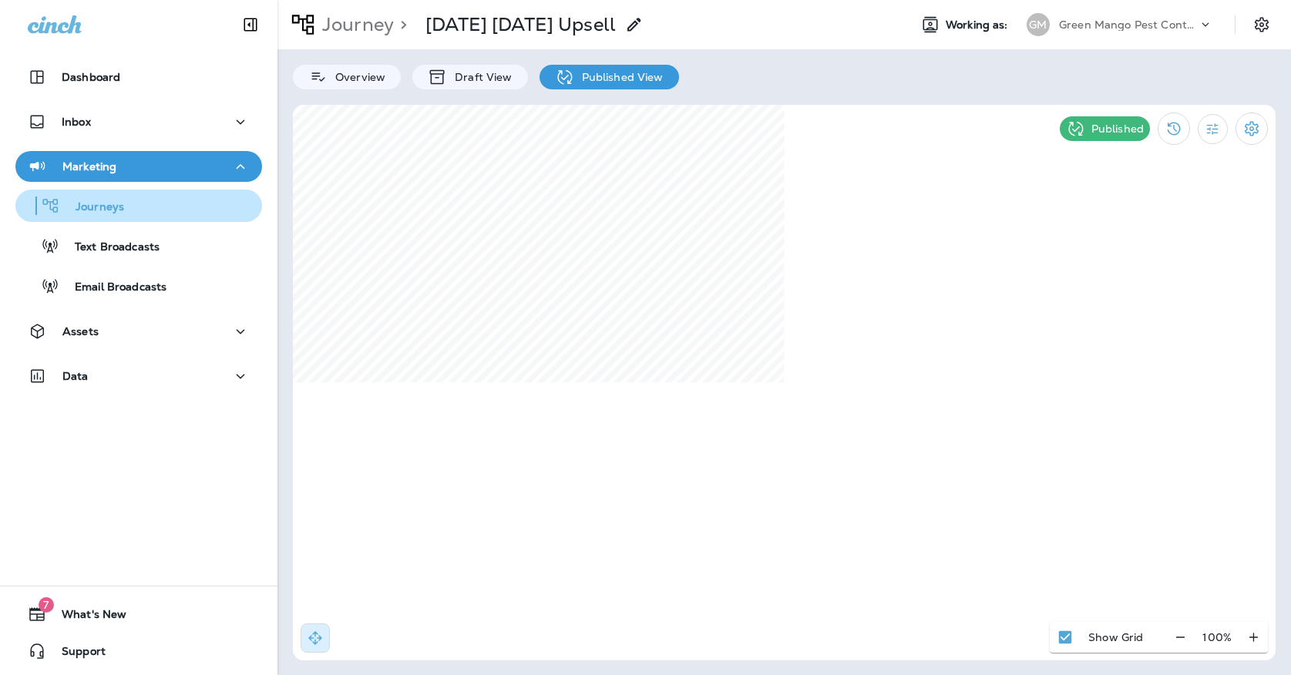
click at [180, 208] on div "Journeys" at bounding box center [139, 205] width 234 height 23
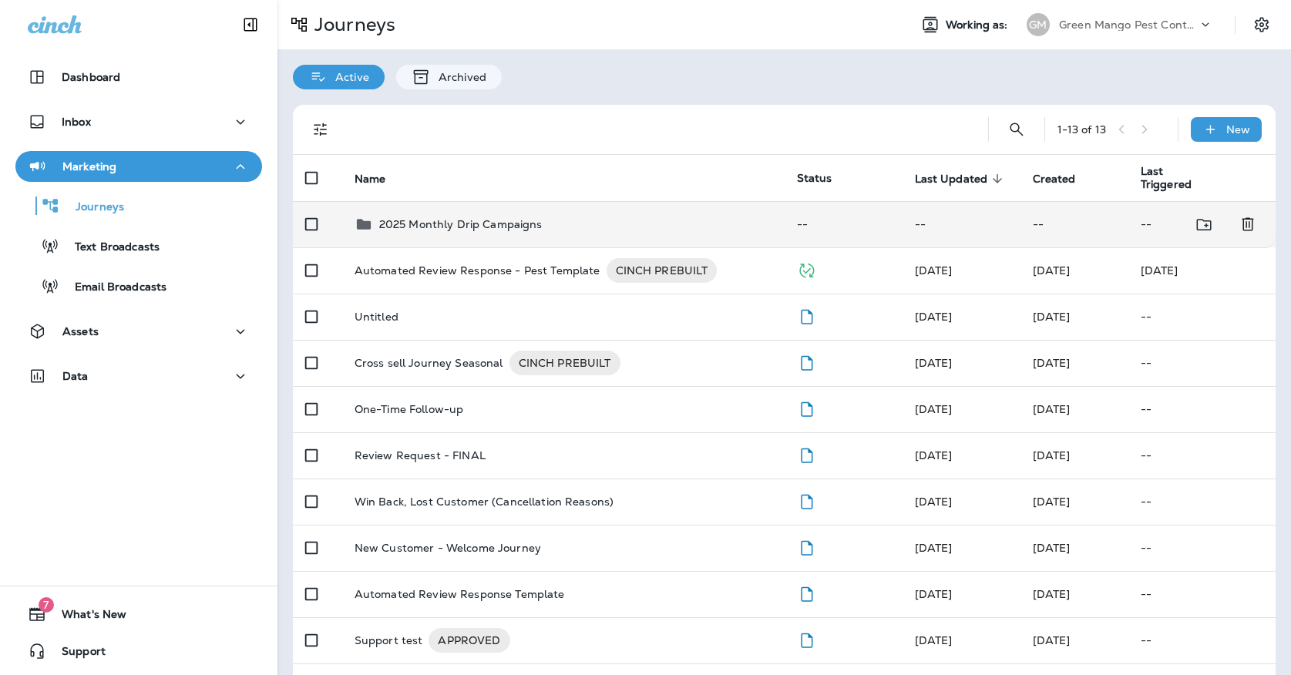
click at [409, 222] on p "2025 Monthly Drip Campaigns" at bounding box center [460, 224] width 163 height 12
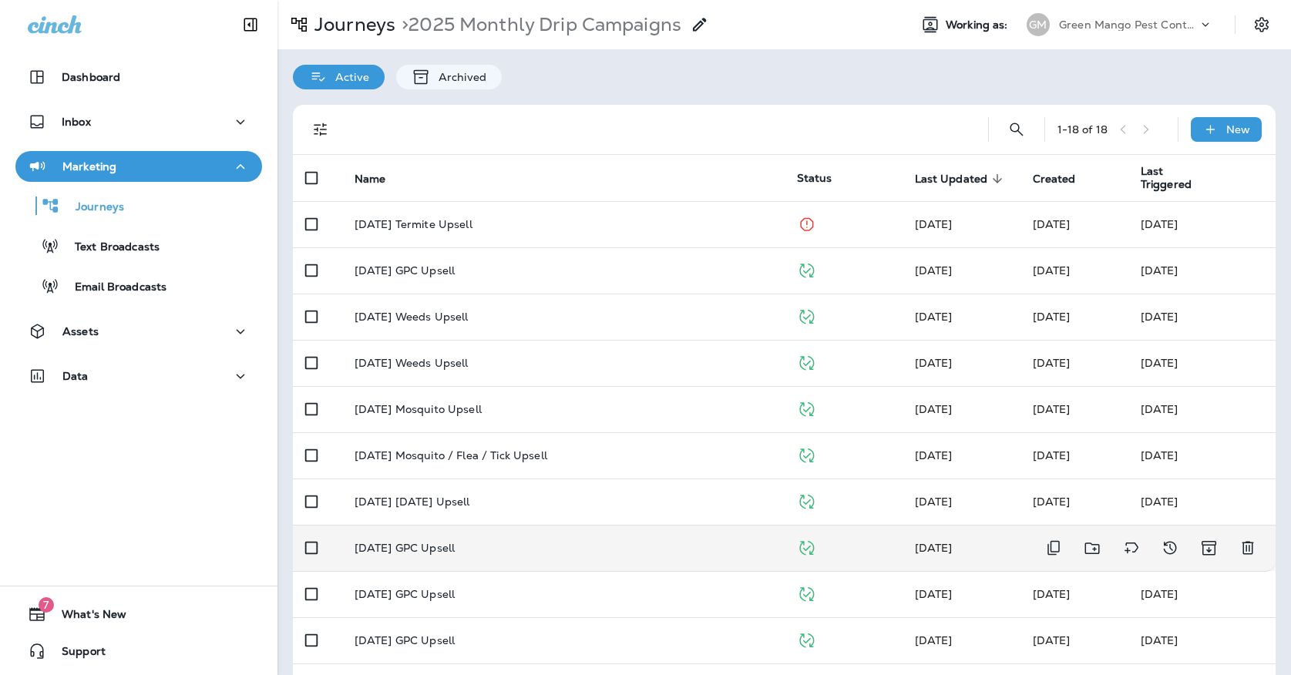
click at [428, 542] on p "[DATE] GPC Upsell" at bounding box center [404, 548] width 100 height 12
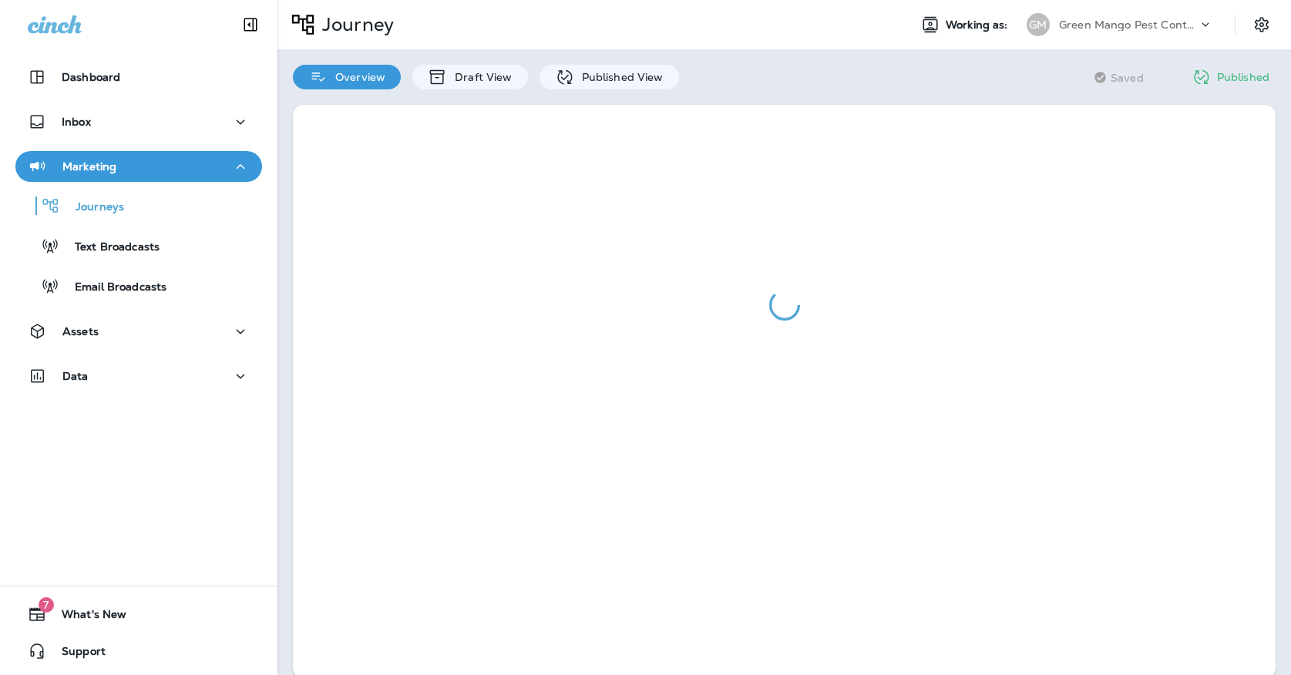
click at [606, 92] on div at bounding box center [783, 391] width 1013 height 605
click at [604, 85] on div "Published View" at bounding box center [608, 77] width 139 height 25
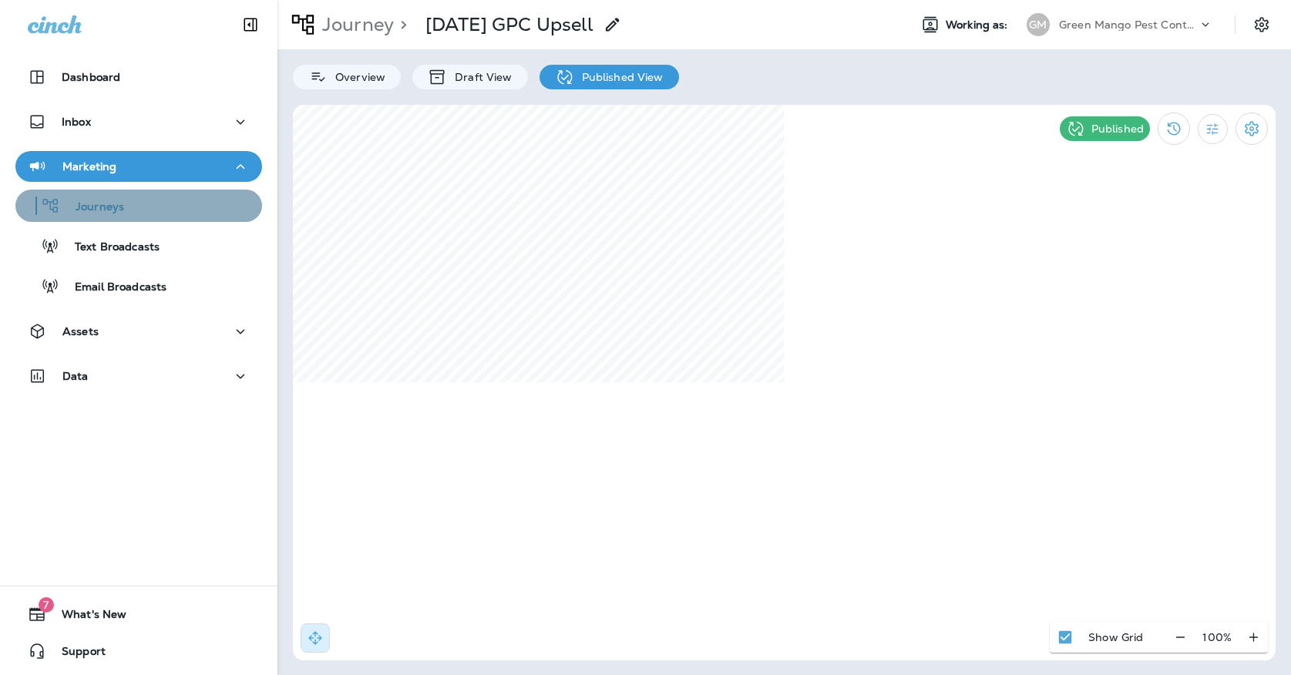
click at [199, 209] on div "Journeys" at bounding box center [139, 205] width 234 height 23
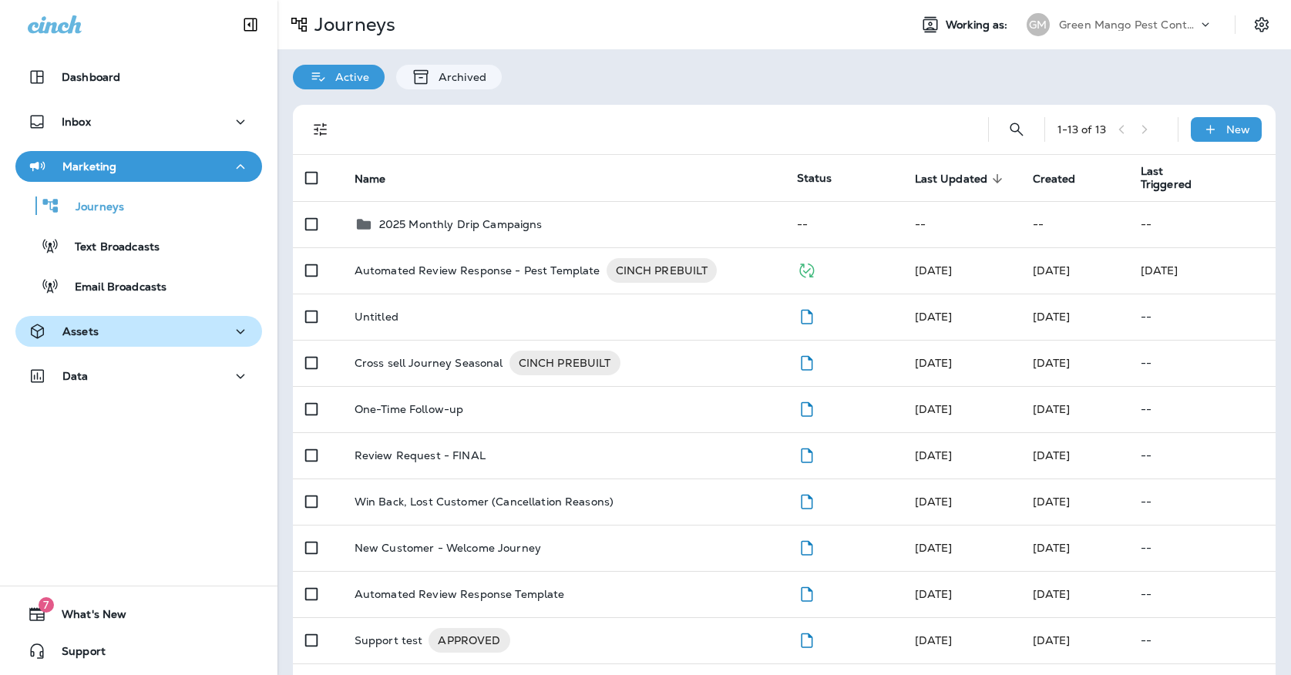
click at [92, 344] on button "Assets" at bounding box center [138, 331] width 247 height 31
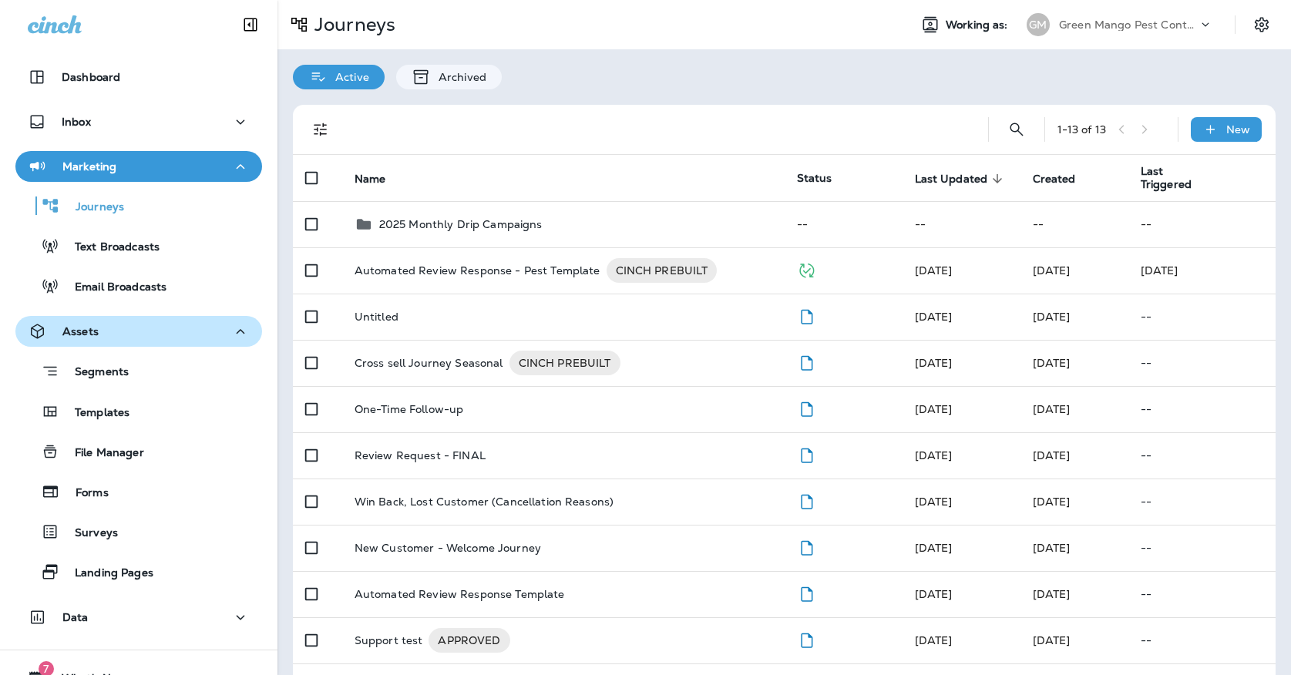
click at [99, 335] on p "Assets" at bounding box center [80, 331] width 36 height 12
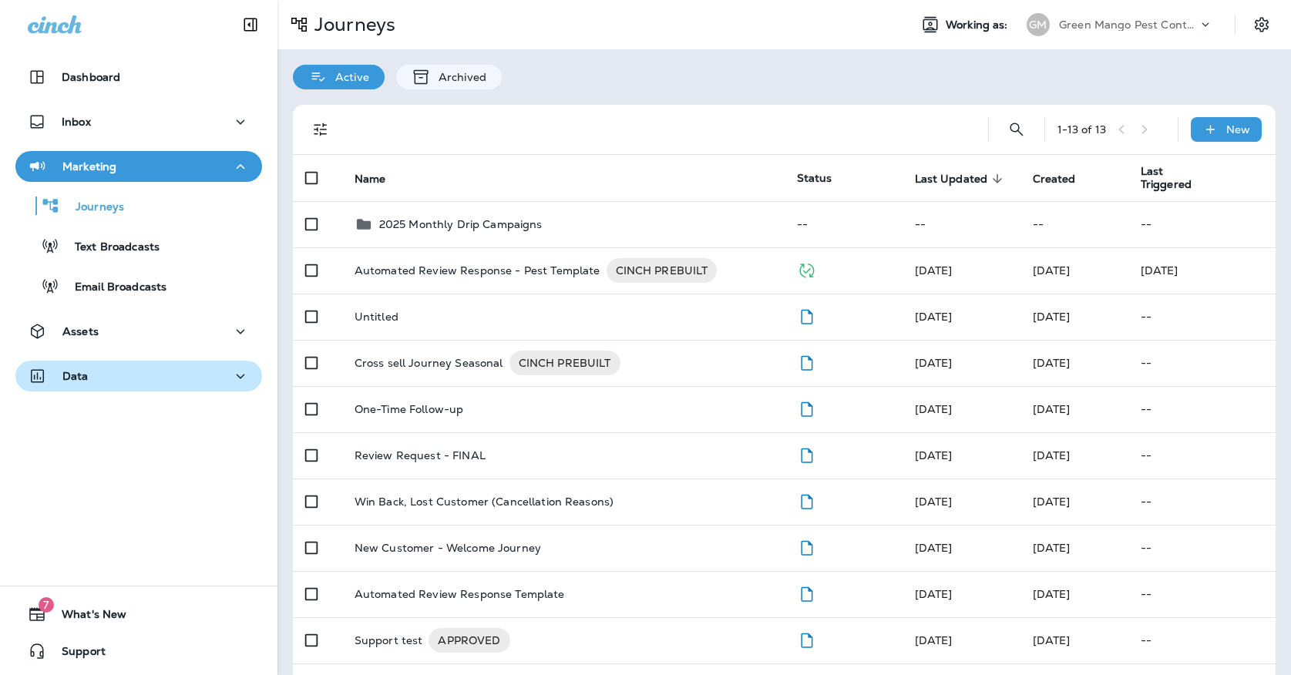
click at [102, 377] on div "Data" at bounding box center [139, 376] width 222 height 19
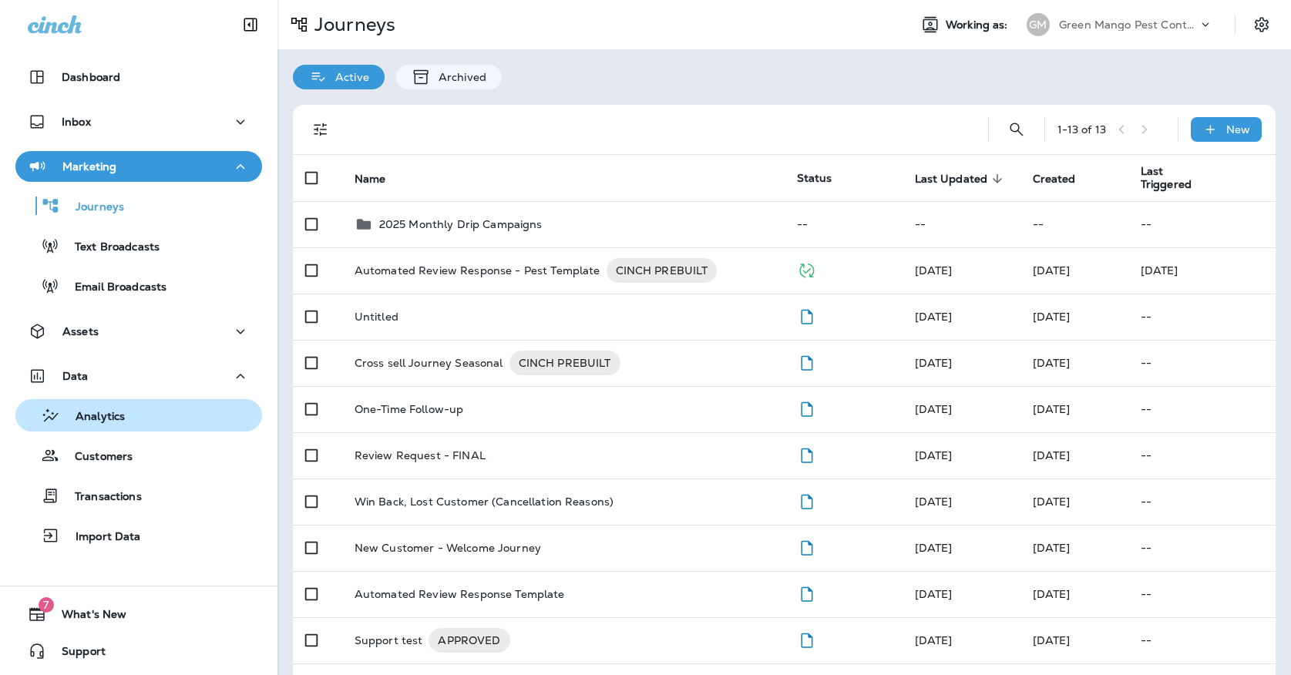
click at [102, 412] on p "Analytics" at bounding box center [92, 417] width 65 height 15
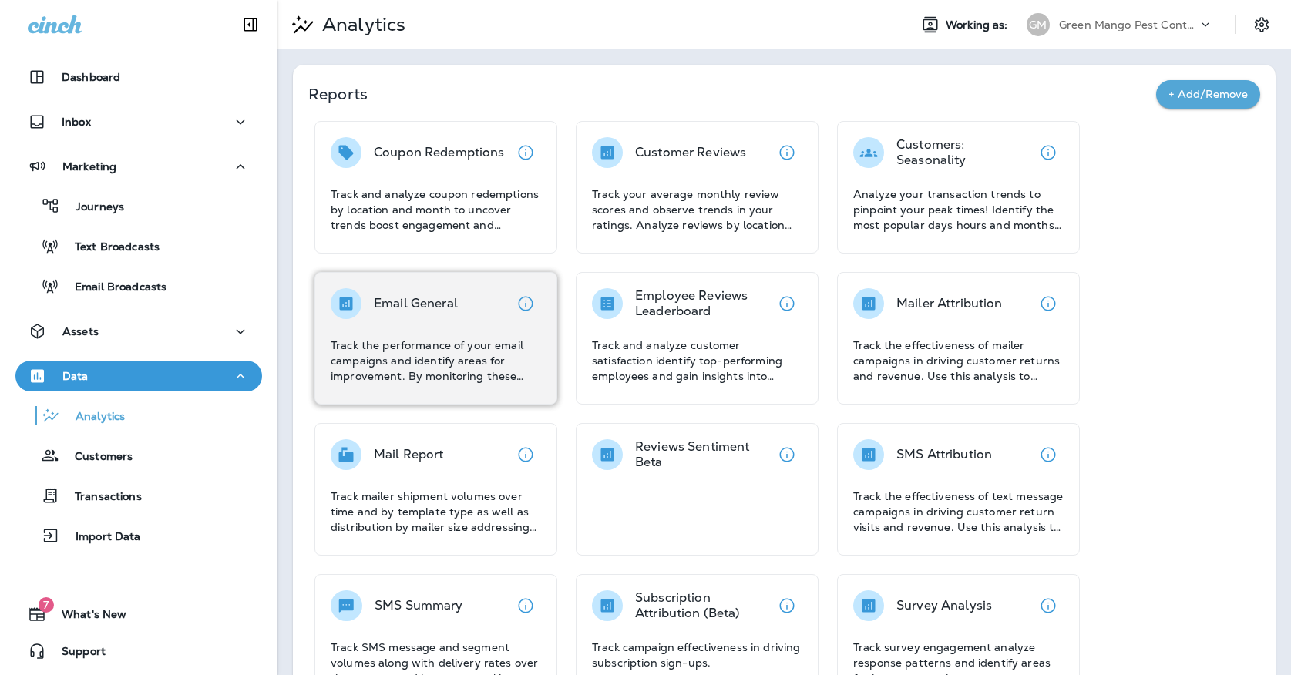
click at [434, 312] on div "Email General" at bounding box center [416, 303] width 84 height 31
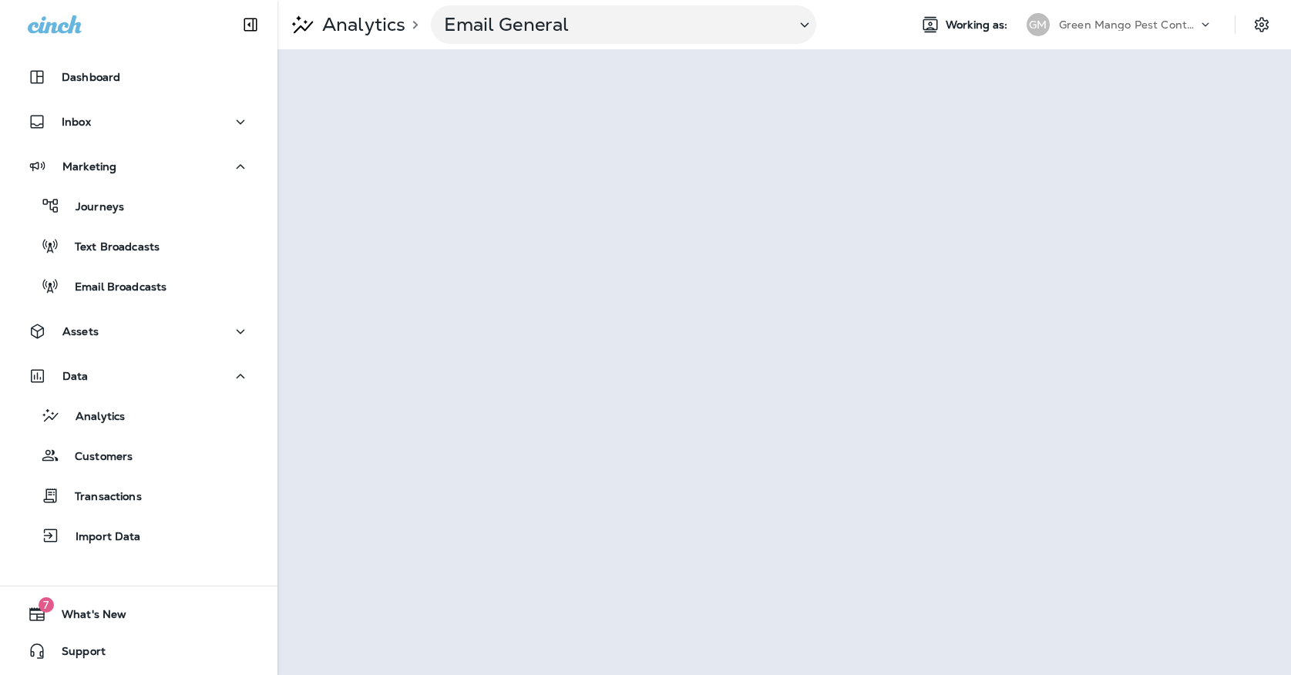
click at [1121, 14] on div "Green Mango Pest Control" at bounding box center [1128, 24] width 139 height 23
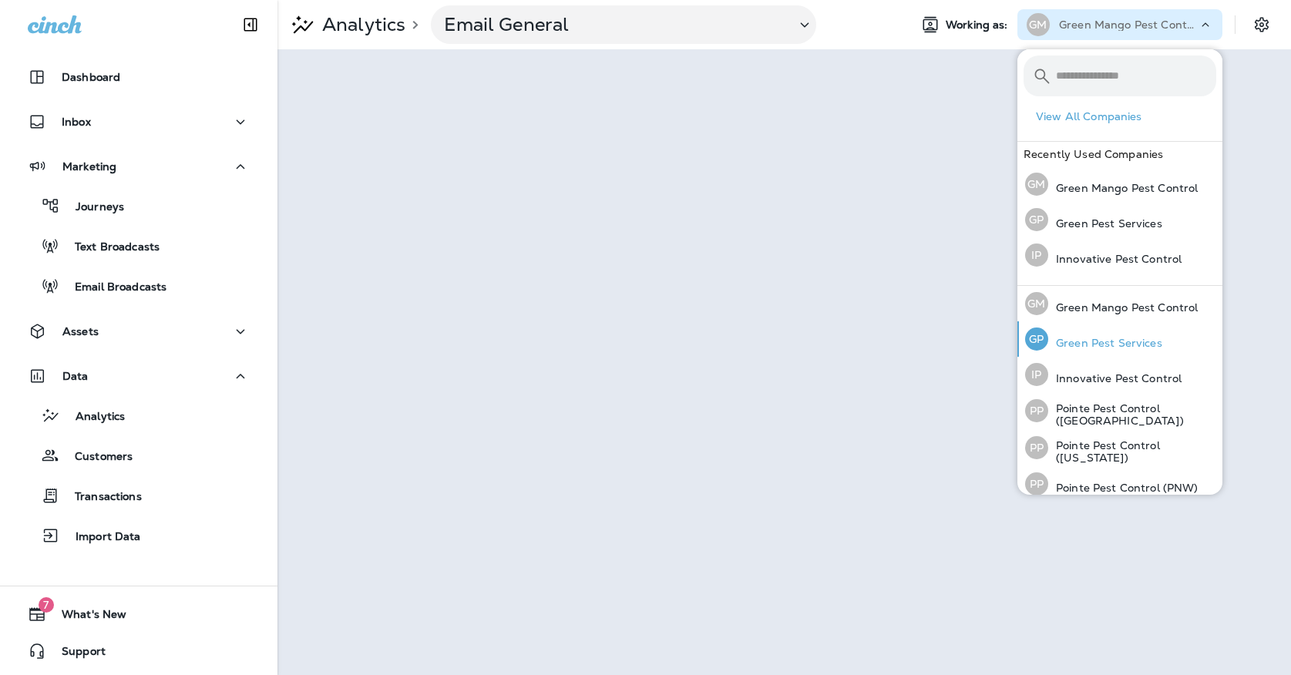
click at [1074, 341] on p "Green Pest Services" at bounding box center [1105, 343] width 114 height 12
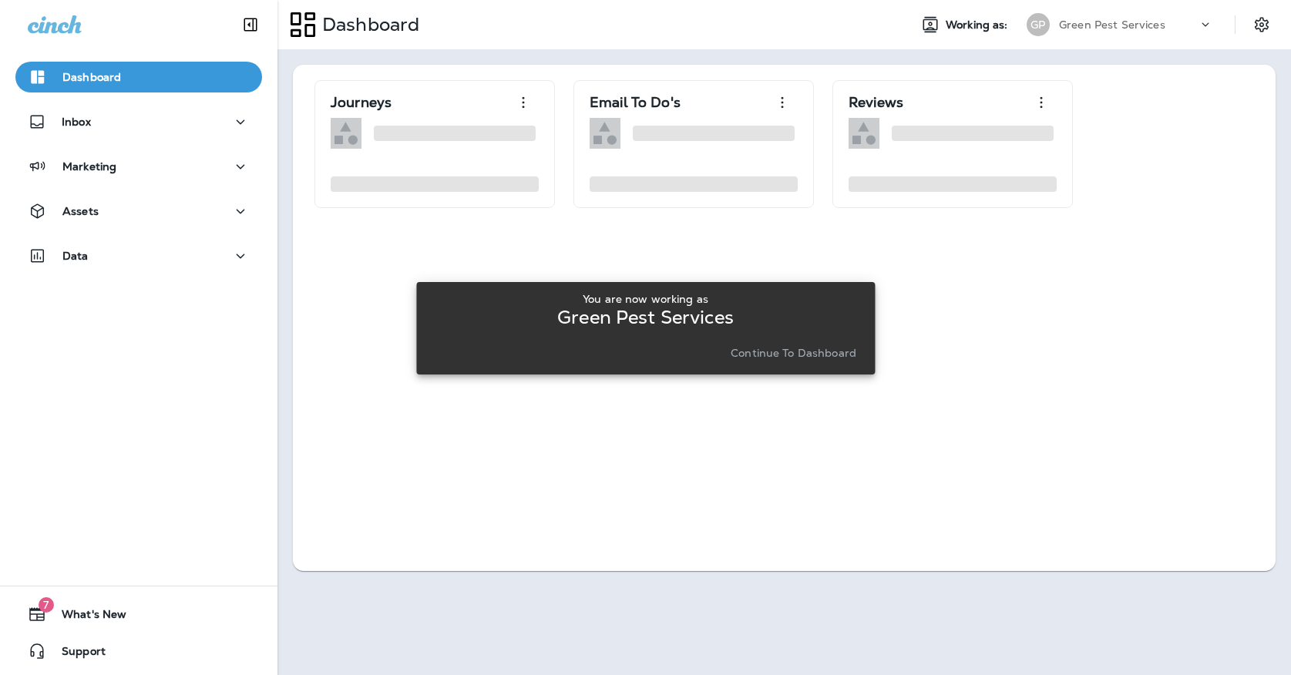
click at [835, 351] on p "Continue to Dashboard" at bounding box center [793, 353] width 126 height 12
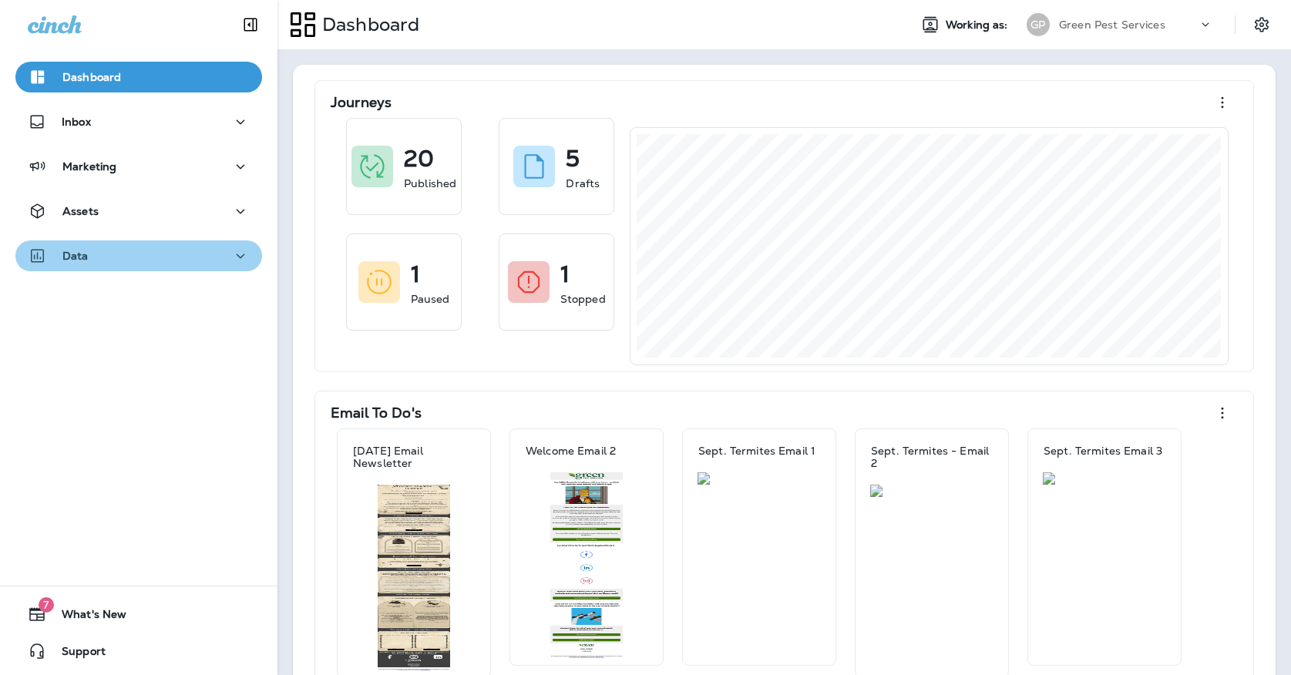
click at [243, 250] on icon "button" at bounding box center [240, 256] width 18 height 19
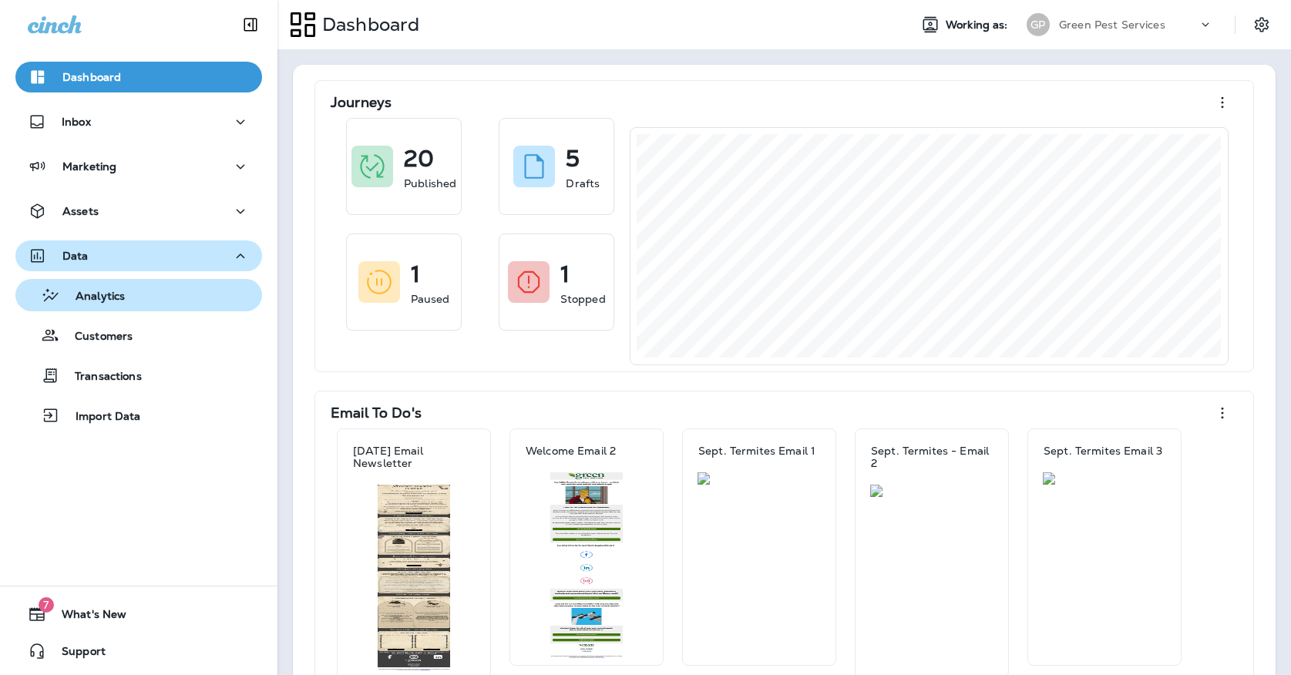
click at [193, 294] on div "Analytics" at bounding box center [139, 295] width 234 height 23
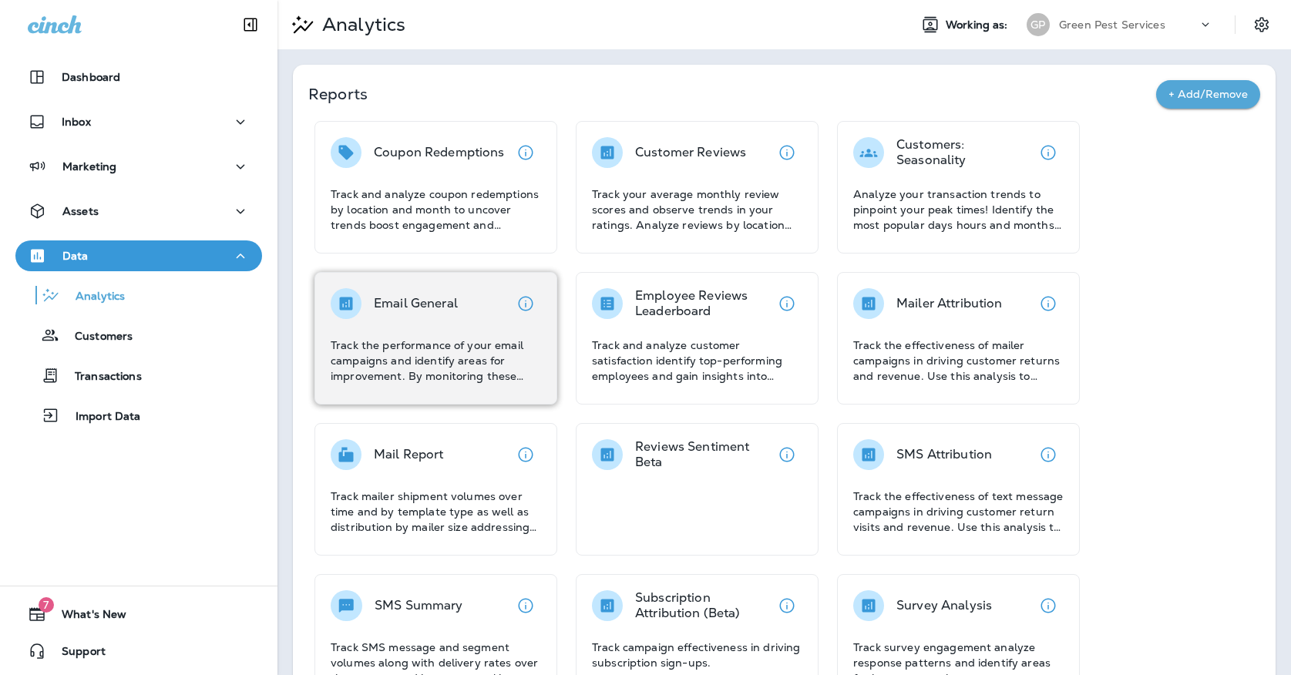
click at [464, 374] on p "Track the performance of your email campaigns and identify areas for improvemen…" at bounding box center [436, 361] width 210 height 46
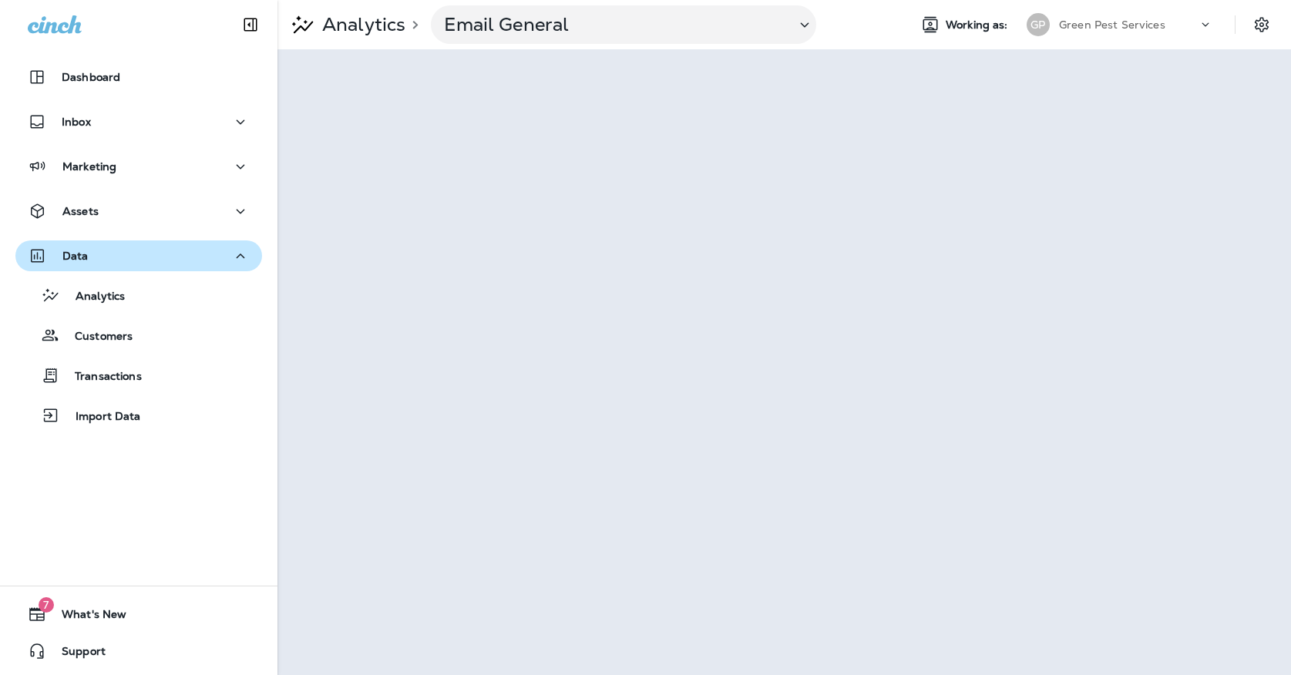
click at [1049, 32] on div "GP" at bounding box center [1038, 24] width 42 height 23
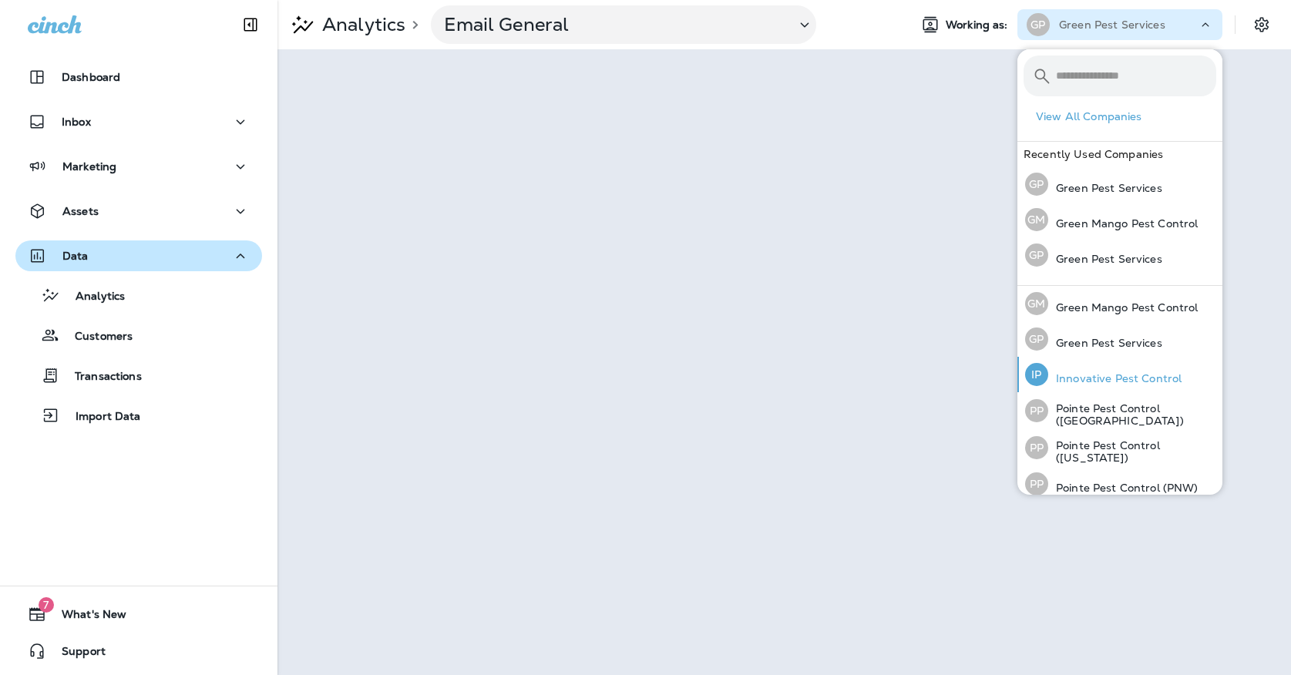
click at [1059, 382] on p "Innovative Pest Control" at bounding box center [1114, 378] width 133 height 12
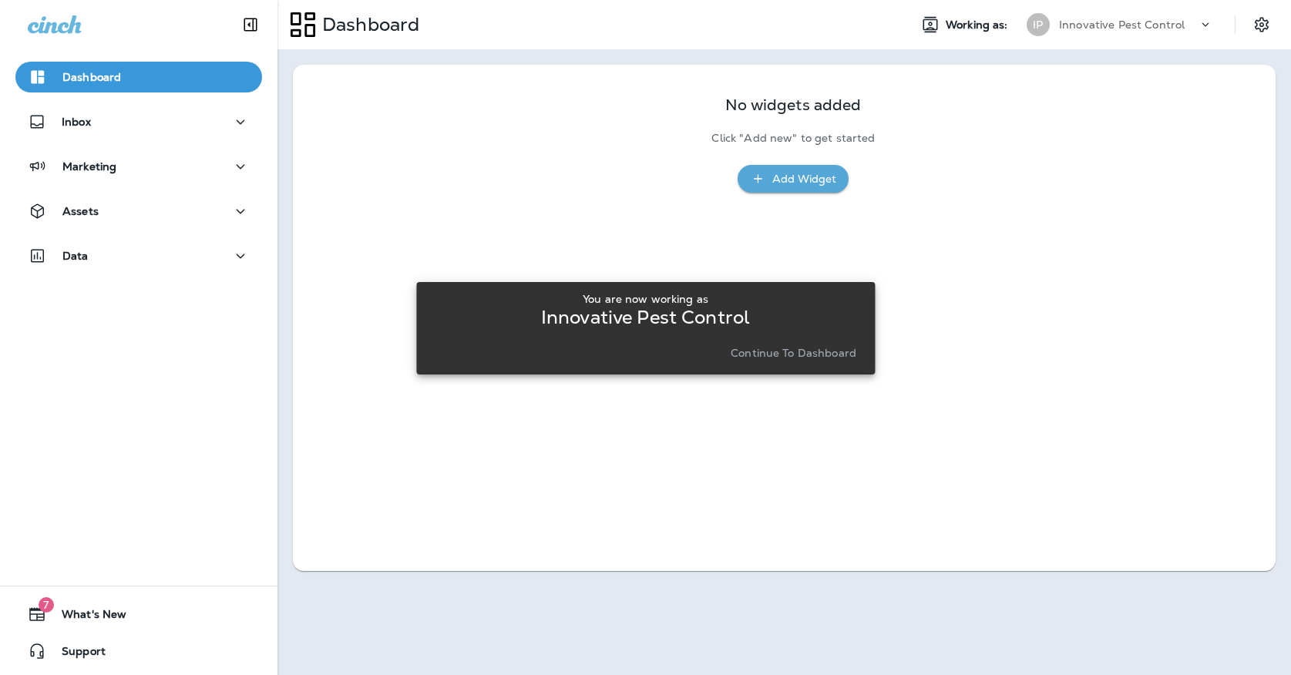
click at [745, 353] on p "Continue to Dashboard" at bounding box center [793, 353] width 126 height 12
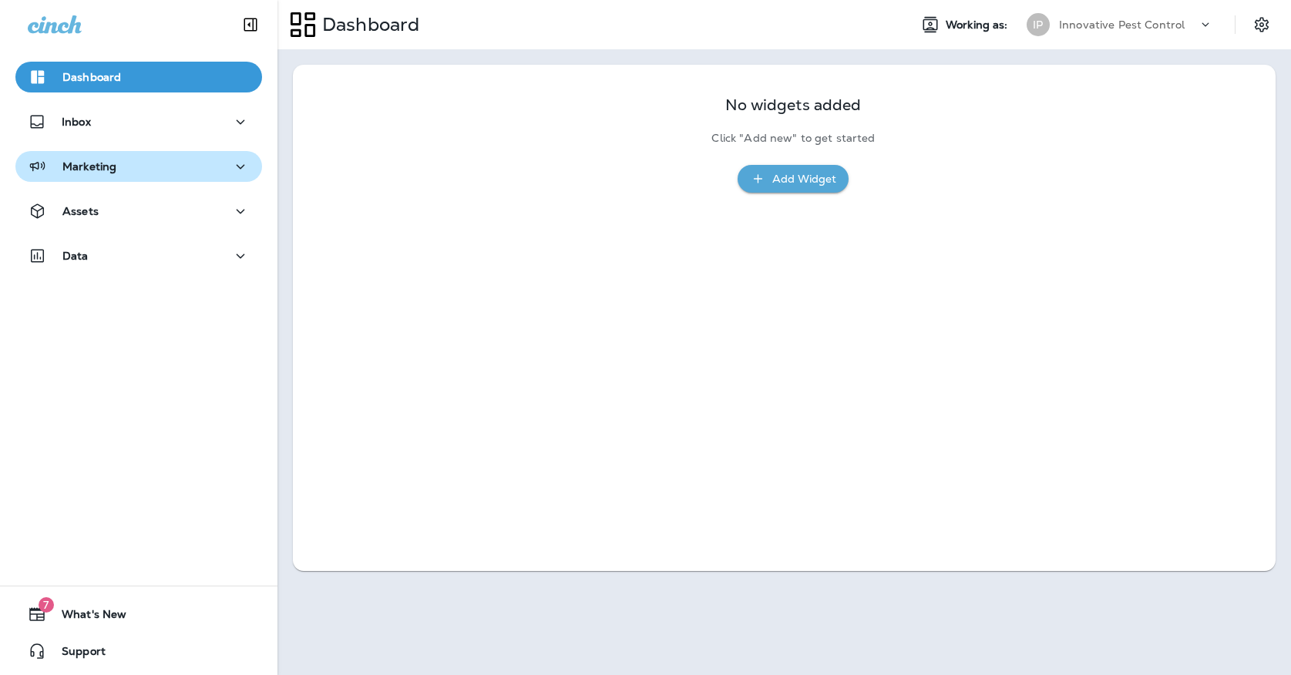
click at [170, 169] on div "Marketing" at bounding box center [139, 166] width 222 height 19
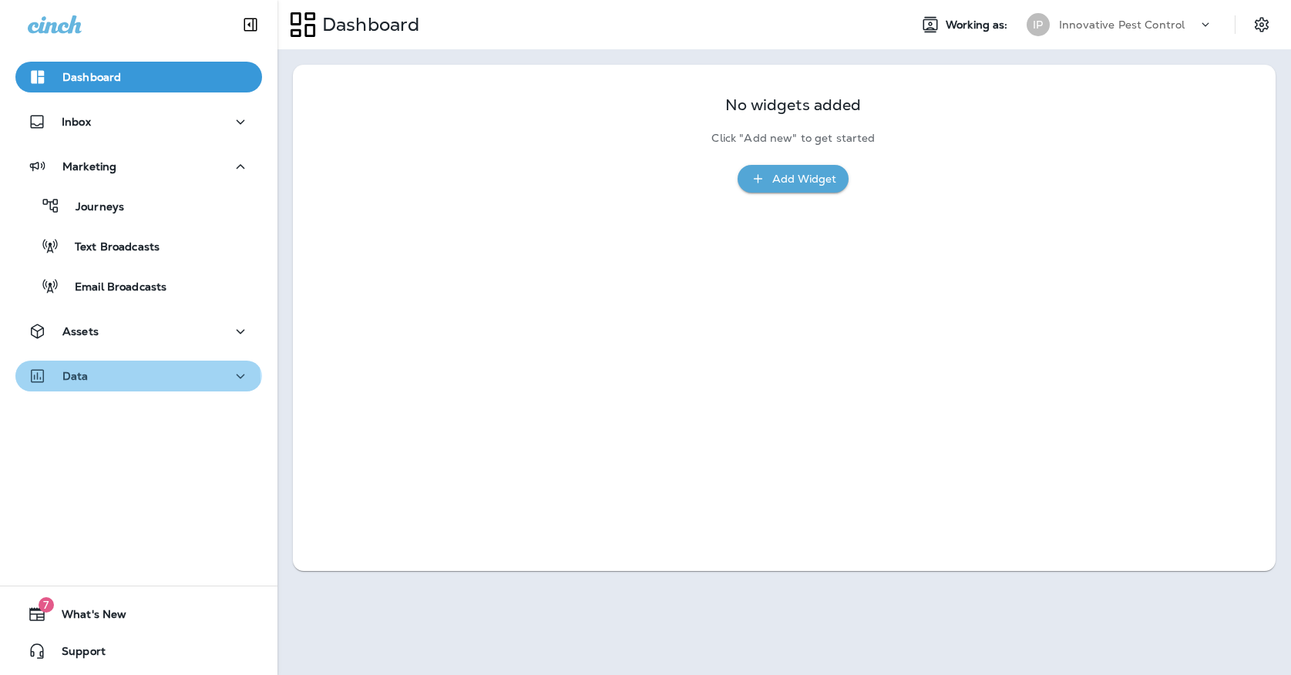
click at [115, 381] on div "Data" at bounding box center [139, 376] width 222 height 19
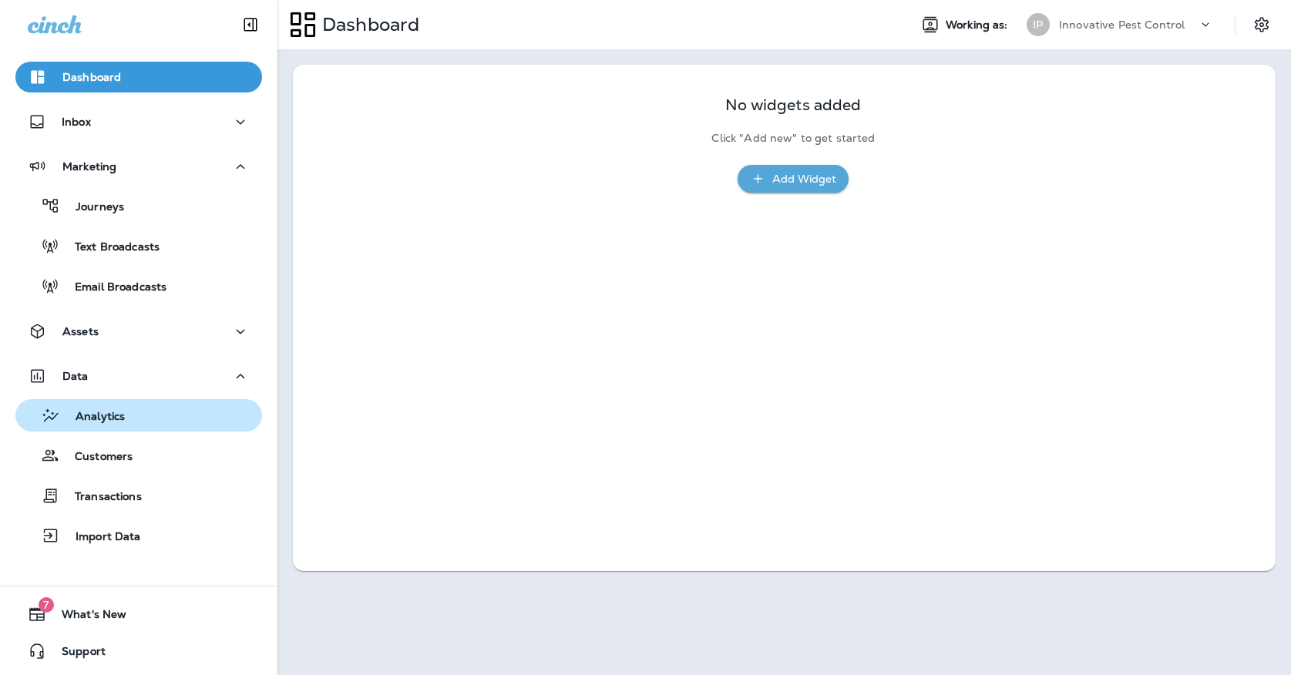
click at [112, 413] on p "Analytics" at bounding box center [92, 417] width 65 height 15
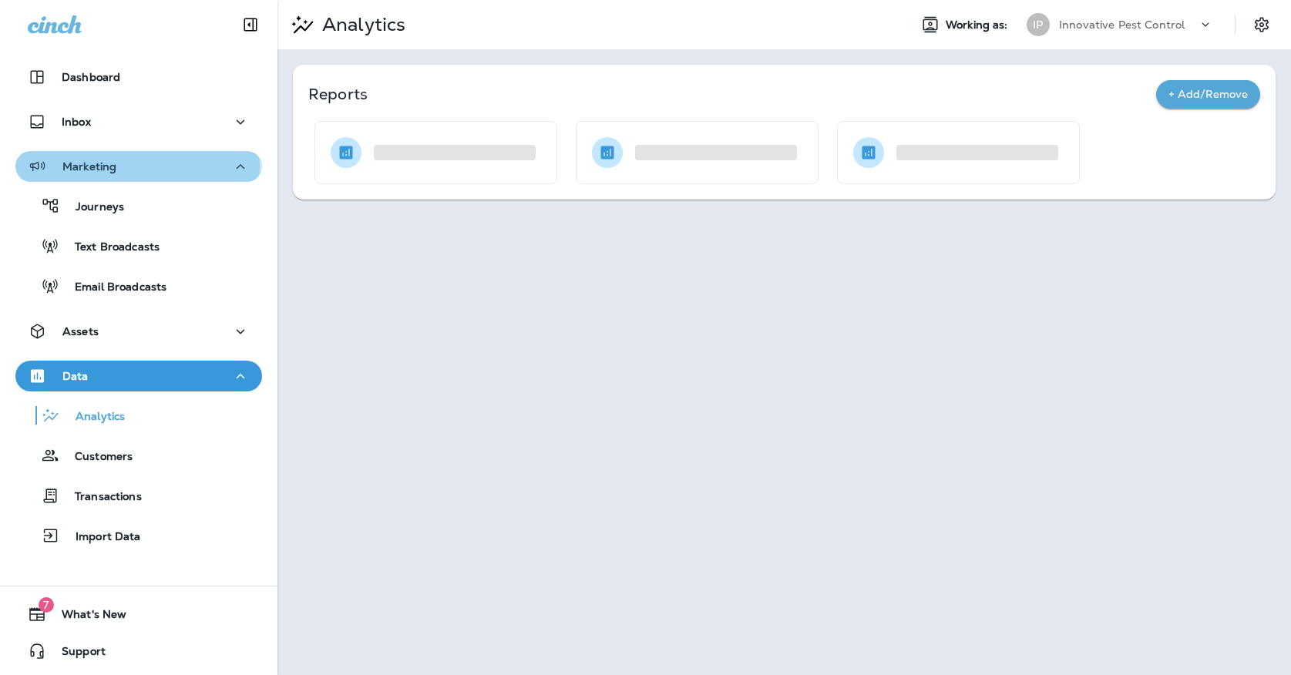
click at [116, 165] on p "Marketing" at bounding box center [89, 166] width 54 height 12
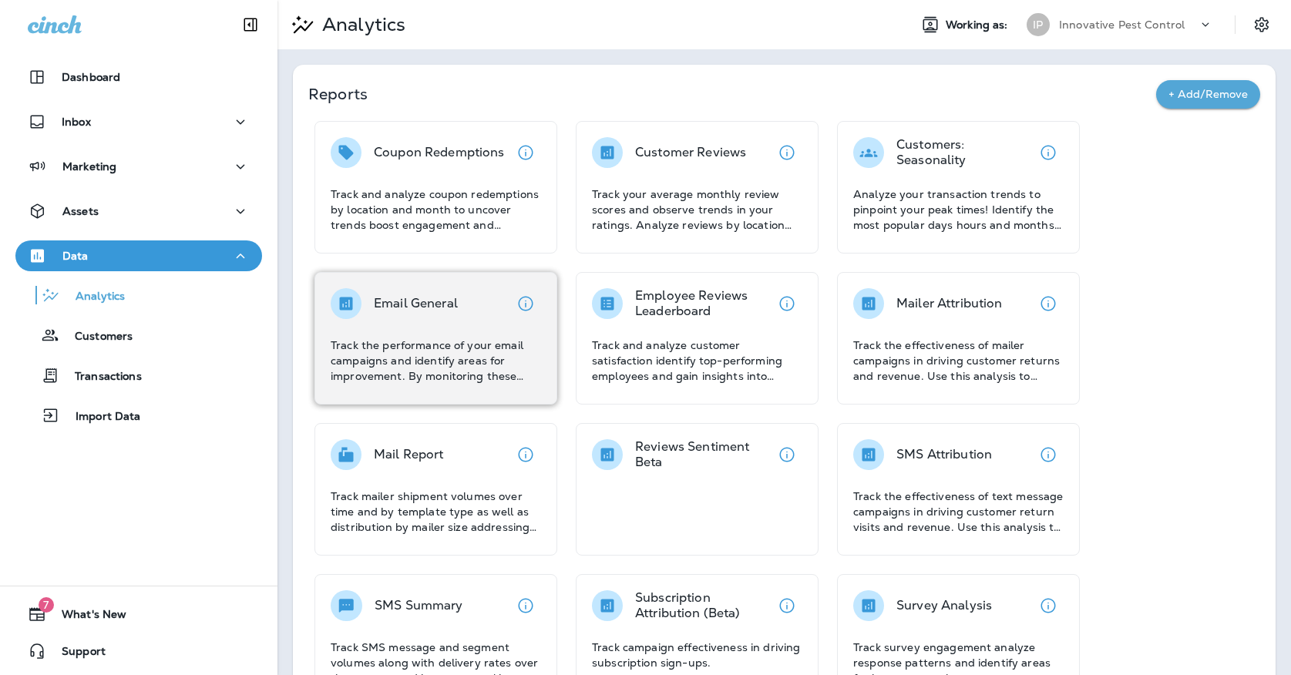
click at [416, 308] on p "Email General" at bounding box center [416, 303] width 84 height 15
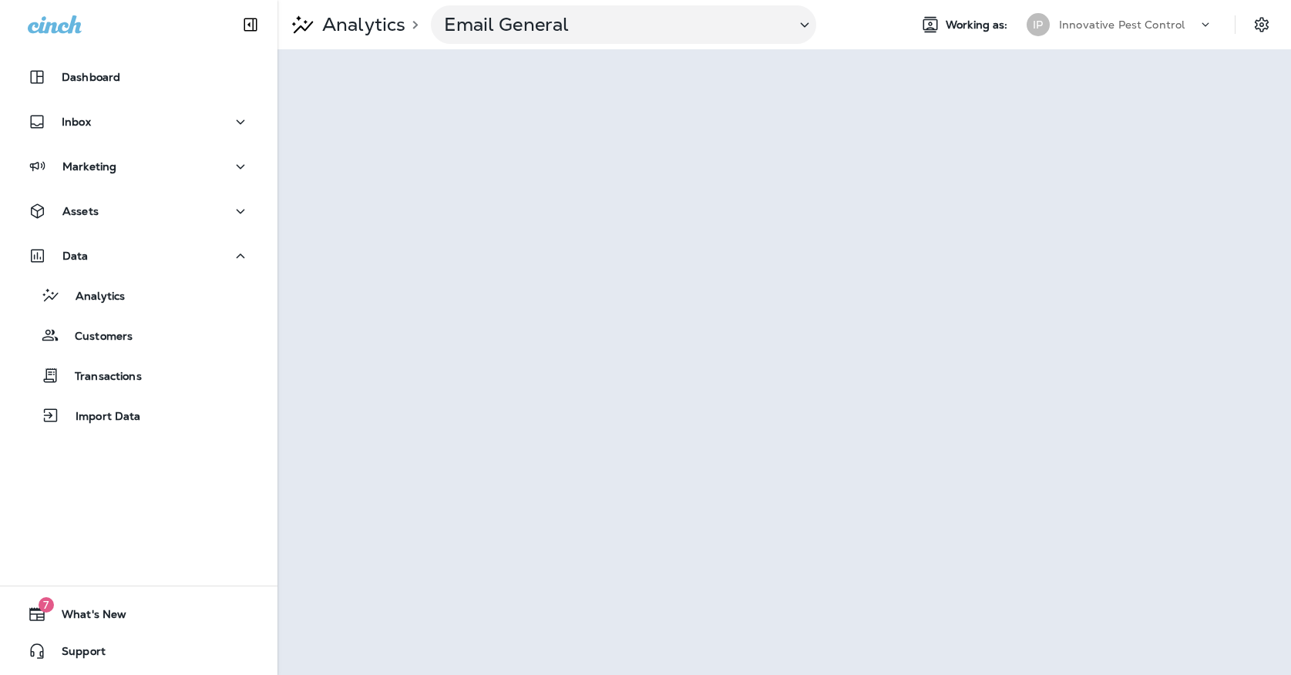
click at [1048, 15] on div "IP" at bounding box center [1038, 24] width 42 height 23
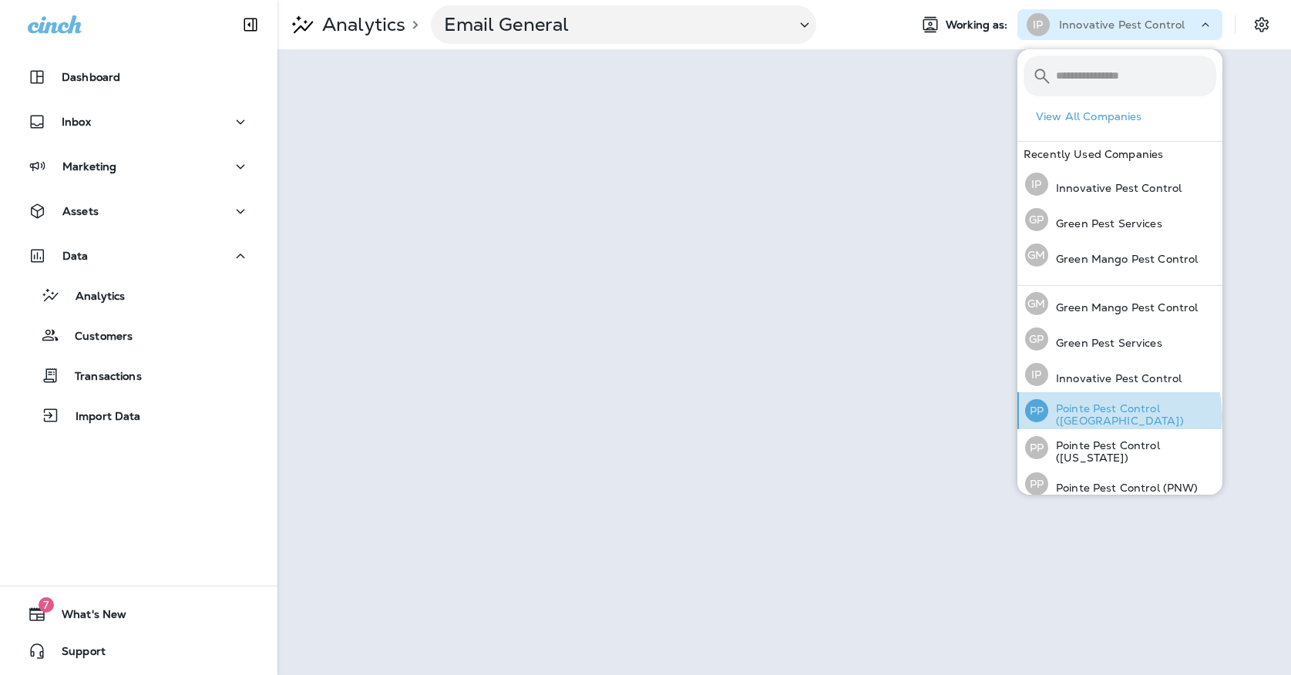
click at [1117, 416] on p "Pointe Pest Control ([GEOGRAPHIC_DATA])" at bounding box center [1132, 414] width 168 height 25
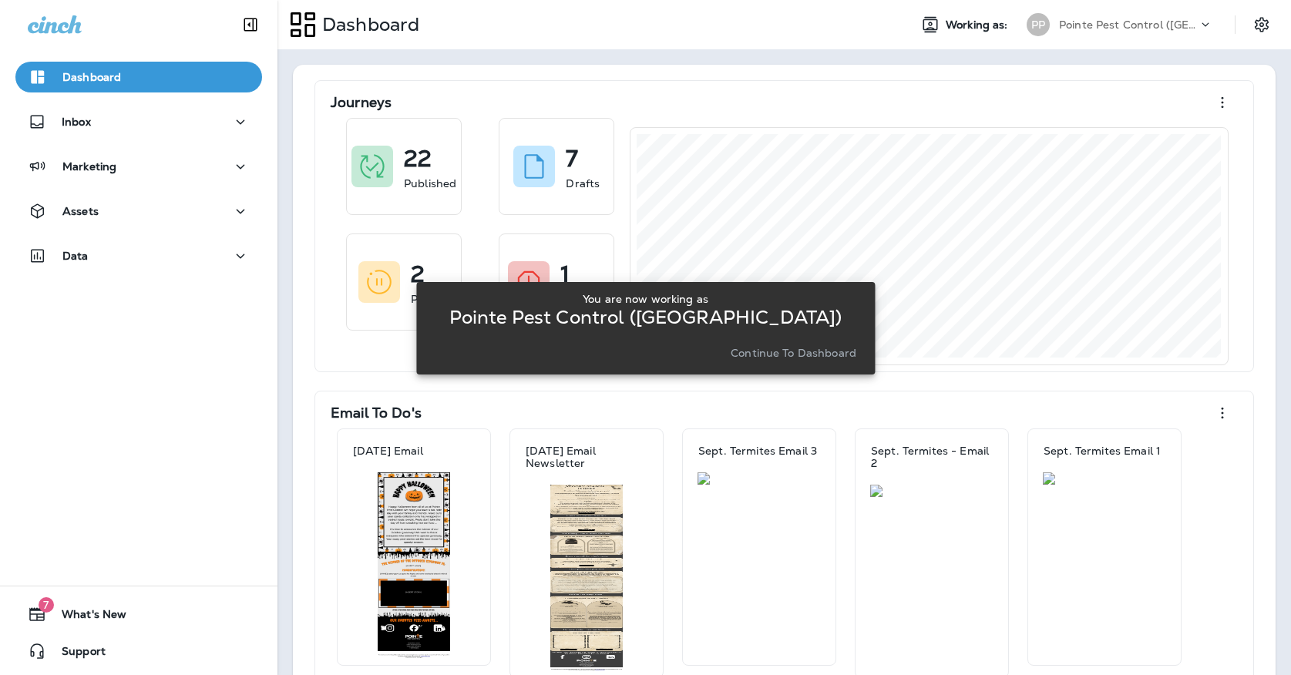
click at [762, 350] on p "Continue to Dashboard" at bounding box center [793, 353] width 126 height 12
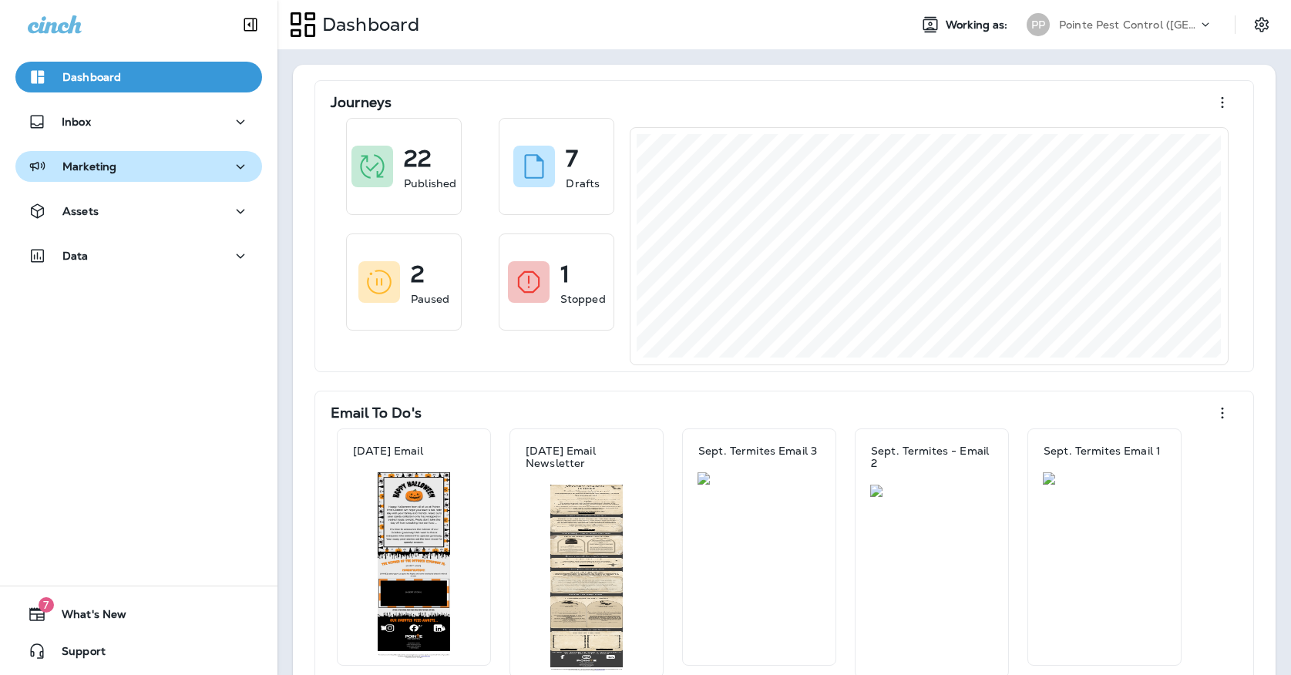
click at [231, 173] on icon "button" at bounding box center [240, 166] width 18 height 19
click at [199, 172] on div "Marketing" at bounding box center [139, 166] width 222 height 19
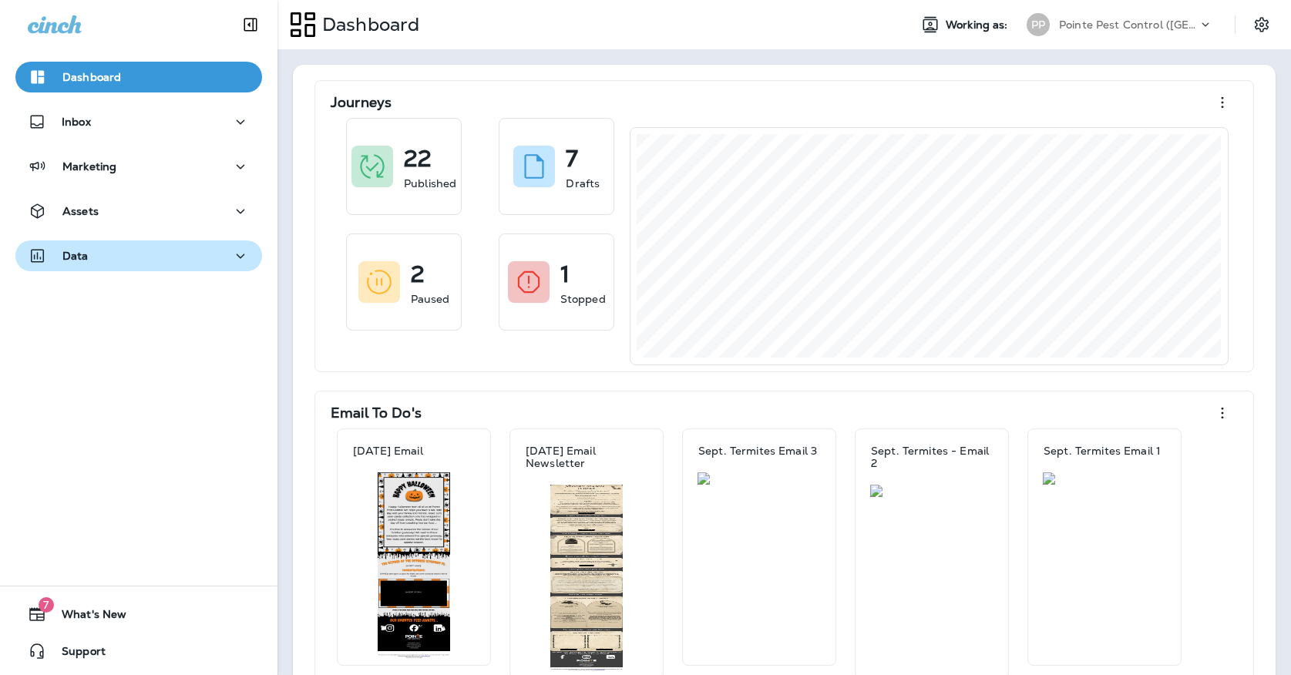
click at [168, 253] on div "Data" at bounding box center [139, 256] width 222 height 19
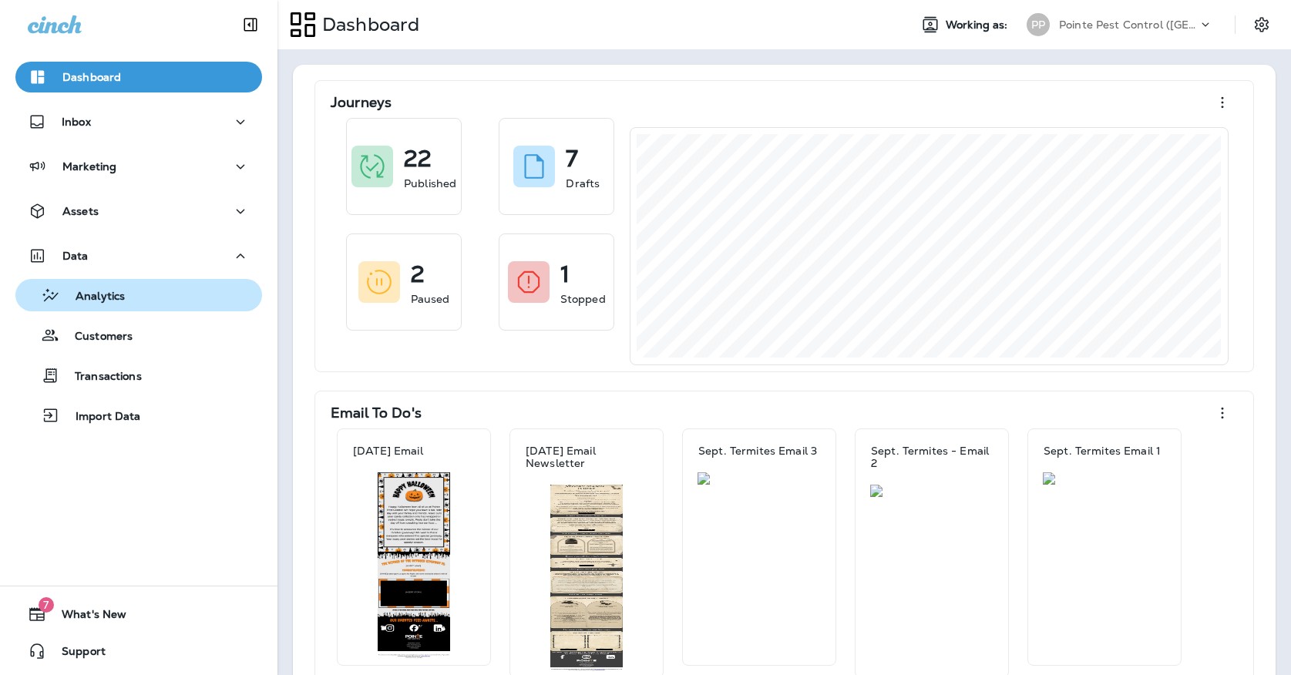
click at [154, 287] on div "Analytics" at bounding box center [139, 295] width 234 height 23
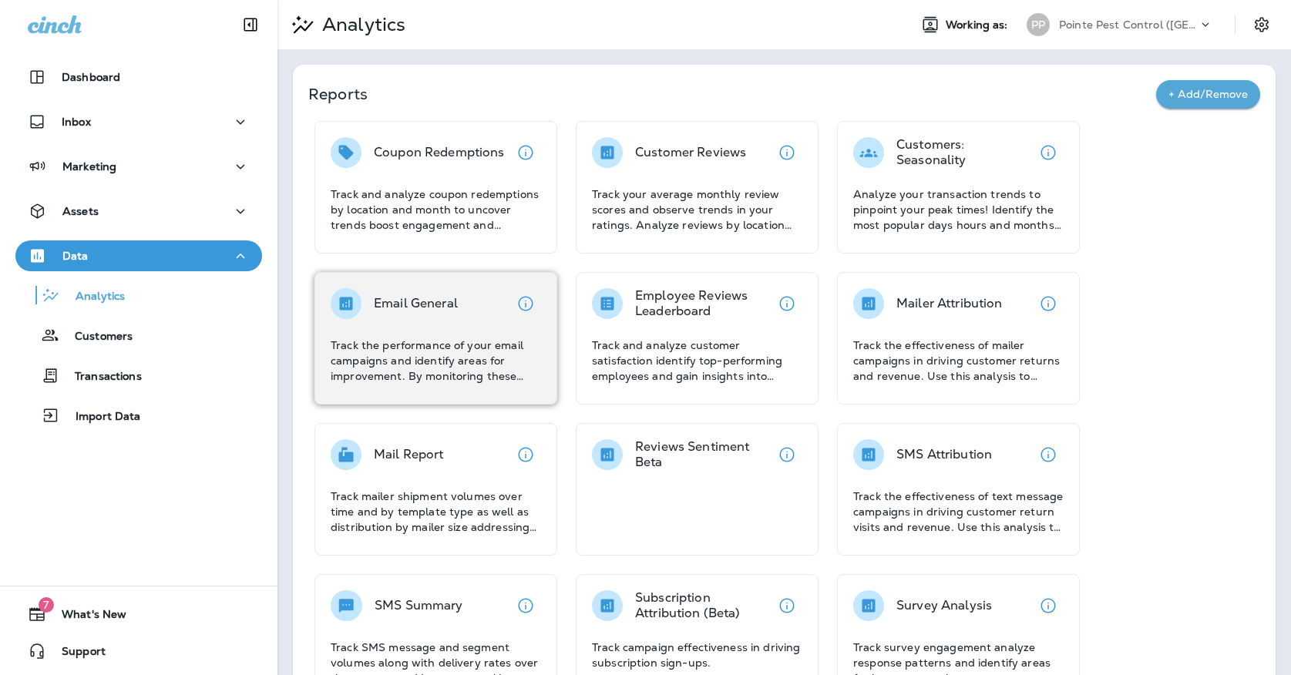
click at [452, 310] on p "Email General" at bounding box center [416, 303] width 84 height 15
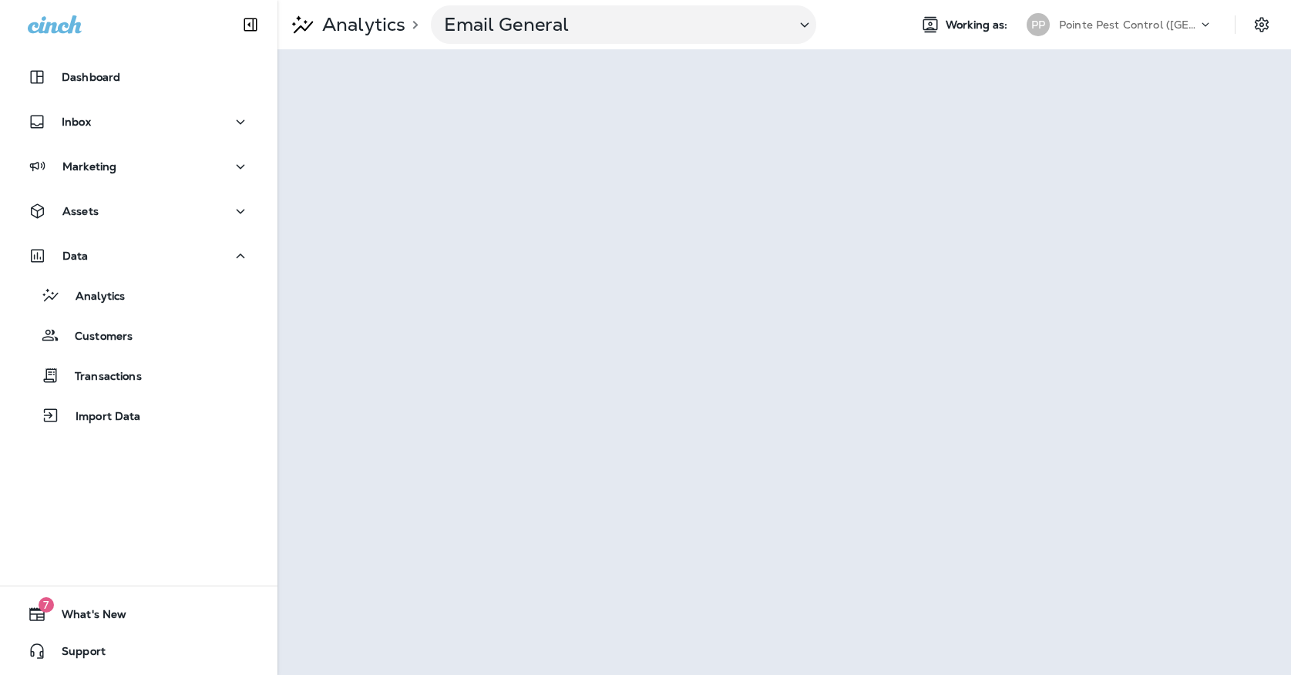
click at [1081, 31] on div "Pointe Pest Control ([GEOGRAPHIC_DATA])" at bounding box center [1128, 24] width 139 height 23
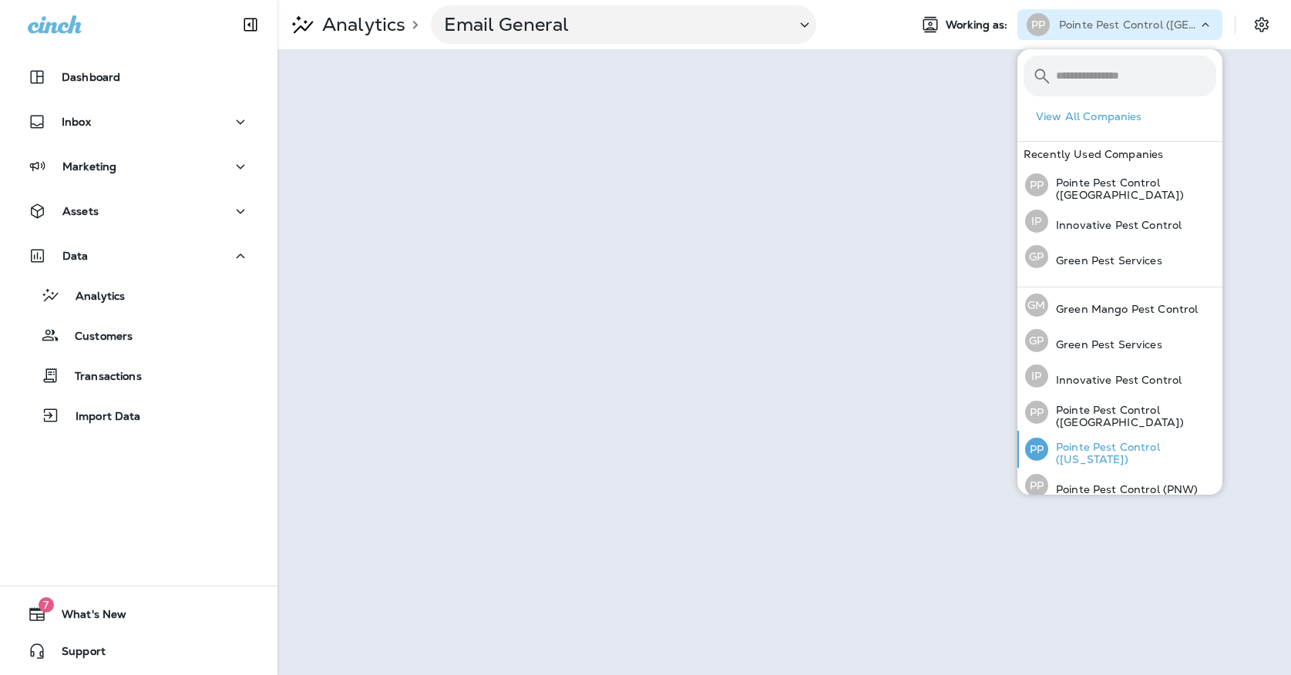
click at [1100, 441] on p "Pointe Pest Control ([US_STATE])" at bounding box center [1132, 453] width 168 height 25
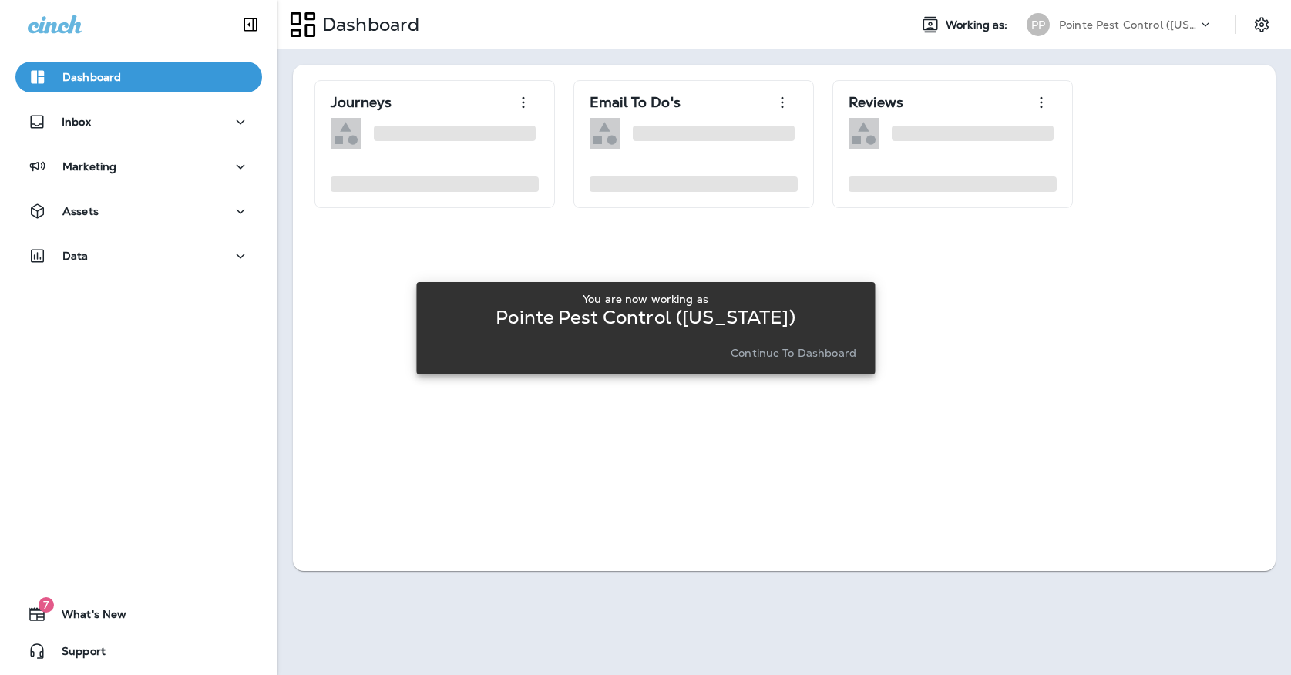
click at [773, 353] on p "Continue to Dashboard" at bounding box center [793, 353] width 126 height 12
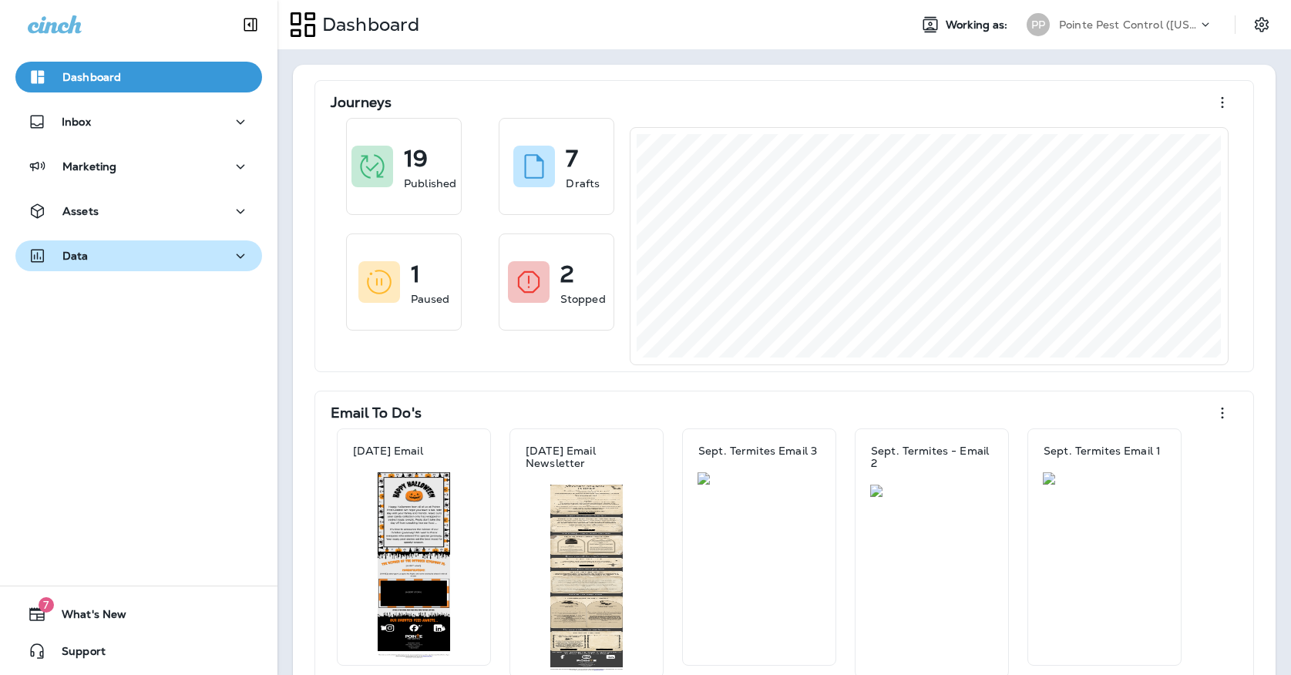
click at [166, 255] on div "Data" at bounding box center [139, 256] width 222 height 19
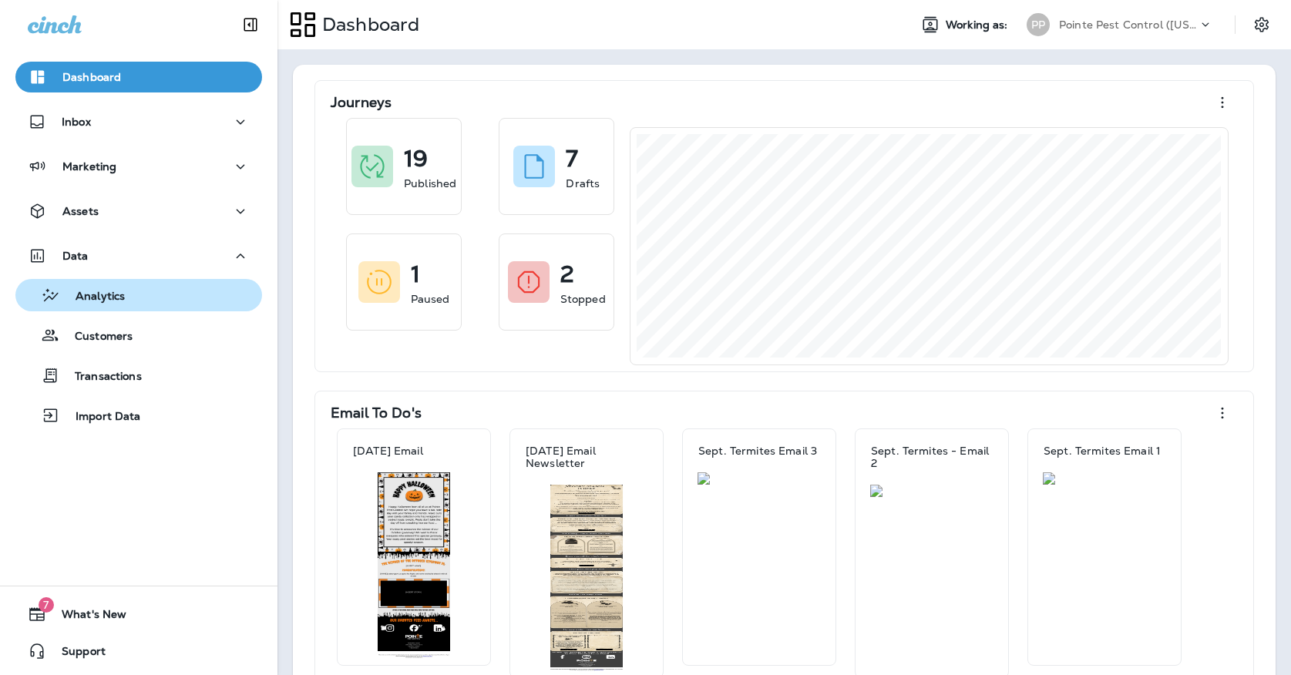
click at [161, 285] on div "Analytics" at bounding box center [139, 295] width 234 height 23
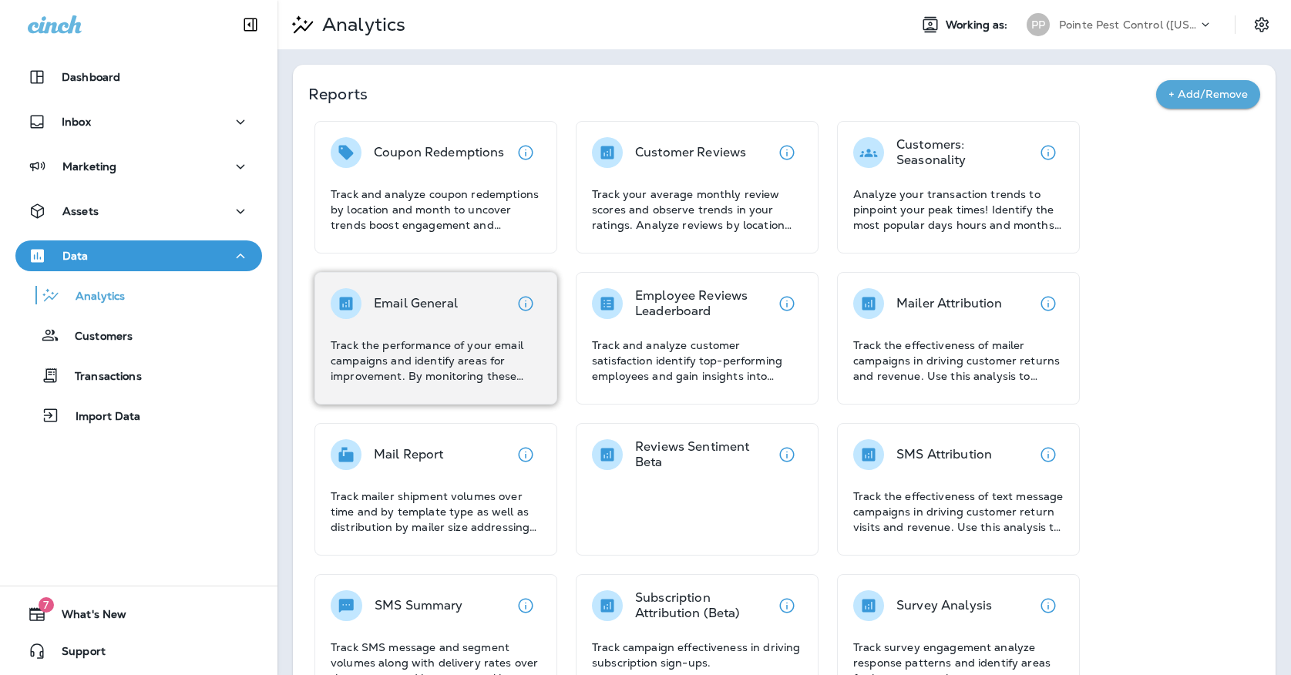
click at [432, 285] on div "Email General Track the performance of your email campaigns and identify areas …" at bounding box center [435, 338] width 243 height 133
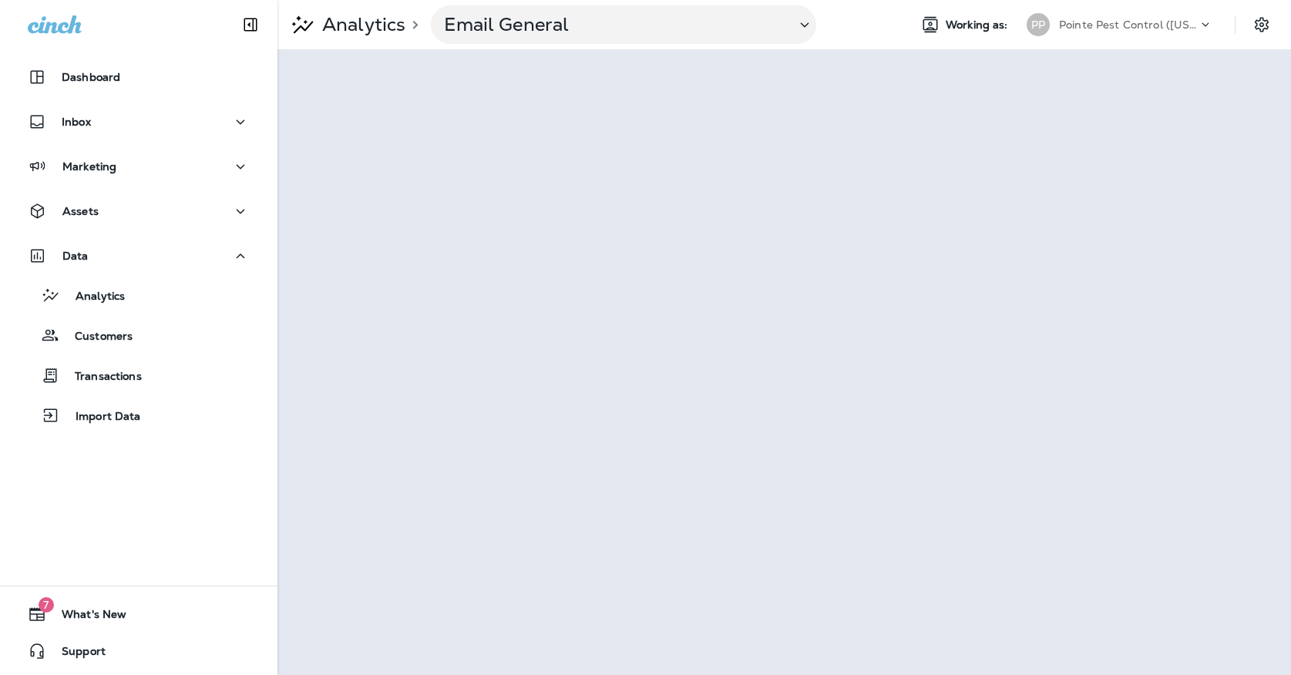
click at [1061, 34] on div "Pointe Pest Control ([US_STATE])" at bounding box center [1128, 24] width 139 height 23
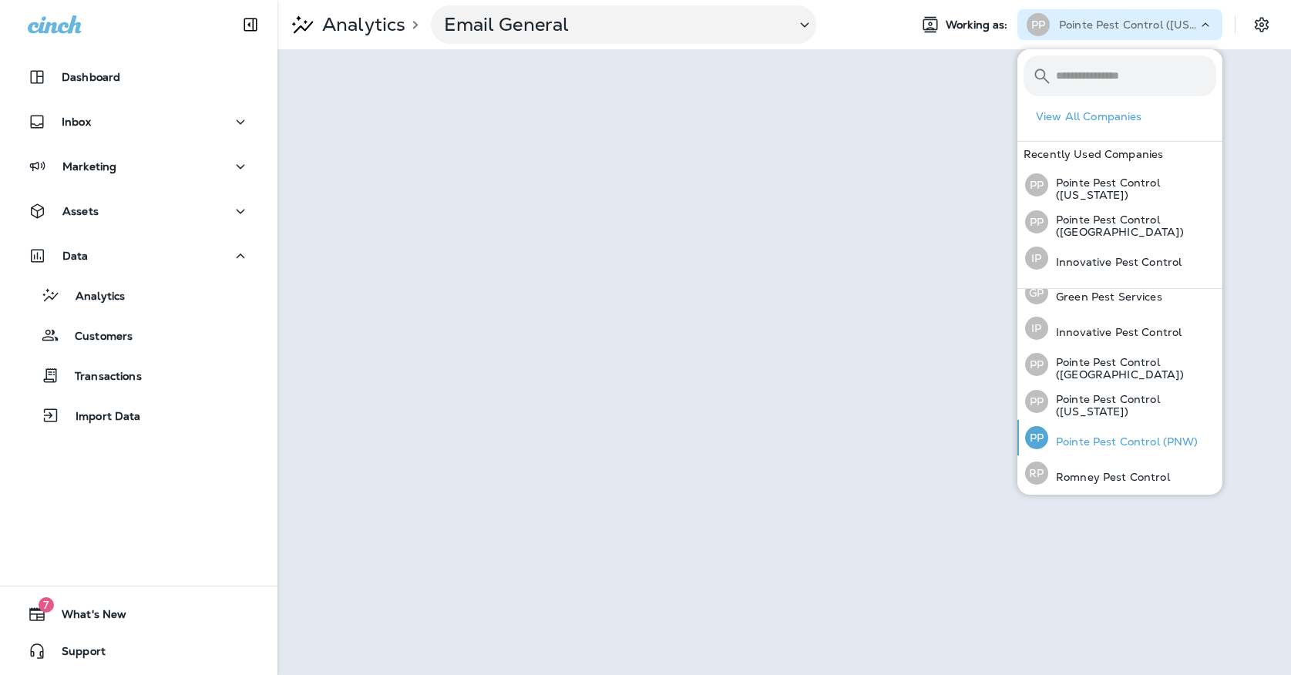
scroll to position [49, 0]
click at [1110, 437] on p "Pointe Pest Control (PNW)" at bounding box center [1123, 442] width 150 height 12
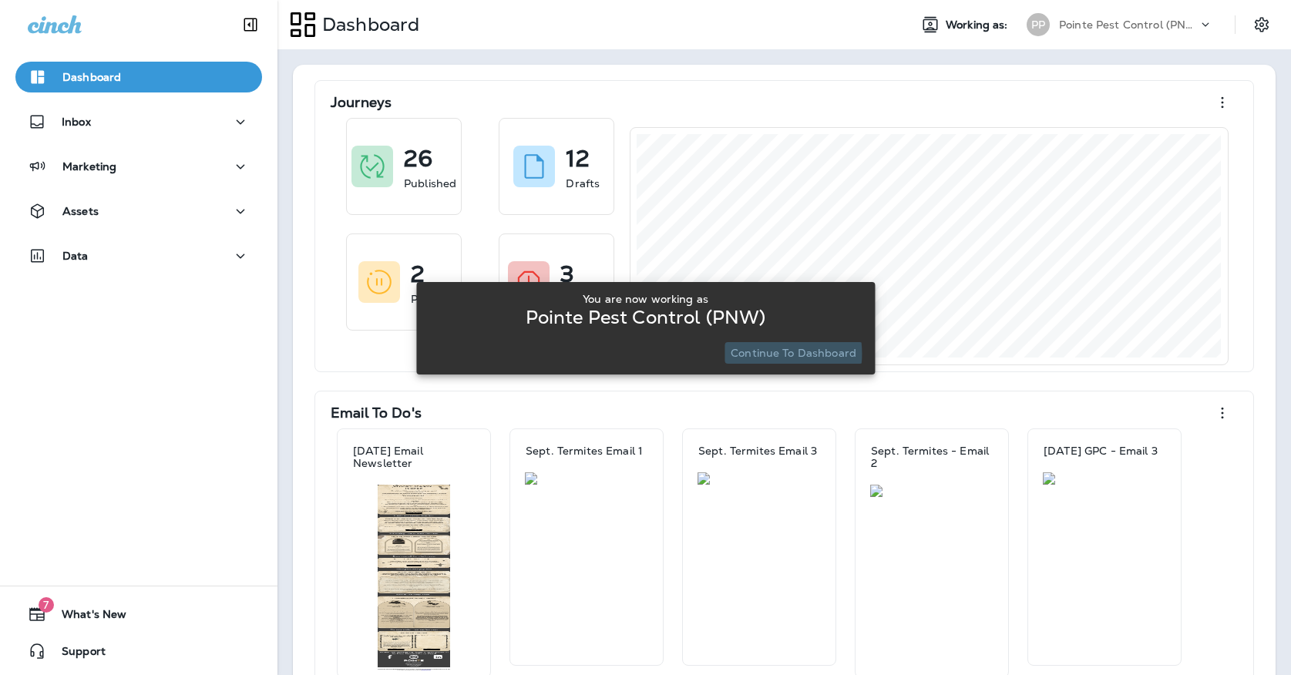
click at [759, 354] on p "Continue to Dashboard" at bounding box center [793, 353] width 126 height 12
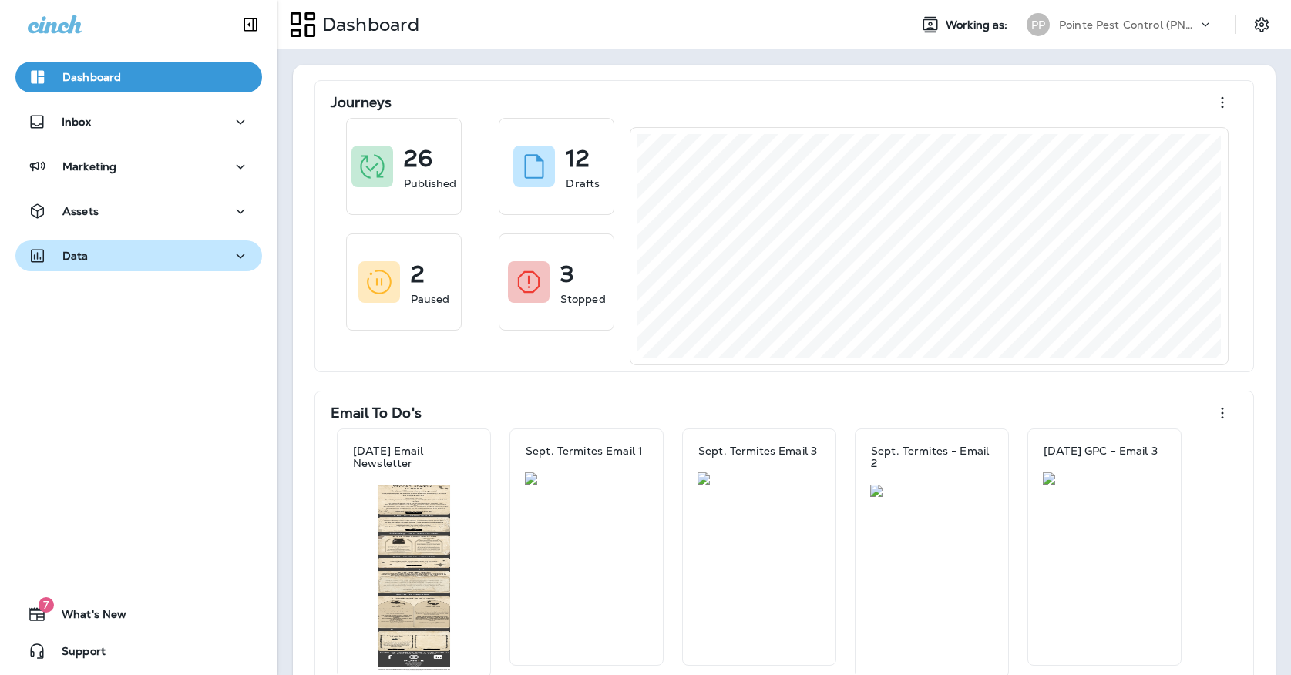
click at [190, 240] on div "Dashboard Inbox Marketing Assets Data" at bounding box center [138, 169] width 277 height 247
click at [190, 268] on button "Data" at bounding box center [138, 255] width 247 height 31
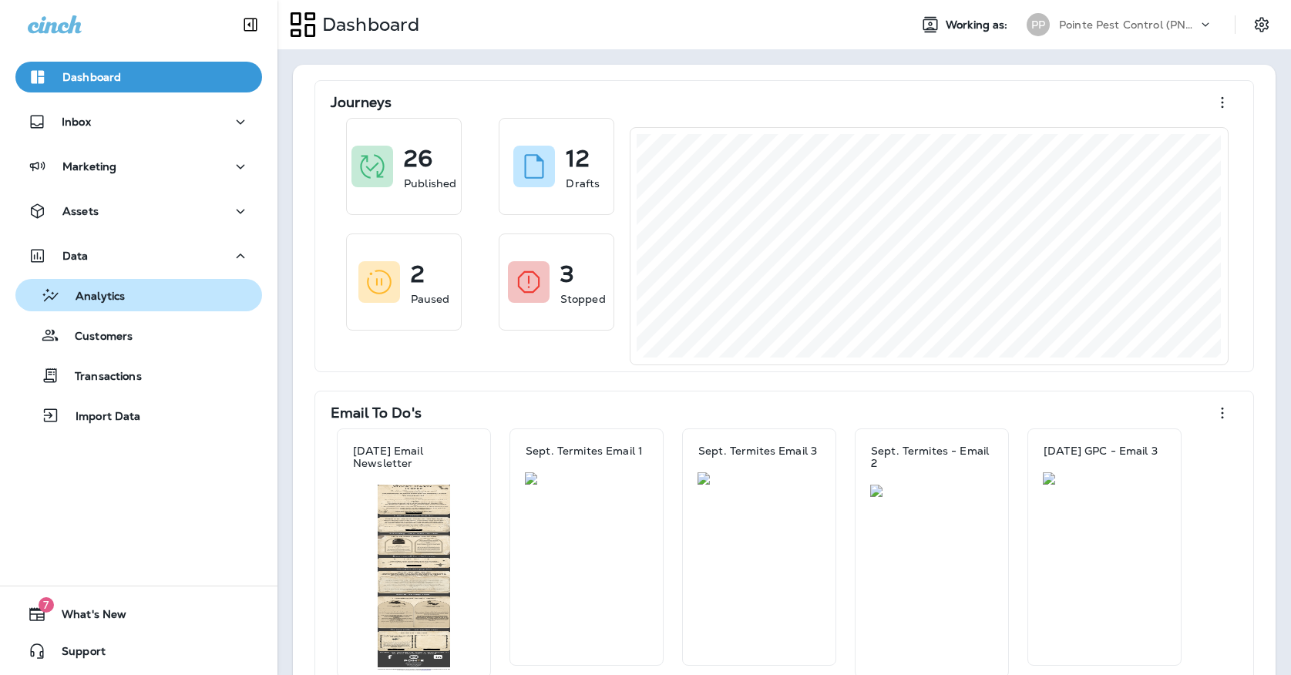
click at [190, 288] on div "Analytics" at bounding box center [139, 295] width 234 height 23
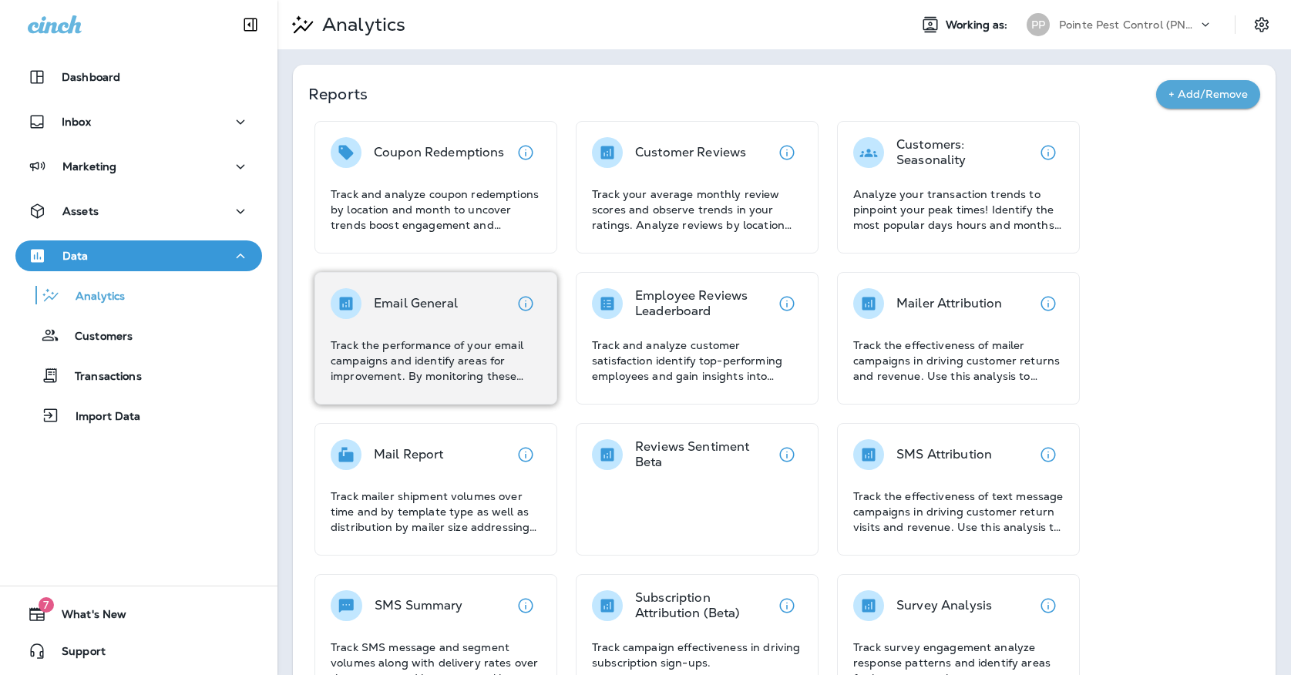
click at [504, 321] on div "Email General Track the performance of your email campaigns and identify areas …" at bounding box center [436, 336] width 210 height 96
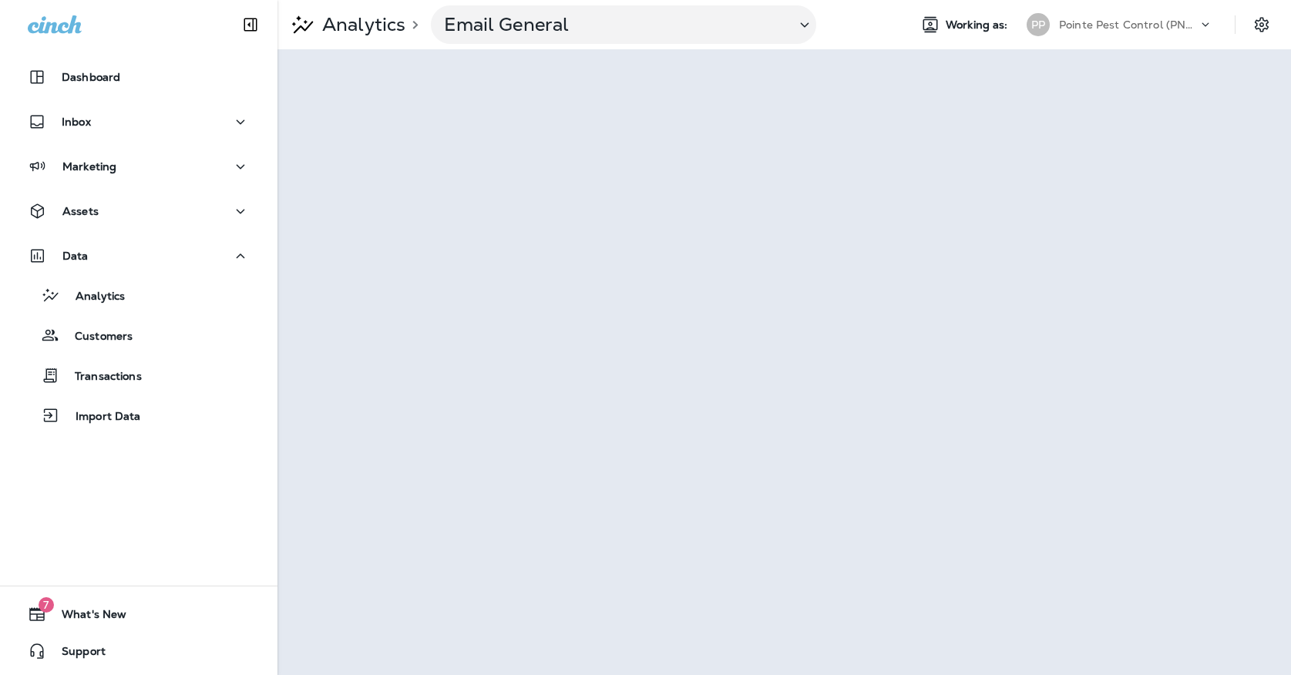
click at [1038, 23] on div "PP" at bounding box center [1037, 24] width 23 height 23
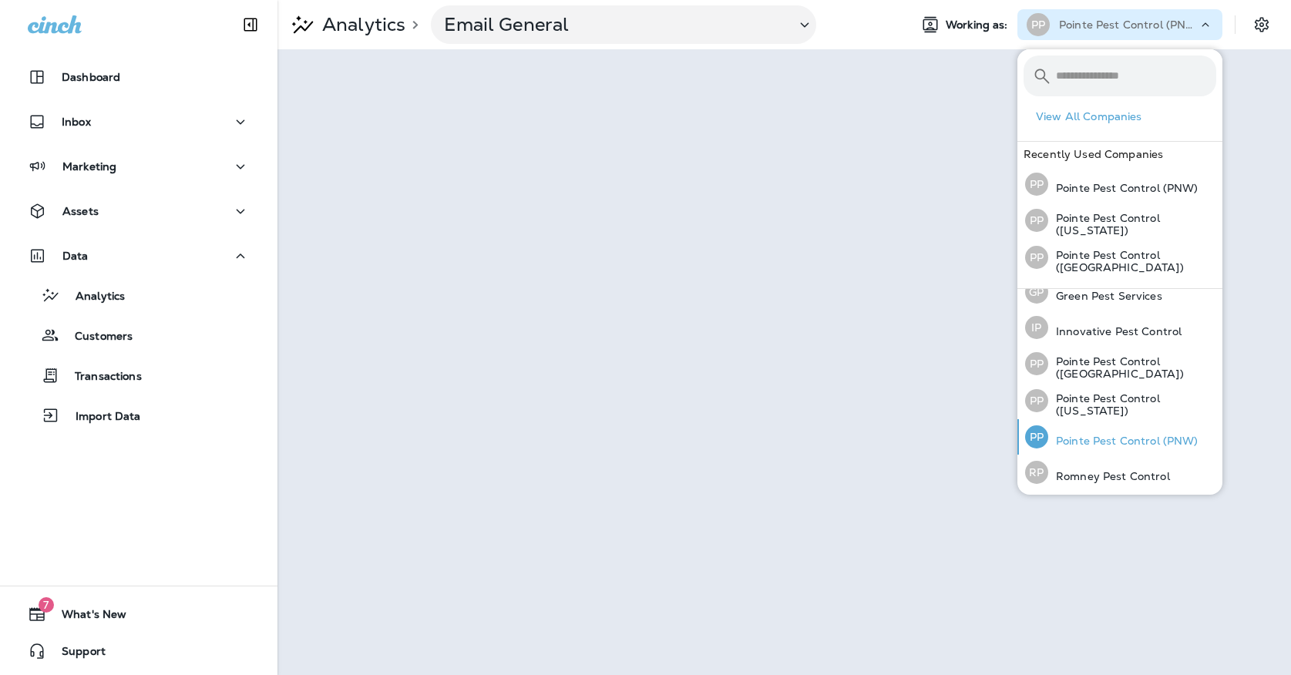
scroll to position [49, 0]
click at [1080, 477] on p "Romney Pest Control" at bounding box center [1109, 478] width 122 height 12
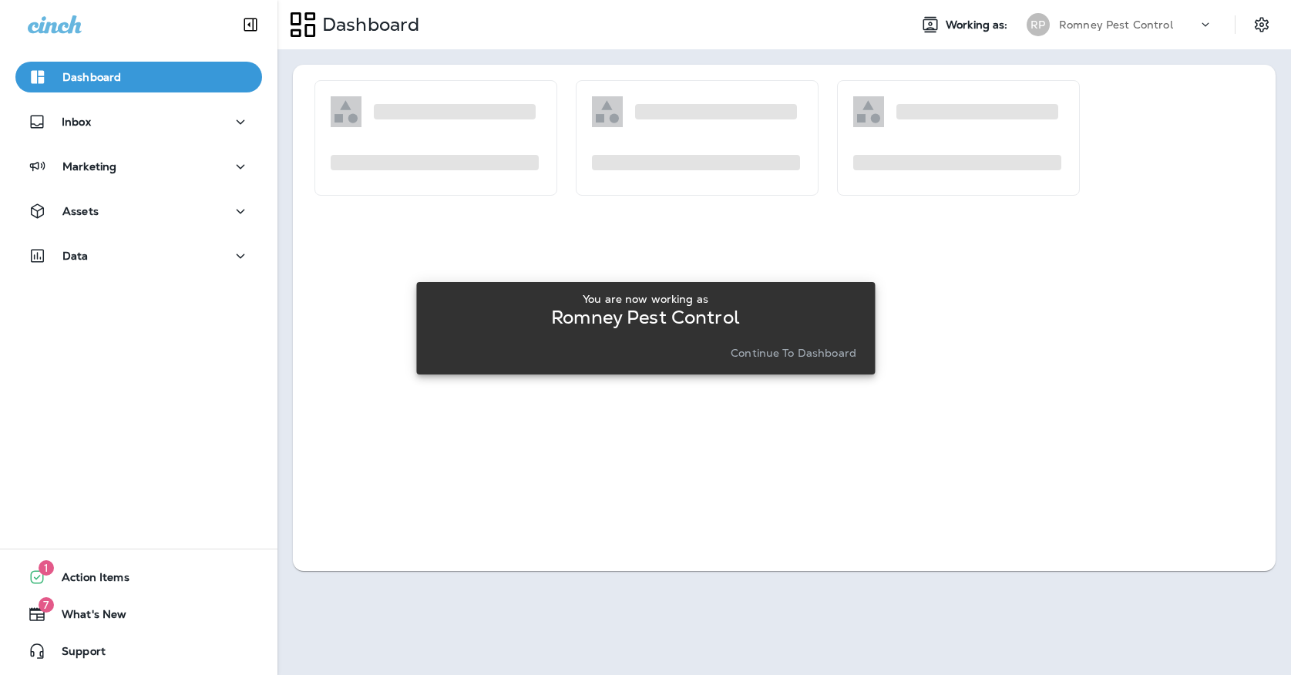
click at [771, 353] on p "Continue to Dashboard" at bounding box center [793, 353] width 126 height 12
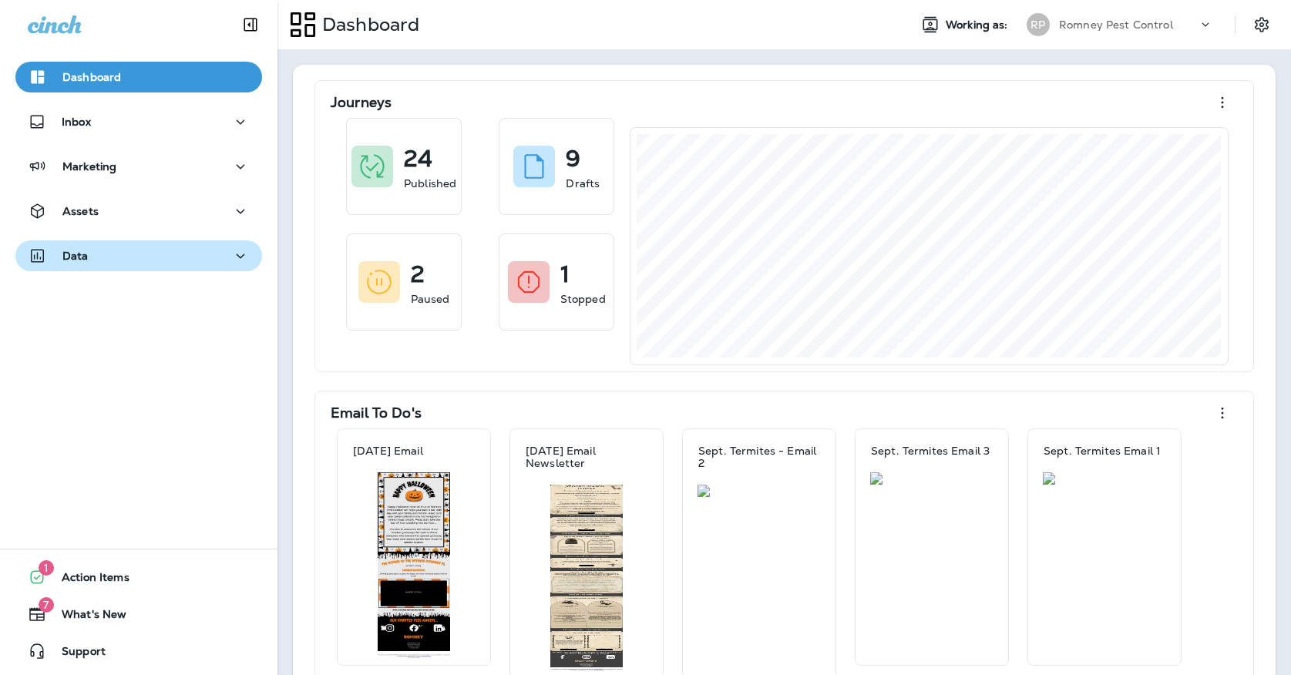
click at [155, 260] on div "Data" at bounding box center [139, 256] width 222 height 19
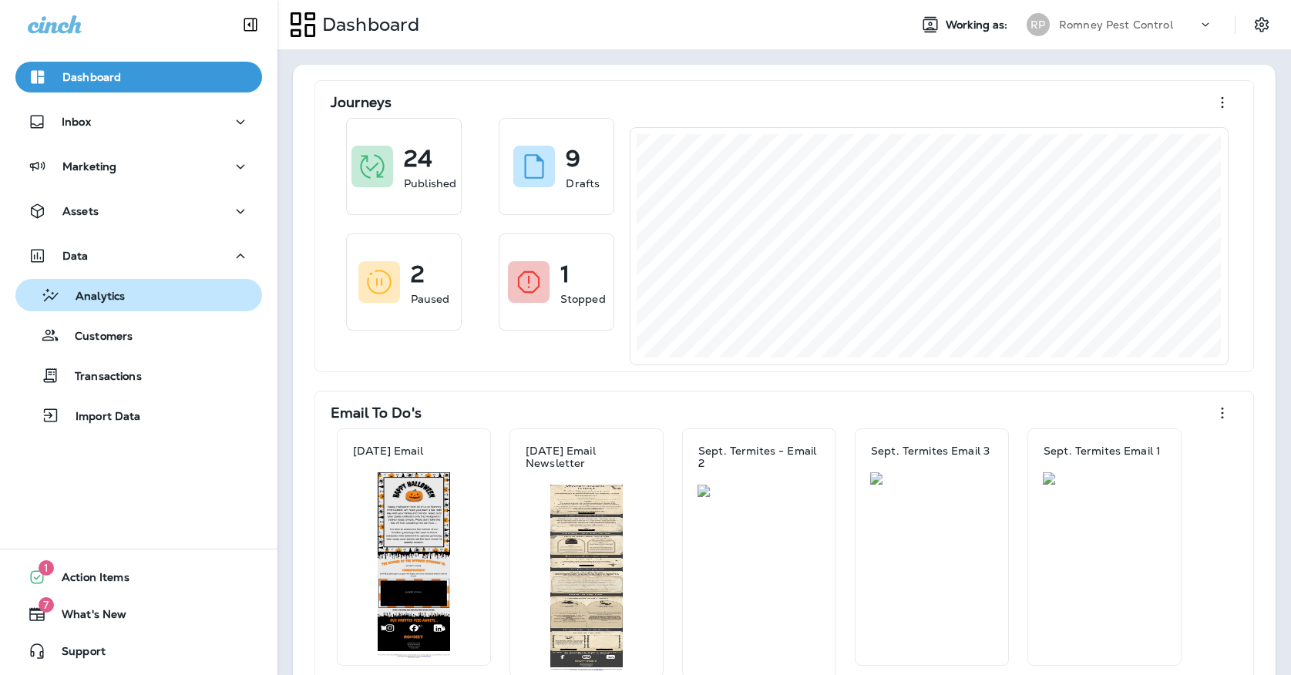
click at [155, 290] on div "Analytics" at bounding box center [139, 295] width 234 height 23
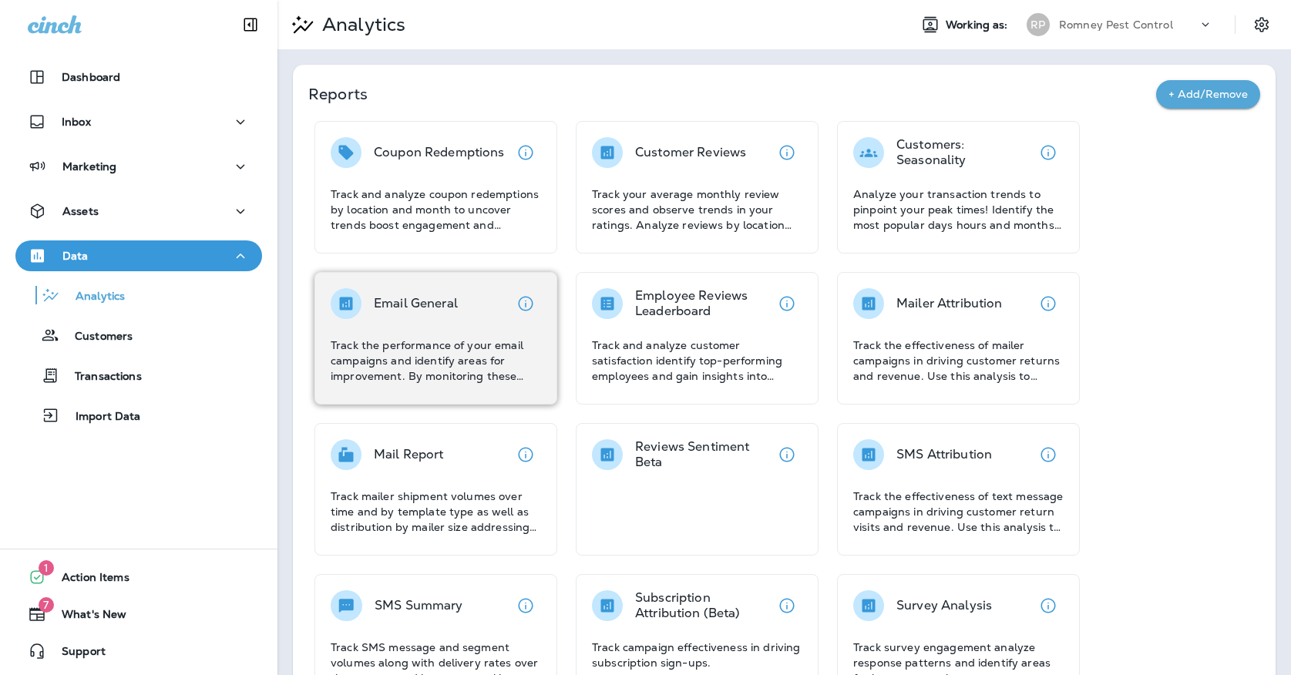
click at [504, 307] on div "Email General" at bounding box center [436, 303] width 210 height 31
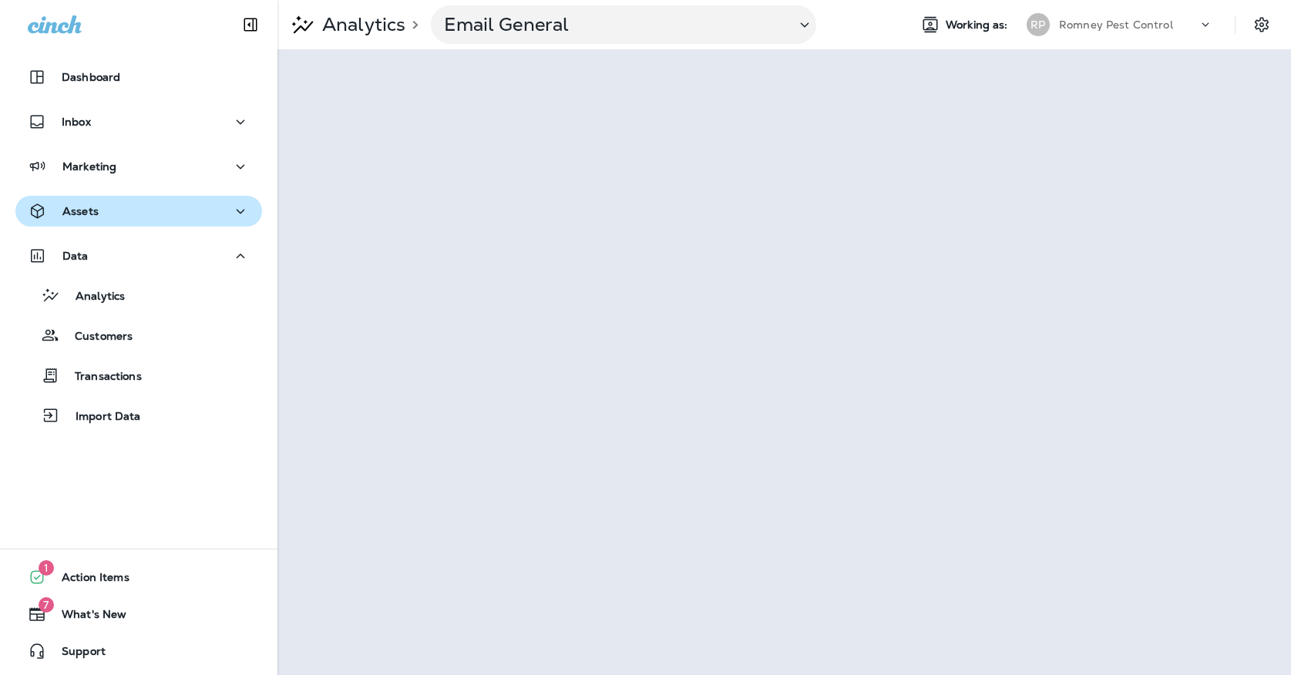
click at [114, 213] on div "Assets" at bounding box center [139, 211] width 222 height 19
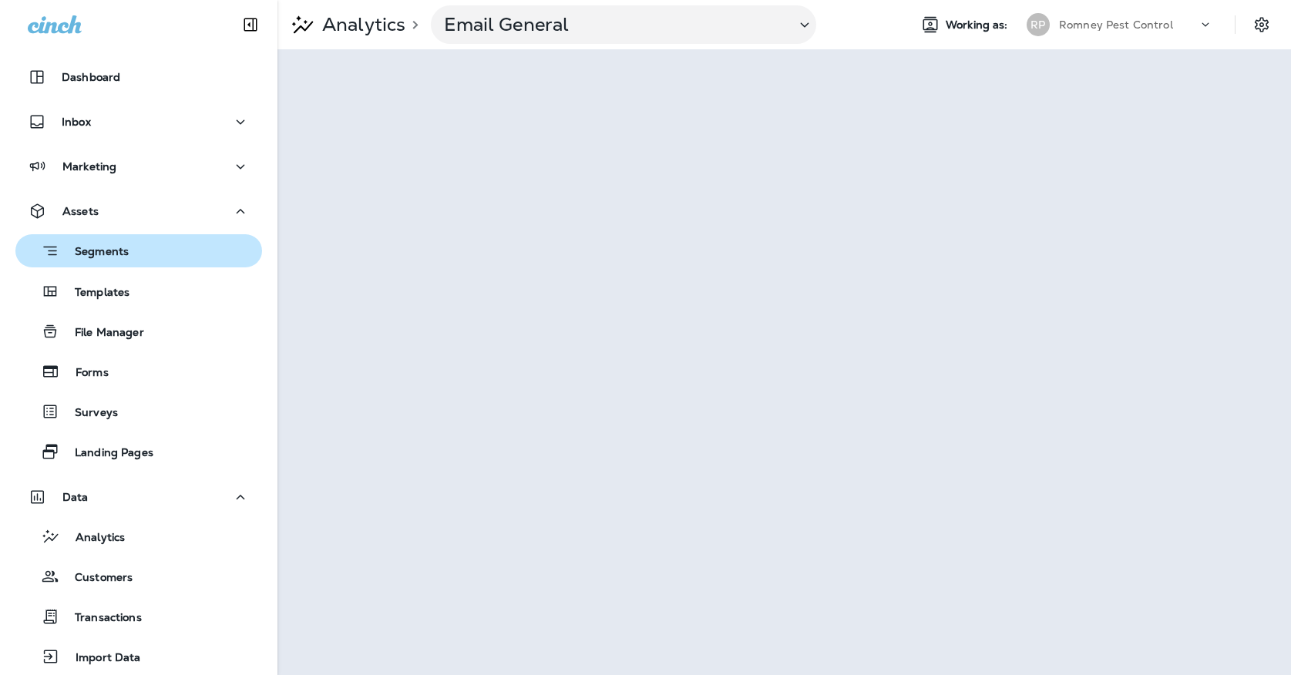
click at [109, 250] on p "Segments" at bounding box center [93, 252] width 69 height 15
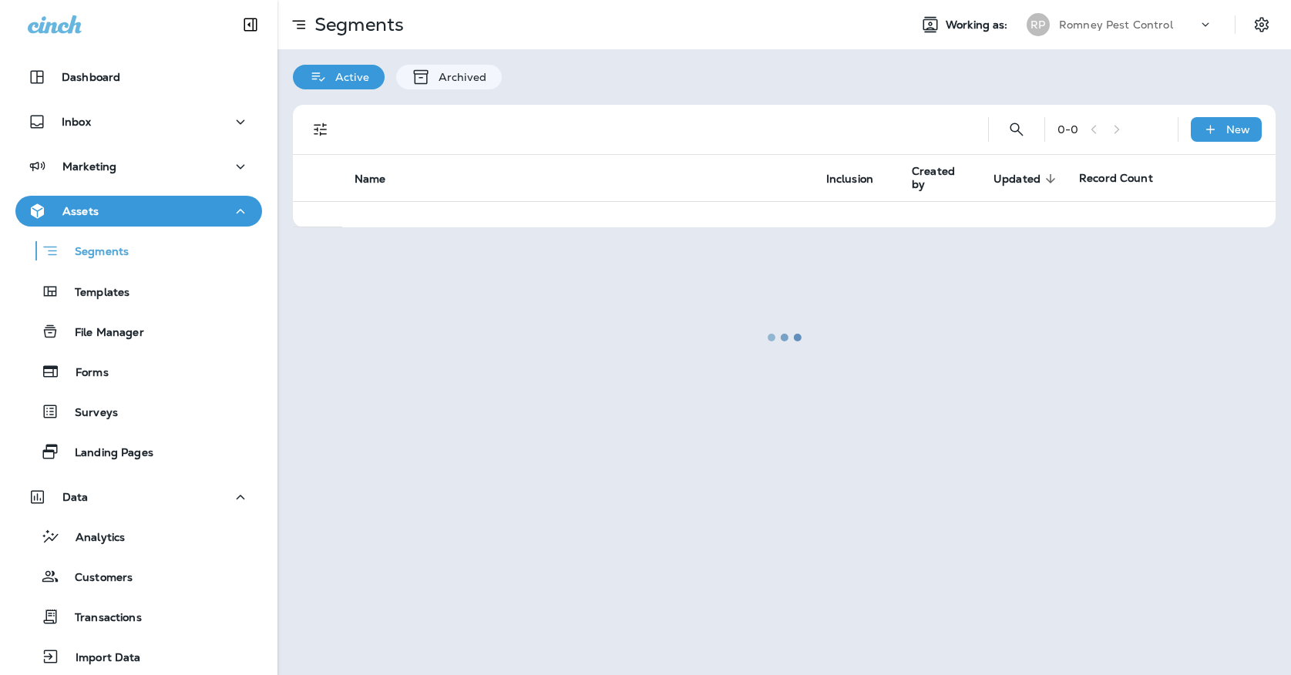
click at [204, 1] on div at bounding box center [138, 23] width 277 height 46
